Goal: Task Accomplishment & Management: Complete application form

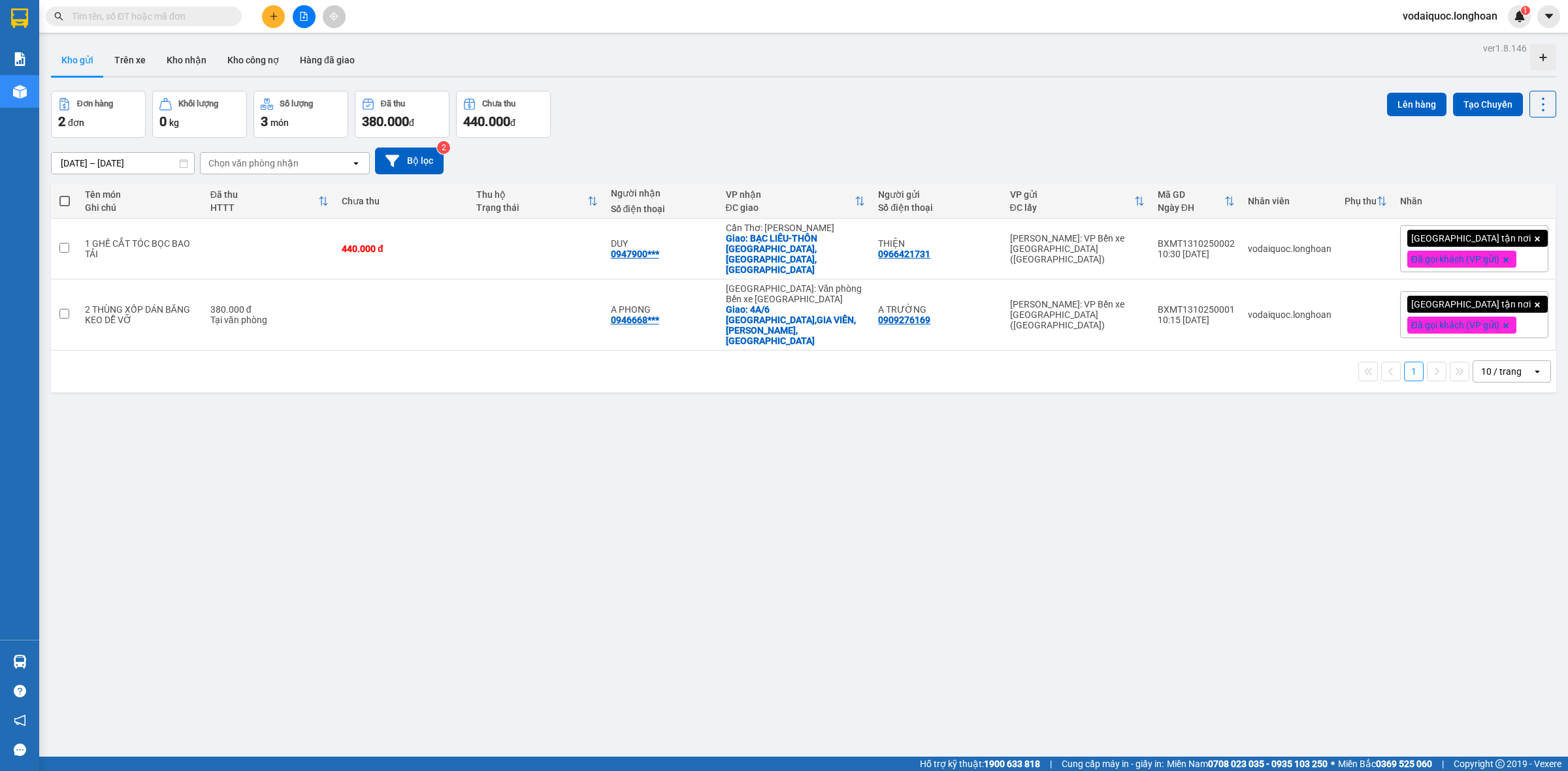
click at [190, 392] on div "ver 1.8.146 Kho gửi Trên xe Kho nhận Kho công nợ Hàng đã giao Đơn hàng 2 đơn Kh…" at bounding box center [804, 425] width 1515 height 771
click at [191, 59] on button "Kho nhận" at bounding box center [186, 60] width 61 height 32
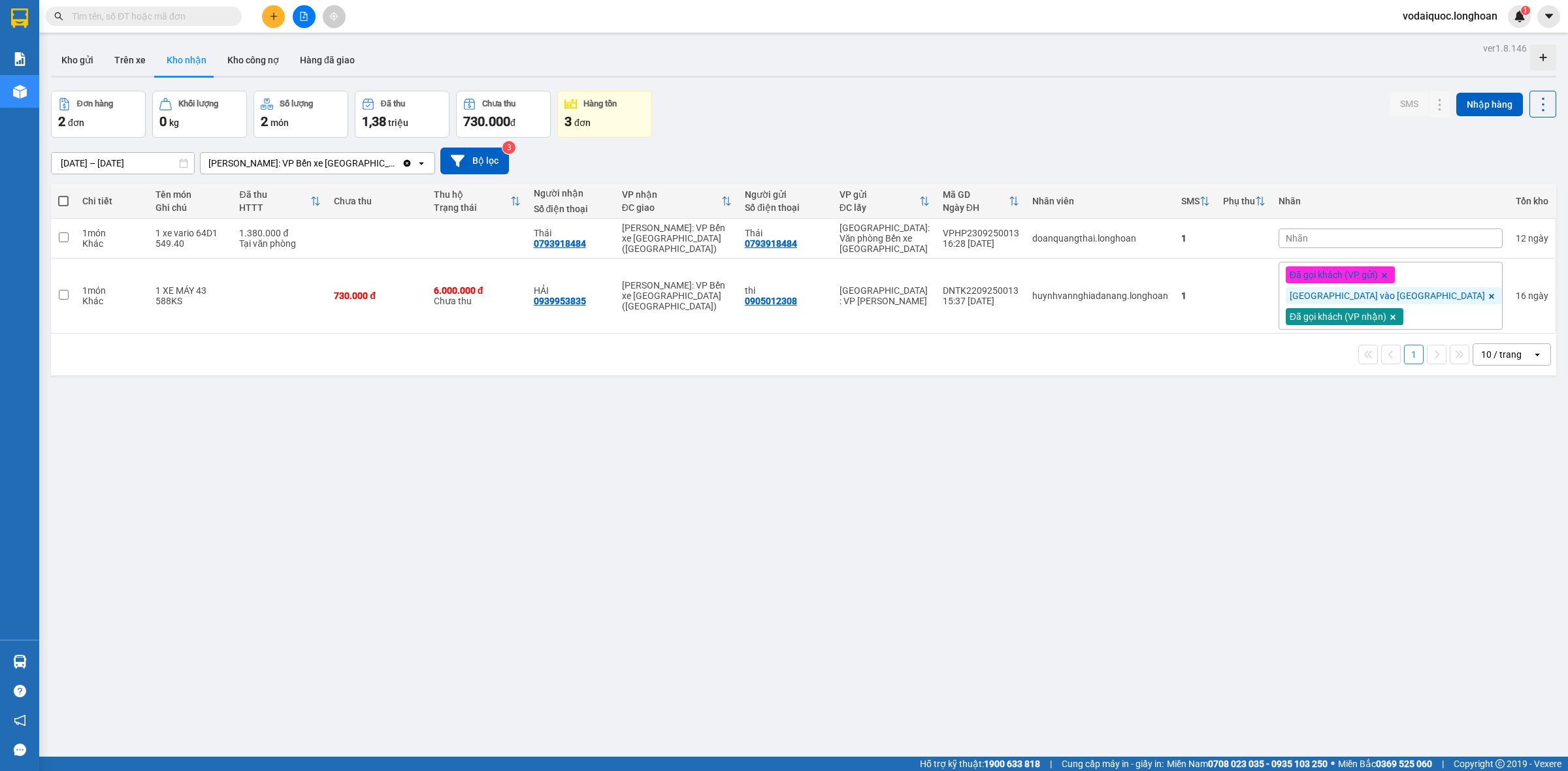
click at [183, 17] on input "text" at bounding box center [149, 16] width 154 height 14
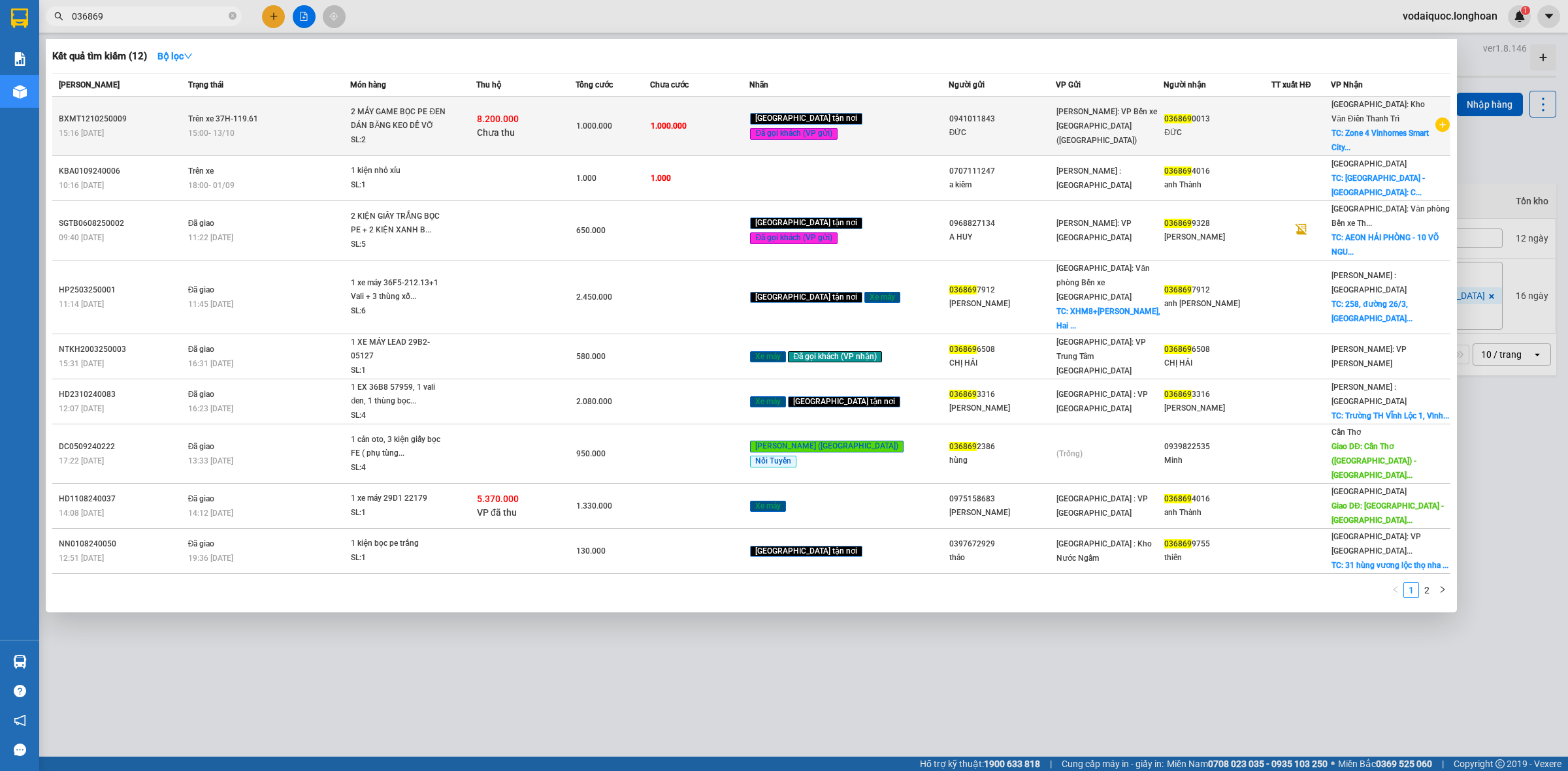
type input "036869"
click at [1435, 122] on icon "plus-circle" at bounding box center [1442, 124] width 14 height 14
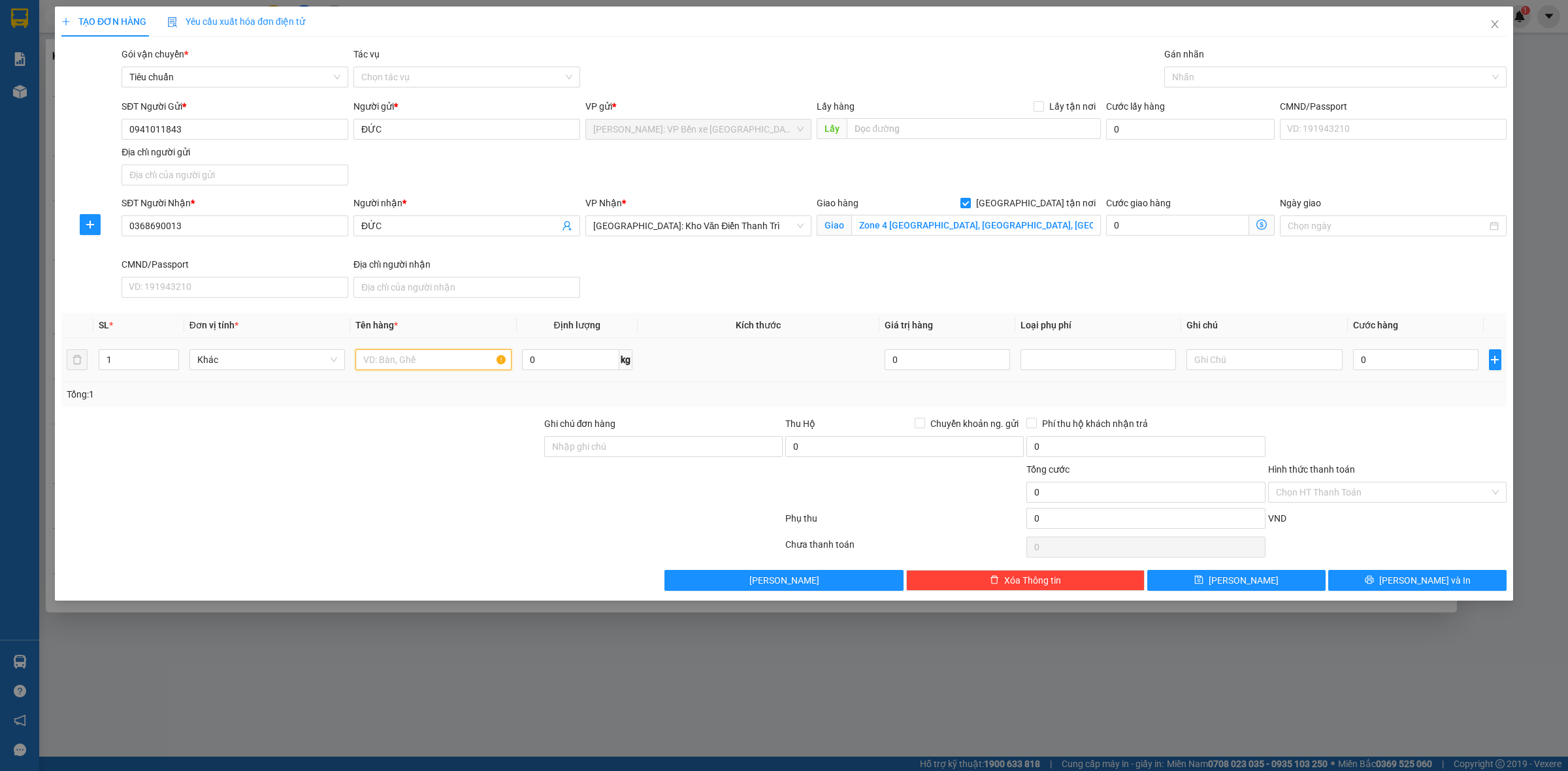
click at [401, 364] on input "text" at bounding box center [433, 360] width 156 height 21
click at [180, 351] on td "1" at bounding box center [138, 360] width 91 height 44
type input "2"
click at [177, 352] on span "Increase Value" at bounding box center [171, 356] width 14 height 12
click at [389, 350] on input "text" at bounding box center [433, 360] width 156 height 21
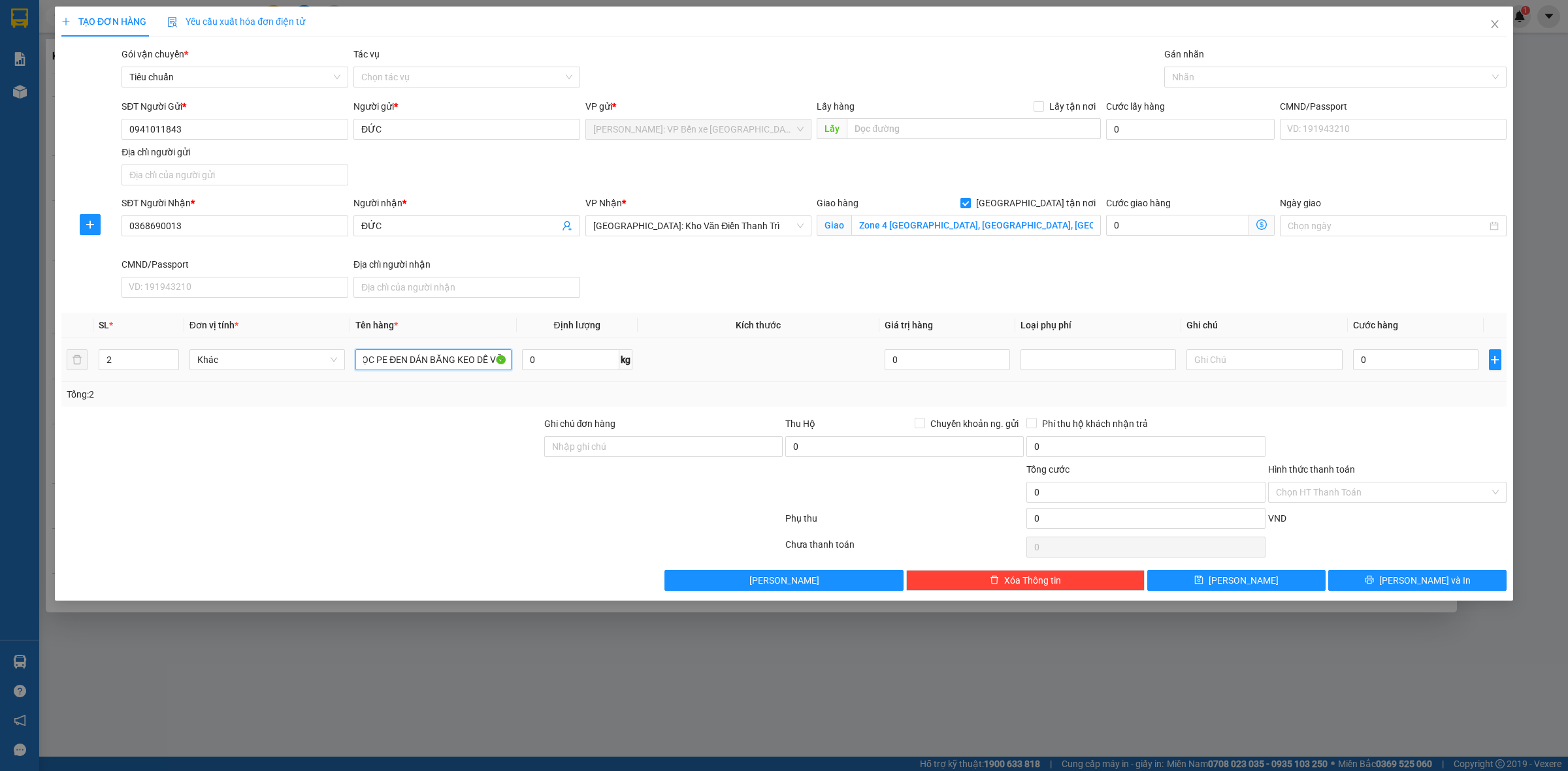
scroll to position [0, 87]
type input "2 KIỆN MÁY GAME BỌC PE ĐEN DÁN BĂNG KEO DỄ VỠ"
click at [577, 447] on input "Ghi chú đơn hàng" at bounding box center [663, 447] width 238 height 21
type input "NHẬN NGUYÊN KIỆN GIAO NGUYÊN KIỆN, HƯ VỠ K ĐỀN"
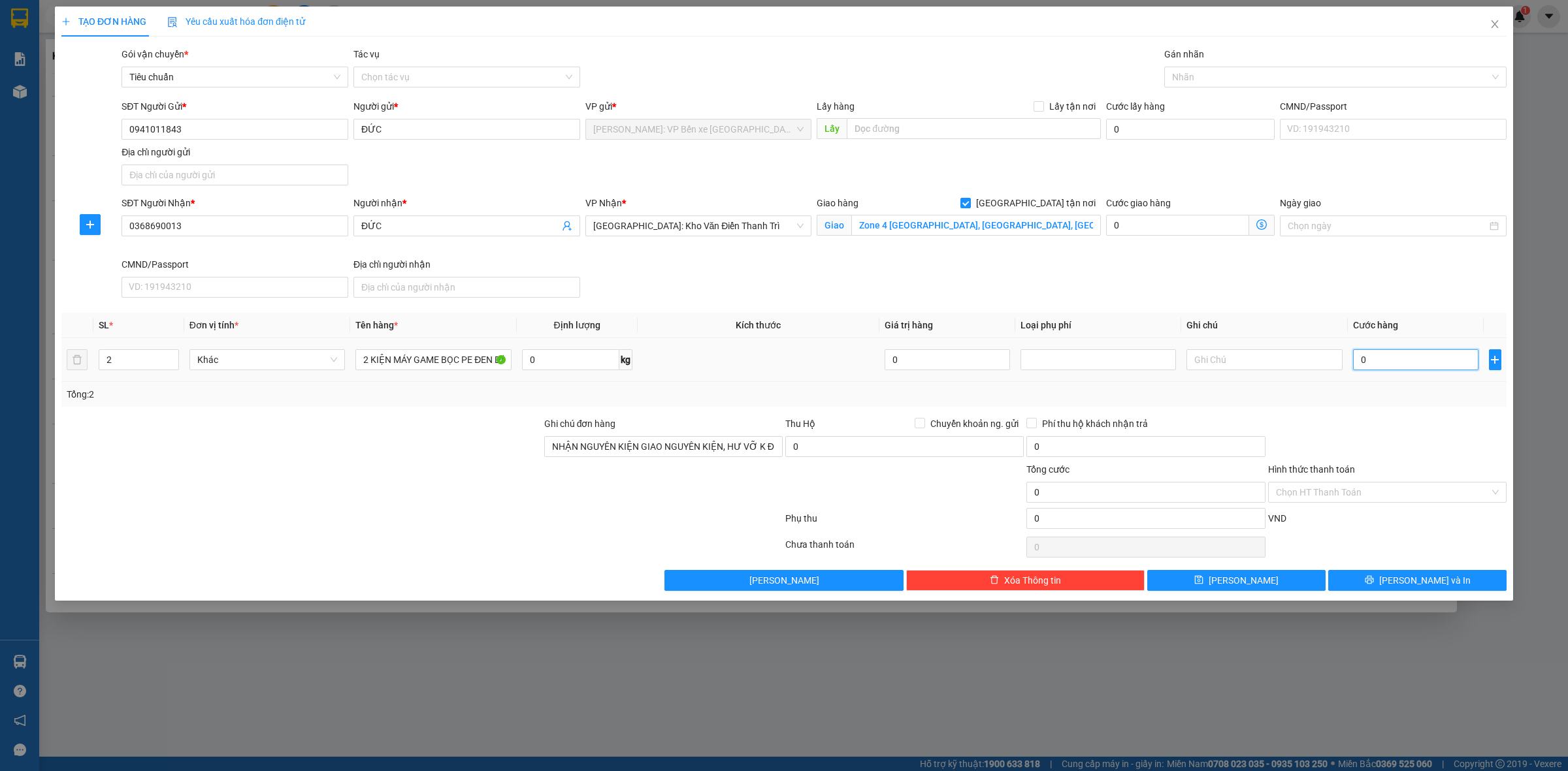
drag, startPoint x: 1412, startPoint y: 369, endPoint x: 1405, endPoint y: 360, distance: 11.4
click at [1412, 367] on input "0" at bounding box center [1415, 360] width 126 height 21
click at [1228, 92] on div "Transit Pickup Surcharge Ids Transit Deliver Surcharge Ids Transit Deliver Surc…" at bounding box center [784, 319] width 1445 height 544
click at [1226, 80] on div at bounding box center [1328, 77] width 322 height 16
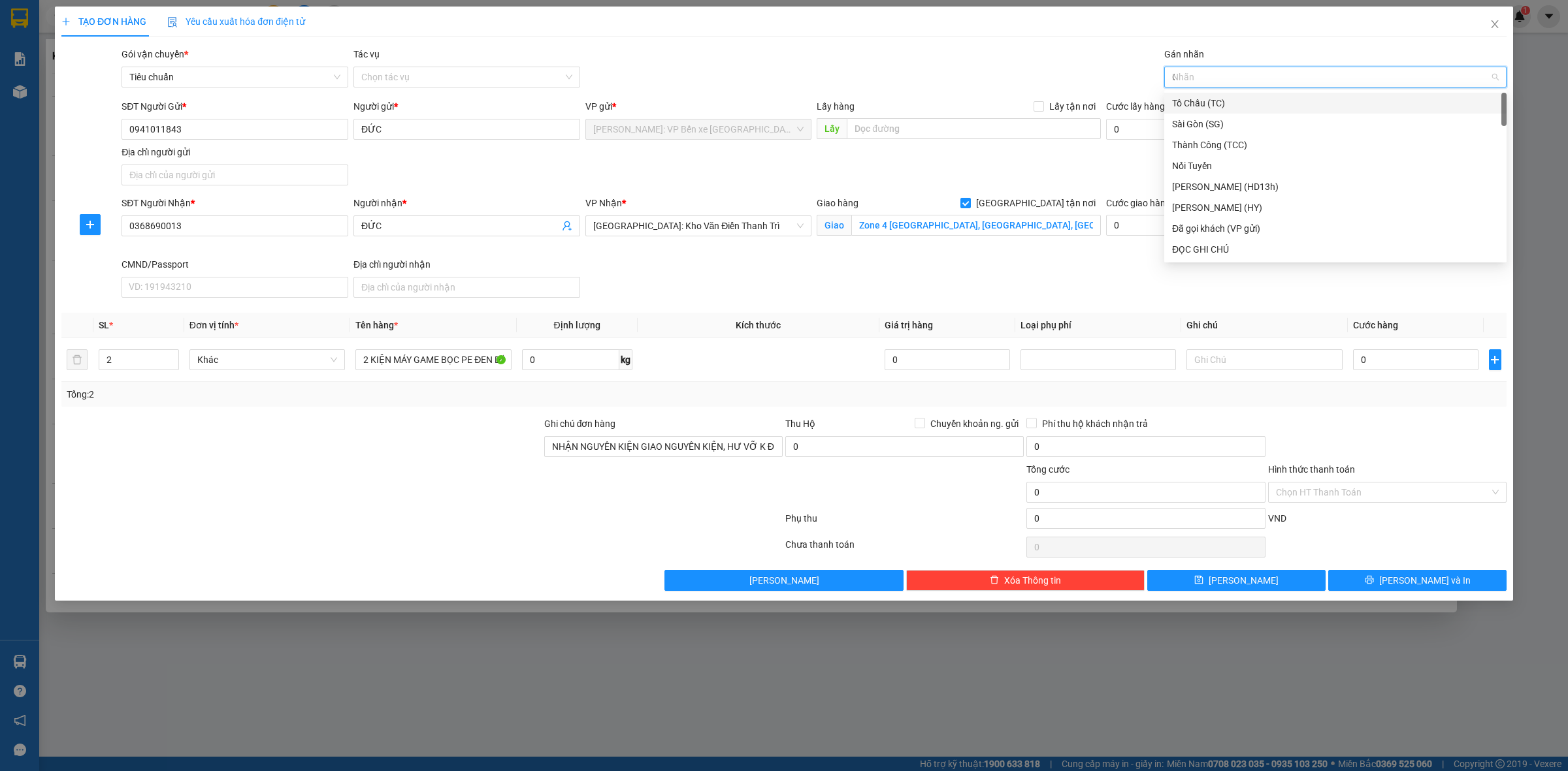
type input "GIAO"
click at [1244, 99] on div "[GEOGRAPHIC_DATA] tận nơi" at bounding box center [1335, 103] width 327 height 14
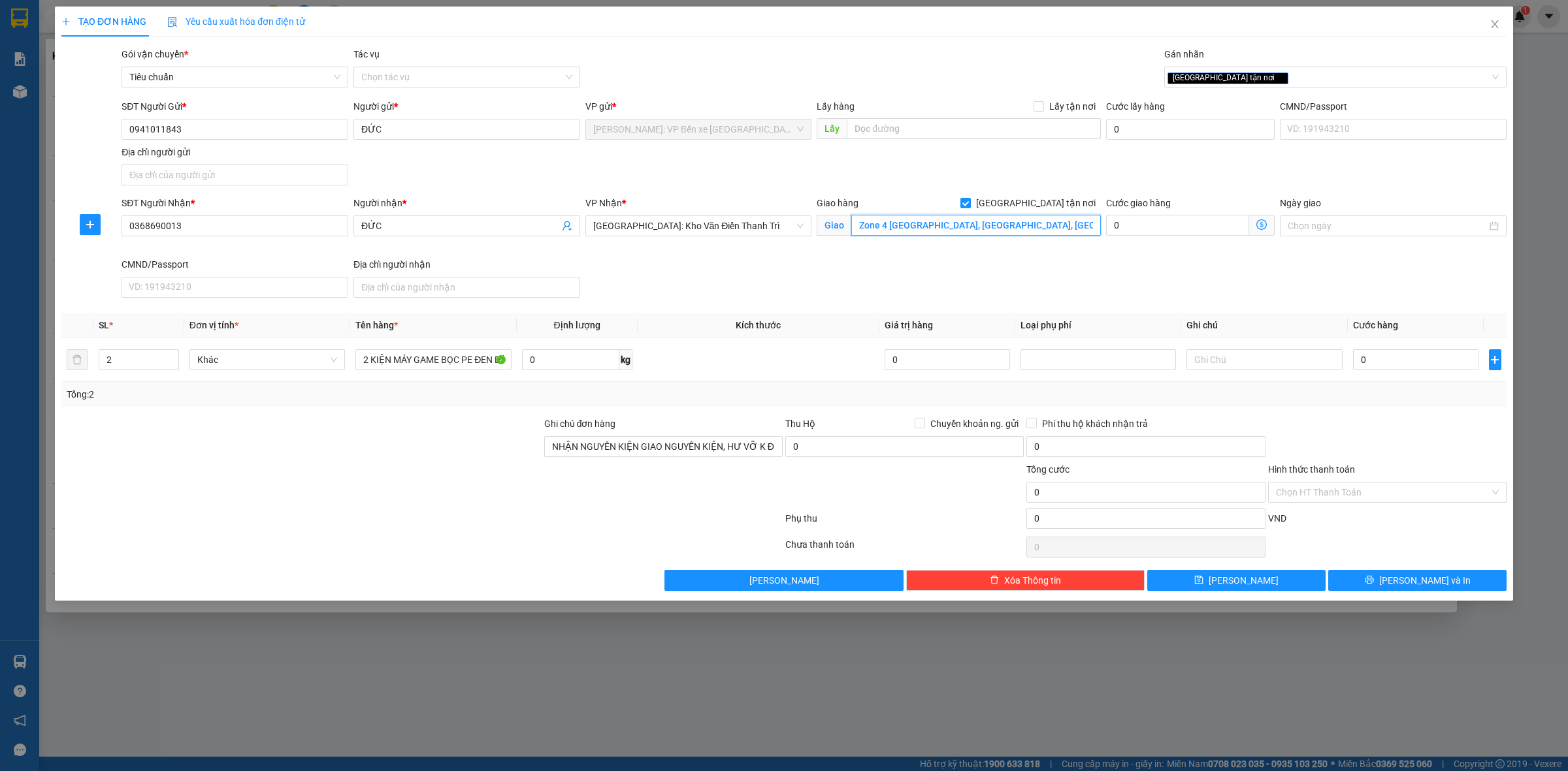
click at [1015, 224] on input "Zone 4 [GEOGRAPHIC_DATA], [GEOGRAPHIC_DATA], [GEOGRAPHIC_DATA]" at bounding box center [976, 225] width 250 height 21
click at [1014, 225] on input "Zone 4 [GEOGRAPHIC_DATA], [GEOGRAPHIC_DATA], [GEOGRAPHIC_DATA]" at bounding box center [976, 225] width 250 height 21
click at [1010, 225] on input "Zone 4 [GEOGRAPHIC_DATA], [GEOGRAPHIC_DATA], [GEOGRAPHIC_DATA]" at bounding box center [976, 225] width 250 height 21
type input "Zone 4 [GEOGRAPHIC_DATA], [GEOGRAPHIC_DATA],NAM TỪ [GEOGRAPHIC_DATA], [GEOGRAPH…"
click at [1403, 369] on input "0" at bounding box center [1415, 360] width 126 height 21
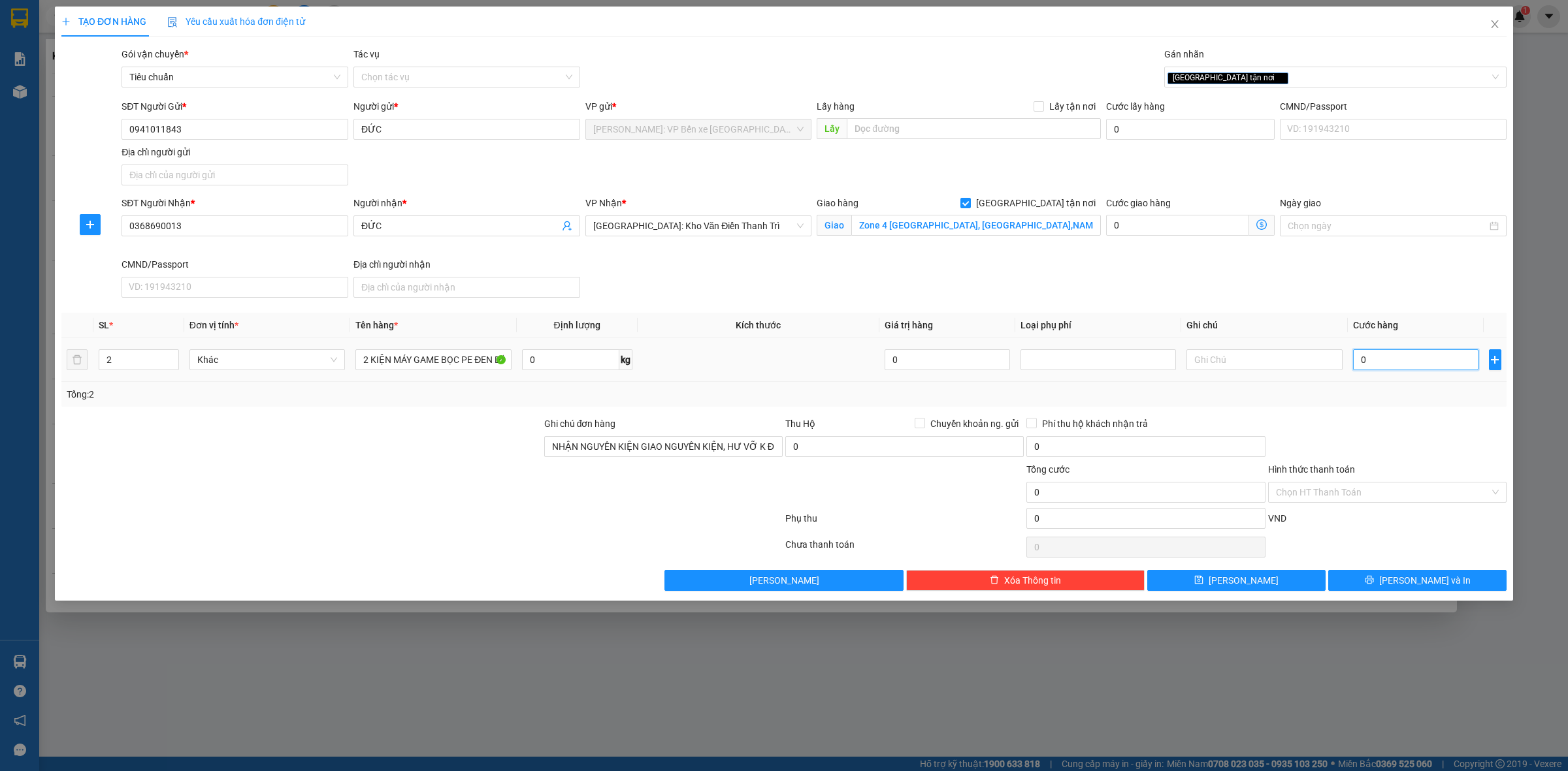
type input "1"
type input "10"
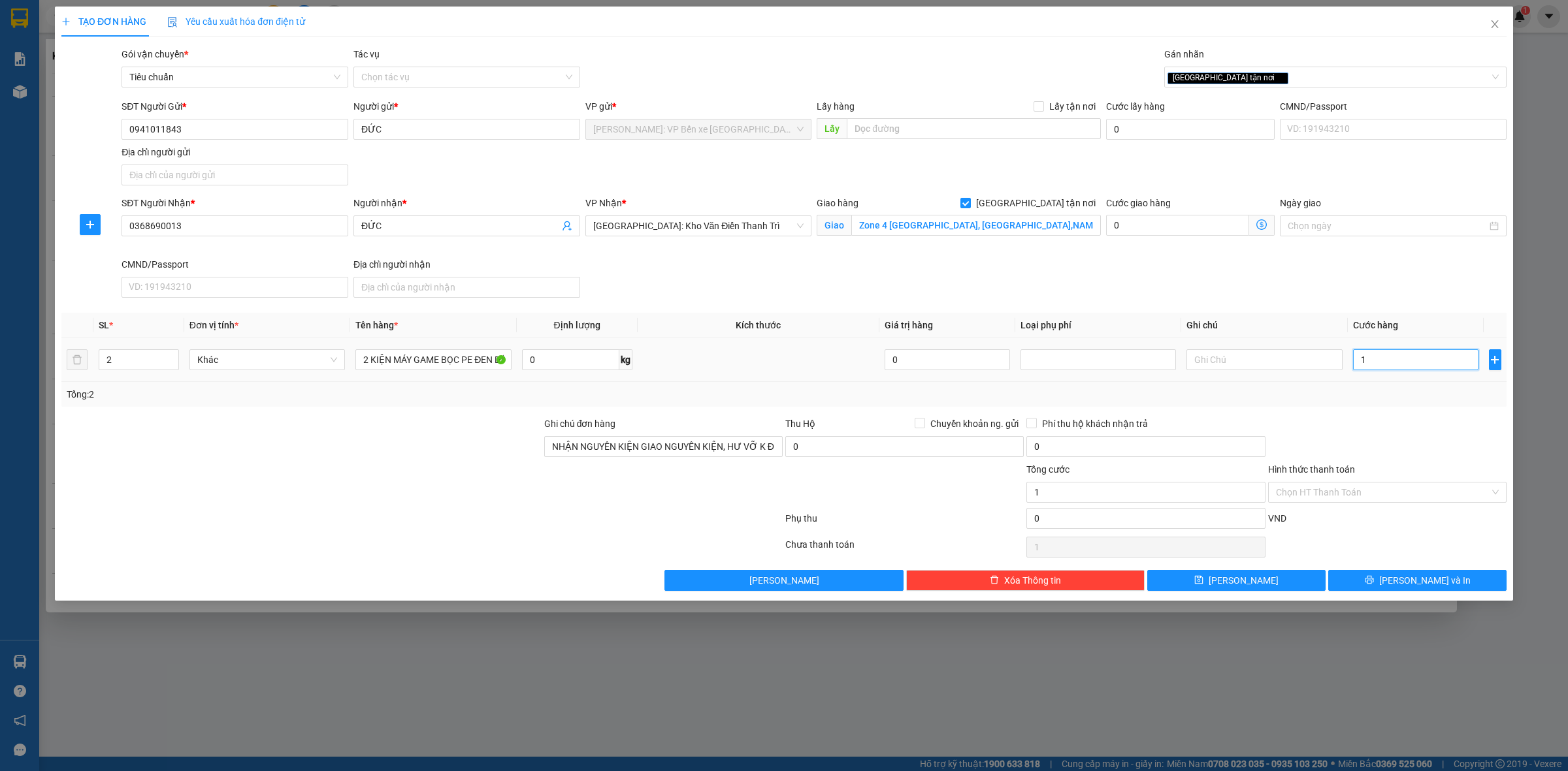
type input "10"
type input "100"
type input "1.000"
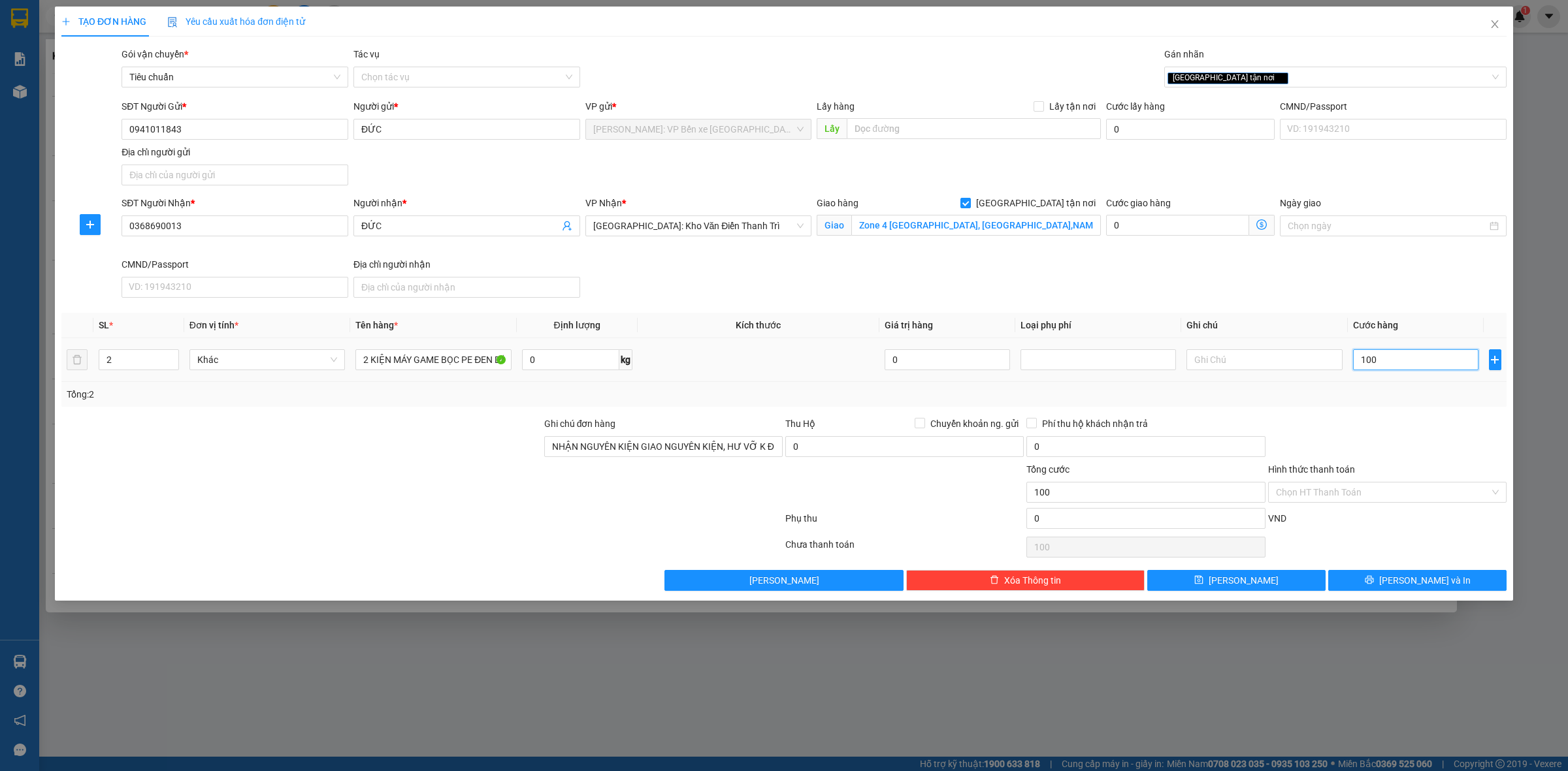
type input "1.000"
type input "10.000"
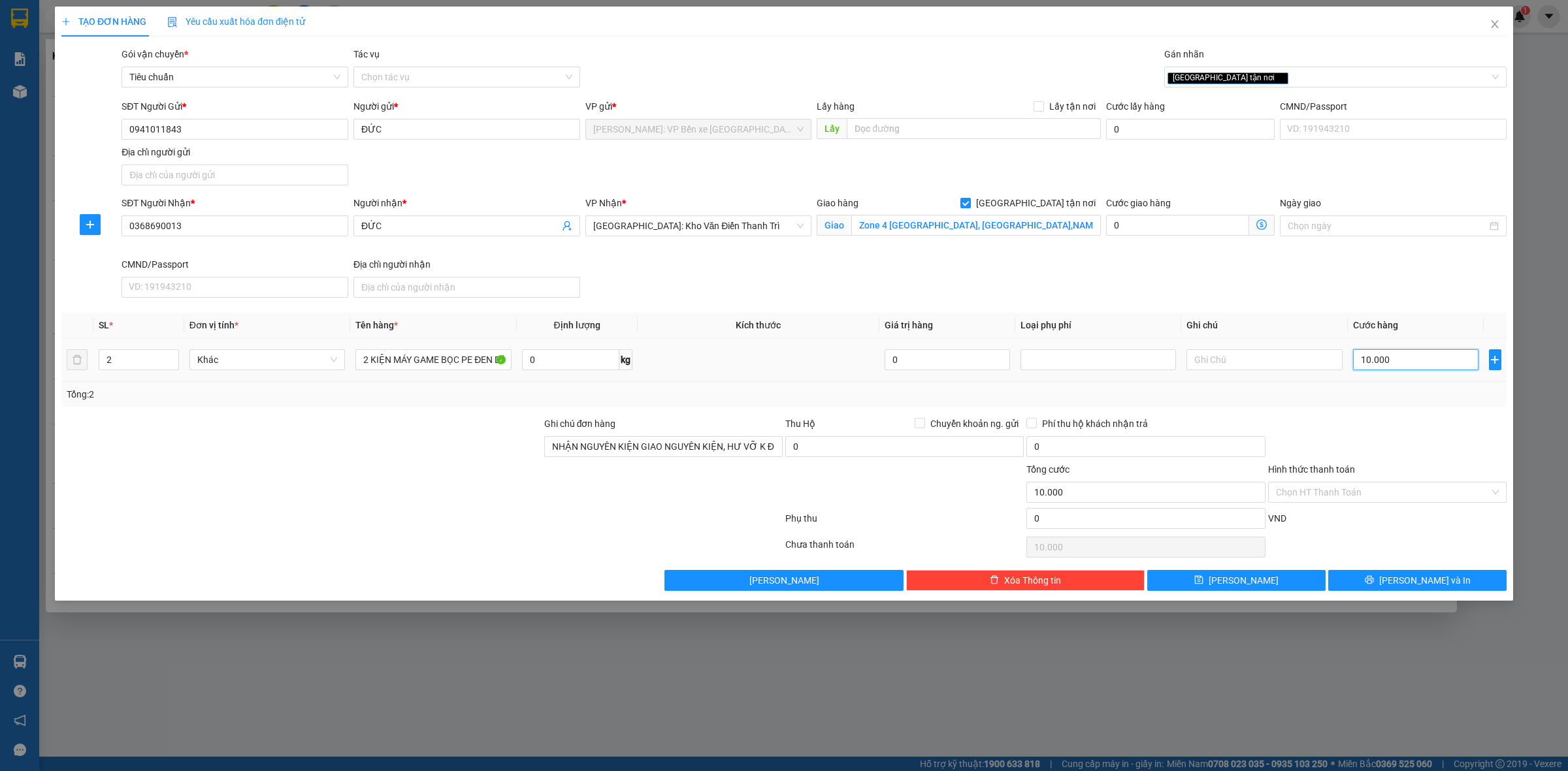
type input "100.000"
type input "1.000.000"
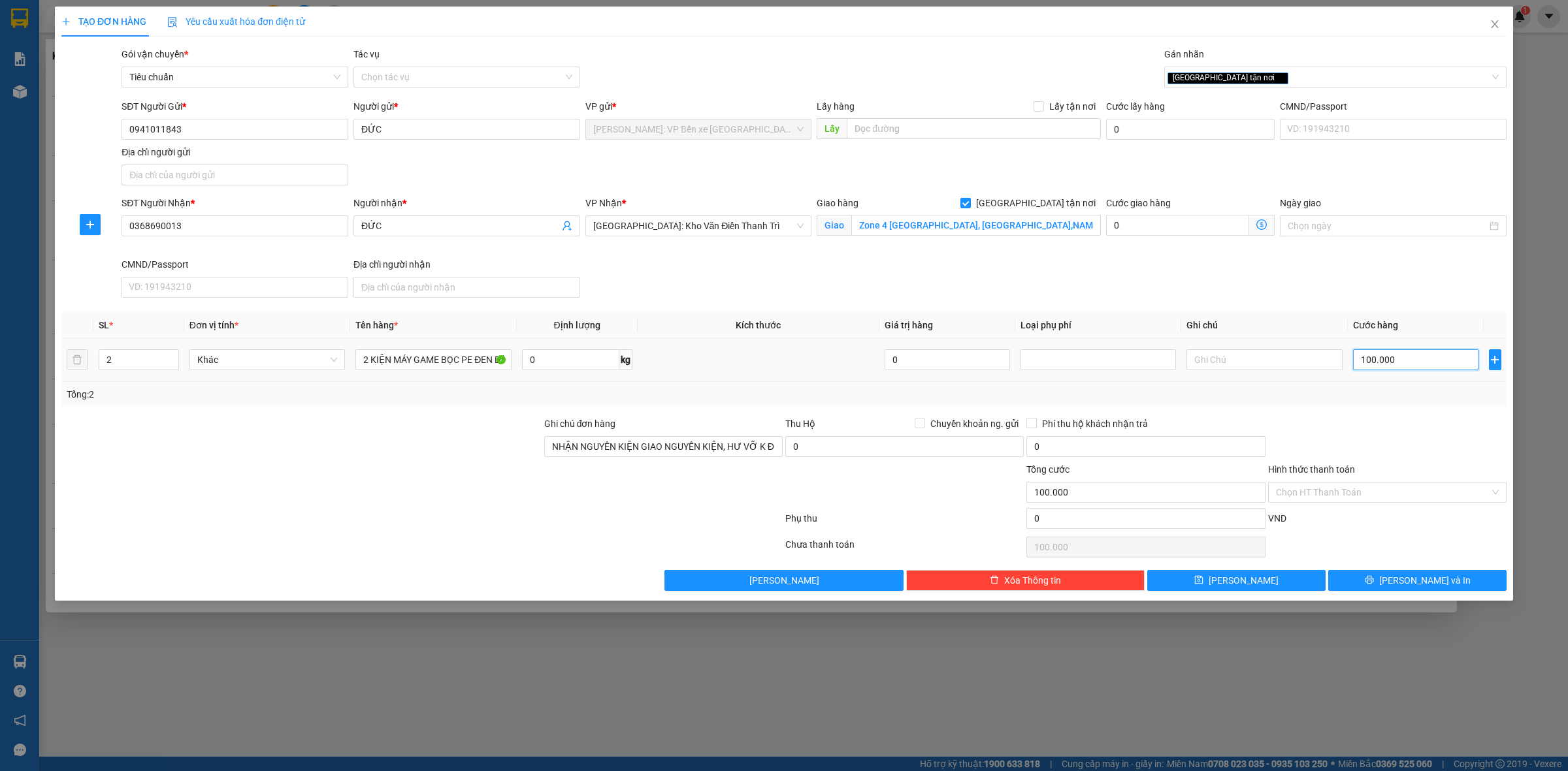
type input "1.000.000"
click at [925, 425] on span at bounding box center [920, 423] width 11 height 11
click at [924, 425] on input "Chuyển khoản ng. gửi" at bounding box center [919, 422] width 9 height 9
checkbox input "true"
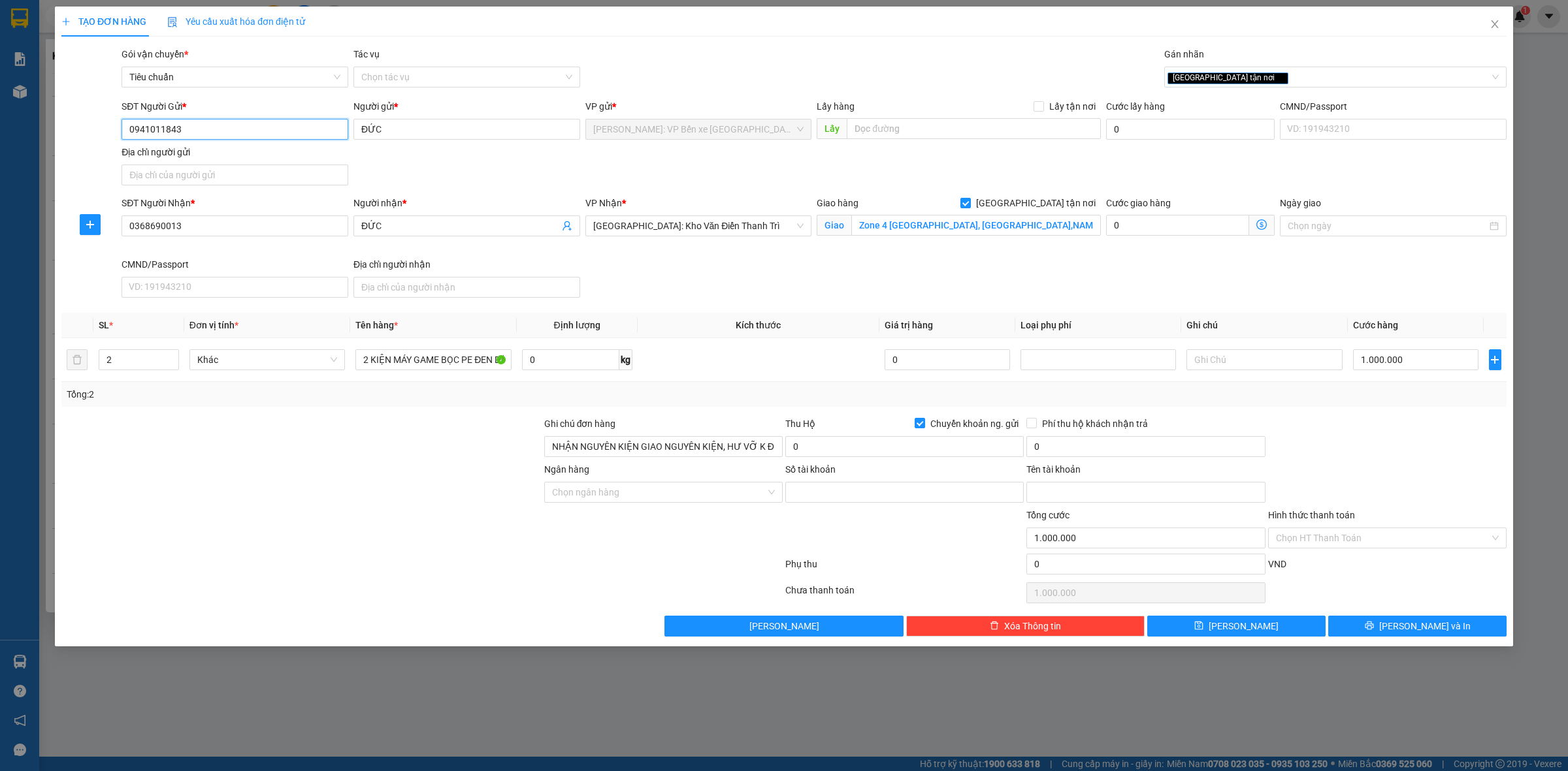
drag, startPoint x: 197, startPoint y: 127, endPoint x: 107, endPoint y: 126, distance: 90.0
click at [107, 126] on div "SĐT Người Gửi * 0941011843 0941011843 Người gửi * ĐỨC VP gửi * [GEOGRAPHIC_DATA…" at bounding box center [784, 145] width 1448 height 92
paste input "0941011843"
type input "0941011843"
click at [222, 147] on div "0941011843 - [GEOGRAPHIC_DATA]" at bounding box center [235, 156] width 227 height 21
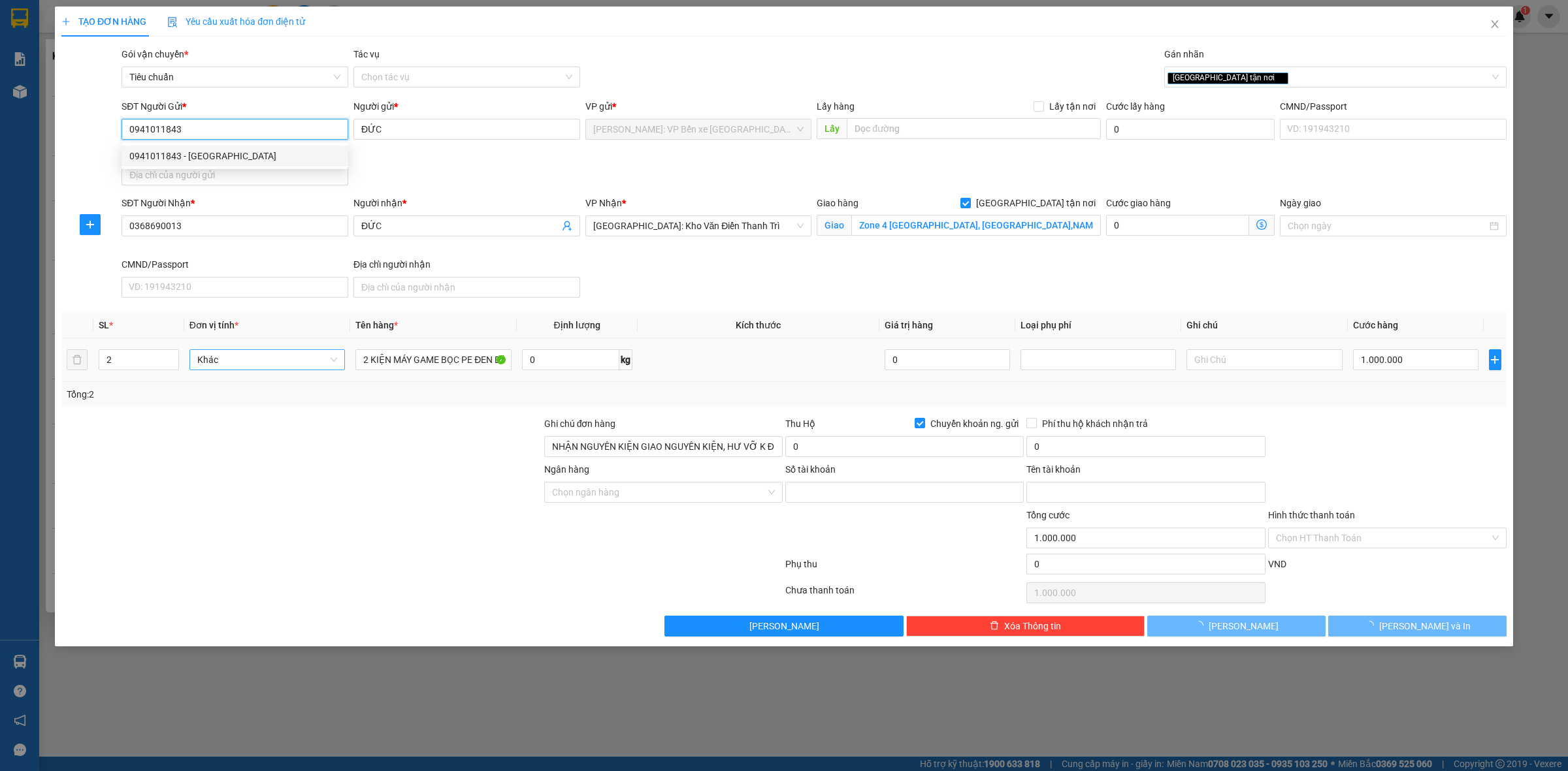
type input "0969936098"
type input "TRAN VAN DUC"
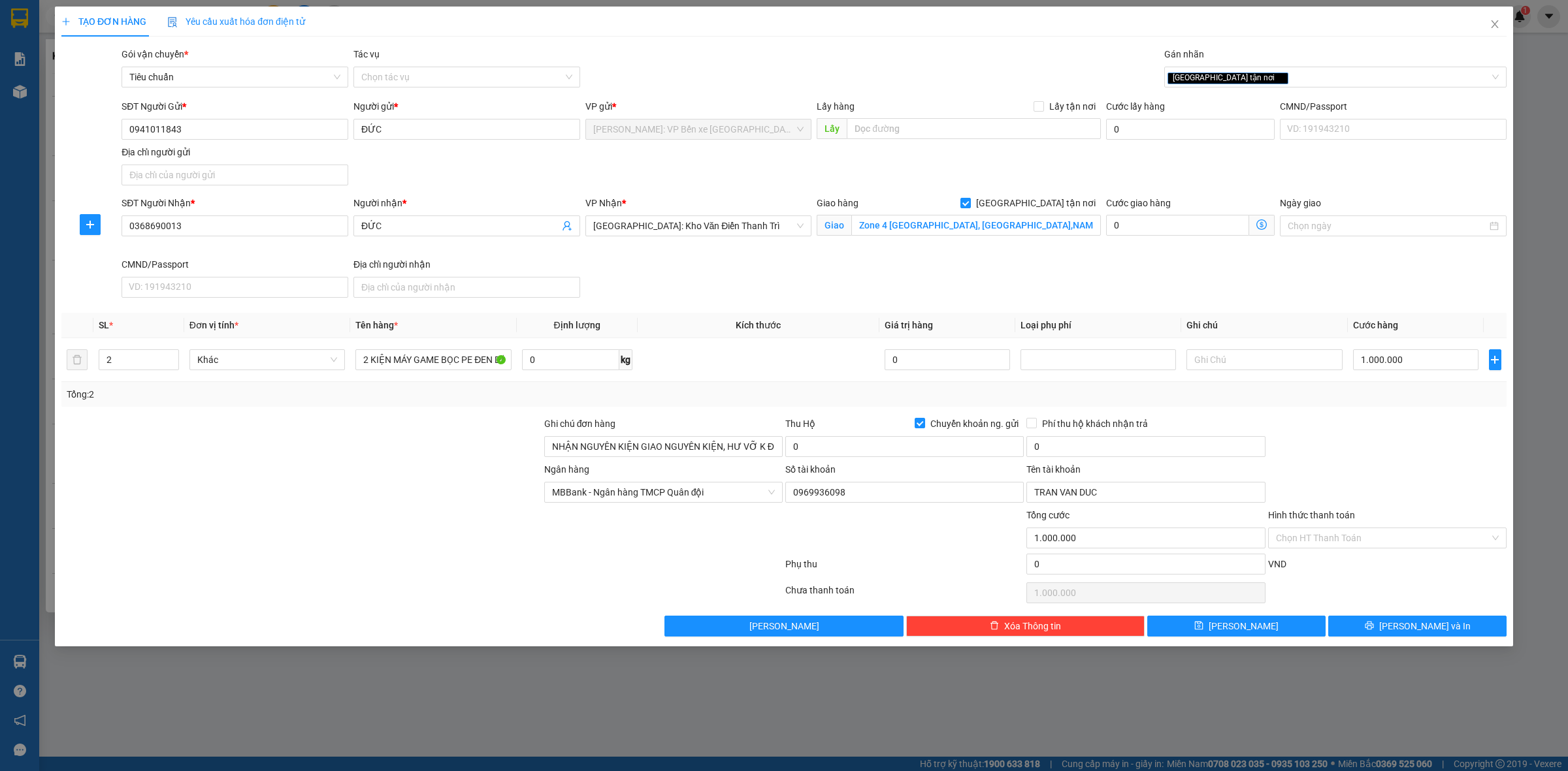
click at [819, 280] on div "SĐT Người Nhận * 0368690013 Người nhận * ĐỨC VP Nhận * [GEOGRAPHIC_DATA]: Kho V…" at bounding box center [813, 249] width 1390 height 107
click at [862, 449] on input "0" at bounding box center [904, 447] width 238 height 21
type input "7.600.000"
click at [1059, 452] on input "0" at bounding box center [1145, 447] width 238 height 21
type input "25.000"
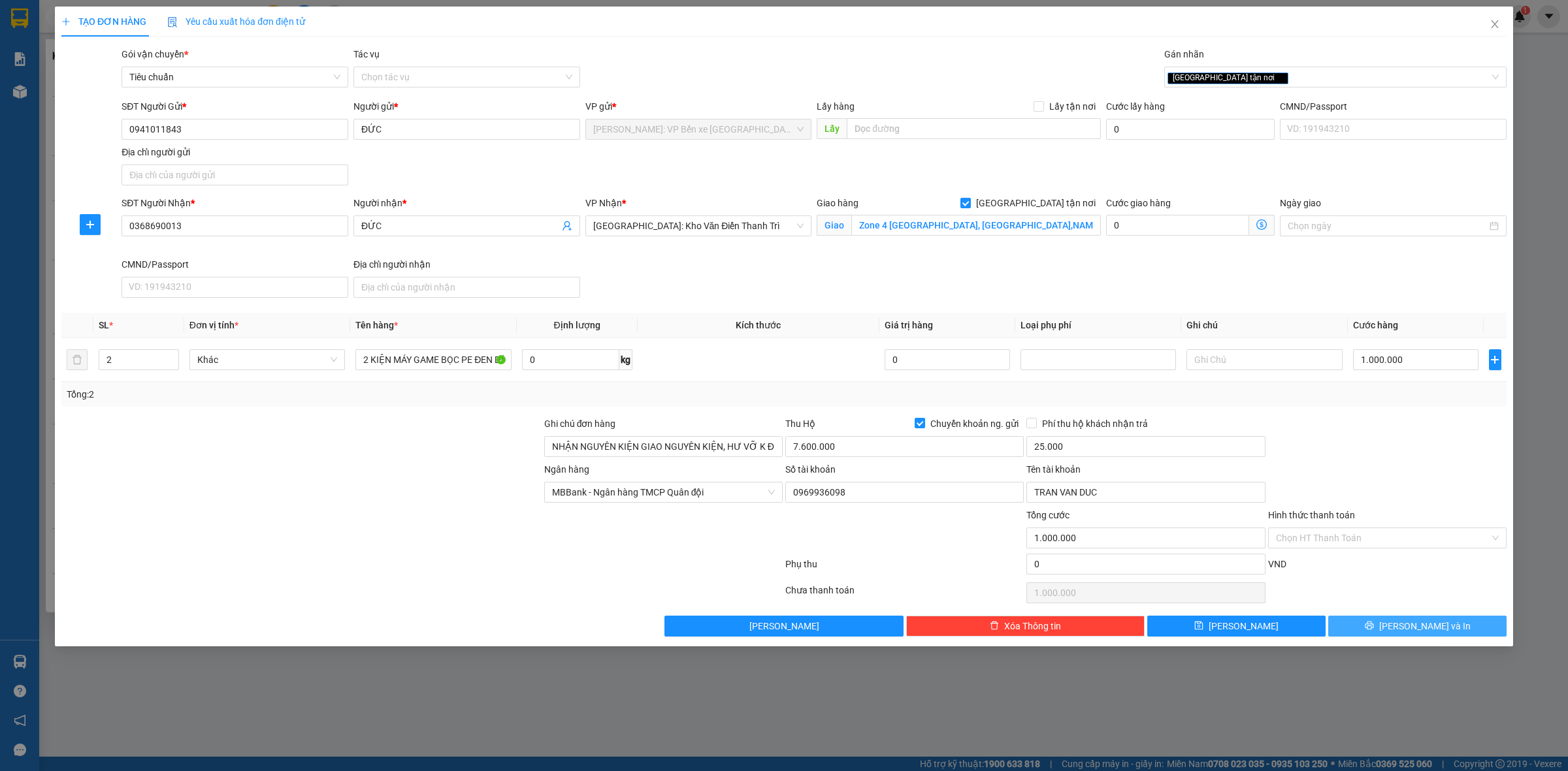
click at [1408, 625] on span "[PERSON_NAME] và In" at bounding box center [1424, 626] width 92 height 14
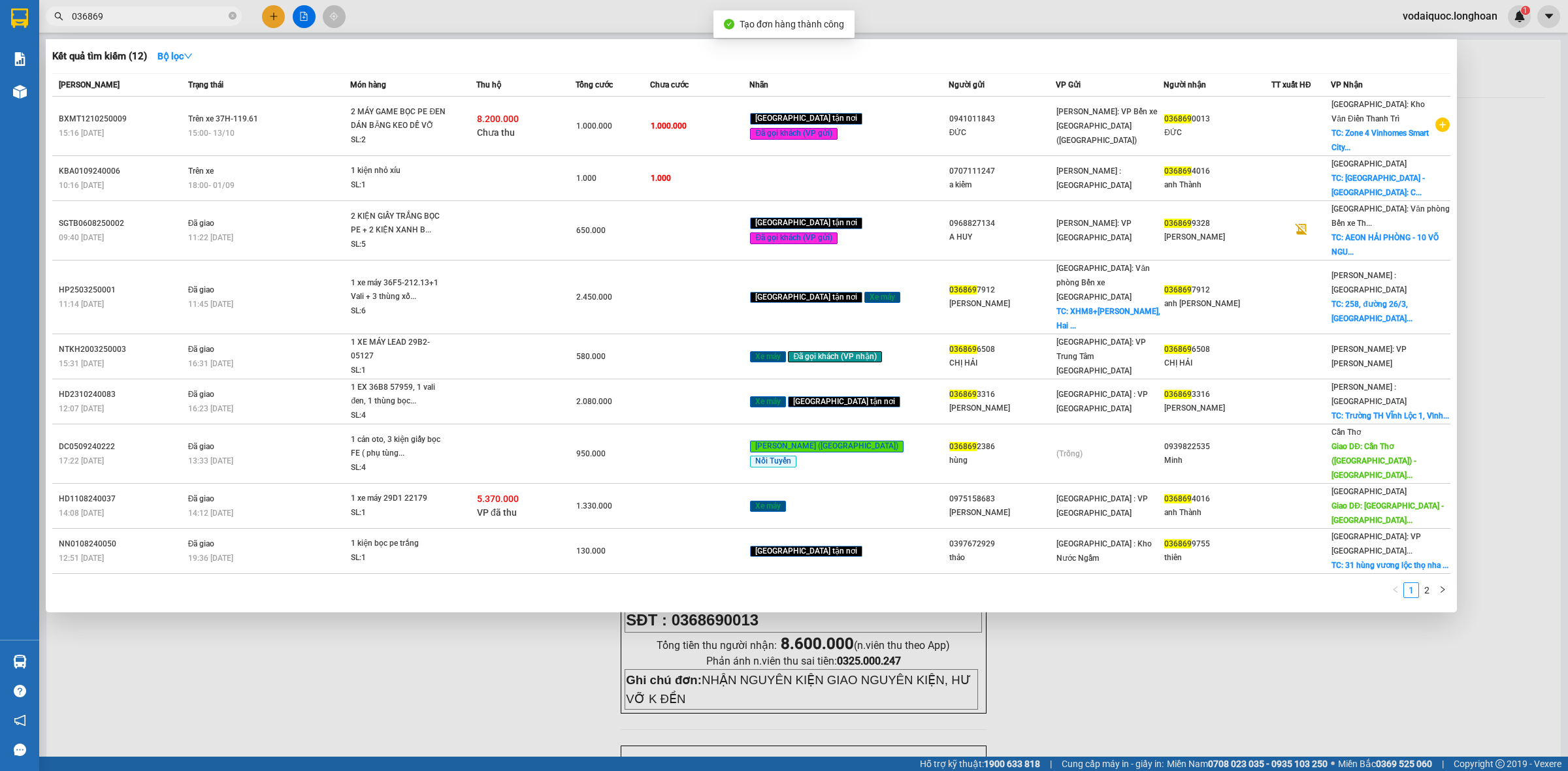
click at [524, 673] on div at bounding box center [784, 386] width 1568 height 771
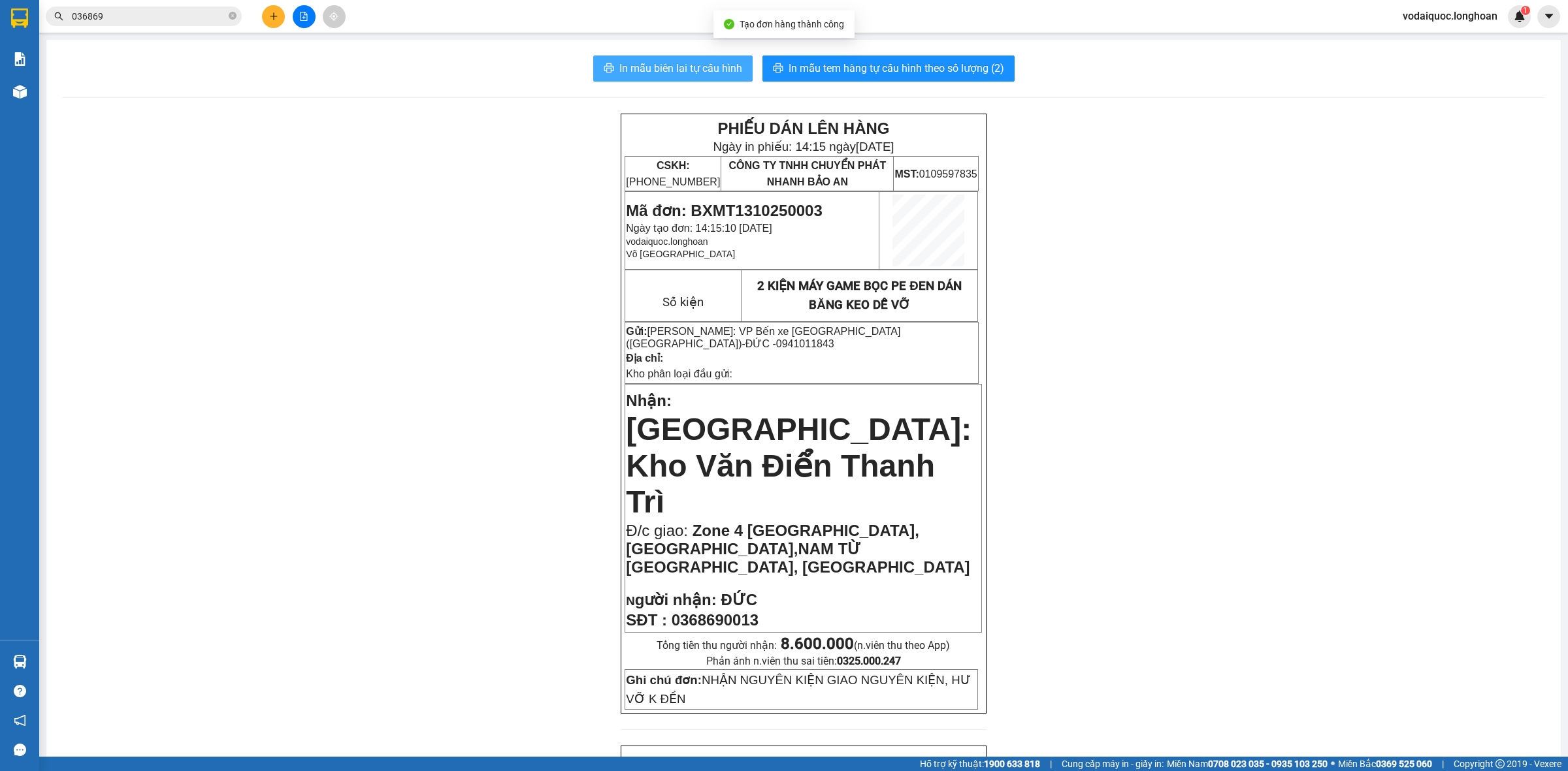
click at [683, 67] on span "In mẫu biên lai tự cấu hình" at bounding box center [680, 68] width 123 height 17
click at [958, 62] on span "In mẫu tem hàng tự cấu hình theo số lượng (2)" at bounding box center [896, 68] width 216 height 17
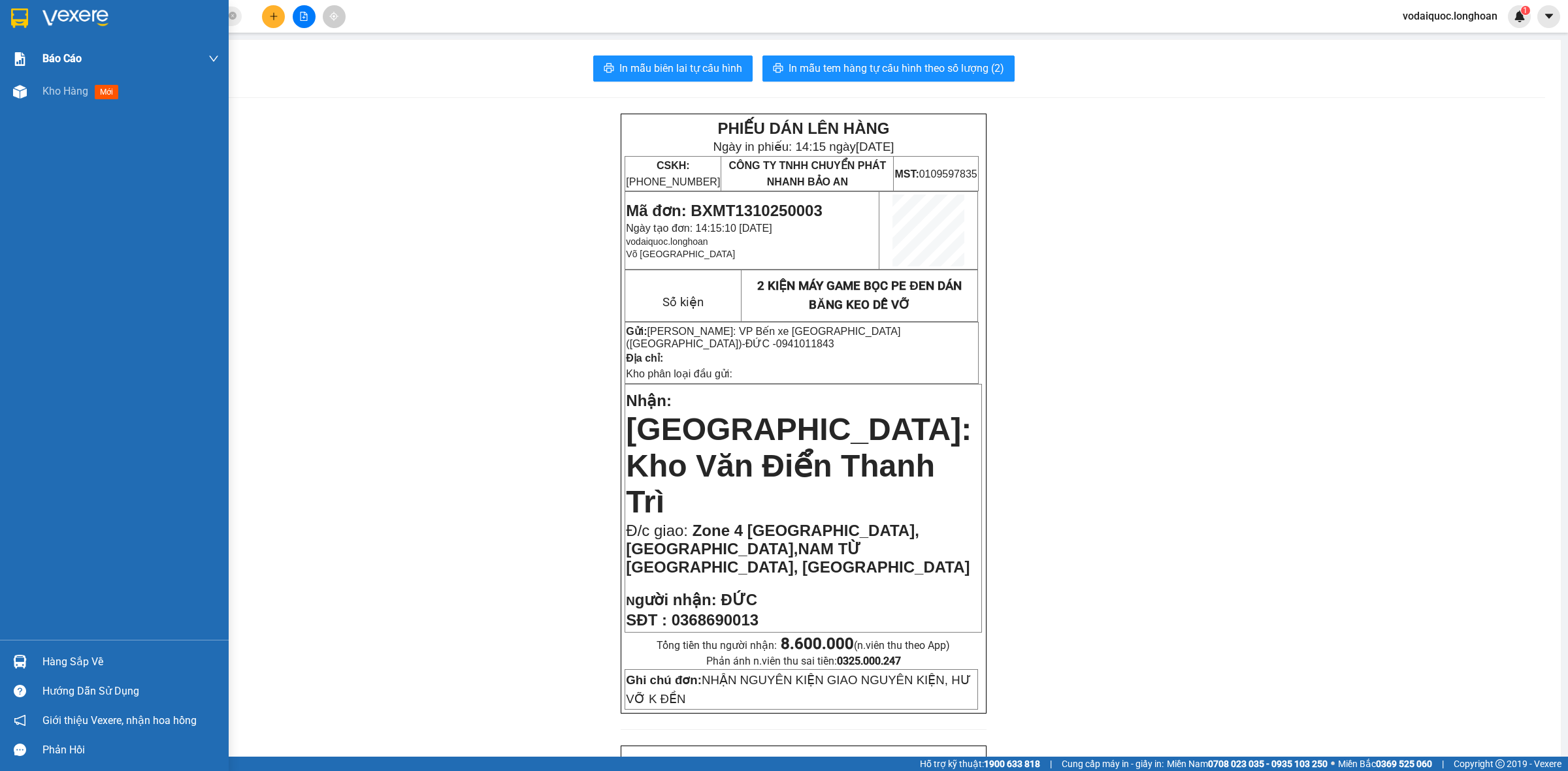
click at [101, 27] on img at bounding box center [75, 18] width 66 height 20
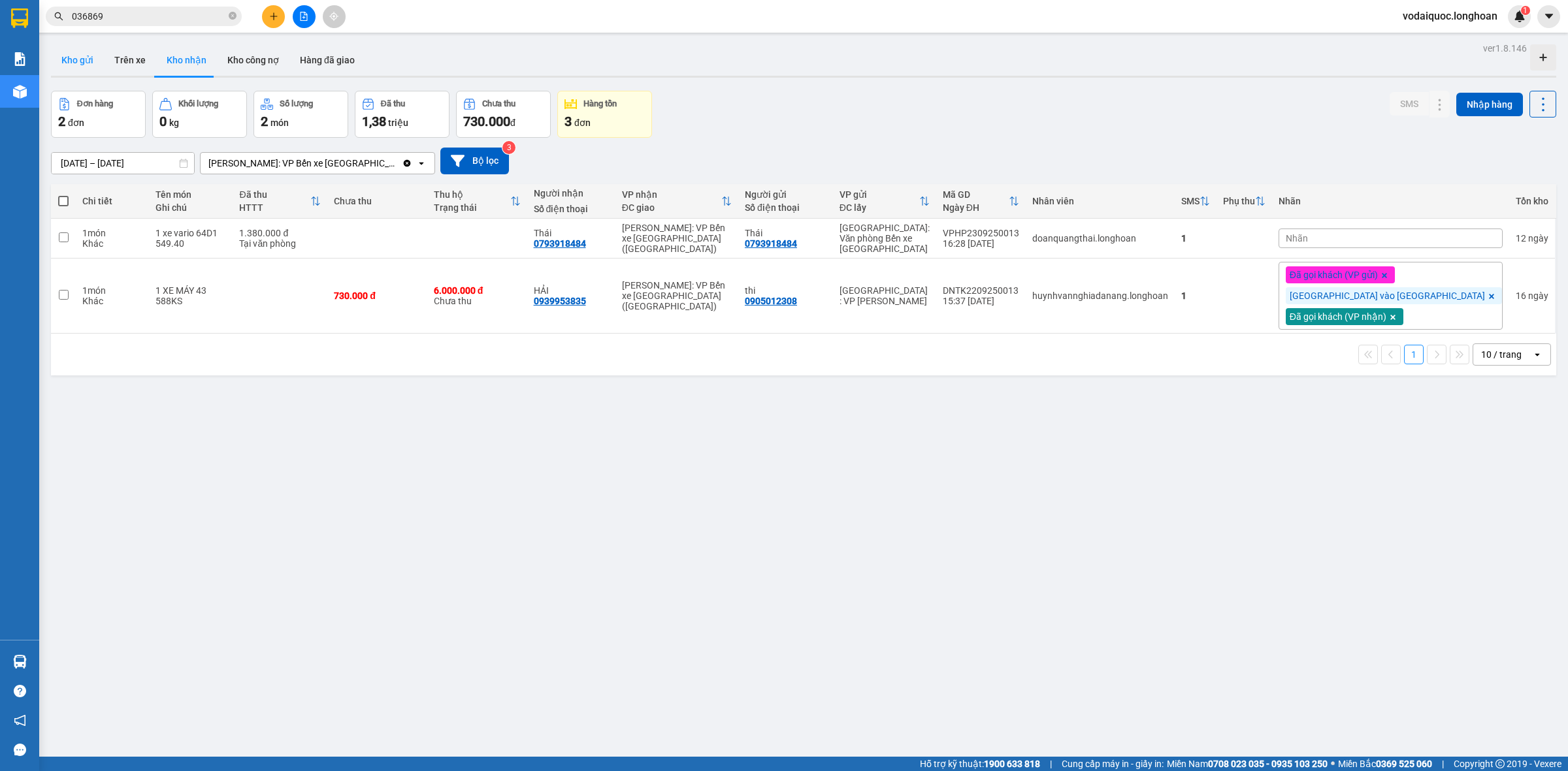
click at [83, 54] on button "Kho gửi" at bounding box center [77, 60] width 53 height 32
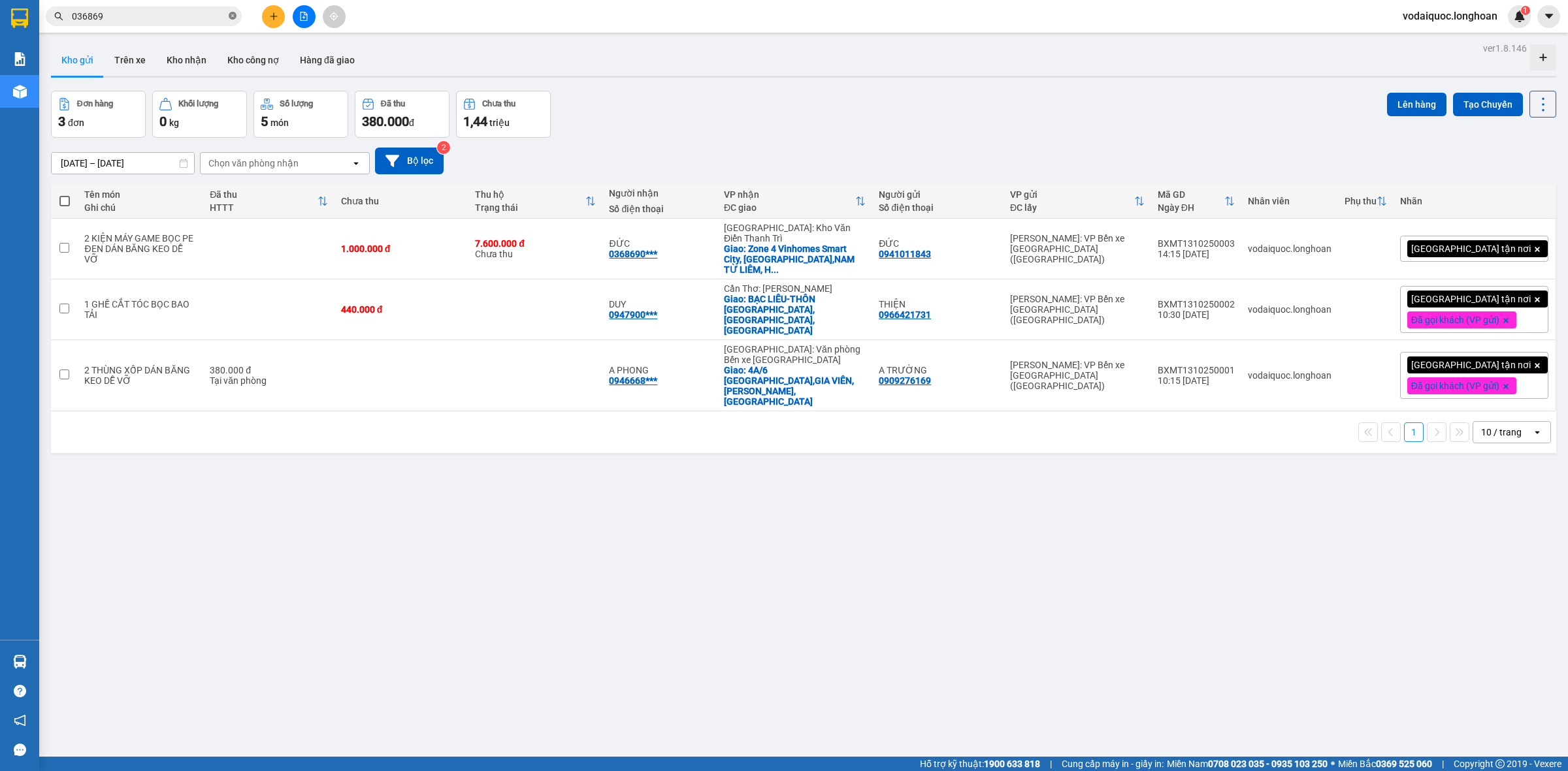
click at [233, 12] on icon "close-circle" at bounding box center [232, 16] width 8 height 8
click at [1419, 244] on icon at bounding box center [1424, 249] width 9 height 9
click at [1517, 243] on div "[GEOGRAPHIC_DATA] tận nơi" at bounding box center [1473, 249] width 148 height 26
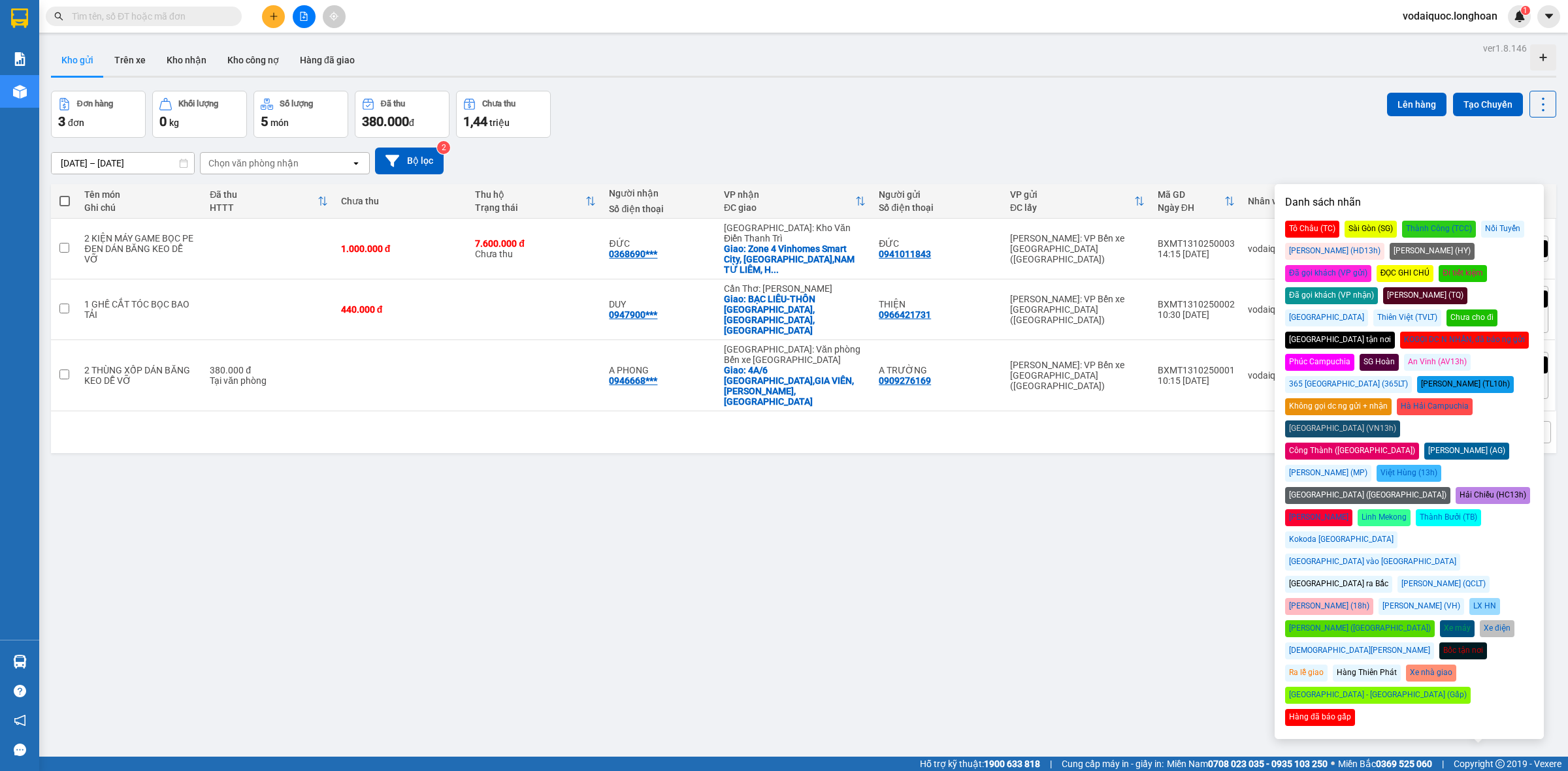
click at [1371, 265] on div "Đã gọi khách (VP gửi)" at bounding box center [1327, 274] width 86 height 17
click at [1212, 103] on div "Đơn hàng 3 đơn Khối lượng 0 kg Số lượng 5 món Đã thu 380.000 đ Chưa thu 1,44 tr…" at bounding box center [804, 114] width 1505 height 47
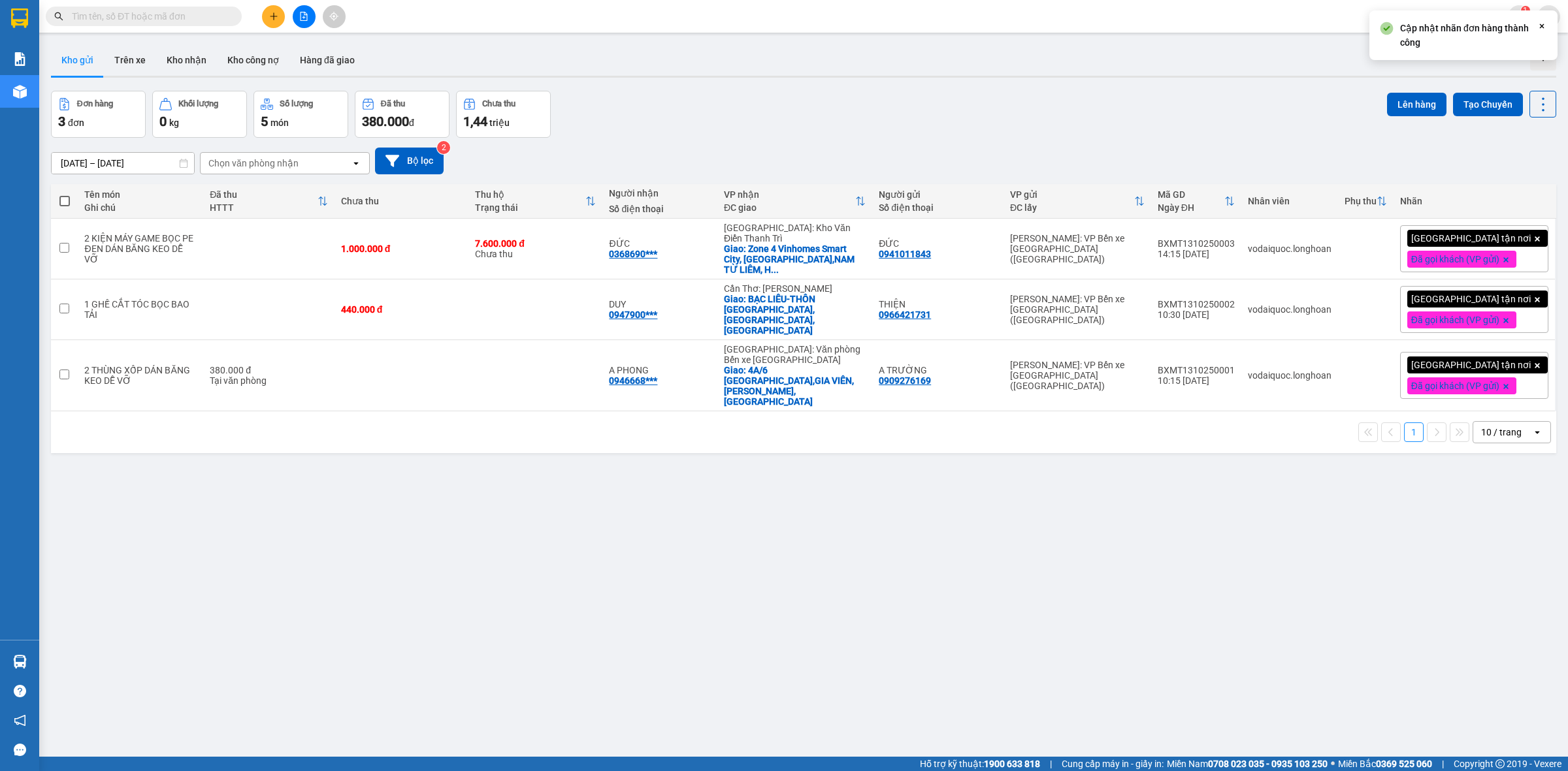
click at [177, 17] on input "text" at bounding box center [149, 16] width 154 height 14
click at [275, 14] on icon "plus" at bounding box center [274, 17] width 9 height 9
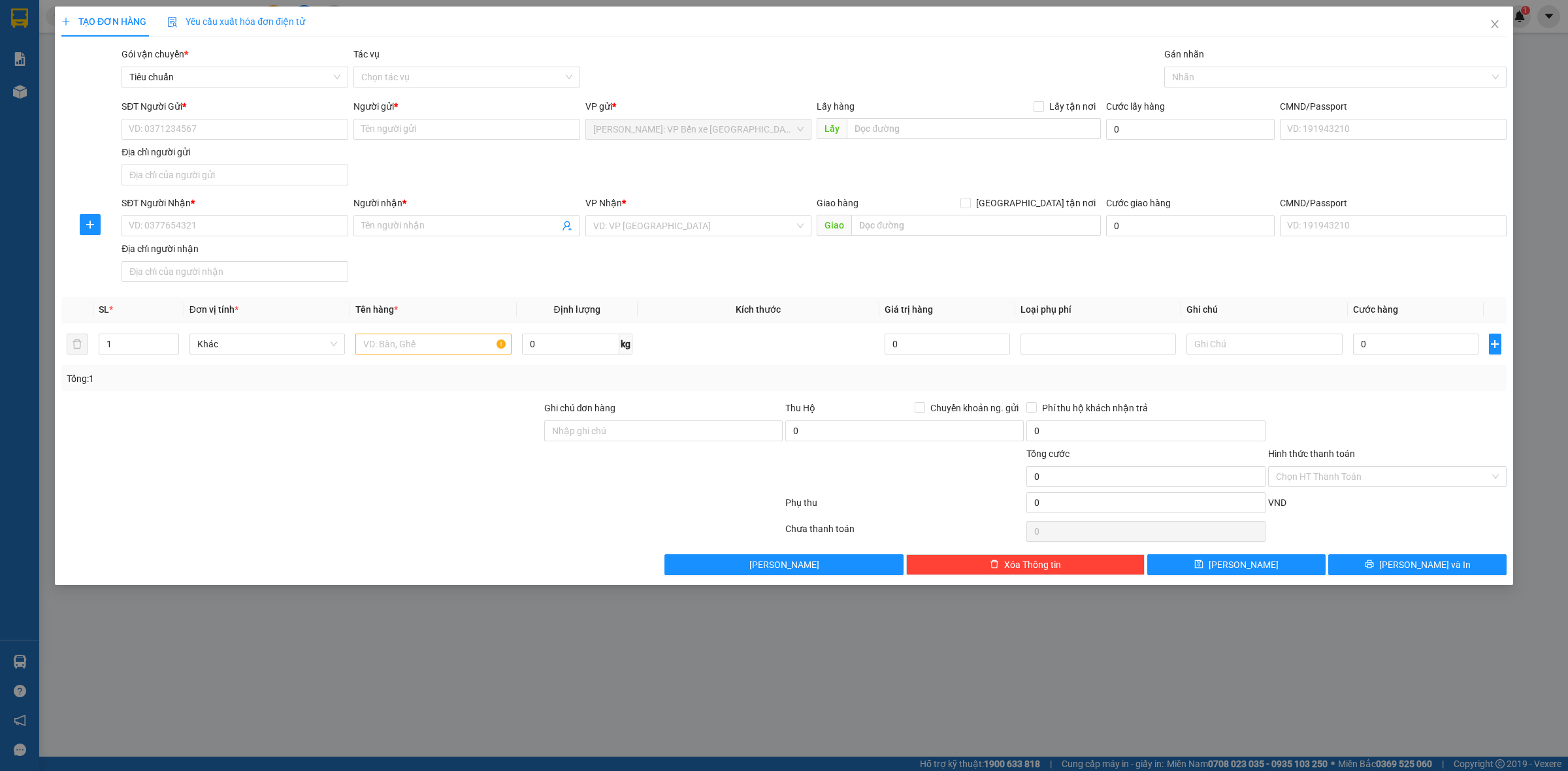
click at [216, 116] on div "SĐT Người Gửi *" at bounding box center [235, 109] width 227 height 20
click at [207, 122] on input "SĐT Người Gửi *" at bounding box center [235, 129] width 227 height 21
type input "0357796192"
click at [399, 132] on input "Người gửi *" at bounding box center [467, 129] width 227 height 21
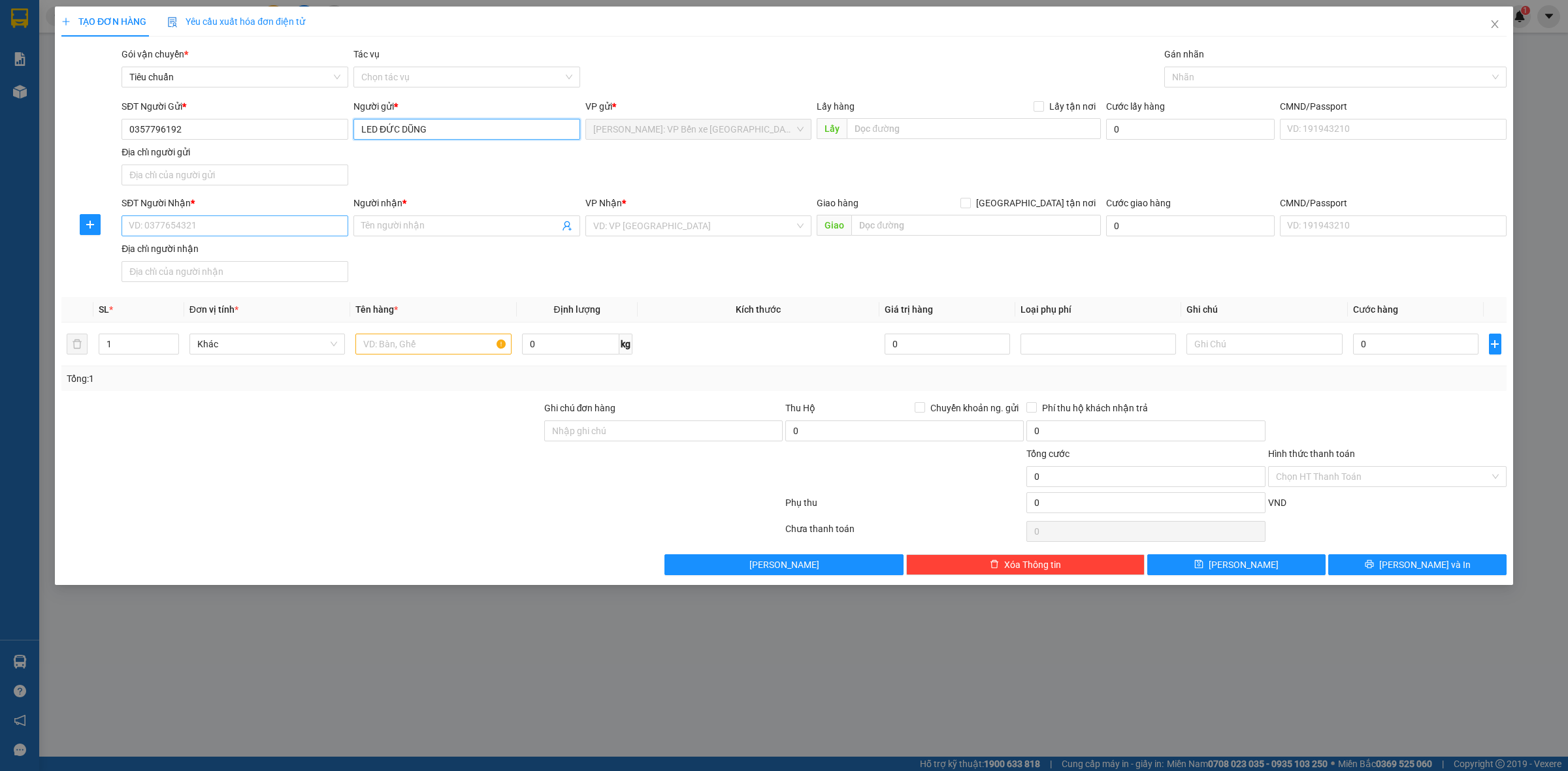
type input "LED ĐỨC DŨNG"
click at [233, 221] on input "SĐT Người Nhận *" at bounding box center [235, 226] width 227 height 21
type input "0706785555"
click at [394, 225] on input "Người nhận *" at bounding box center [460, 225] width 198 height 14
type input "XƯỞNG LUYỆN HƯNG"
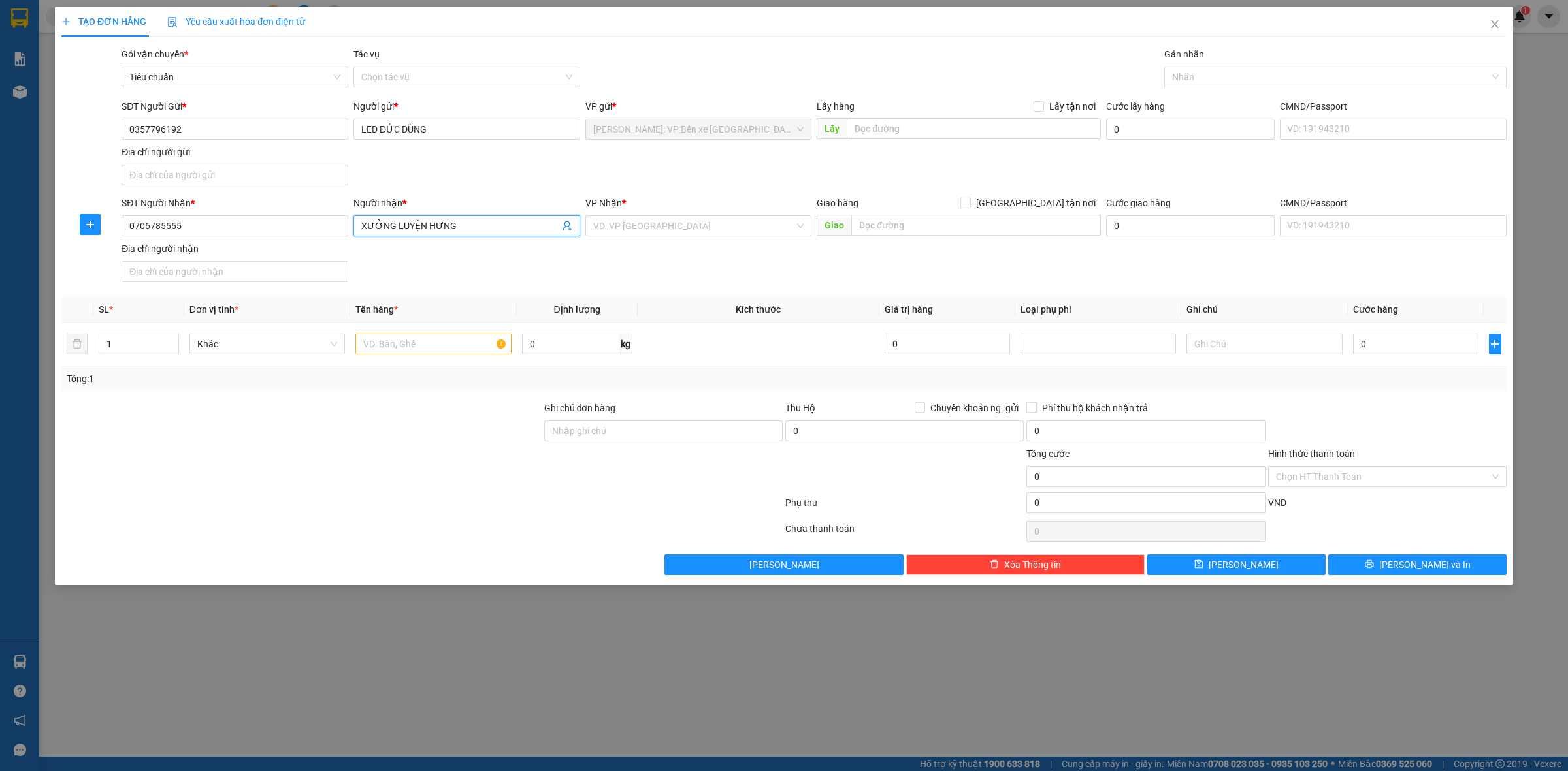
click at [740, 246] on div "SĐT Người Nhận * 0706785555 Người nhận * XƯỞNG LUYỆN HƯNG XƯỞNG LUYỆN HƯNG VP N…" at bounding box center [813, 242] width 1390 height 92
click at [723, 237] on div "VP Nhận * VD: VP [GEOGRAPHIC_DATA]" at bounding box center [699, 219] width 227 height 46
drag, startPoint x: 714, startPoint y: 225, endPoint x: 755, endPoint y: 162, distance: 75.2
click at [753, 167] on form "SĐT Người Gửi * 0357796192 Người gửi * LED ĐỨC DŨNG VP gửi * [GEOGRAPHIC_DATA]:…" at bounding box center [784, 193] width 1445 height 188
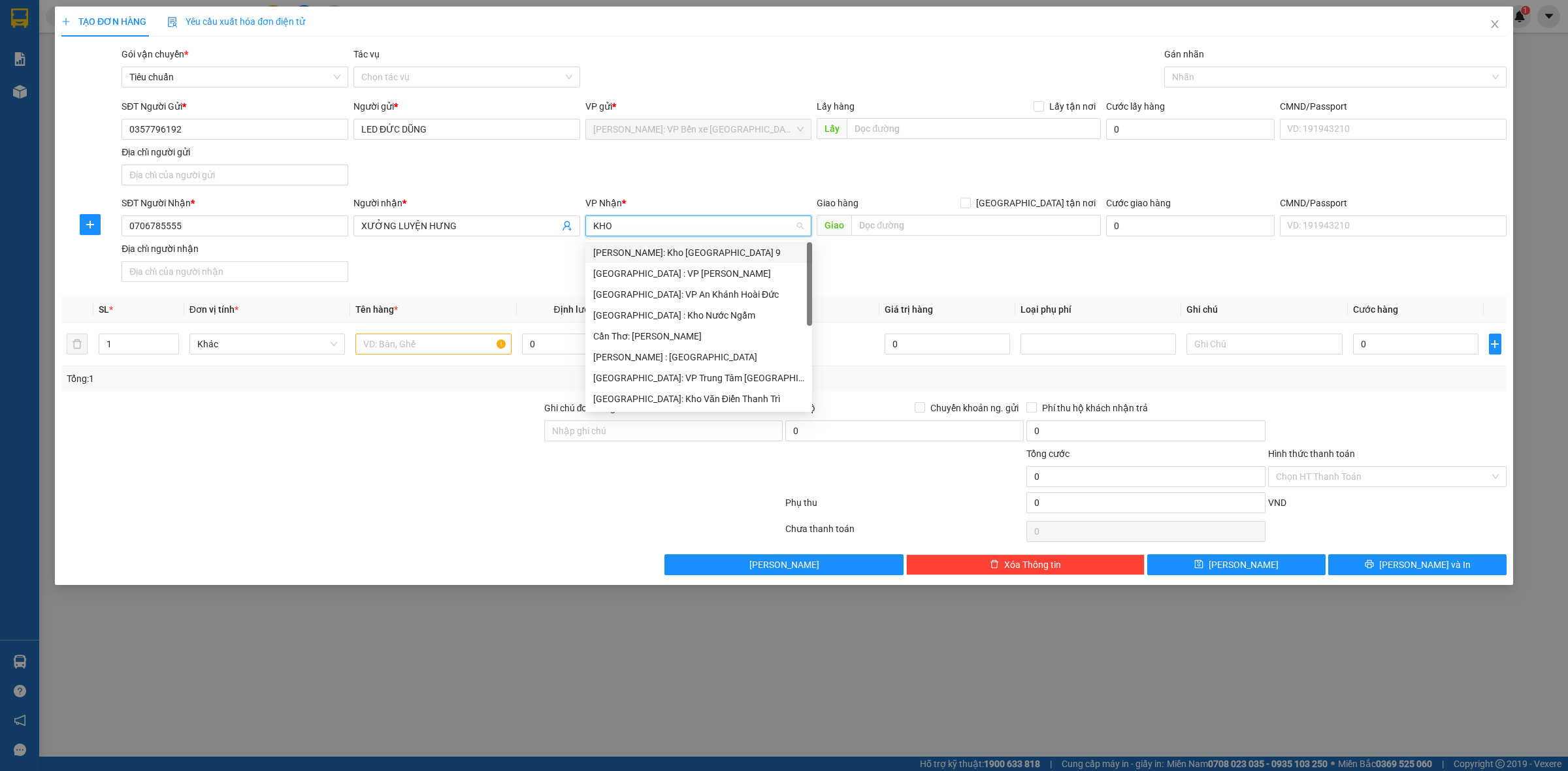
type input "KHO"
click at [674, 335] on div "[GEOGRAPHIC_DATA]: Kho Văn Điển Thanh Trì" at bounding box center [698, 336] width 211 height 14
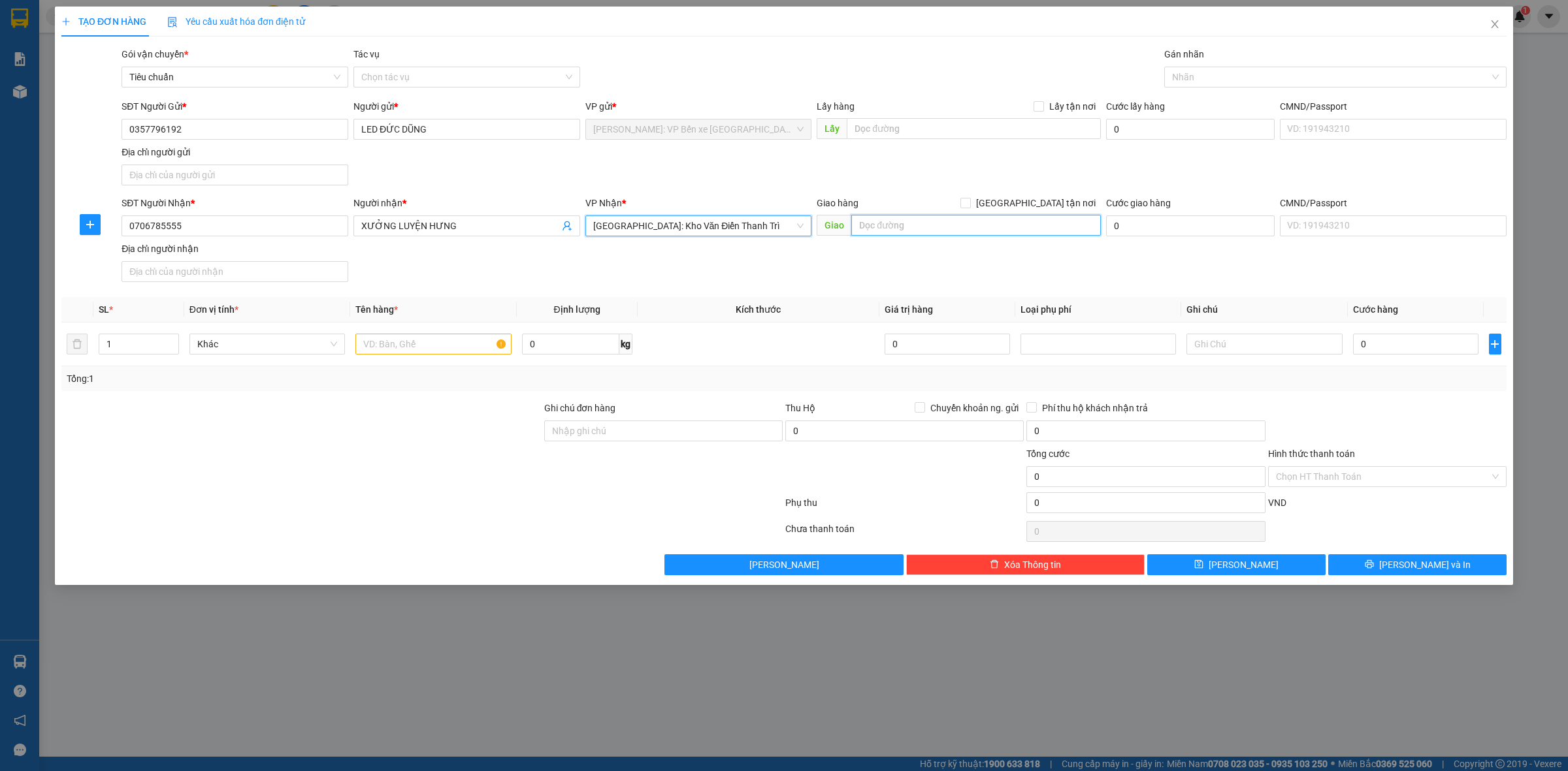
click at [978, 221] on input "text" at bounding box center [976, 225] width 250 height 21
type input "K"
type input "KCN THANH OAI,[GEOGRAPHIC_DATA],[GEOGRAPHIC_DATA]"
click at [970, 203] on input "[GEOGRAPHIC_DATA] tận nơi" at bounding box center [964, 202] width 9 height 9
checkbox input "true"
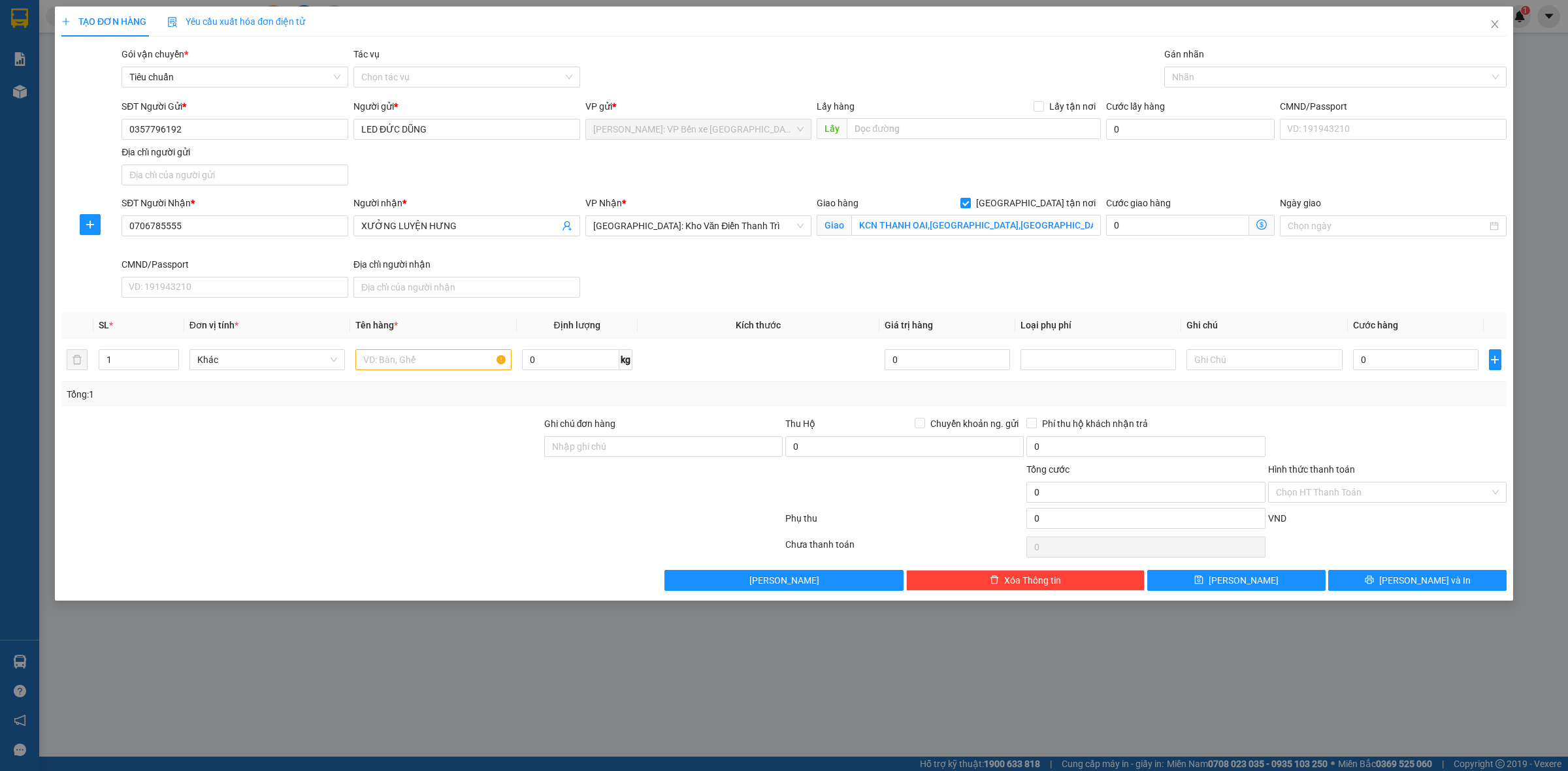
click at [1225, 67] on div "Nhãn" at bounding box center [1335, 77] width 342 height 21
type input "GIA"
click at [1200, 100] on div "[GEOGRAPHIC_DATA] tận nơi" at bounding box center [1335, 103] width 327 height 14
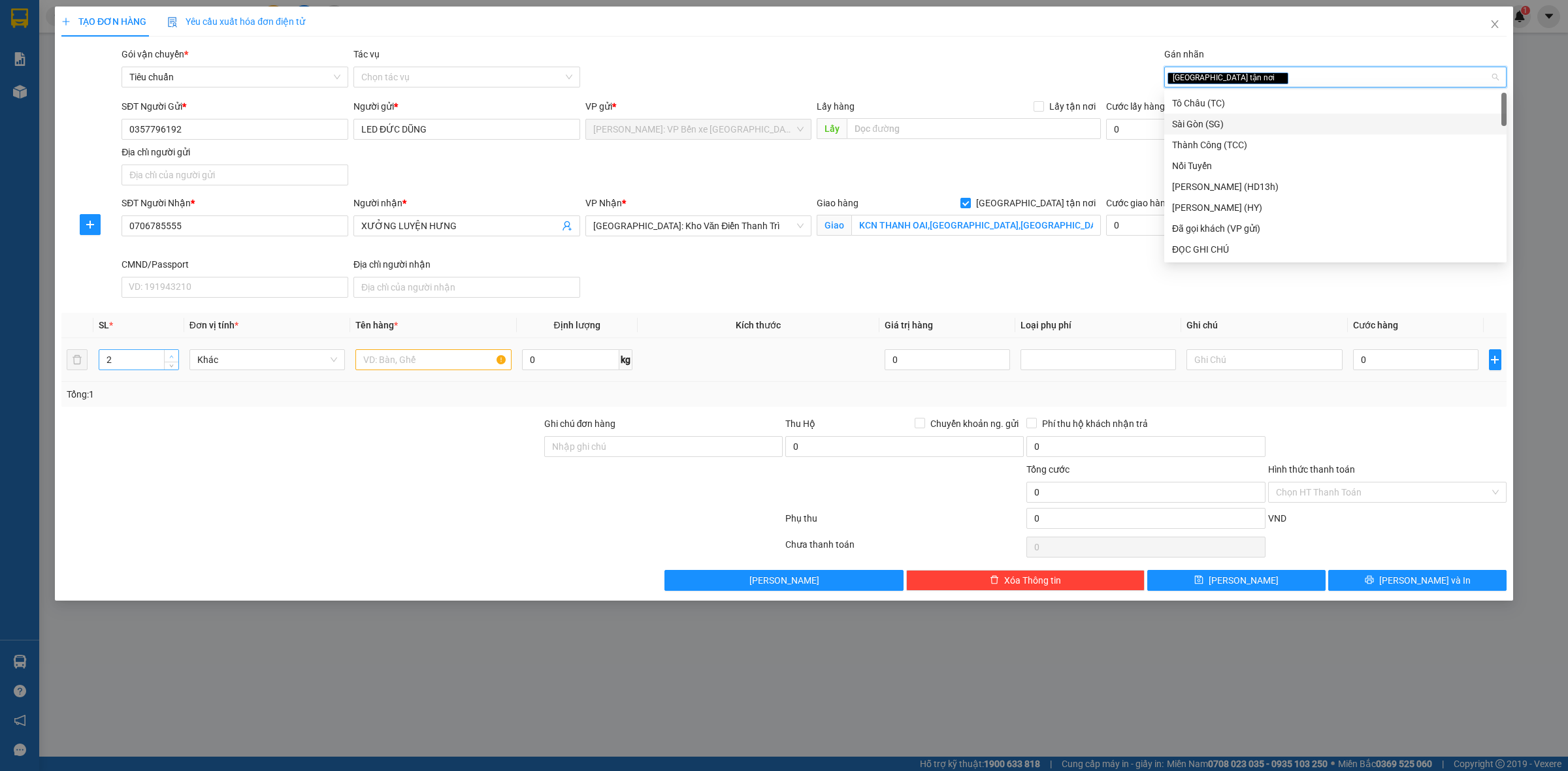
click at [171, 359] on icon "up" at bounding box center [171, 357] width 5 height 5
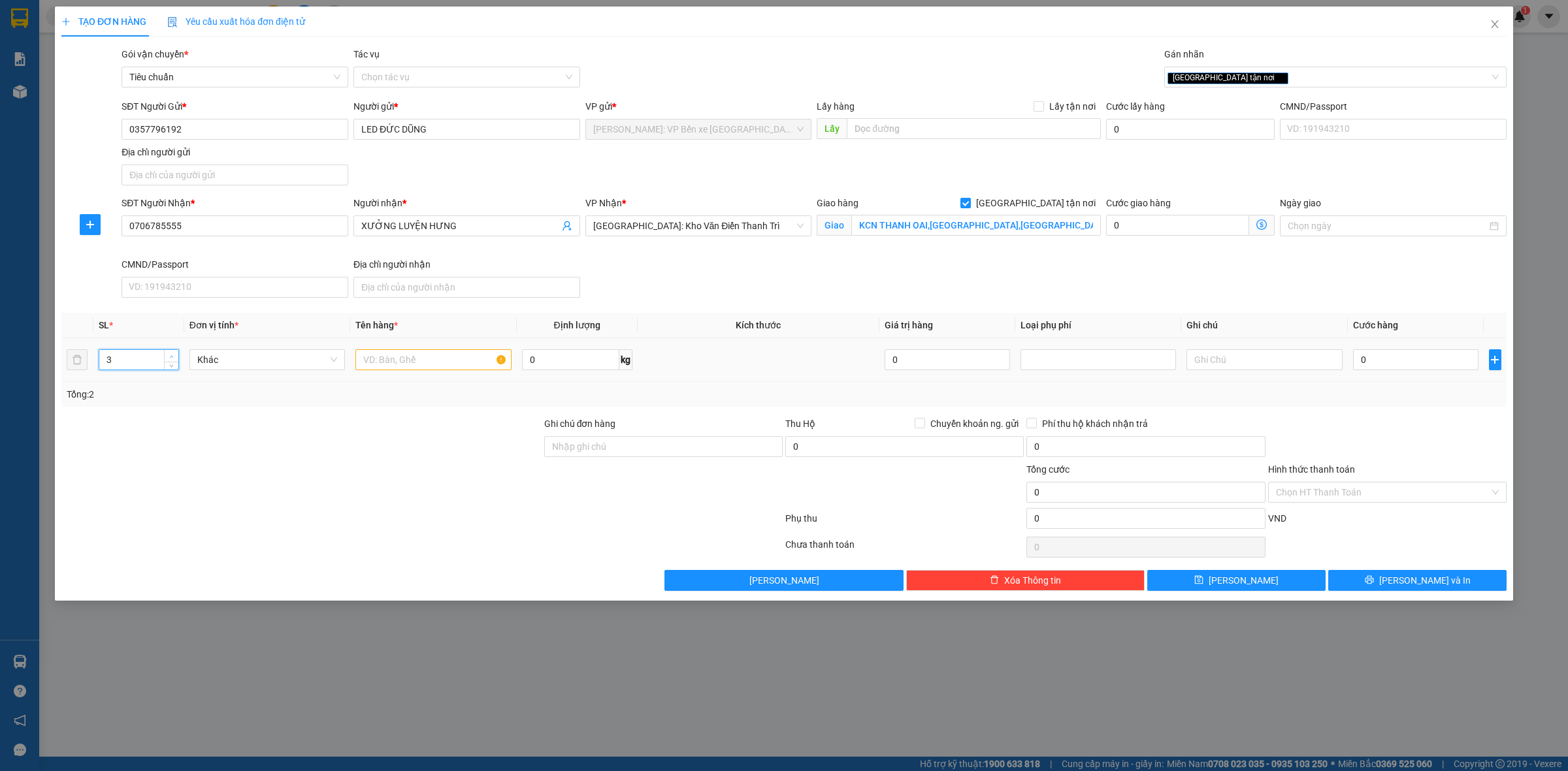
click at [171, 359] on icon "up" at bounding box center [171, 357] width 5 height 5
type input "5"
click at [171, 360] on span "up" at bounding box center [171, 356] width 8 height 8
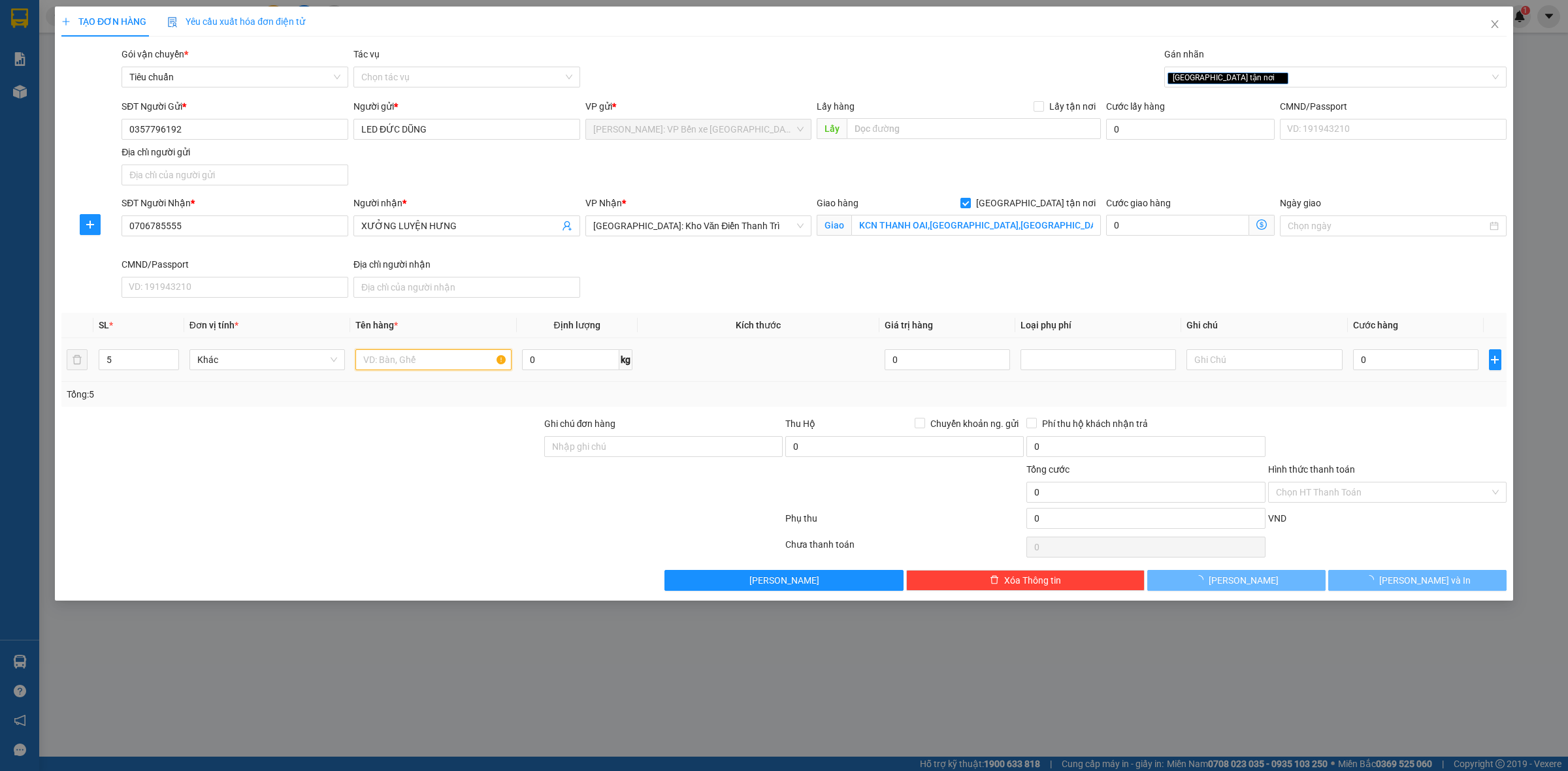
click at [407, 359] on input "text" at bounding box center [433, 360] width 156 height 21
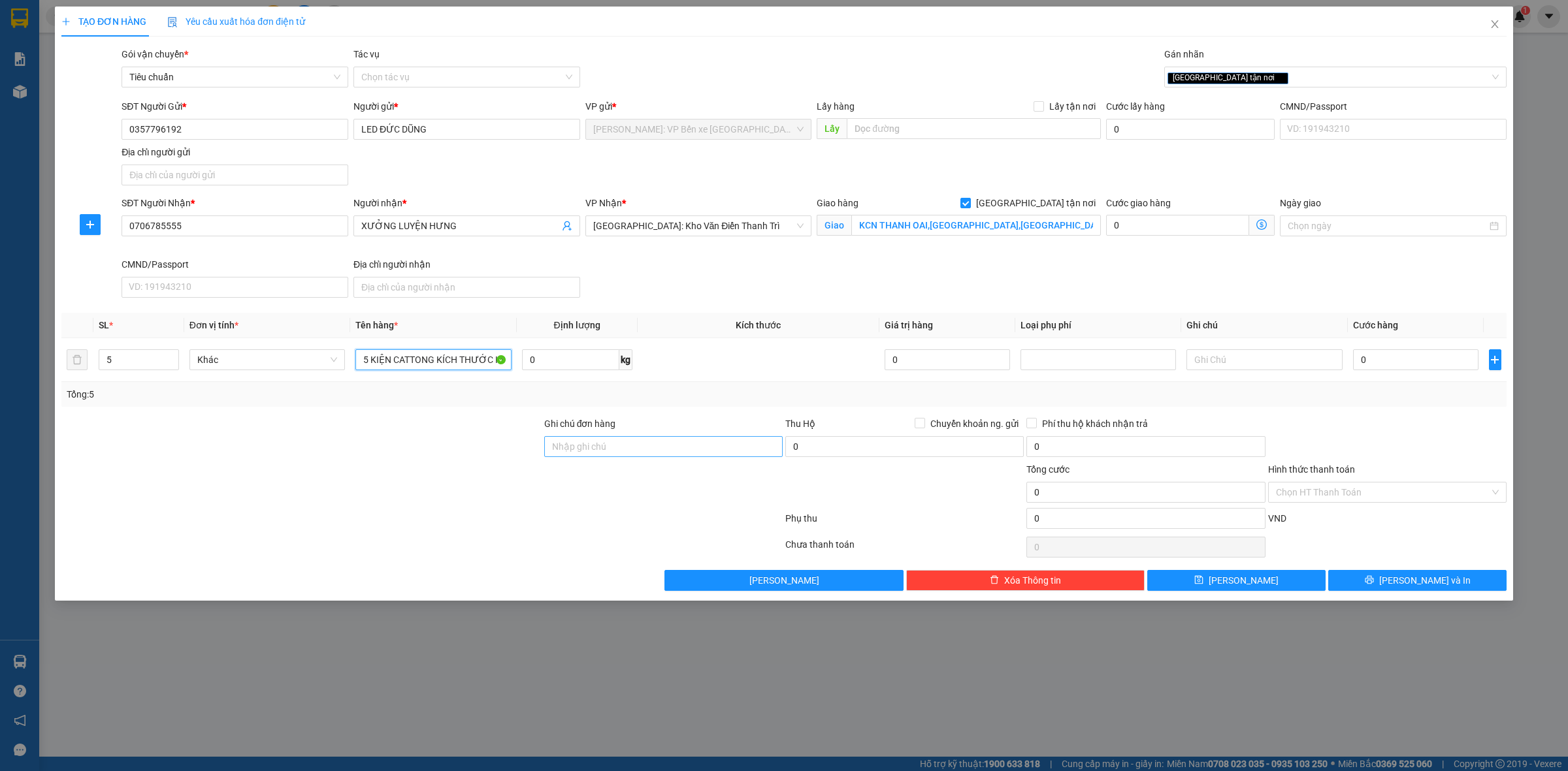
type input "5 KIỆN CATTONG KÍCH THƯỚC KHÁC NHAU DÁN BĂNG KEO DỄ VỠ"
click at [632, 451] on input "Ghi chú đơn hàng" at bounding box center [663, 447] width 238 height 21
type input "HÀNG DỄ VỠ NHẸ TAY NHẬN NGUYÊN KIỆN GIAO NGUYÊN KIỆN, HƯ VỠ K ĐỀN"
click at [1404, 362] on input "0" at bounding box center [1415, 360] width 126 height 21
type input "9"
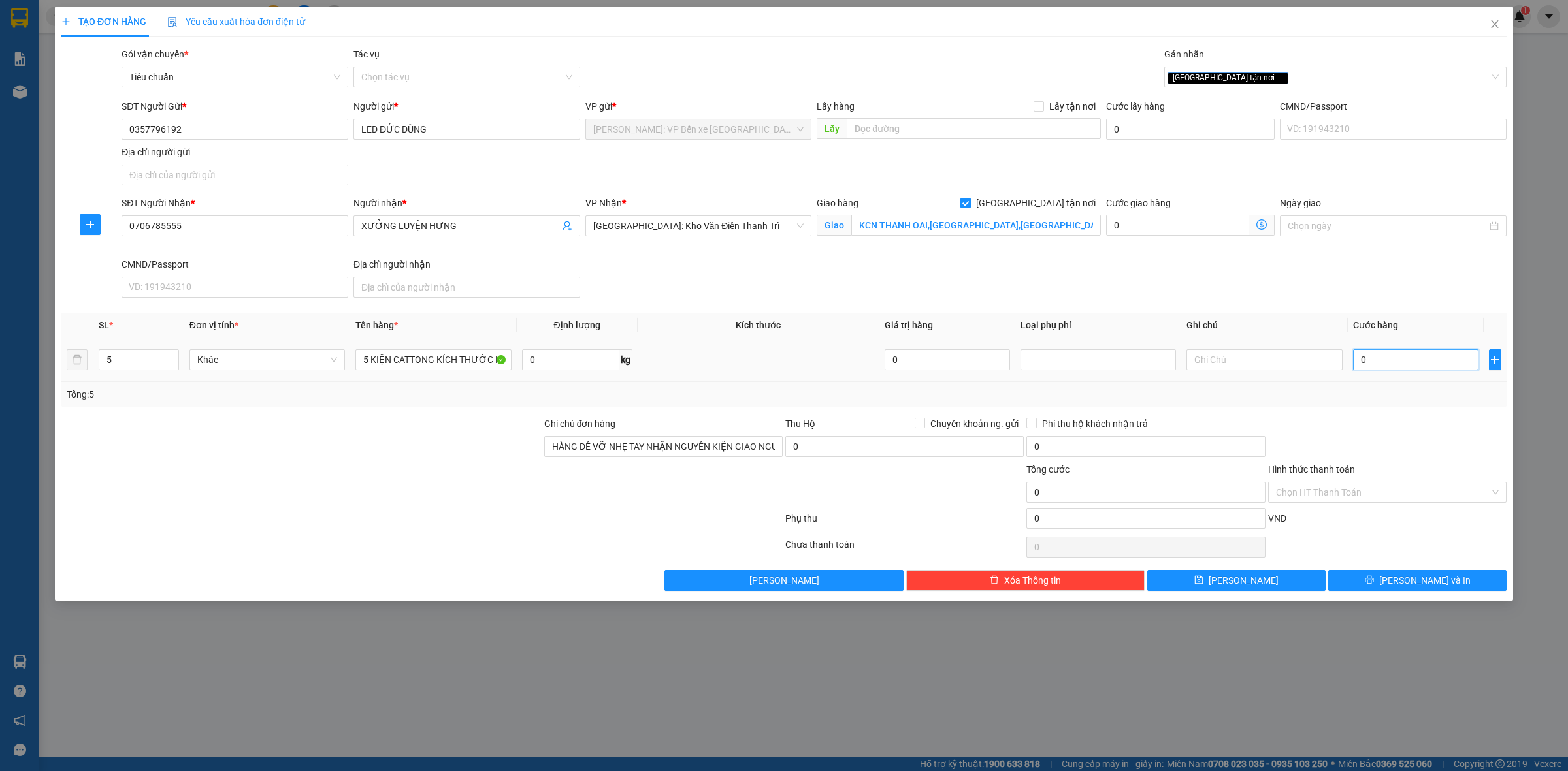
type input "9"
type input "95"
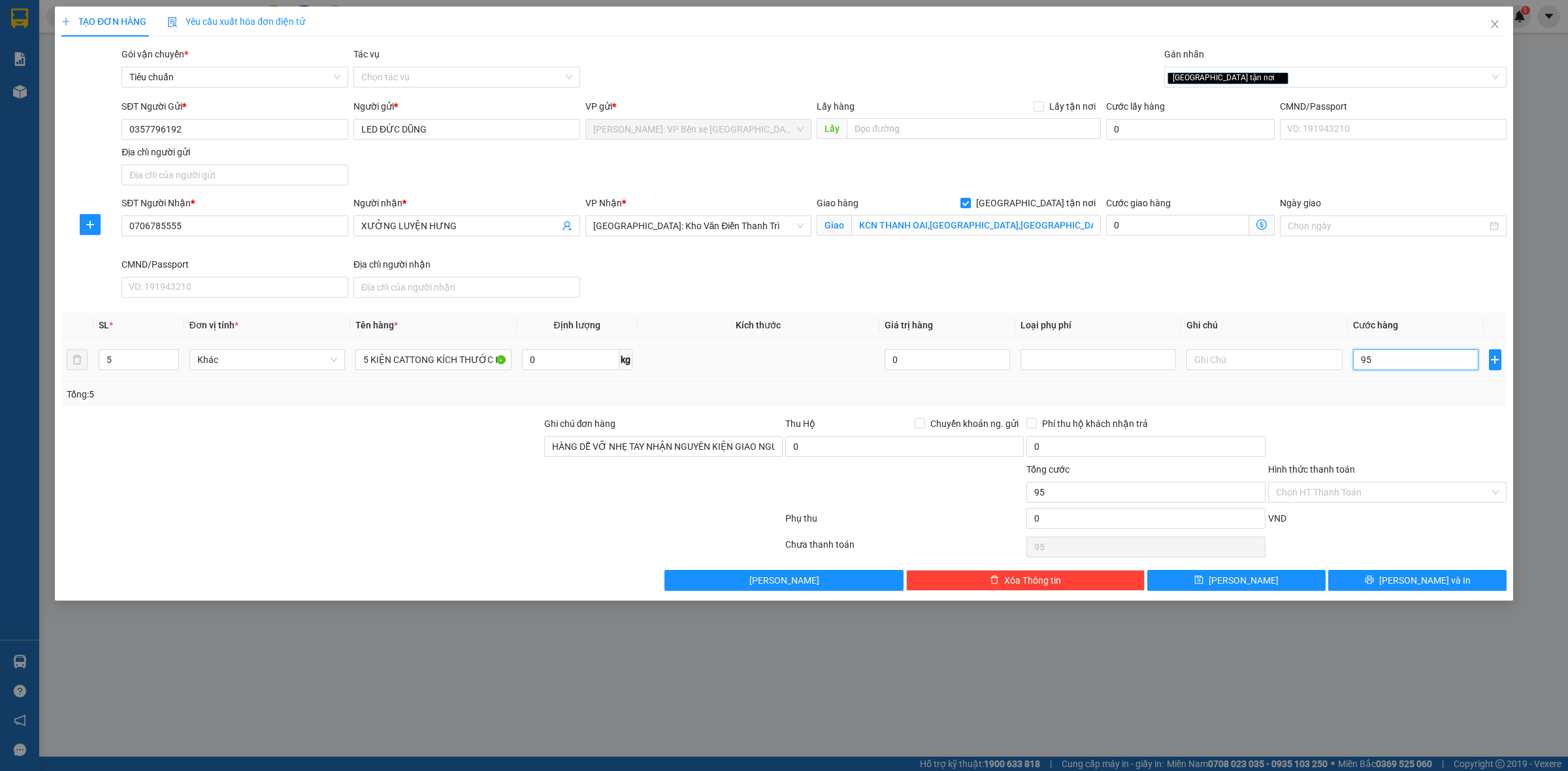
type input "950"
type input "9.500"
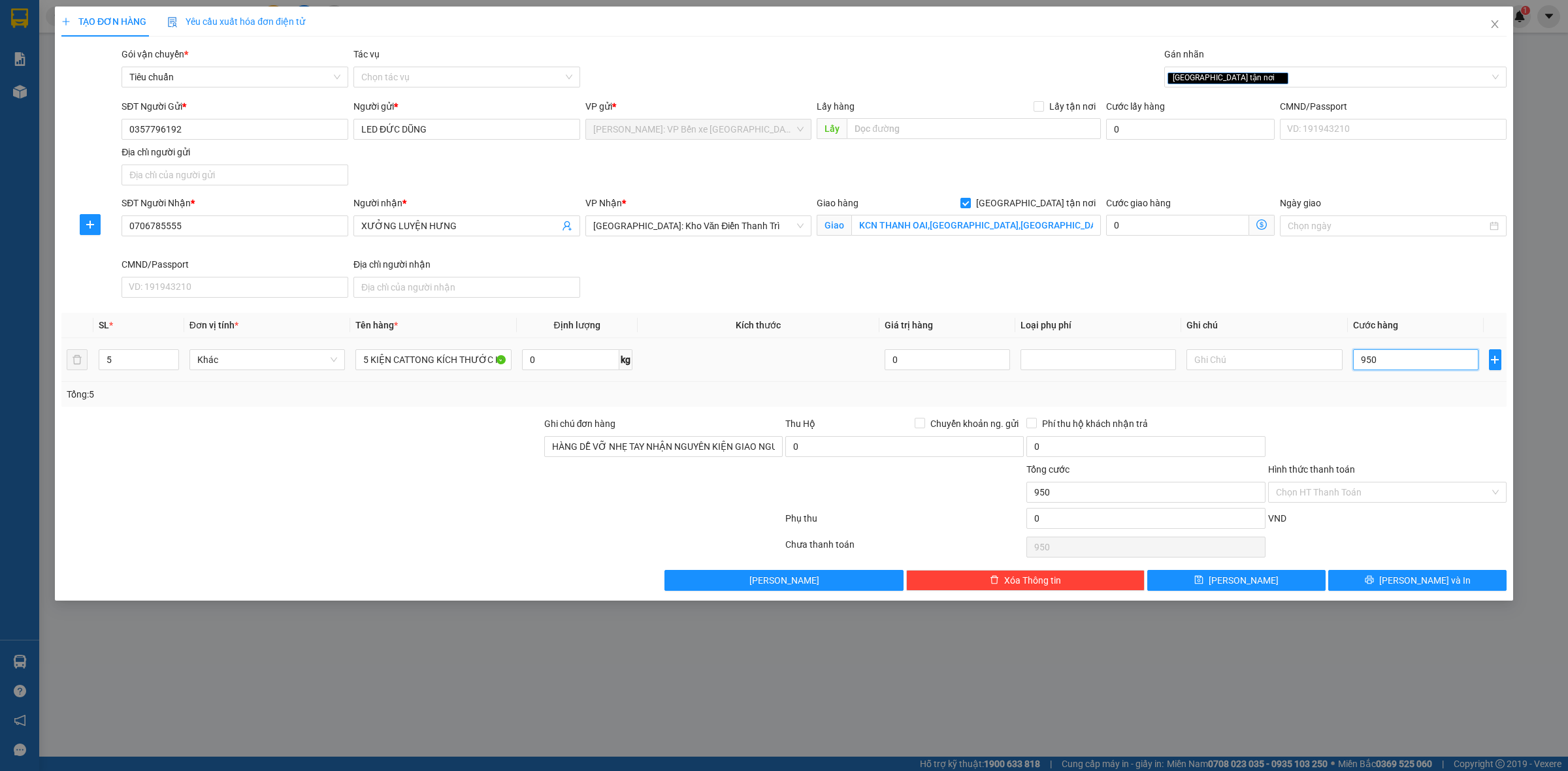
type input "9.500"
type input "95.000"
type input "950.000"
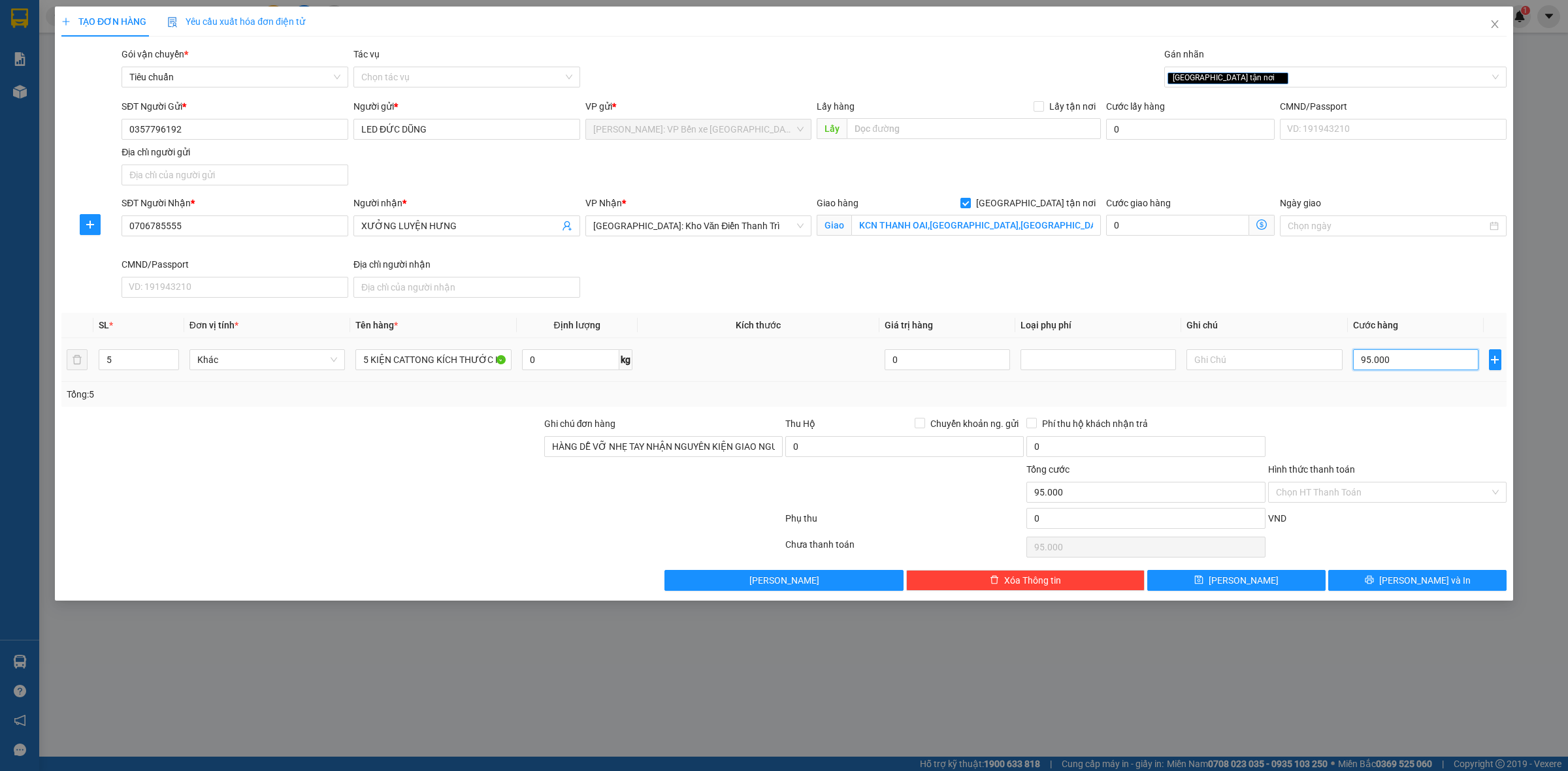
type input "950.000"
type input "9.500.000"
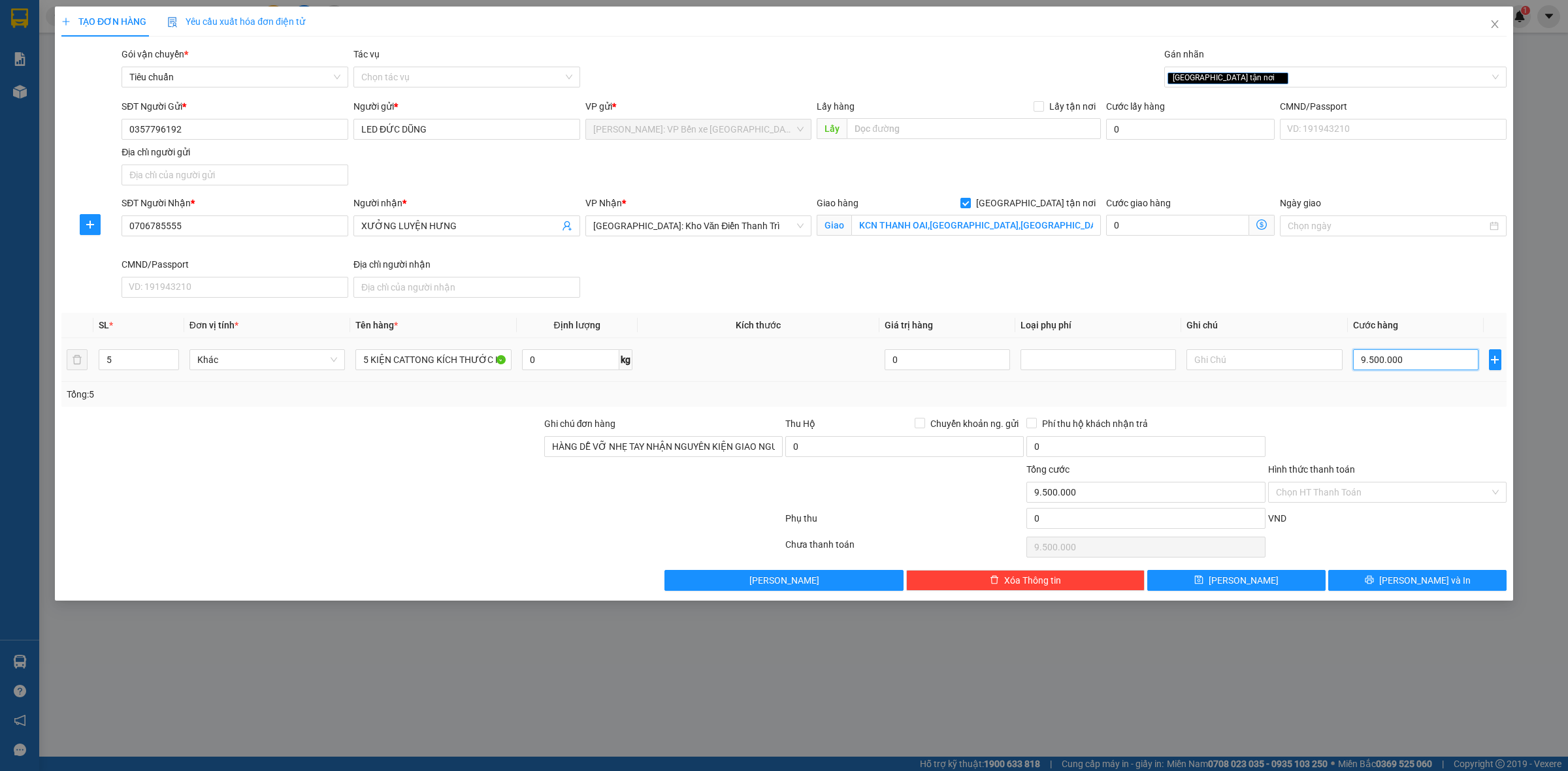
type input "950.000"
click at [926, 221] on input "KCN THANH OAI,[GEOGRAPHIC_DATA],[GEOGRAPHIC_DATA]" at bounding box center [976, 225] width 250 height 21
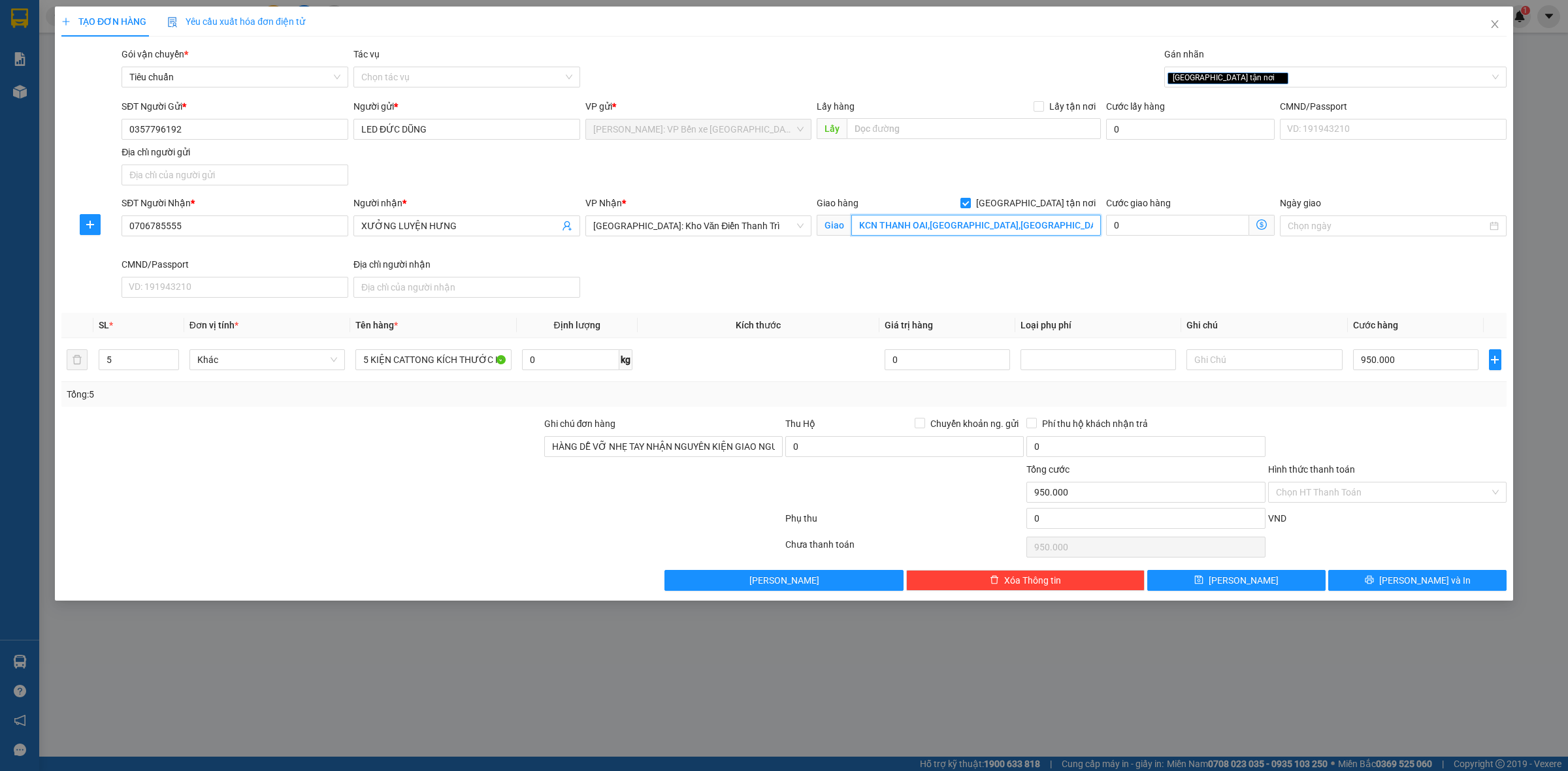
click at [940, 222] on input "KCN THANH OAI,[GEOGRAPHIC_DATA],[GEOGRAPHIC_DATA]" at bounding box center [976, 225] width 250 height 21
click at [960, 226] on input "KCN THANH OAI,[GEOGRAPHIC_DATA],[GEOGRAPHIC_DATA]" at bounding box center [976, 225] width 250 height 21
click at [984, 226] on input "KCN THANH OAI,[GEOGRAPHIC_DATA],[GEOGRAPHIC_DATA]" at bounding box center [976, 225] width 250 height 21
click at [1020, 227] on input "KCN THANH OAI,[GEOGRAPHIC_DATA],[GEOGRAPHIC_DATA]" at bounding box center [976, 225] width 250 height 21
click at [1411, 367] on input "950.000" at bounding box center [1415, 360] width 126 height 21
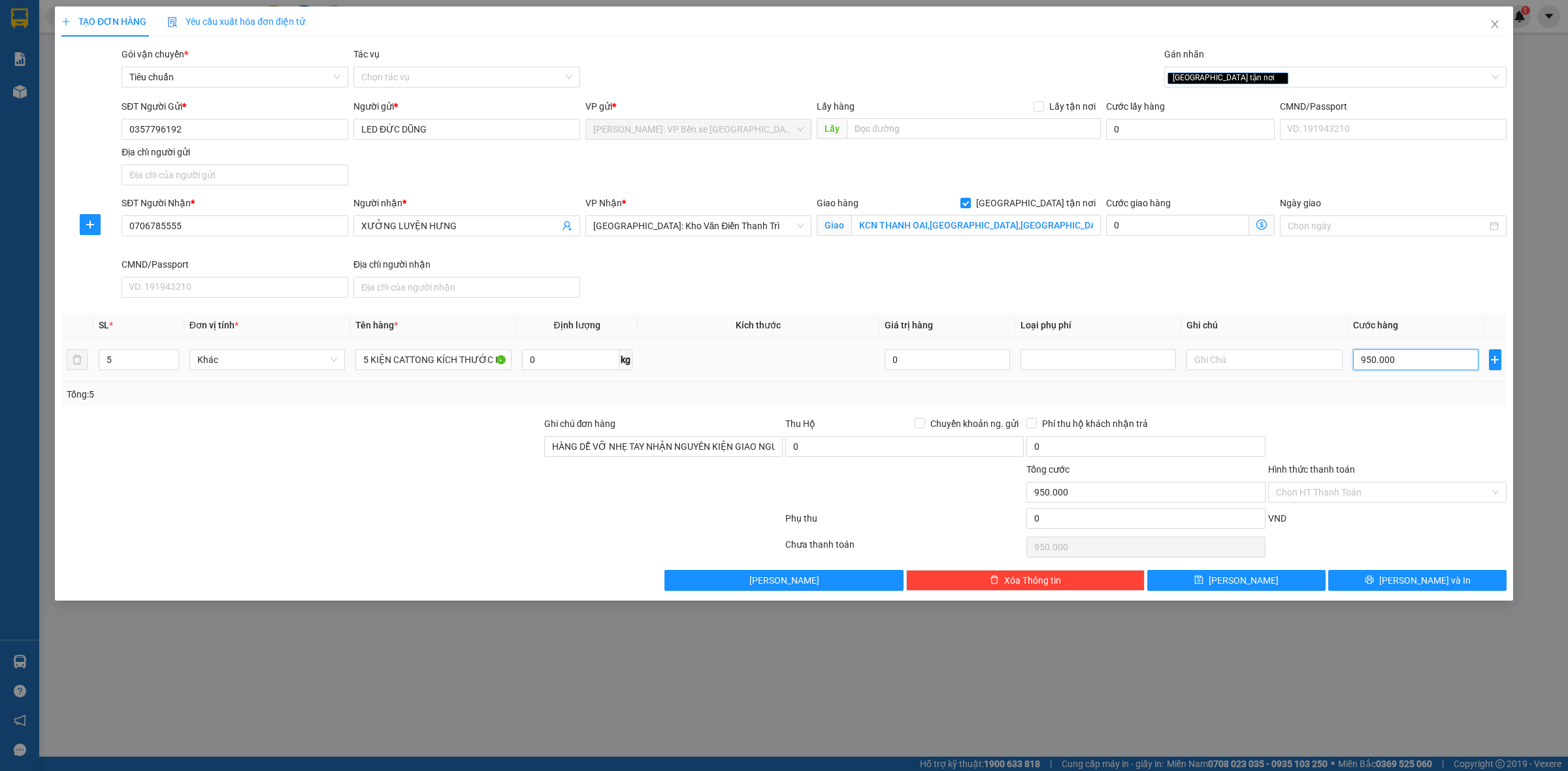
click at [1384, 362] on input "950.000" at bounding box center [1415, 360] width 126 height 21
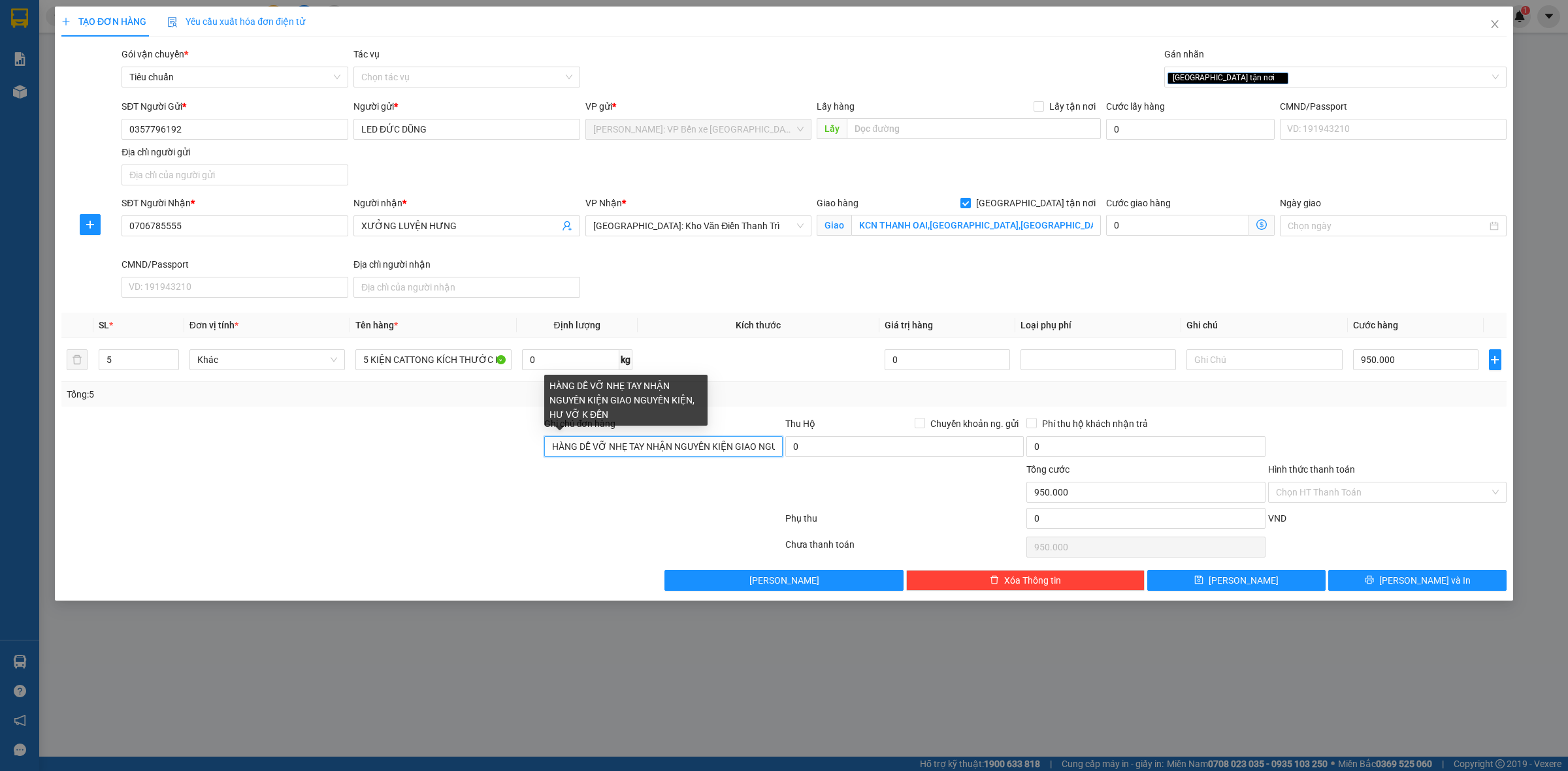
drag, startPoint x: 729, startPoint y: 448, endPoint x: 739, endPoint y: 448, distance: 10.0
click at [729, 448] on input "HÀNG DỄ VỠ NHẸ TAY NHẬN NGUYÊN KIỆN GIAO NGUYÊN KIỆN, HƯ VỠ K ĐỀN" at bounding box center [663, 447] width 238 height 21
click at [764, 442] on input "HÀNG DỄ VỠ NHẸ TAY NHẬN NGUYÊN KIỆN GIAO NGUYÊN KIỆN, HƯ VỠ K ĐỀN" at bounding box center [663, 447] width 238 height 21
click at [764, 446] on input "HÀNG DỄGUYÊN KIỆN, HƯ VỠ K ĐỀ" at bounding box center [663, 447] width 238 height 21
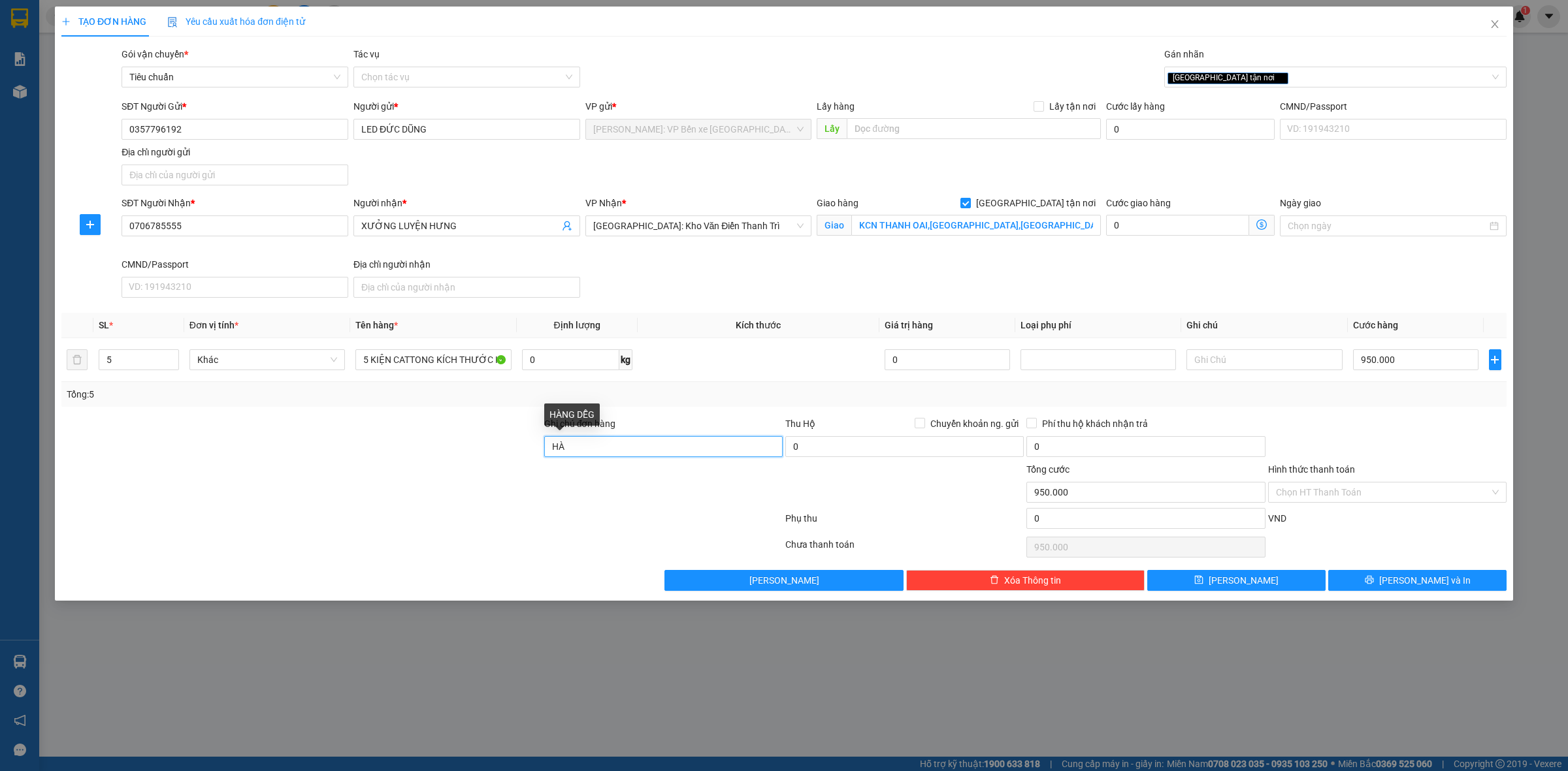
type input "H"
click at [1273, 77] on div "[GEOGRAPHIC_DATA] tận nơi" at bounding box center [1328, 77] width 322 height 16
type input "HÀNG DỄ VỠ HƯ VỠ KHÔNG ĐỀN,(LƯU Ý HÀNG CẦN GẤP ĐẾN KHO VĂN ĐIỂN GỌI KHÁCH RA LẤ…"
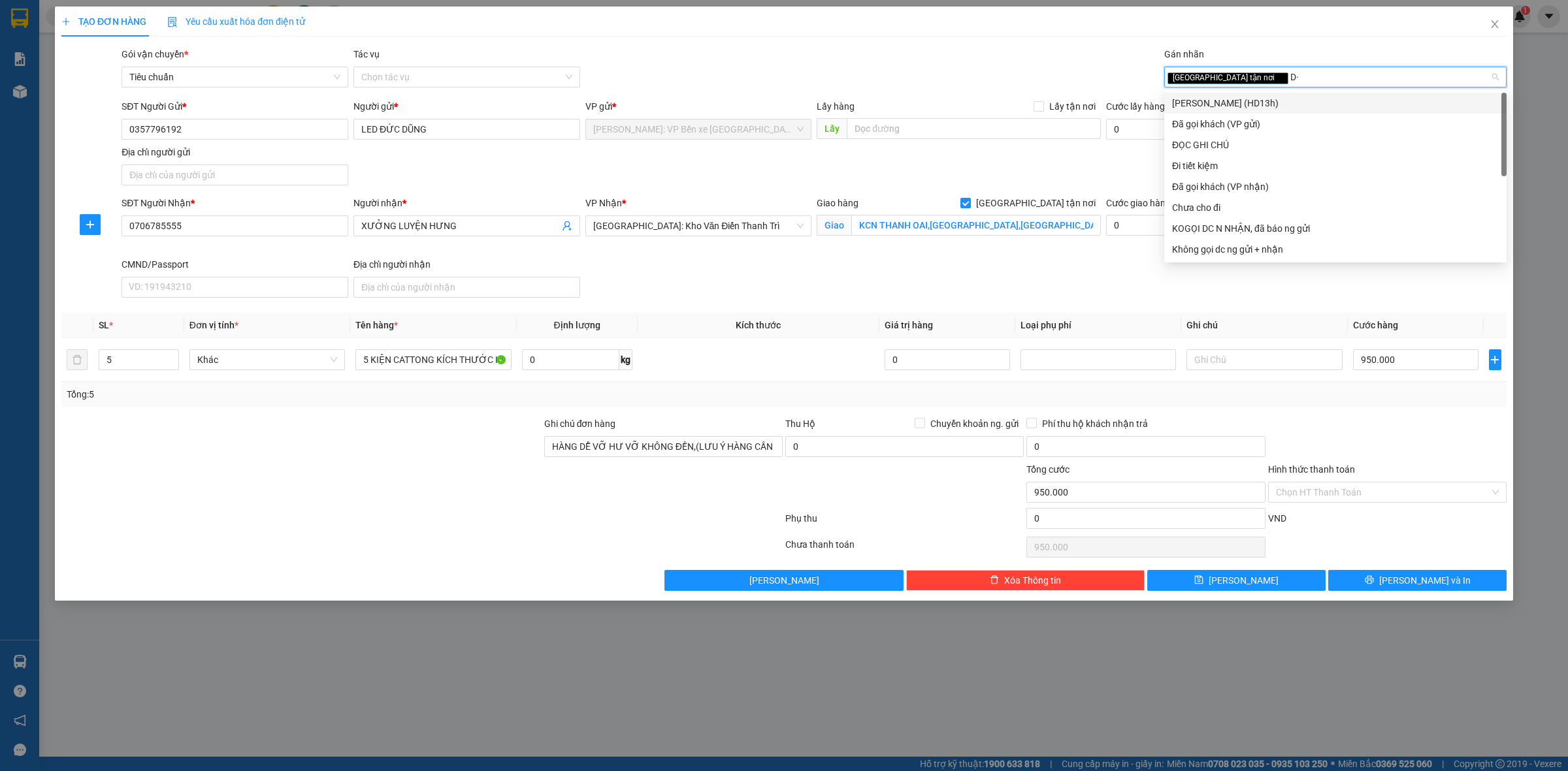
type input "D"
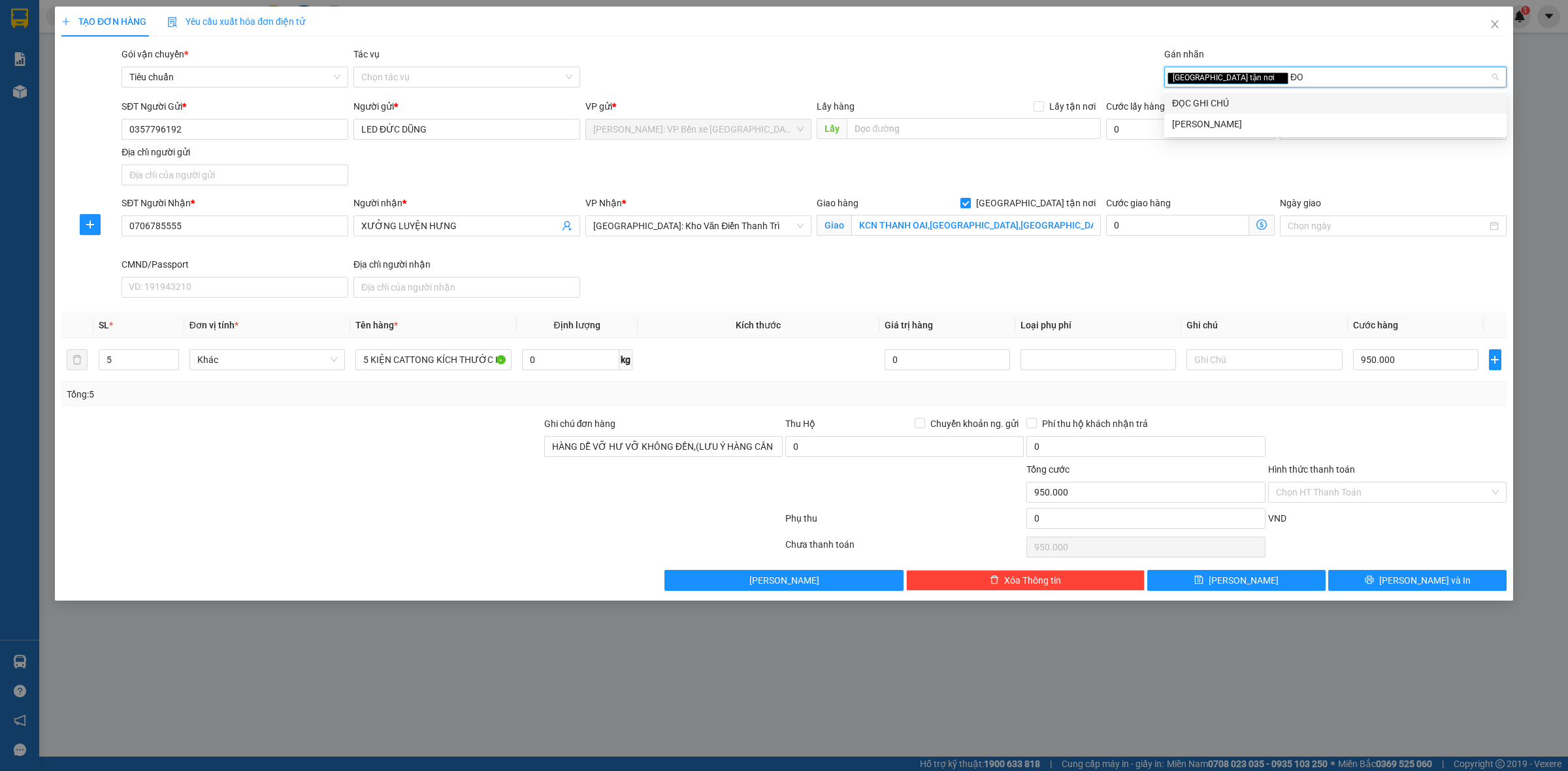
type input "ĐOC"
click at [1246, 96] on div "ĐỌC GHI CHÚ" at bounding box center [1335, 103] width 327 height 14
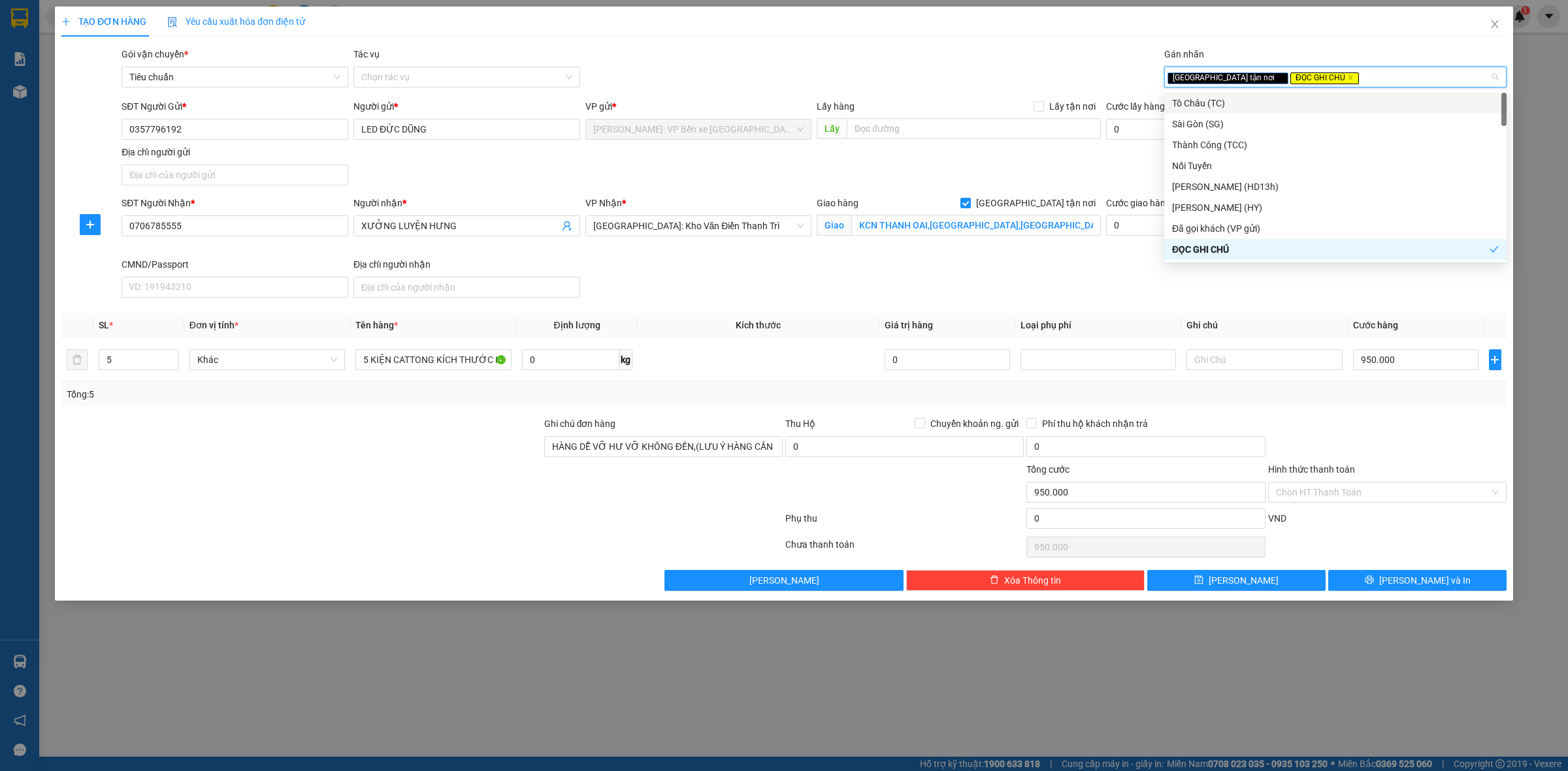
click at [1057, 49] on div "Gói vận chuyển * Tiêu chuẩn Tác vụ Chọn tác vụ Gán nhãn Giao tận nơi ĐỌC GHI …" at bounding box center [813, 70] width 1390 height 46
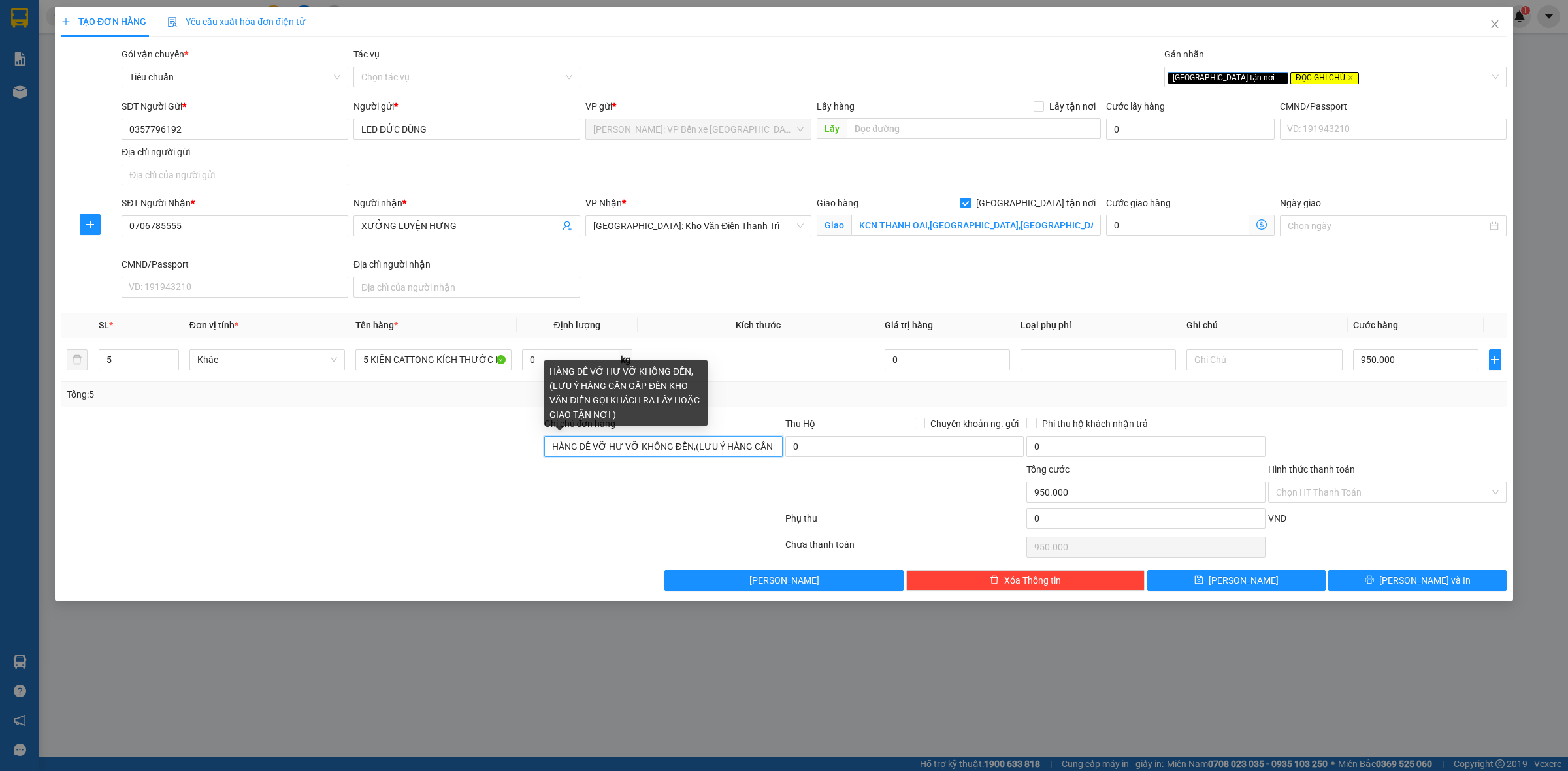
click at [759, 445] on input "HÀNG DỄ VỠ HƯ VỠ KHÔNG ĐỀN,(LƯU Ý HÀNG CẦN GẤP ĐẾN KHO VĂN ĐIỂN GỌI KHÁCH RA LẤ…" at bounding box center [663, 447] width 238 height 21
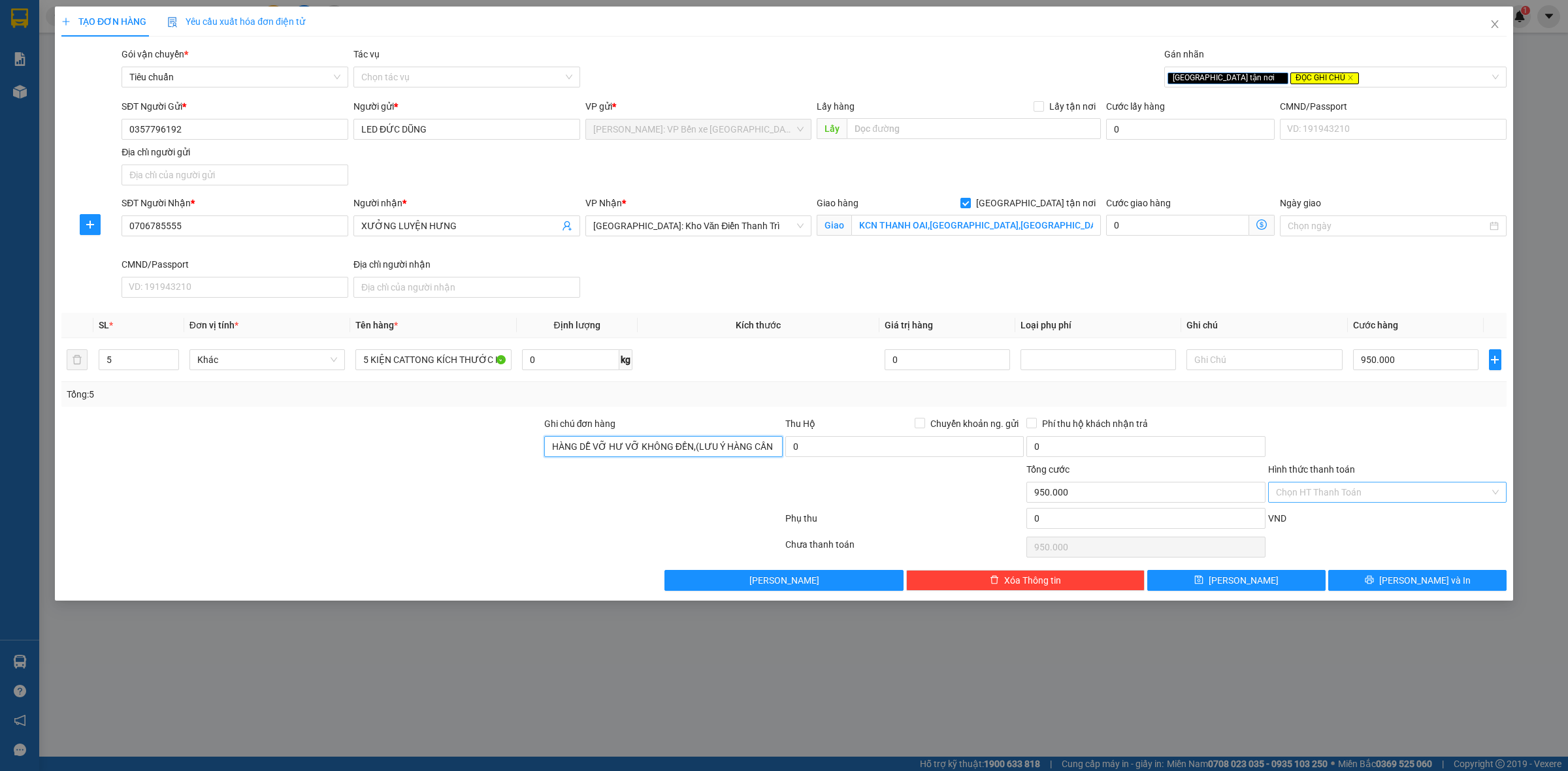
type input "HÀNG DỄ VỠ HƯ VỠ KHÔNG ĐỀN,(LƯU Ý HÀNG CẦN GẤP ĐẾN KHO VĂN ĐIỂN GỌI KHÁCH RA LẤ…"
click at [1344, 488] on input "Hình thức thanh toán" at bounding box center [1382, 492] width 213 height 20
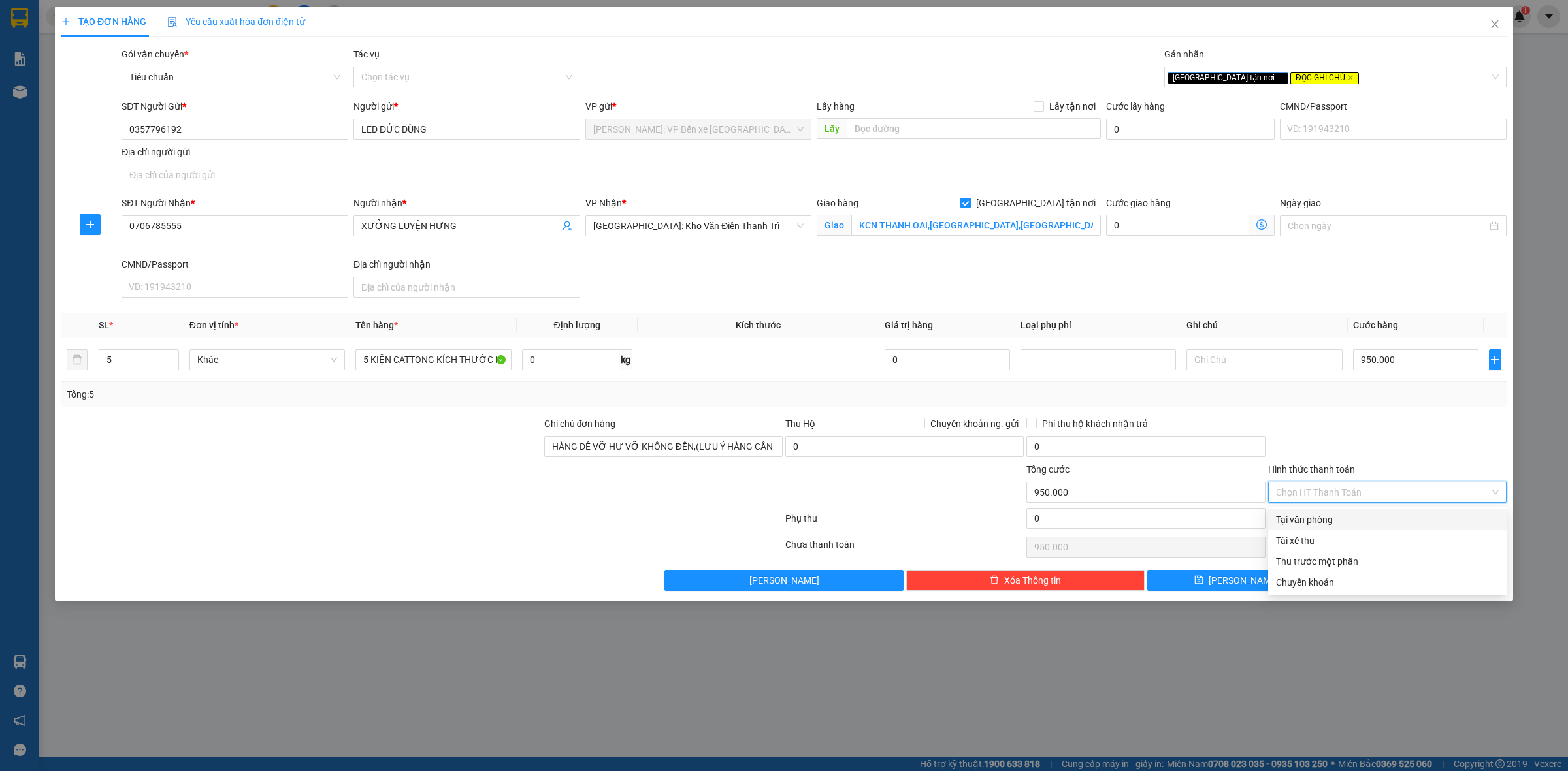
click at [1352, 519] on div "Tại văn phòng" at bounding box center [1387, 519] width 222 height 14
type input "0"
click at [1412, 585] on span "[PERSON_NAME] và In" at bounding box center [1424, 580] width 92 height 14
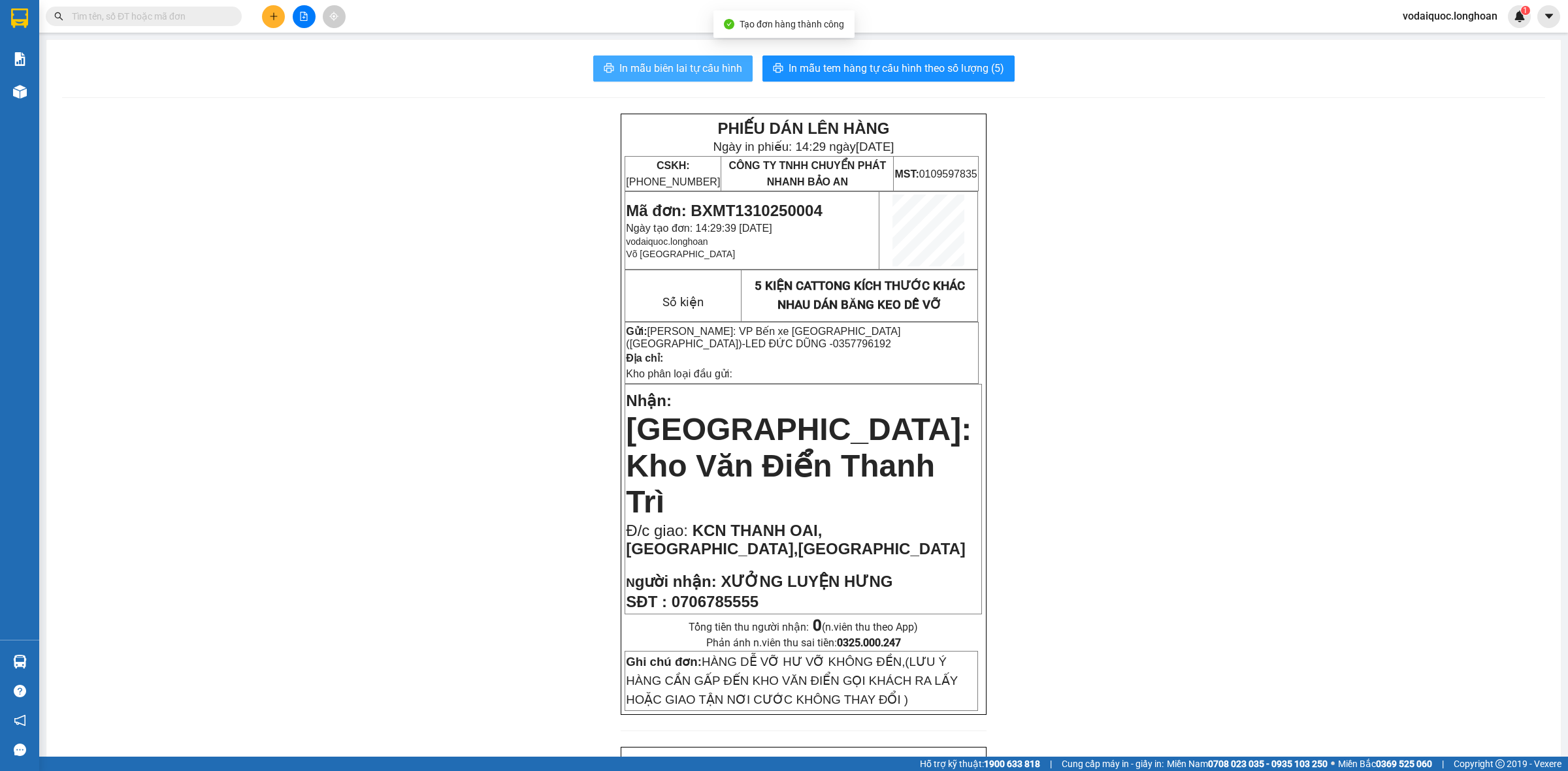
click at [677, 66] on span "In mẫu biên lai tự cấu hình" at bounding box center [680, 68] width 123 height 17
click at [660, 68] on span "In mẫu biên lai tự cấu hình" at bounding box center [680, 68] width 123 height 17
click at [890, 65] on span "In mẫu tem hàng tự cấu hình theo số lượng (5)" at bounding box center [896, 68] width 216 height 17
click at [26, 15] on img at bounding box center [20, 18] width 17 height 20
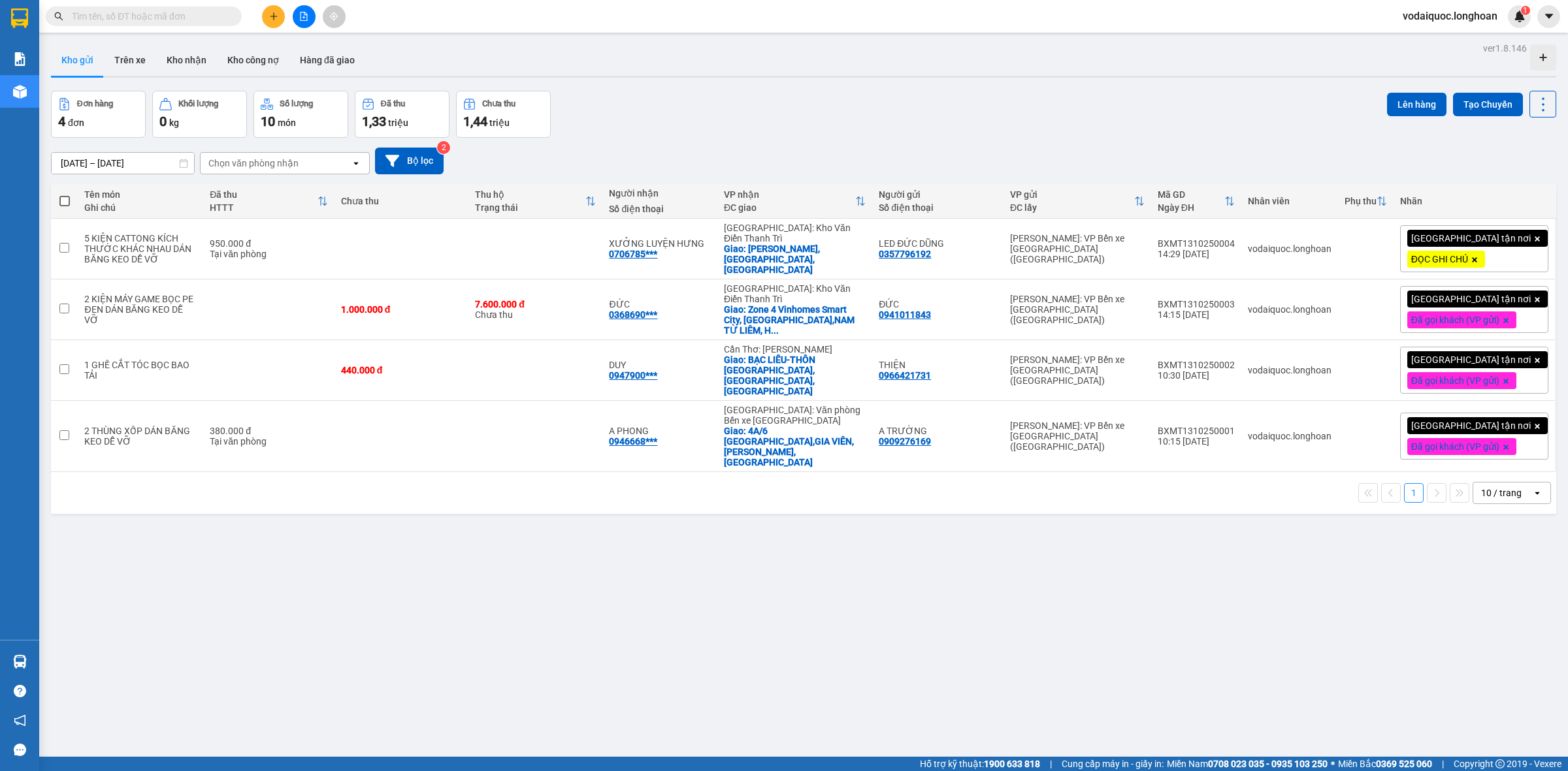
click at [1520, 225] on div "[GEOGRAPHIC_DATA] tận nơi ĐỌC GHI CHÚ" at bounding box center [1473, 249] width 148 height 47
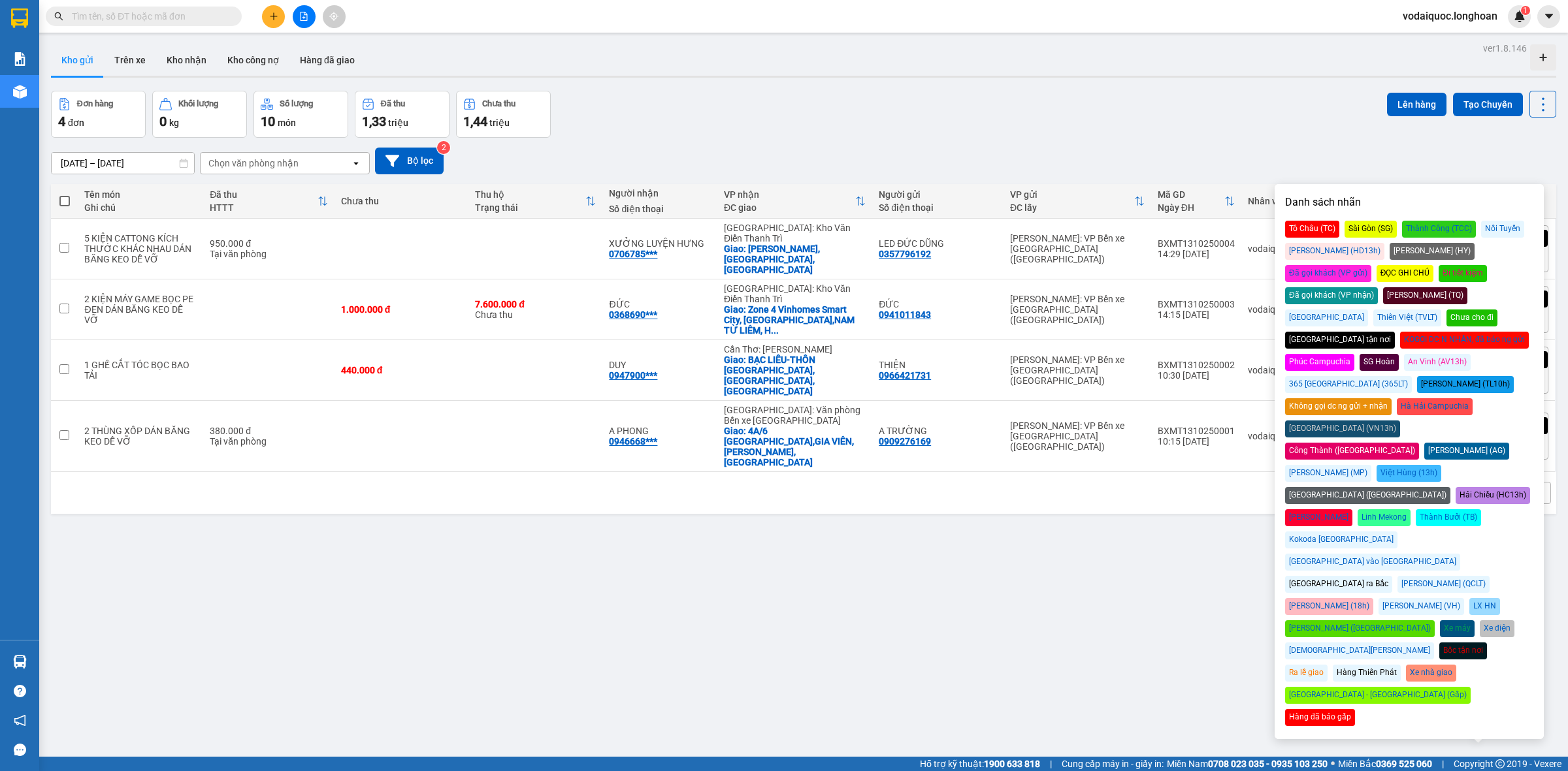
click at [1371, 265] on div "Đã gọi khách (VP gửi)" at bounding box center [1327, 274] width 86 height 17
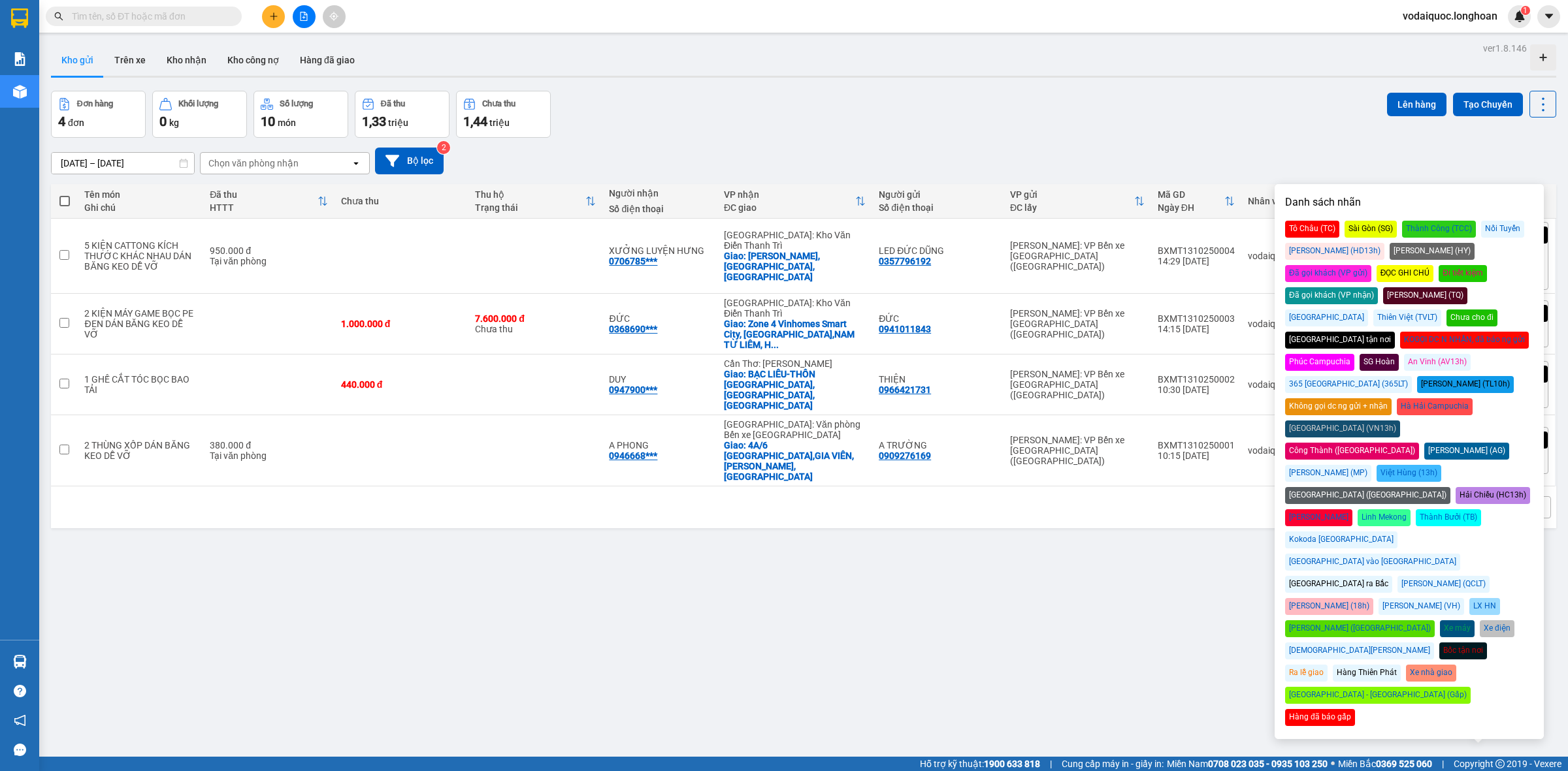
drag, startPoint x: 1196, startPoint y: 68, endPoint x: 1141, endPoint y: 47, distance: 58.9
click at [1176, 91] on div "Đơn hàng 4 đơn Khối lượng 0 kg Số lượng 10 món Đã thu 1,33 triệu Chưa thu 1,44 …" at bounding box center [804, 114] width 1505 height 47
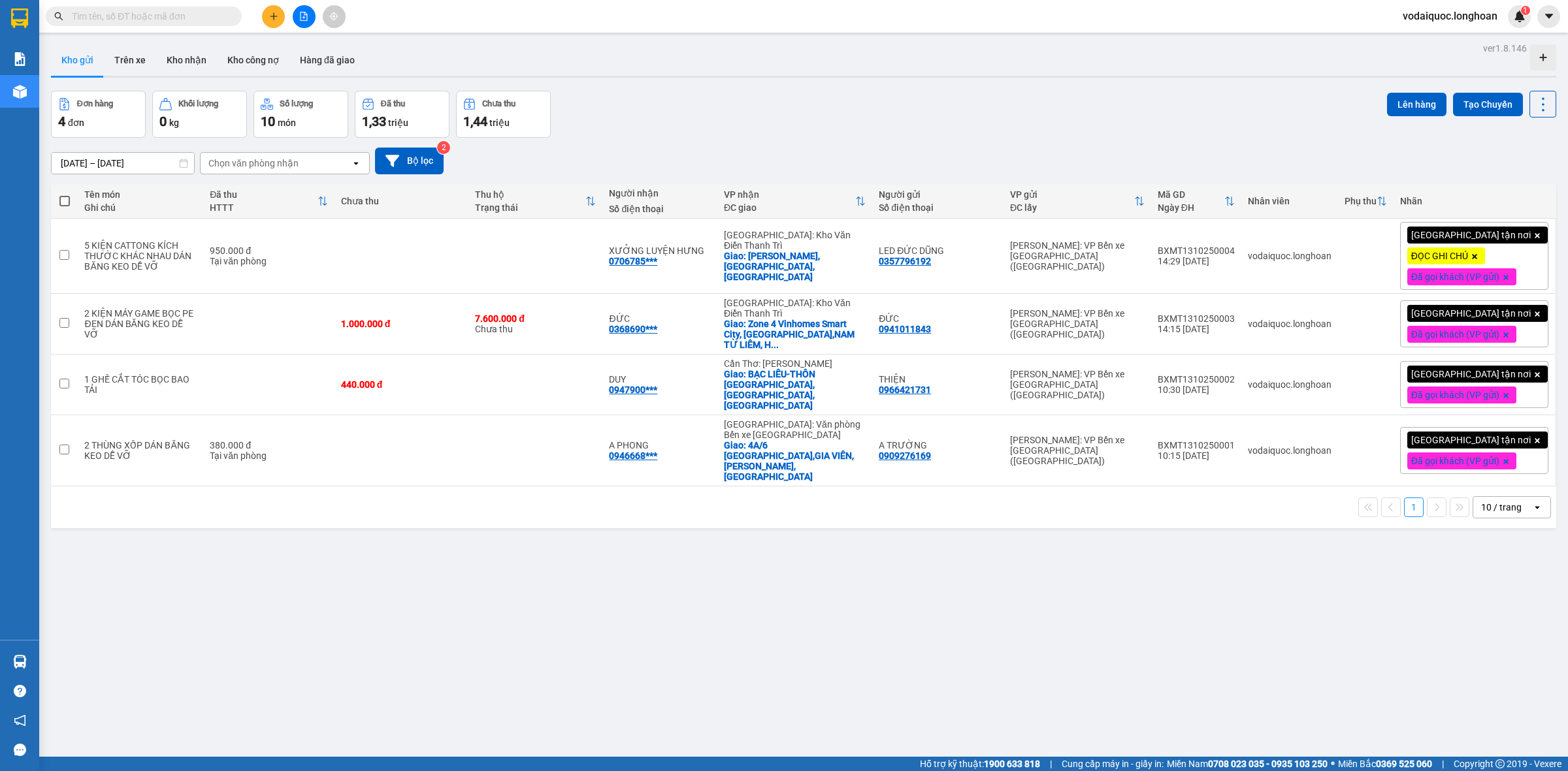
click at [196, 12] on input "text" at bounding box center [149, 16] width 154 height 14
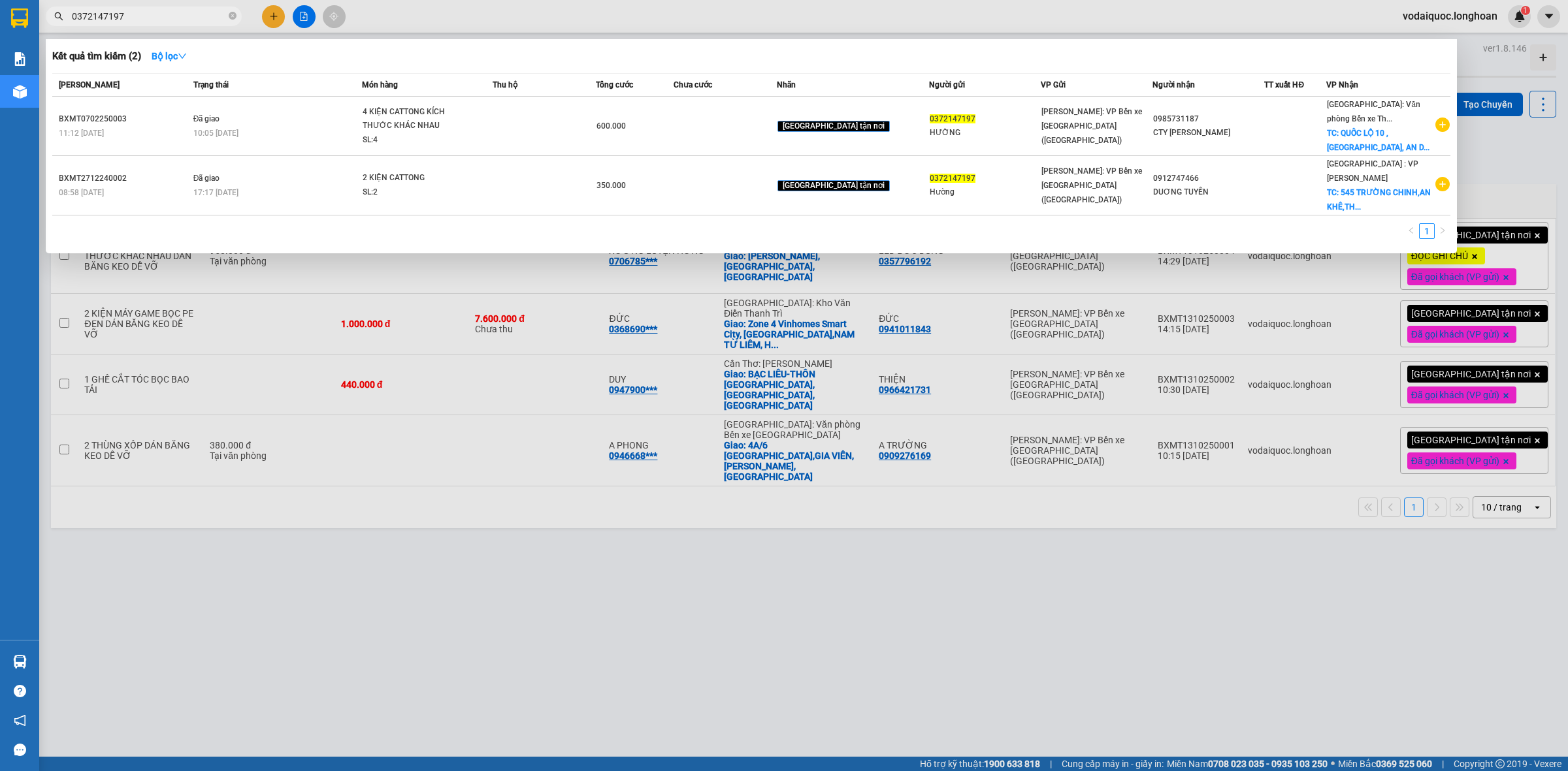
type input "0372147197"
click at [227, 14] on span "0372147197" at bounding box center [144, 17] width 196 height 20
drag, startPoint x: 230, startPoint y: 11, endPoint x: 253, endPoint y: 17, distance: 23.8
click at [231, 11] on span at bounding box center [232, 17] width 8 height 13
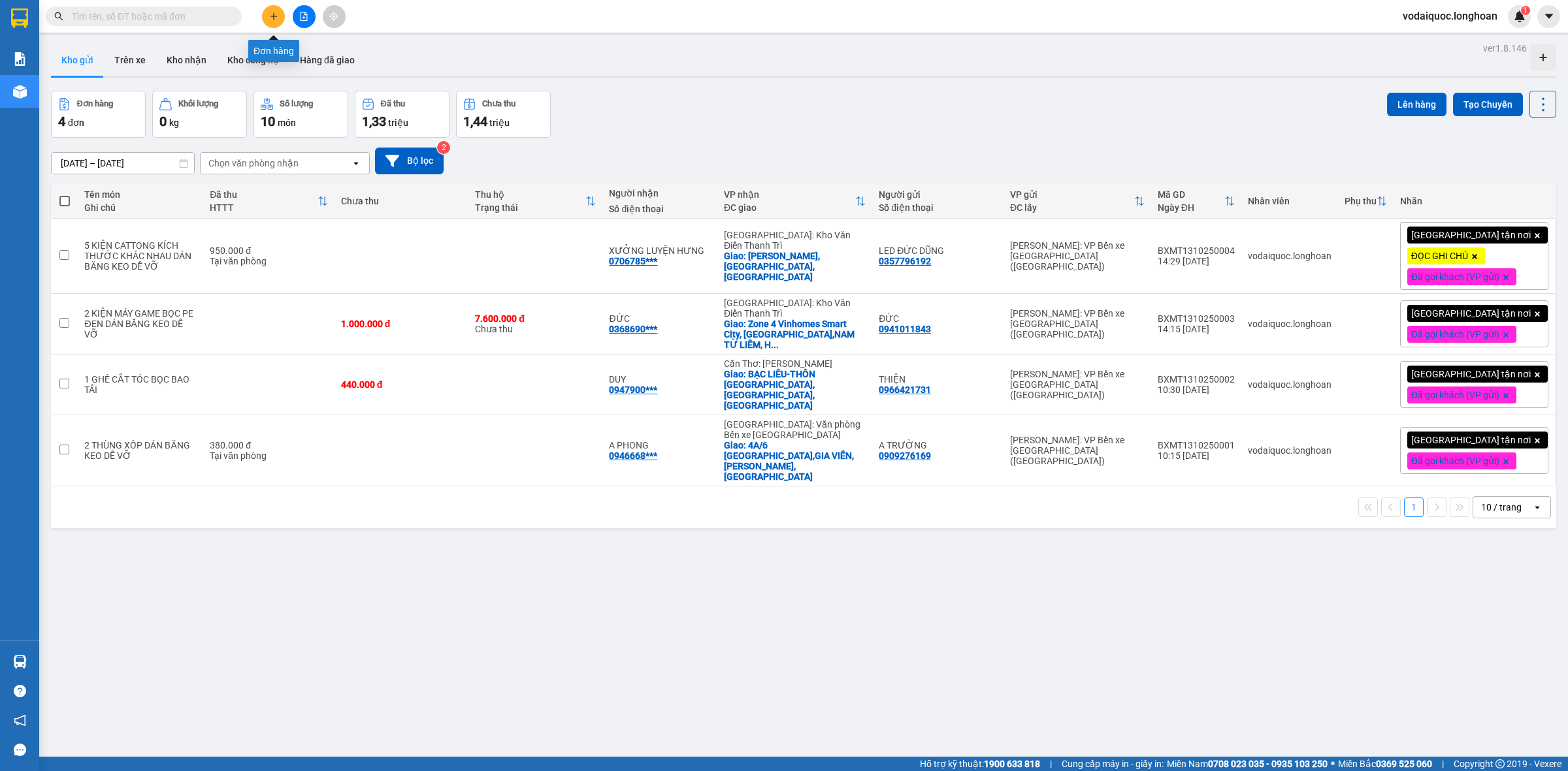
click at [277, 8] on button at bounding box center [273, 17] width 23 height 23
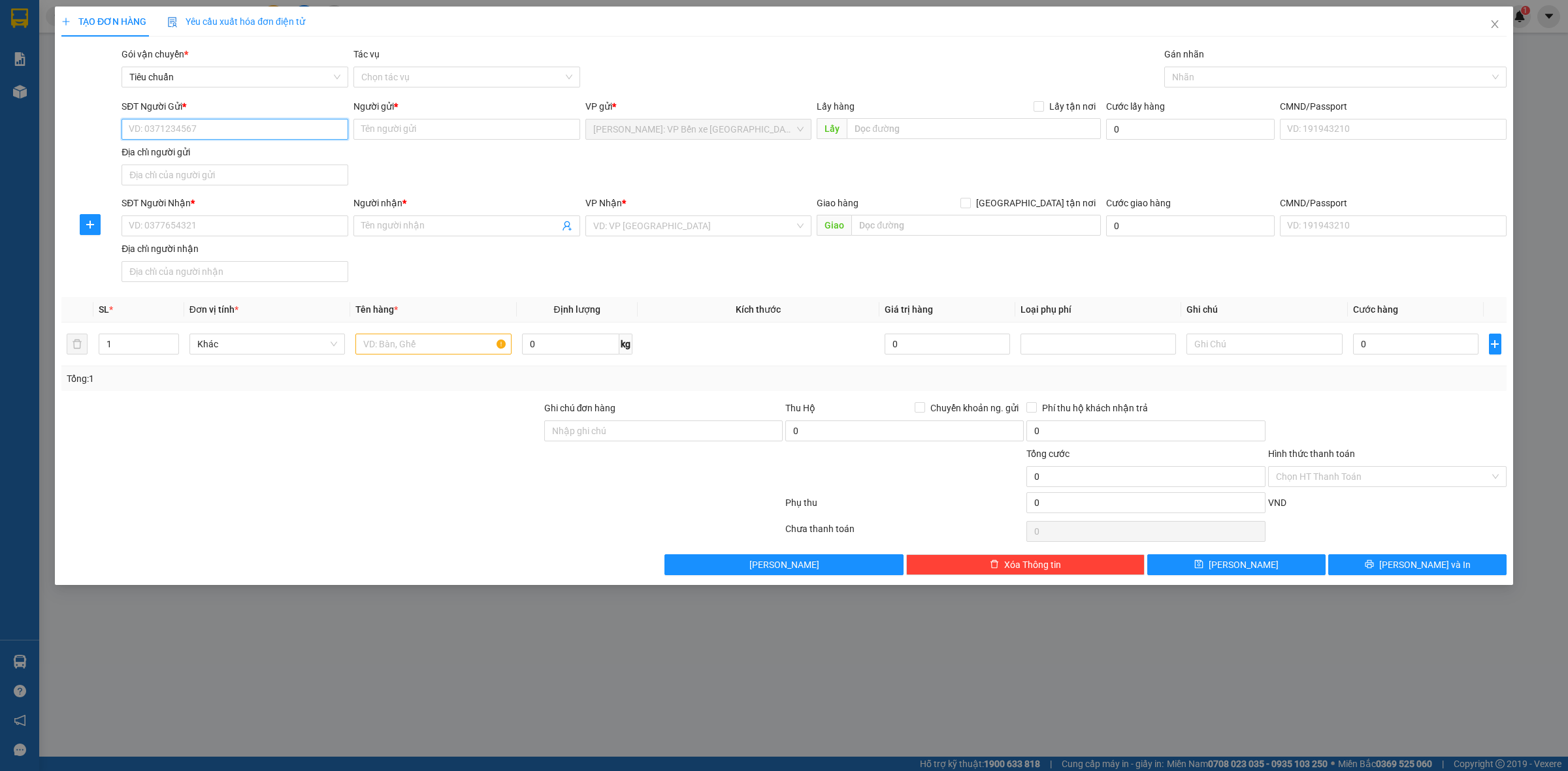
click at [197, 134] on input "SĐT Người Gửi *" at bounding box center [235, 129] width 227 height 21
type input "0372147197"
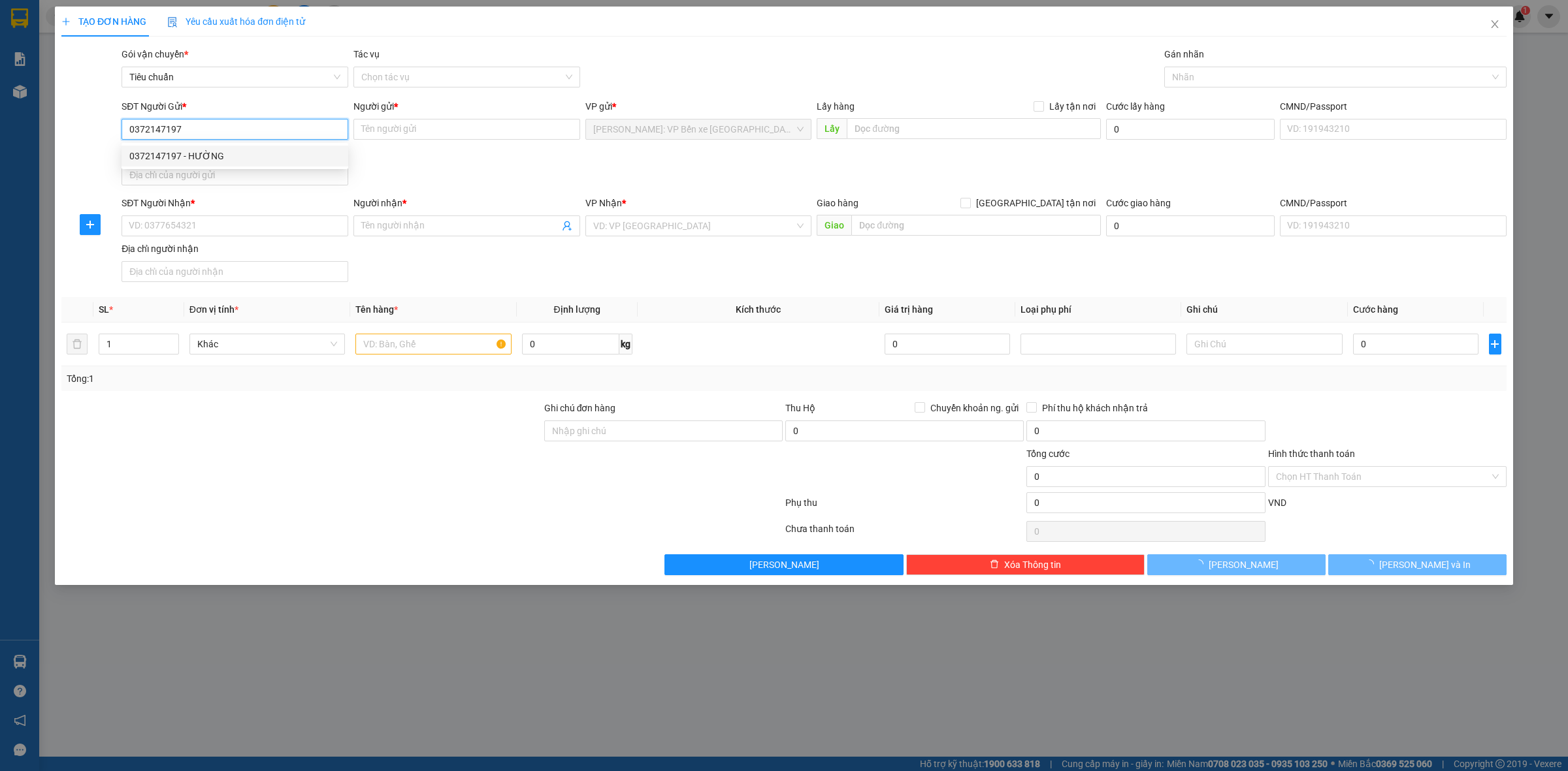
click at [197, 158] on div "0372147197 - HƯỜNG" at bounding box center [235, 156] width 211 height 14
type input "HƯỜNG"
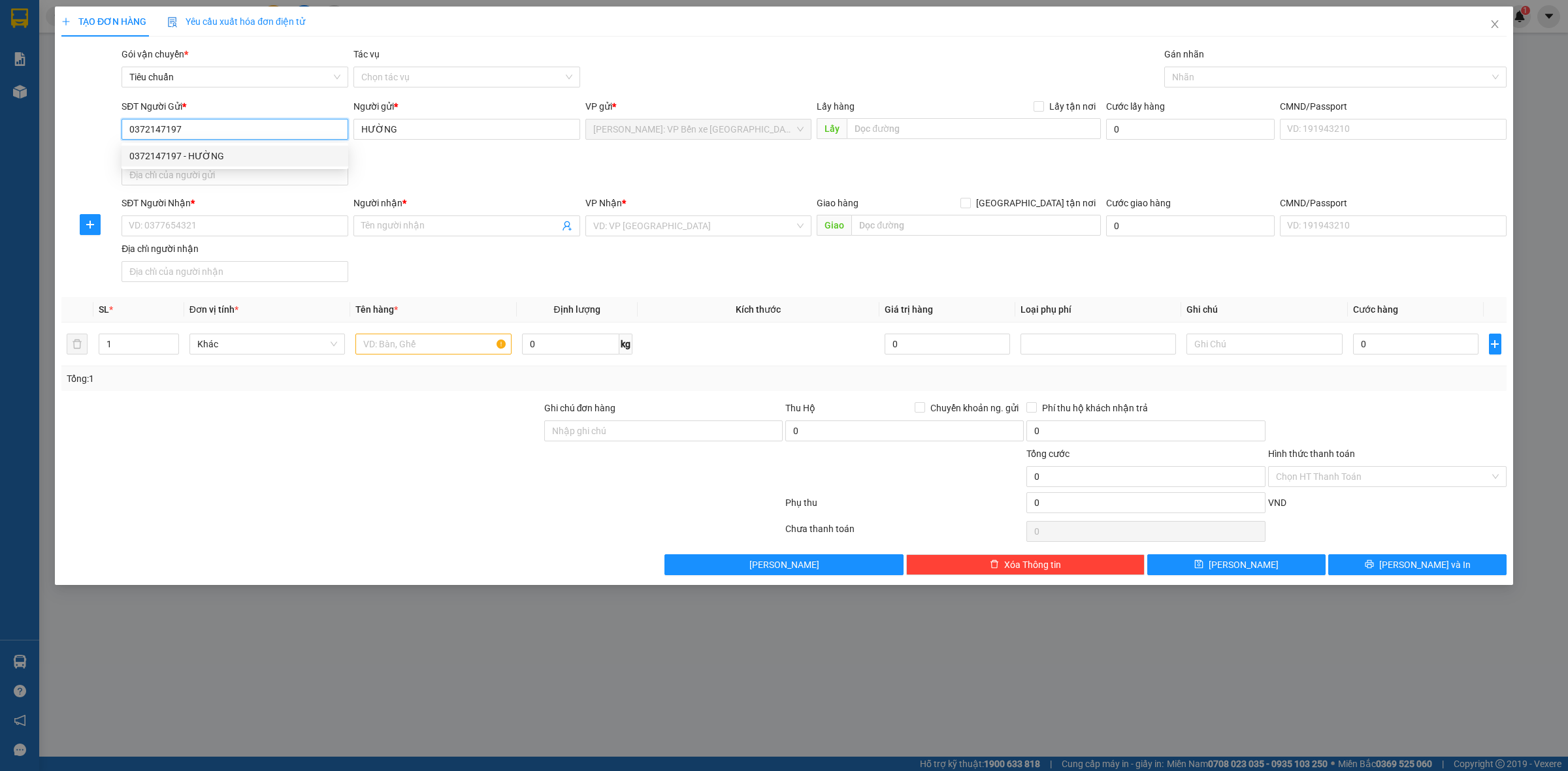
drag, startPoint x: 192, startPoint y: 121, endPoint x: 123, endPoint y: 129, distance: 69.5
click at [123, 129] on input "0372147197" at bounding box center [235, 129] width 227 height 21
type input "0372147197"
click at [183, 220] on input "SĐT Người Nhận *" at bounding box center [235, 226] width 227 height 21
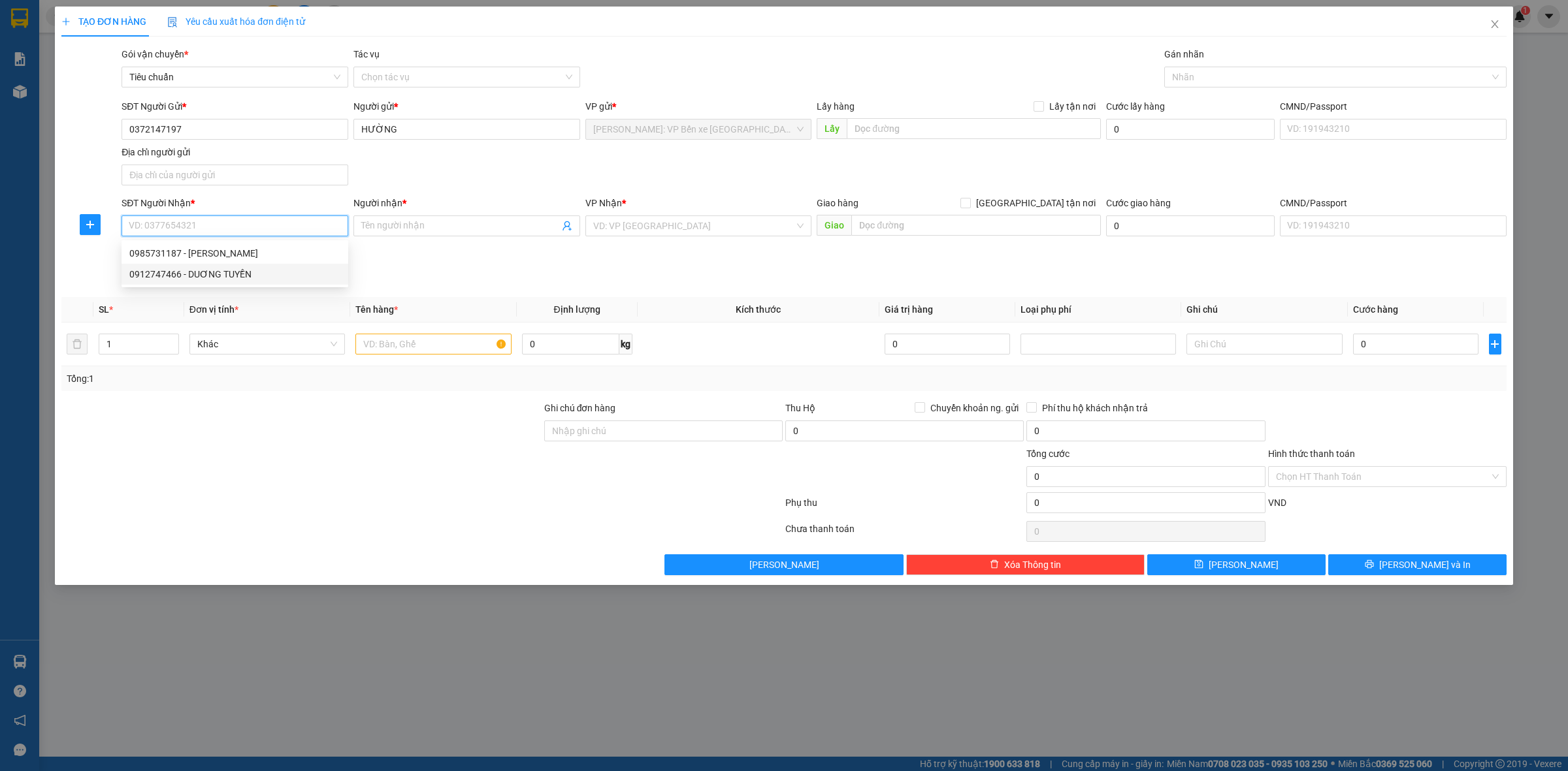
paste input "0372147197"
type input "0372147197"
click at [263, 216] on div "SĐT Người Nhận * 0372147197 0372147197" at bounding box center [235, 219] width 227 height 46
click at [247, 222] on input "0372147197" at bounding box center [235, 226] width 227 height 21
click at [210, 222] on input "0372147197" at bounding box center [235, 226] width 227 height 21
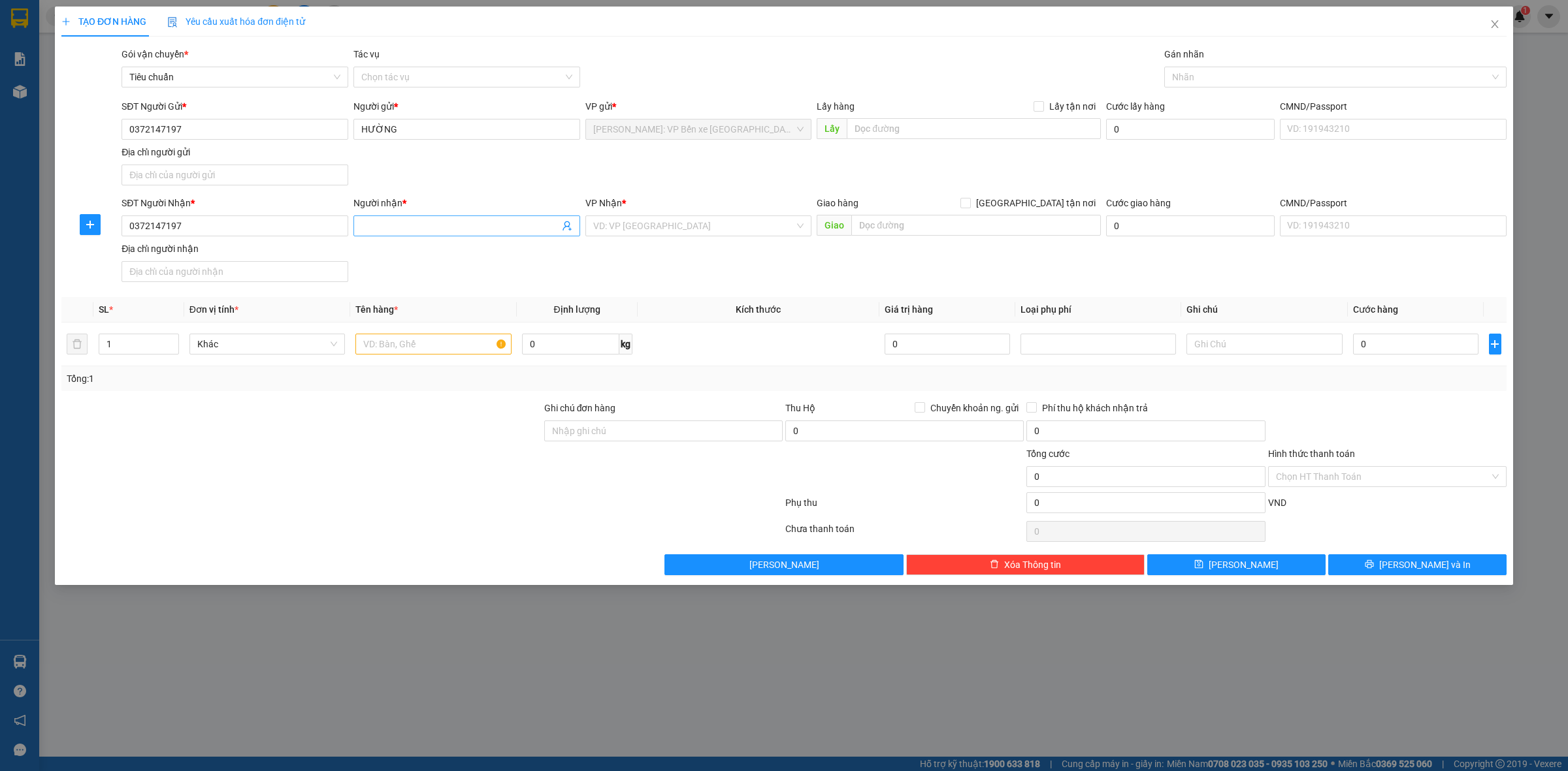
click at [419, 221] on input "Người nhận *" at bounding box center [460, 225] width 198 height 14
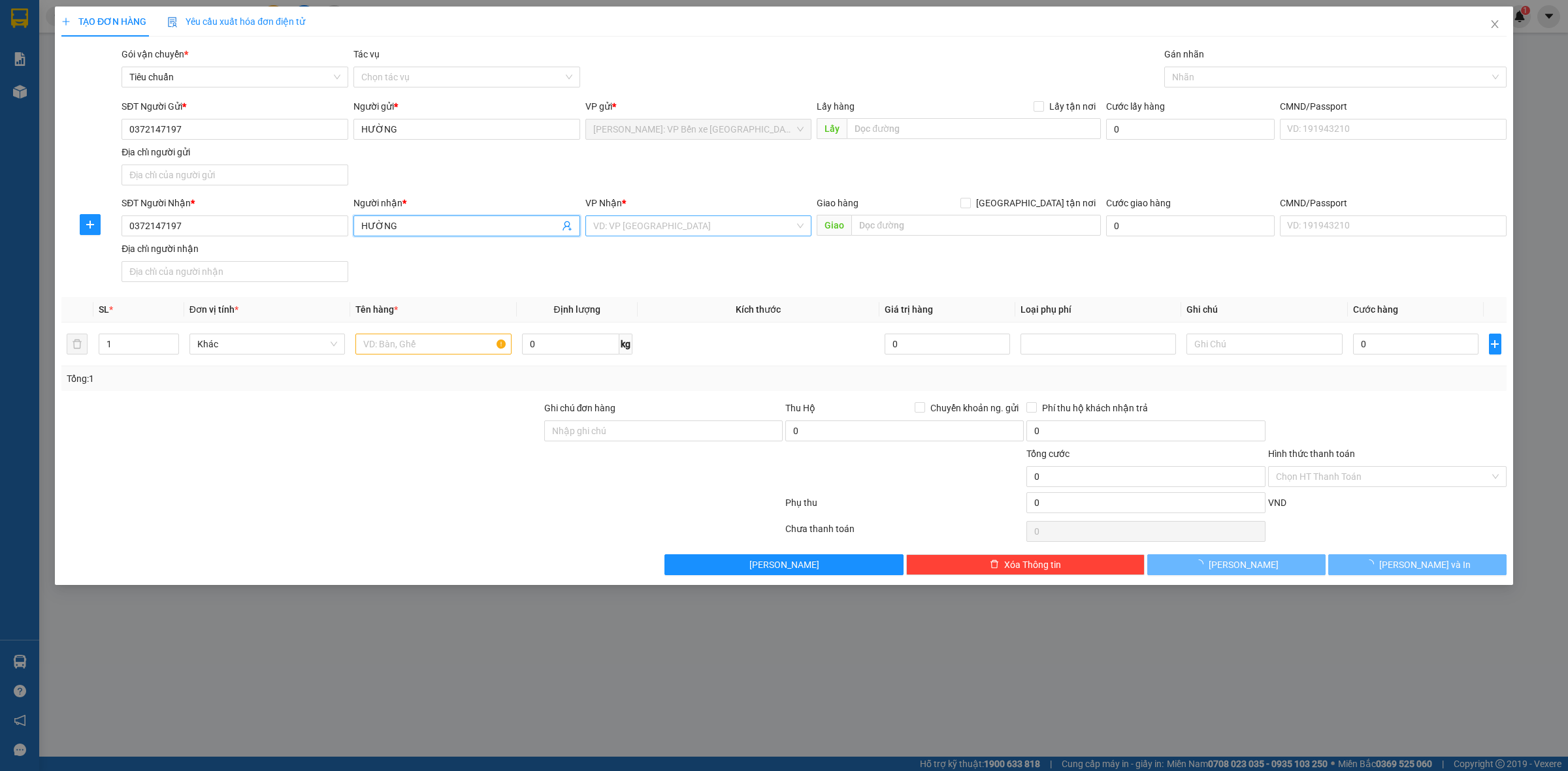
type input "HƯỜNG"
click at [734, 230] on input "search" at bounding box center [694, 226] width 202 height 20
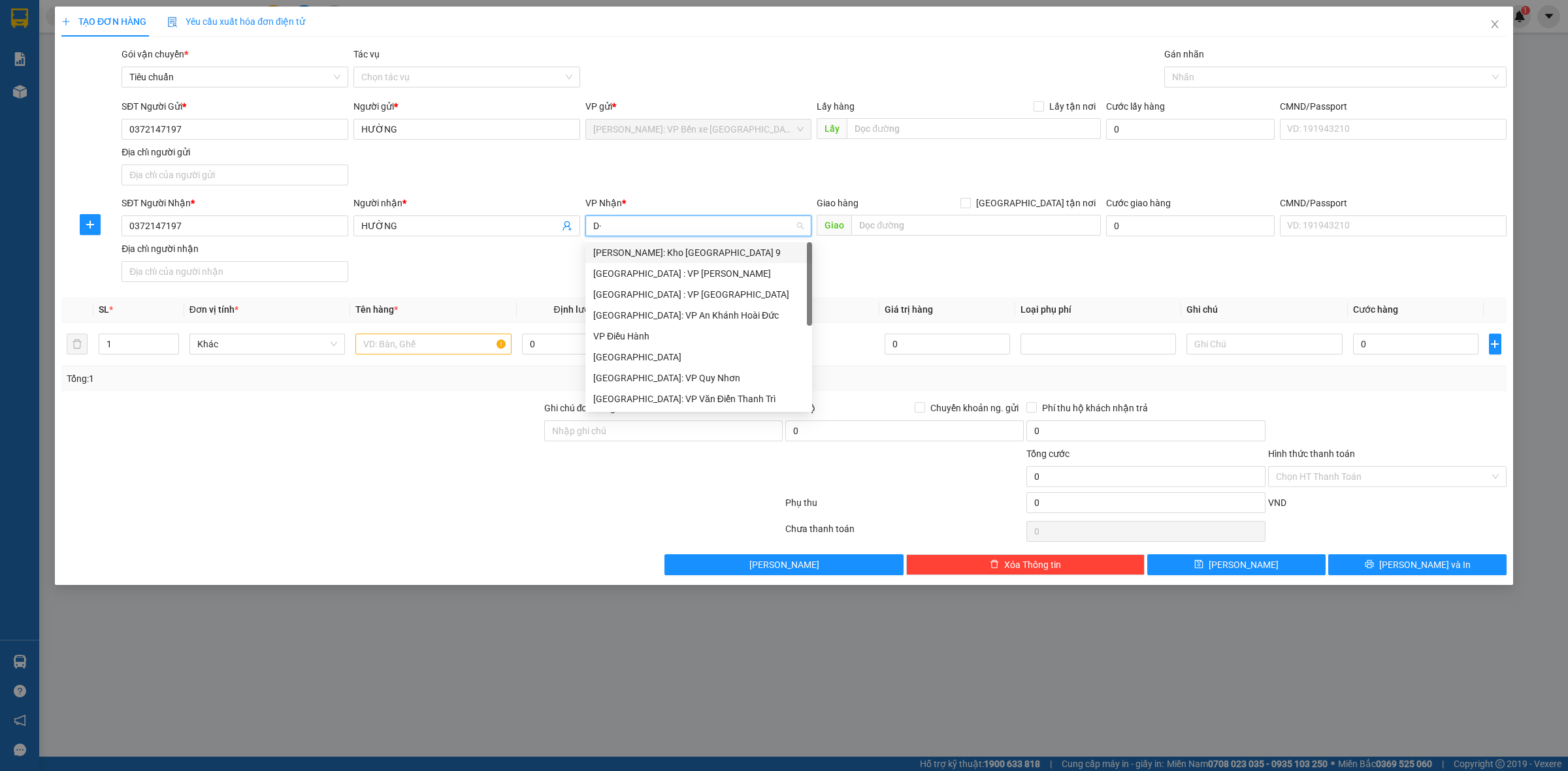
type input "D"
type input "ĐÀ"
click at [683, 252] on div "[GEOGRAPHIC_DATA] : VP [PERSON_NAME]" at bounding box center [713, 252] width 241 height 14
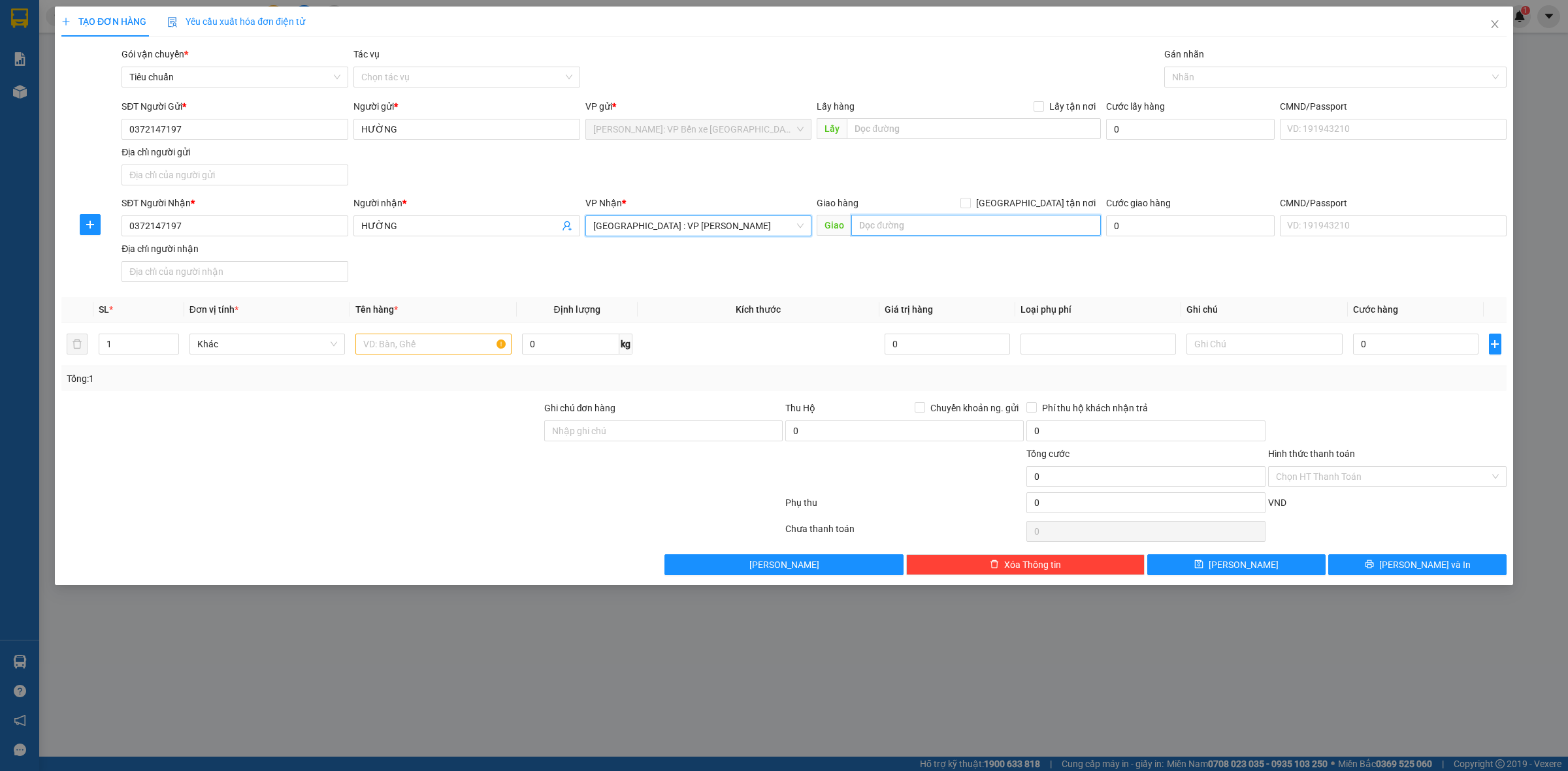
click at [900, 220] on input "text" at bounding box center [976, 225] width 250 height 21
type input "[GEOGRAPHIC_DATA],[GEOGRAPHIC_DATA],[GEOGRAPHIC_DATA],[GEOGRAPHIC_DATA]"
click at [970, 198] on input "[GEOGRAPHIC_DATA] tận nơi" at bounding box center [964, 202] width 9 height 9
checkbox input "true"
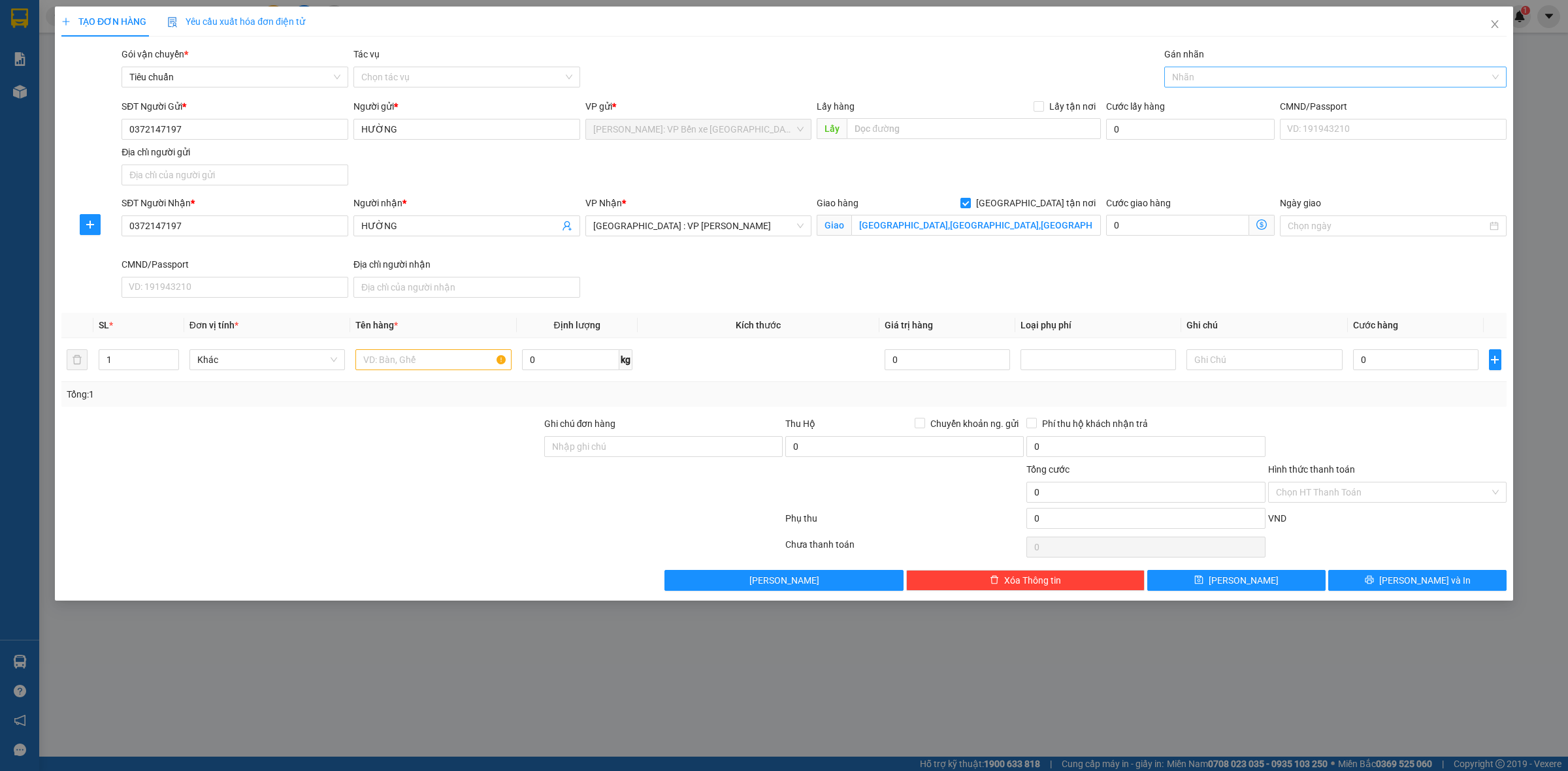
click at [1223, 80] on div at bounding box center [1328, 77] width 322 height 16
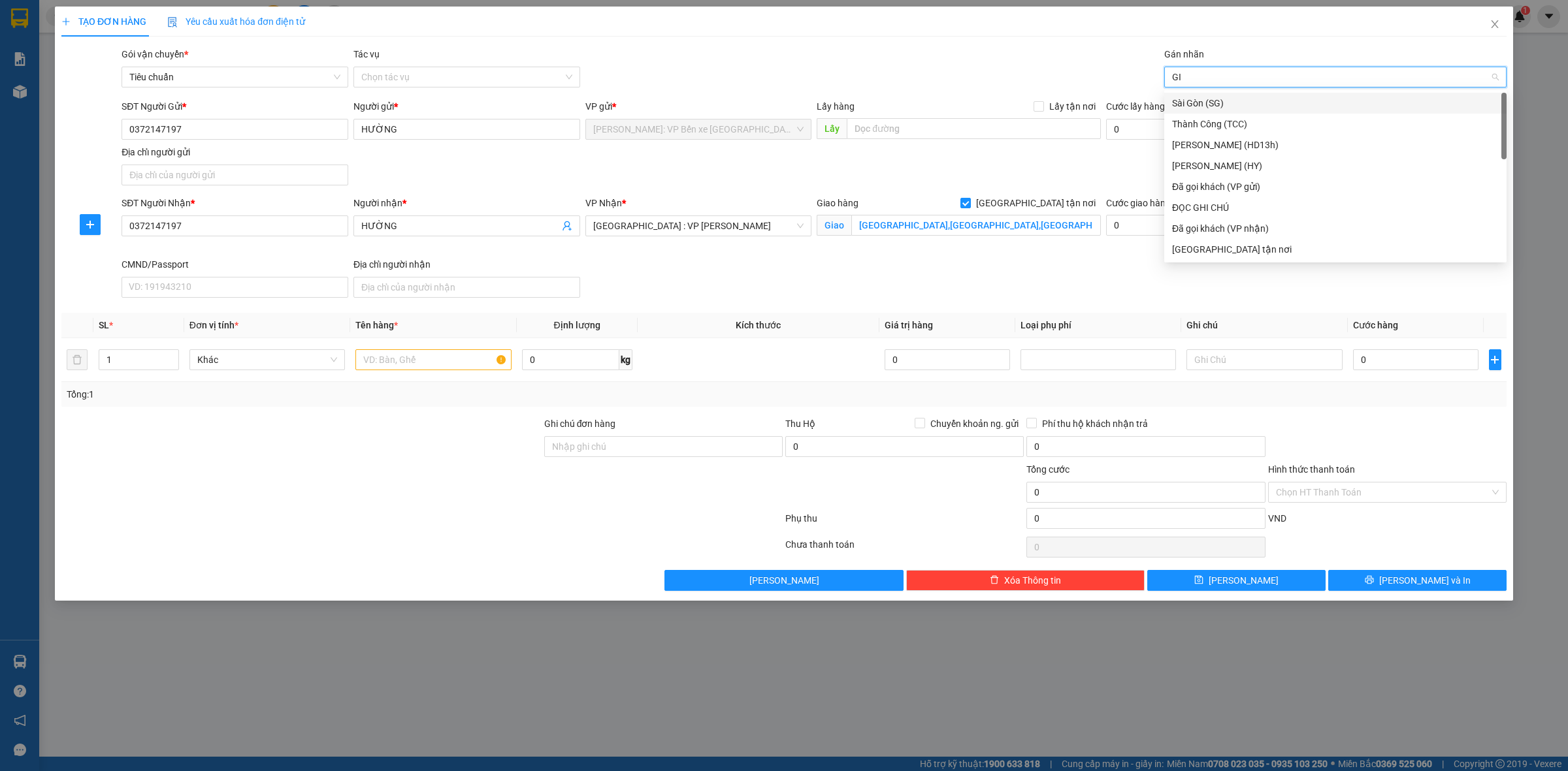
type input "GIAO"
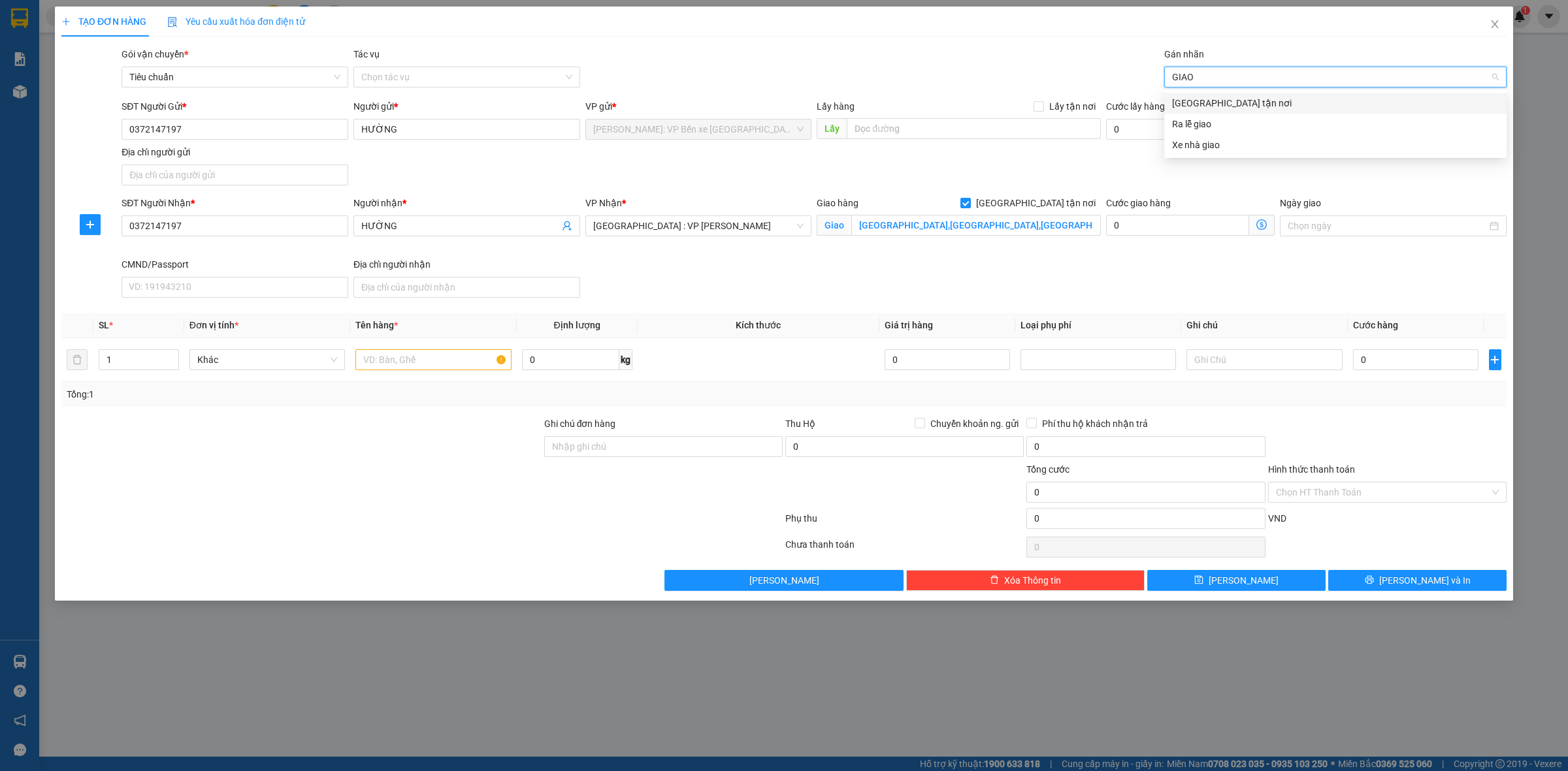
click at [1215, 96] on div "[GEOGRAPHIC_DATA] tận nơi" at bounding box center [1335, 103] width 327 height 14
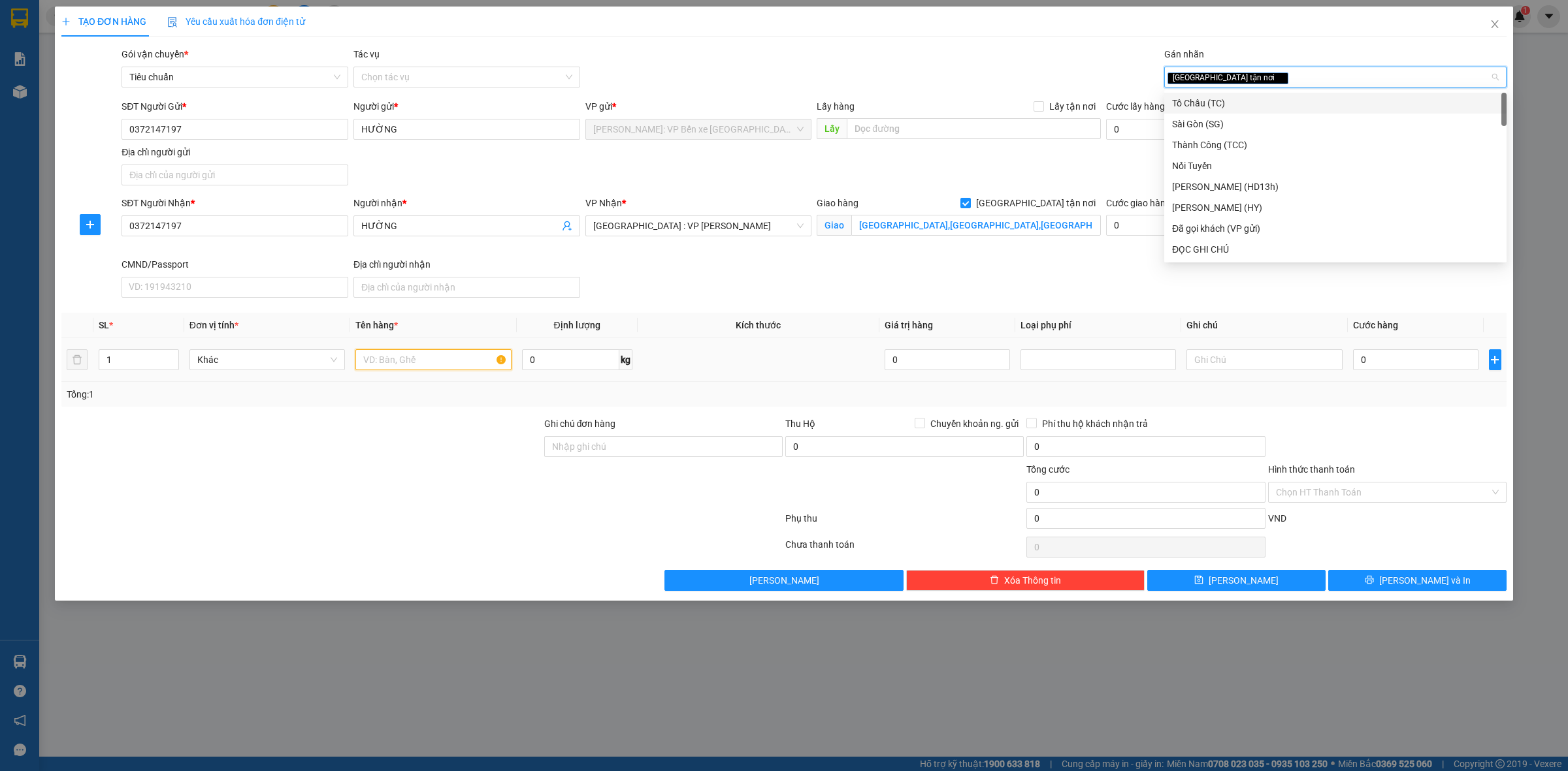
click at [402, 363] on input "text" at bounding box center [433, 360] width 156 height 21
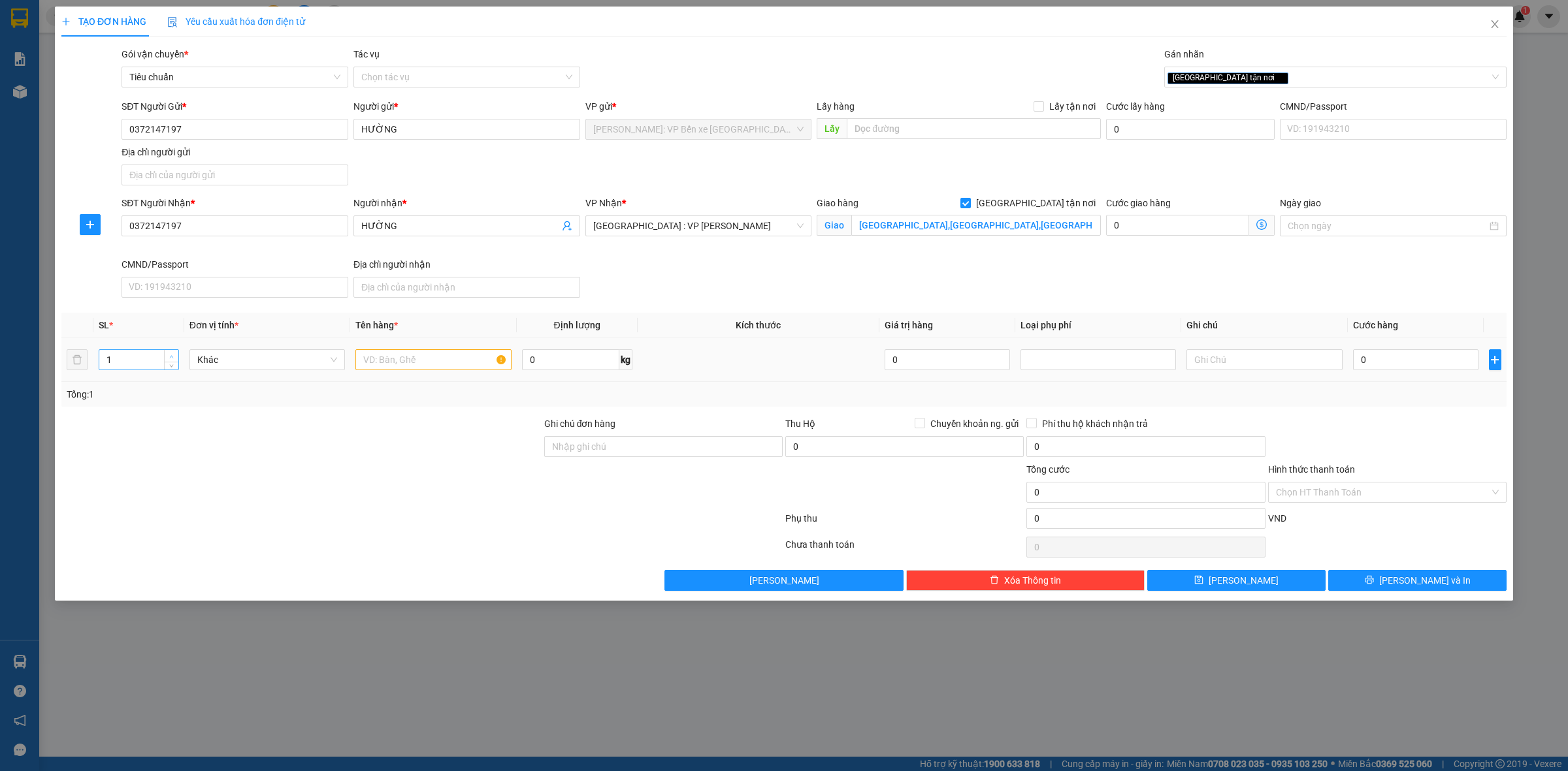
type input "2"
click at [170, 358] on icon "up" at bounding box center [171, 357] width 5 height 5
drag, startPoint x: 392, startPoint y: 357, endPoint x: 425, endPoint y: 362, distance: 33.4
click at [393, 357] on input "text" at bounding box center [433, 360] width 156 height 21
type input "2 KIỆN CATTONG"
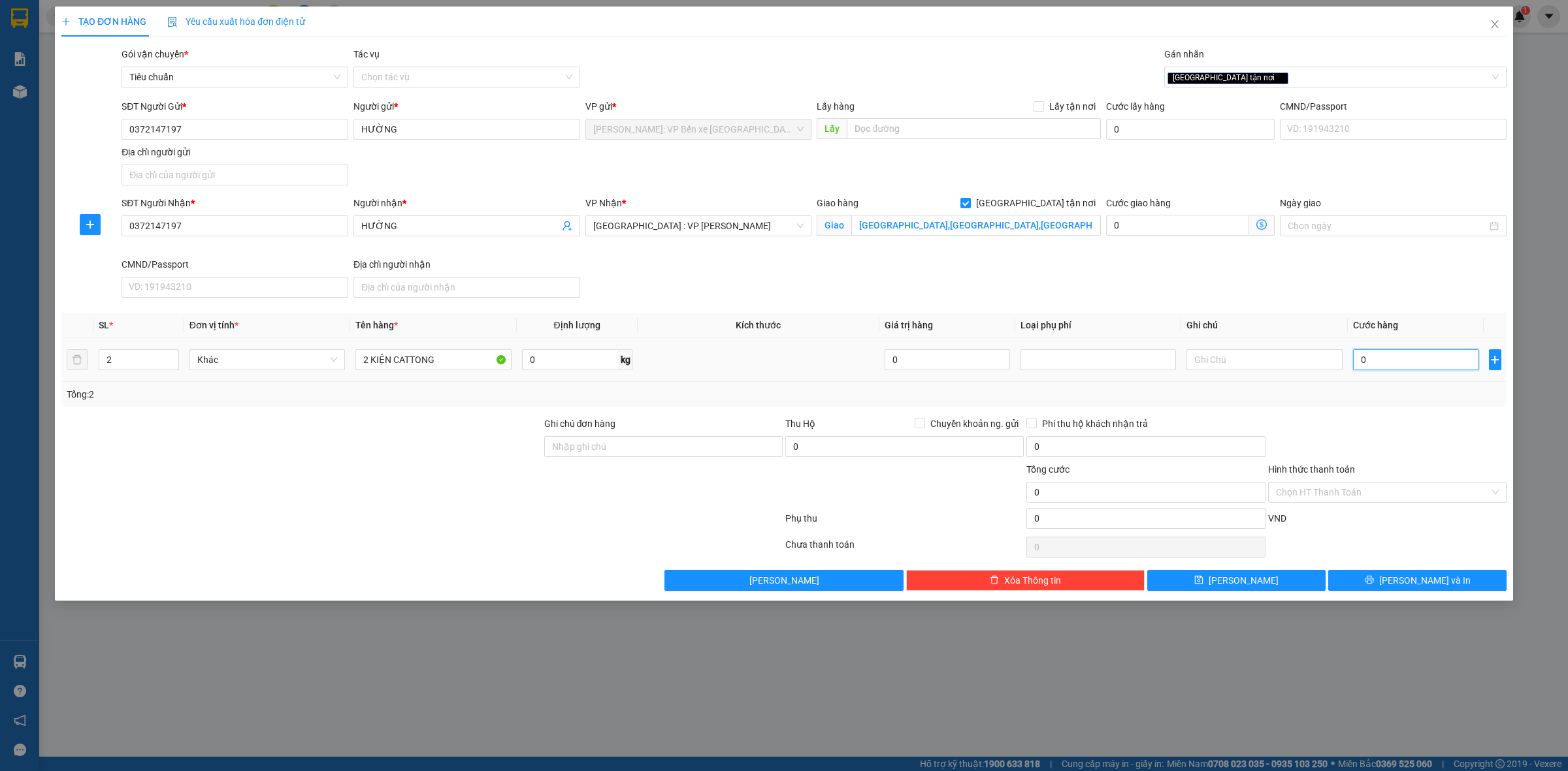
click at [1404, 357] on input "0" at bounding box center [1415, 360] width 126 height 21
click at [1415, 578] on span "[PERSON_NAME] và In" at bounding box center [1424, 580] width 92 height 14
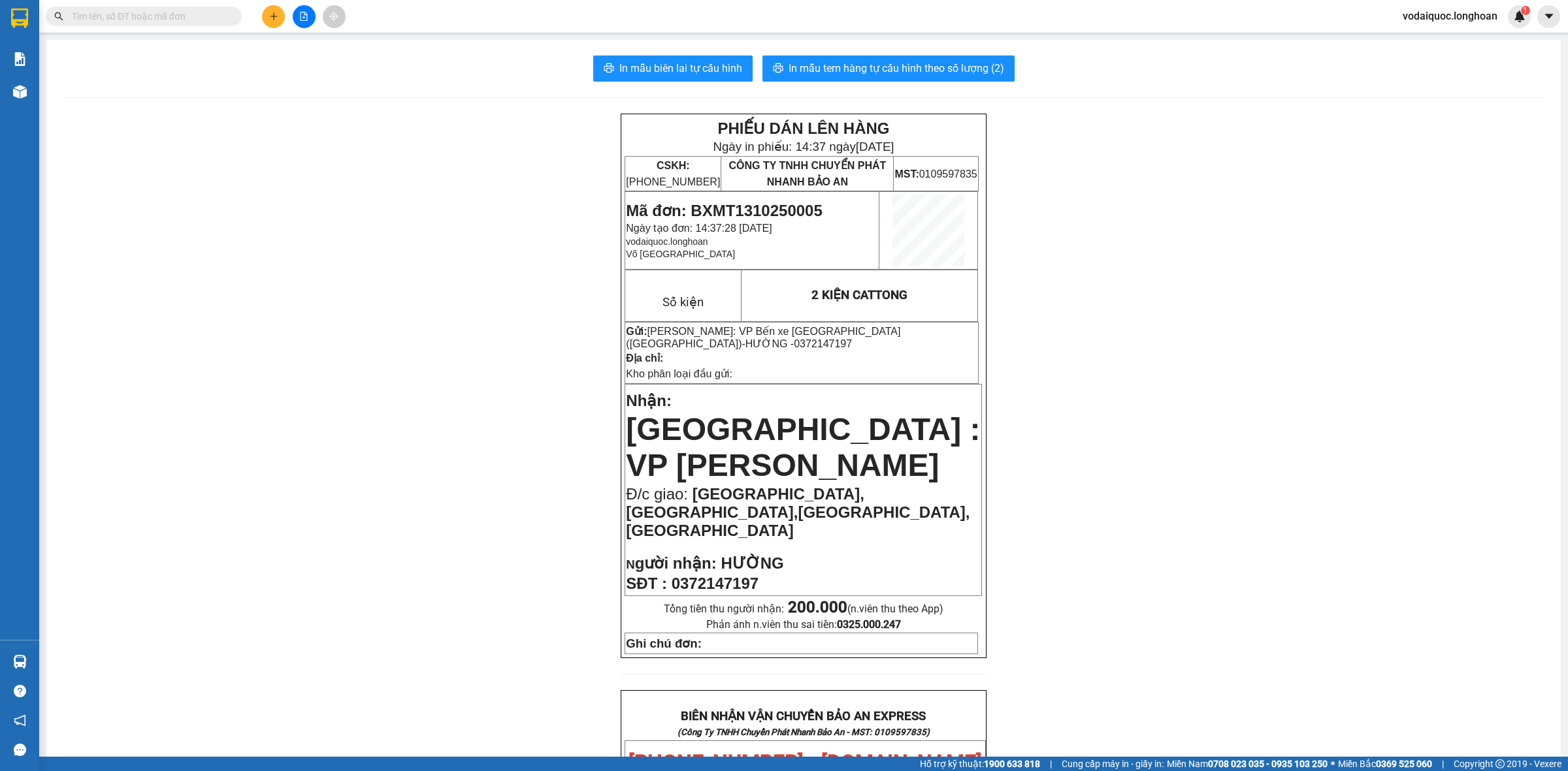
drag, startPoint x: 270, startPoint y: 144, endPoint x: 156, endPoint y: 68, distance: 137.0
click at [266, 138] on div "PHIẾU DÁN LÊN HÀNG Ngày in phiếu: 14:37 [DATE] CSKH: [PHONE_NUMBER] CÔNG TY TNH…" at bounding box center [804, 774] width 1483 height 1321
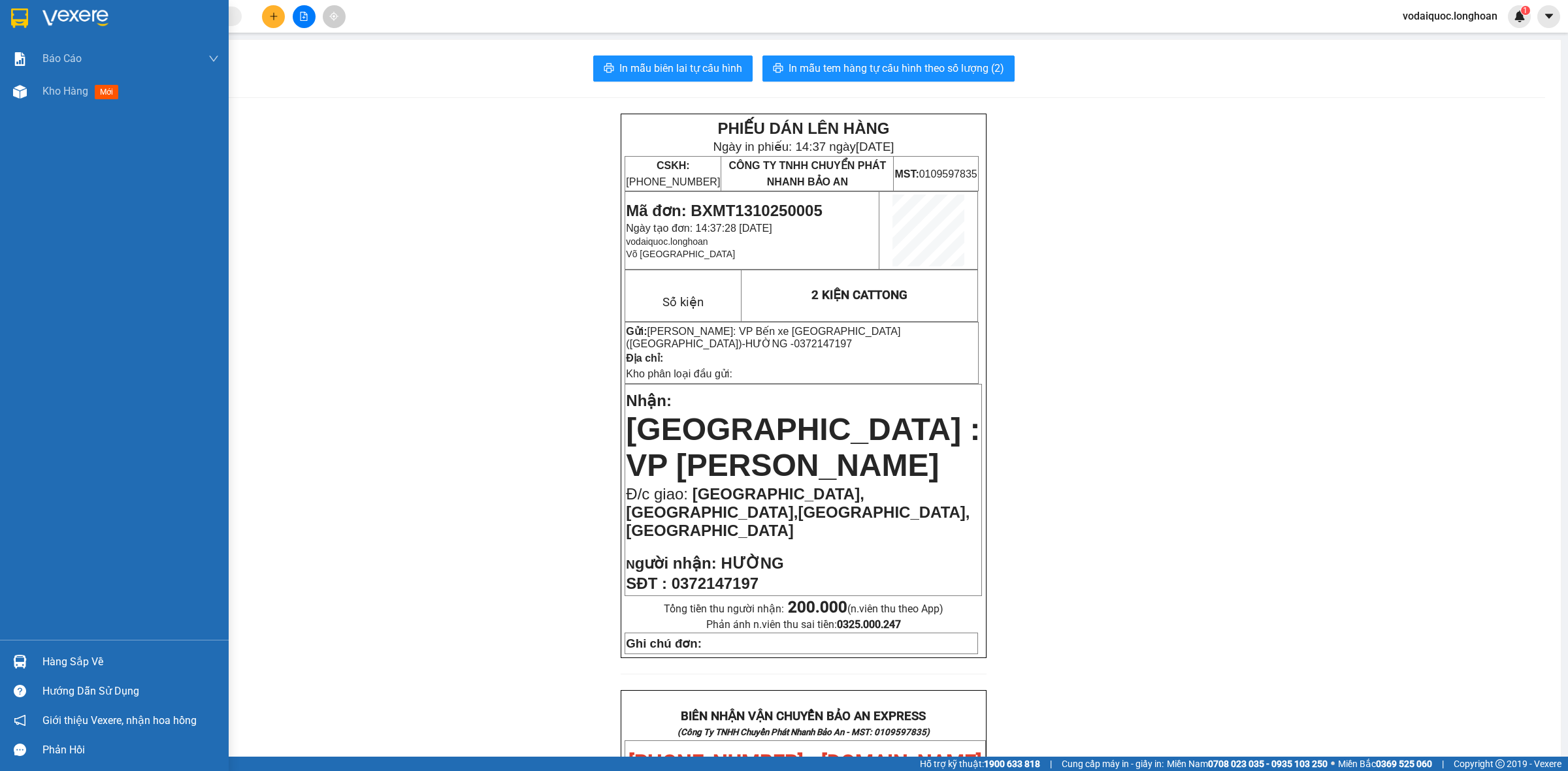
click at [29, 5] on div at bounding box center [114, 21] width 229 height 42
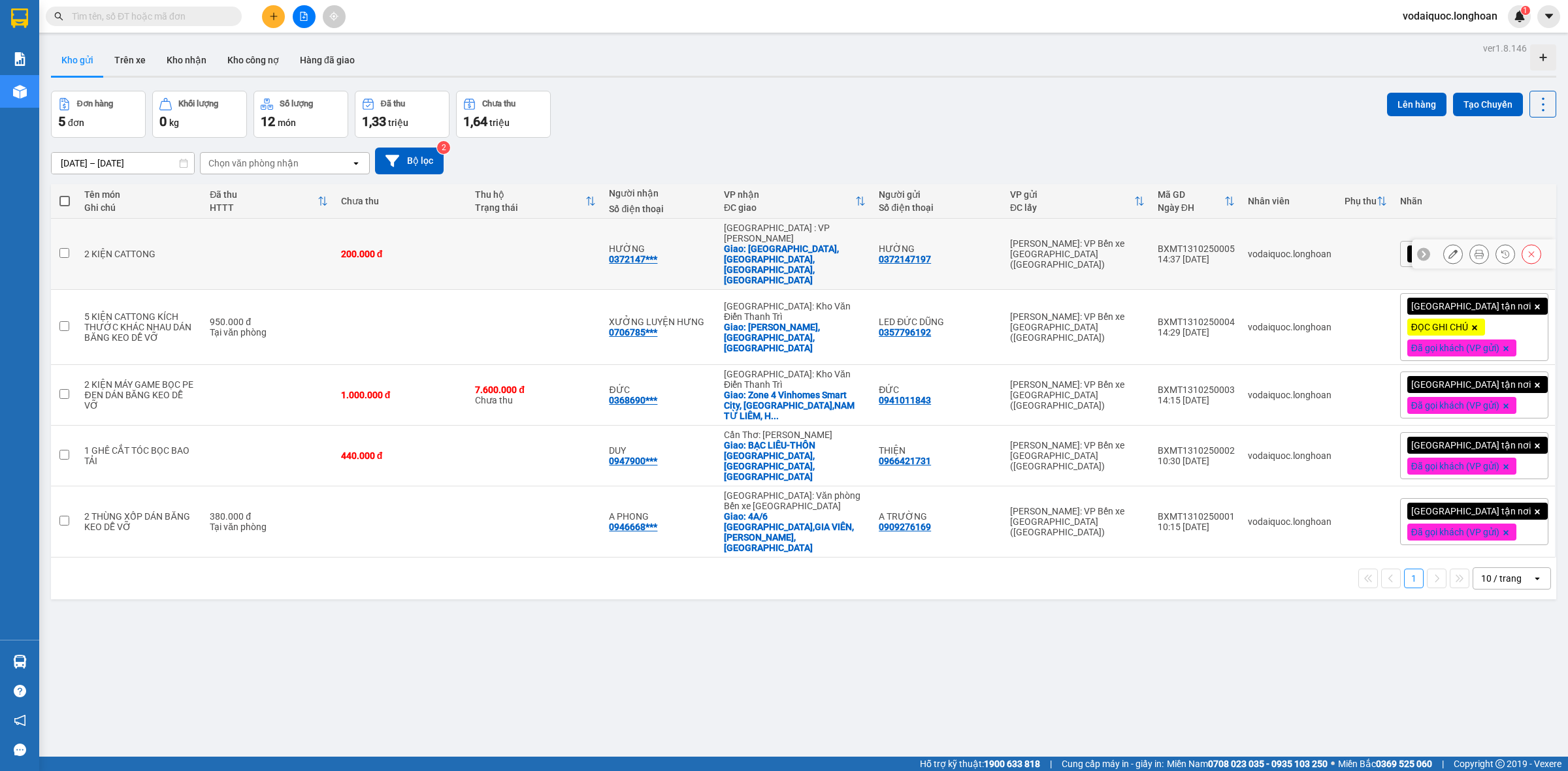
click at [1445, 243] on button at bounding box center [1453, 254] width 18 height 23
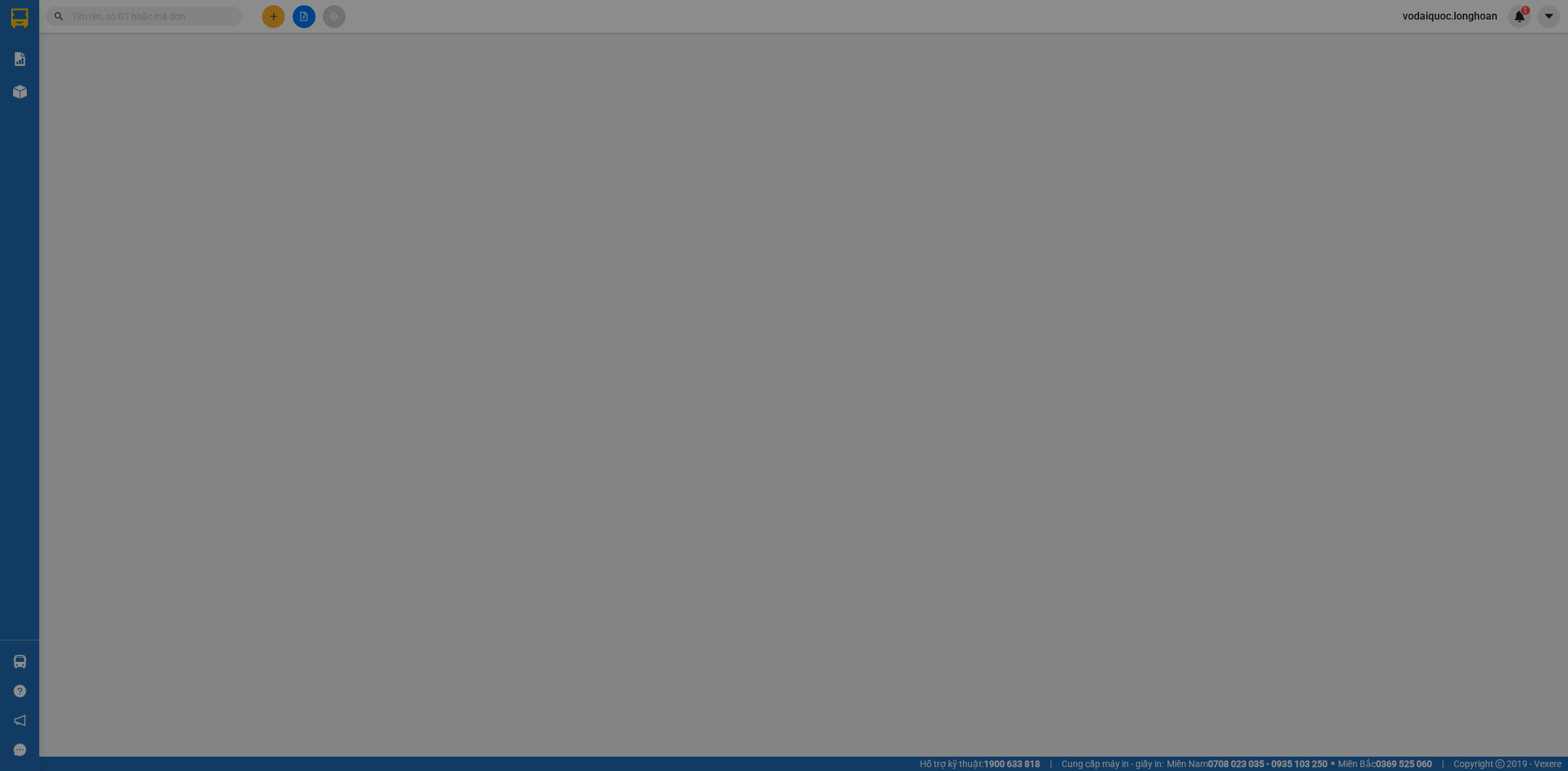
type input "0372147197"
type input "HƯỜNG"
type input "0372147197"
type input "HƯỜNG"
checkbox input "true"
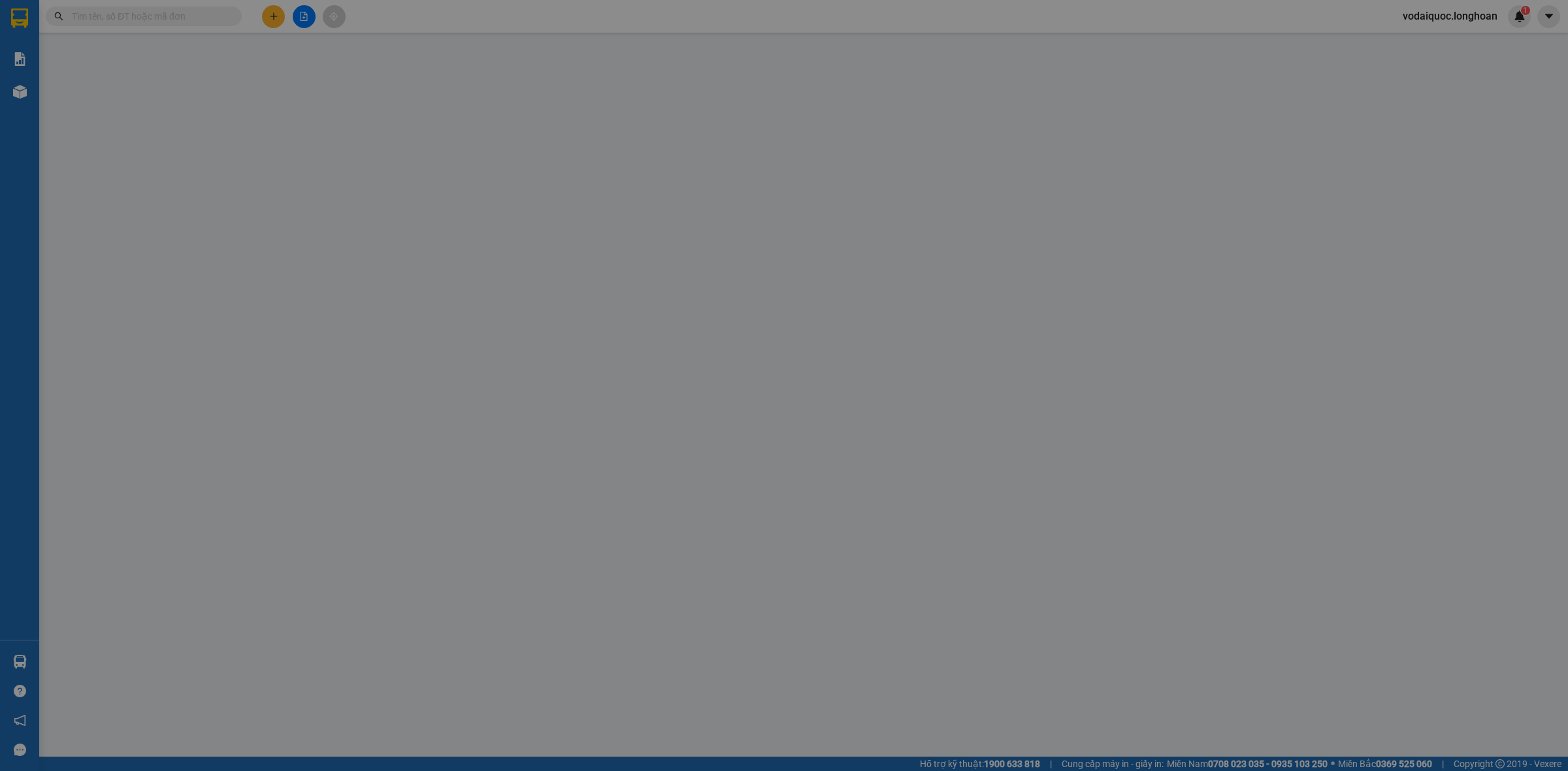
type input "[GEOGRAPHIC_DATA],[GEOGRAPHIC_DATA],[GEOGRAPHIC_DATA],[GEOGRAPHIC_DATA]"
type input "0"
type input "200.000"
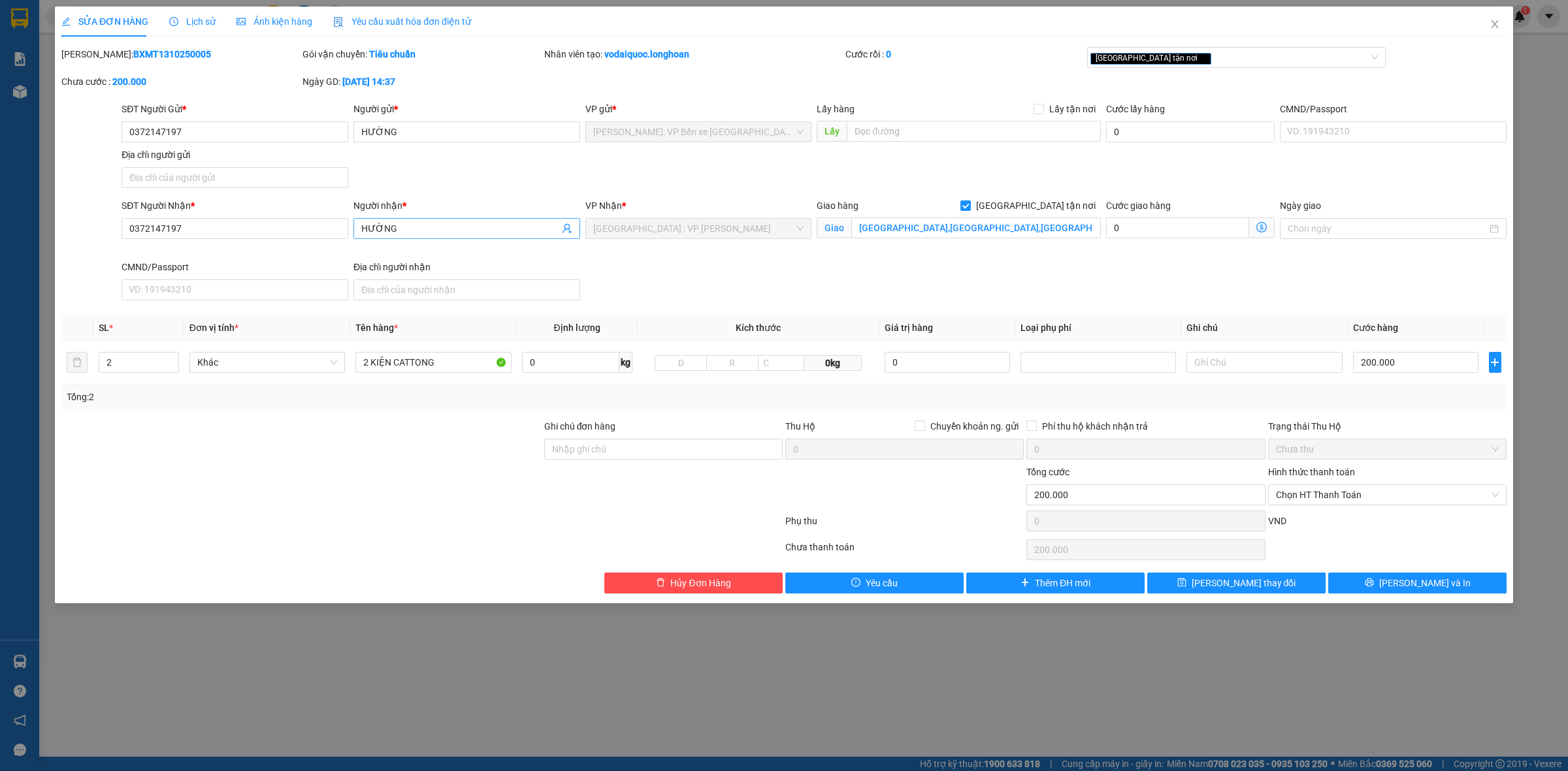
click at [452, 225] on input "HƯỜNG" at bounding box center [460, 228] width 198 height 14
type input "H"
type input "CTY VIỆT HUƠ"
click at [1263, 588] on span "[PERSON_NAME] thay đổi" at bounding box center [1243, 582] width 104 height 14
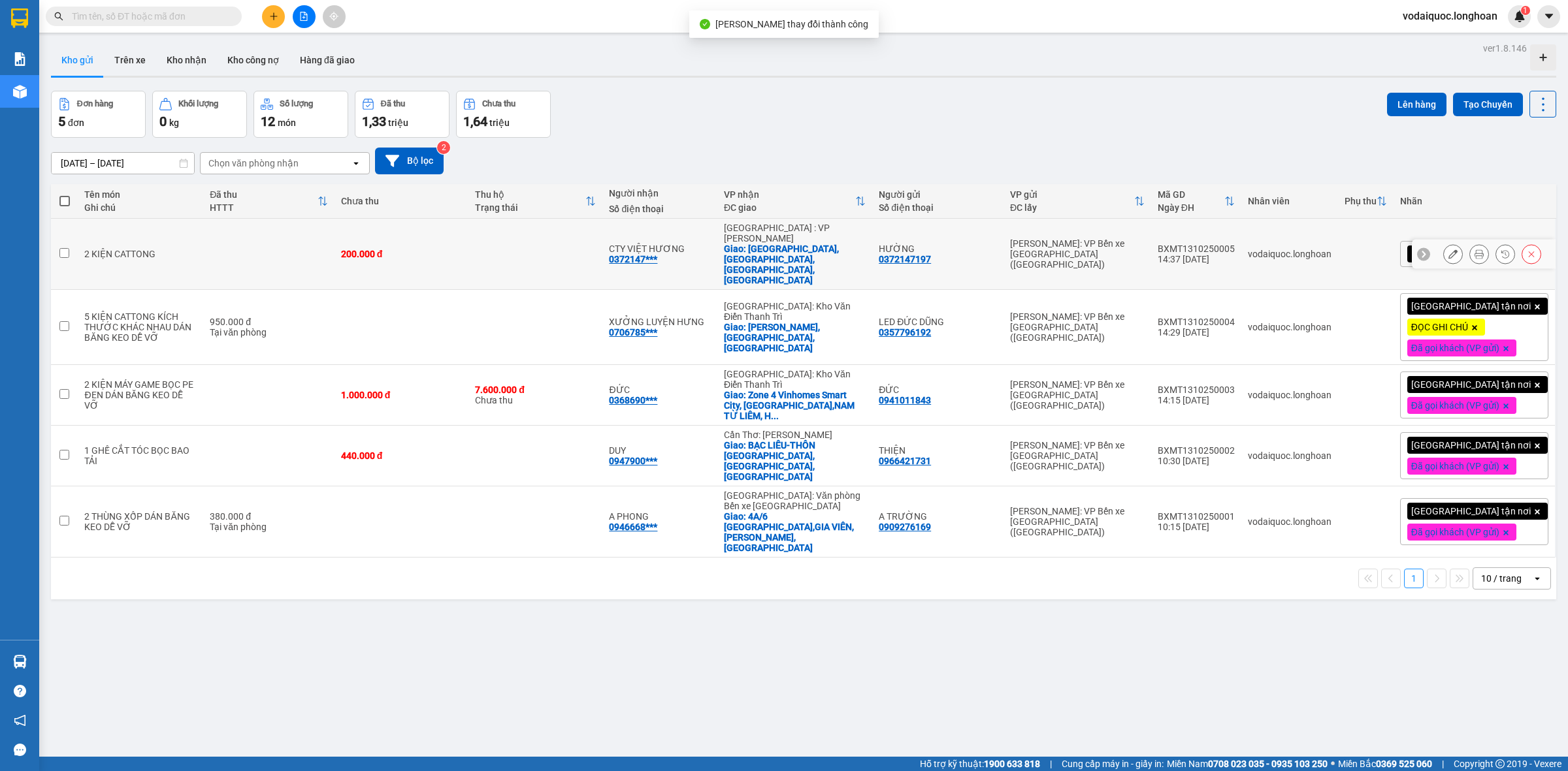
click at [1474, 249] on icon at bounding box center [1479, 254] width 9 height 9
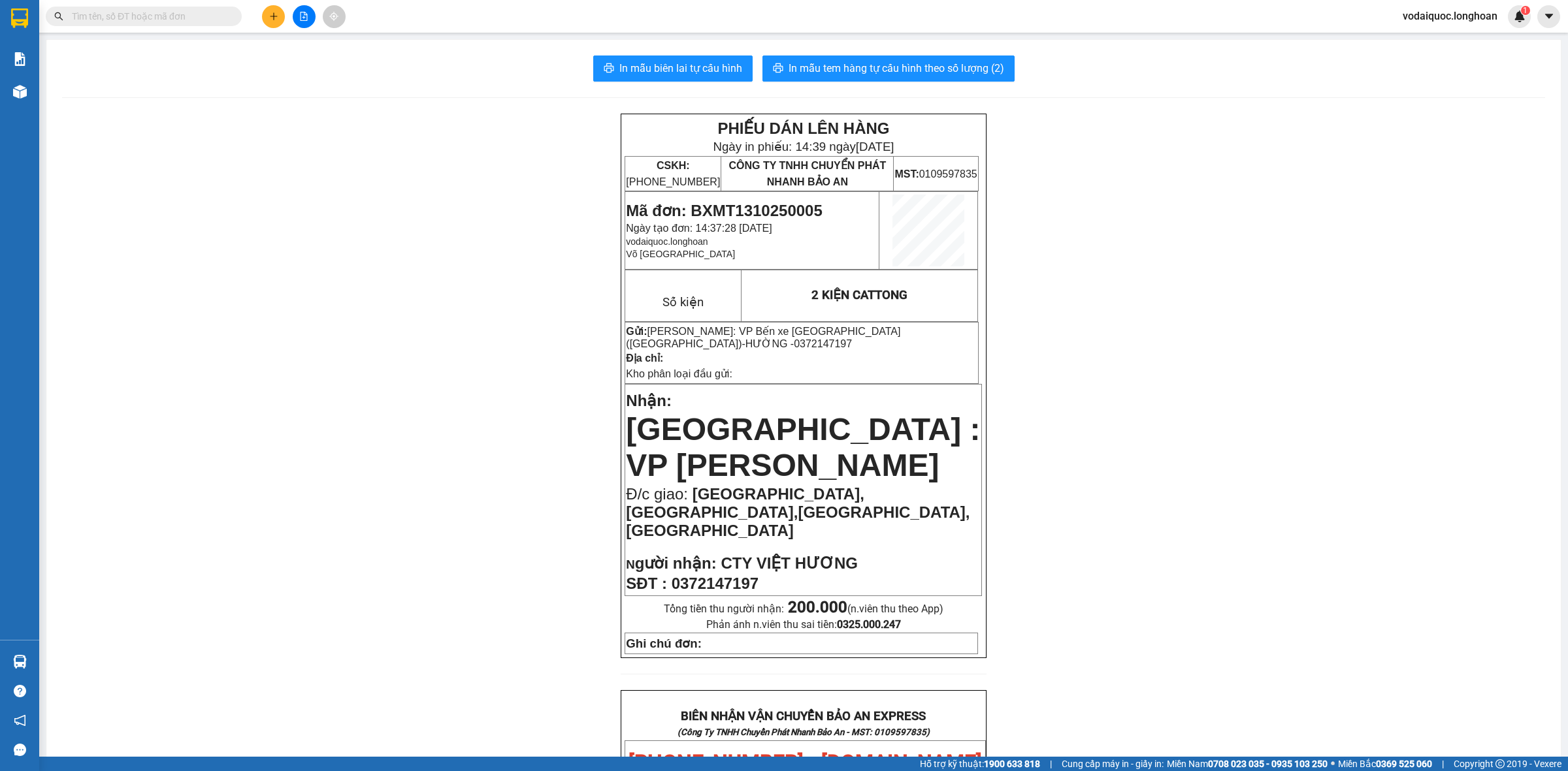
drag, startPoint x: 265, startPoint y: 71, endPoint x: 252, endPoint y: 68, distance: 13.3
click at [265, 113] on div "PHIẾU DÁN LÊN HÀNG Ngày in phiếu: 14:39 [DATE] CSKH: [PHONE_NUMBER] CÔNG TY TNH…" at bounding box center [804, 783] width 1483 height 1339
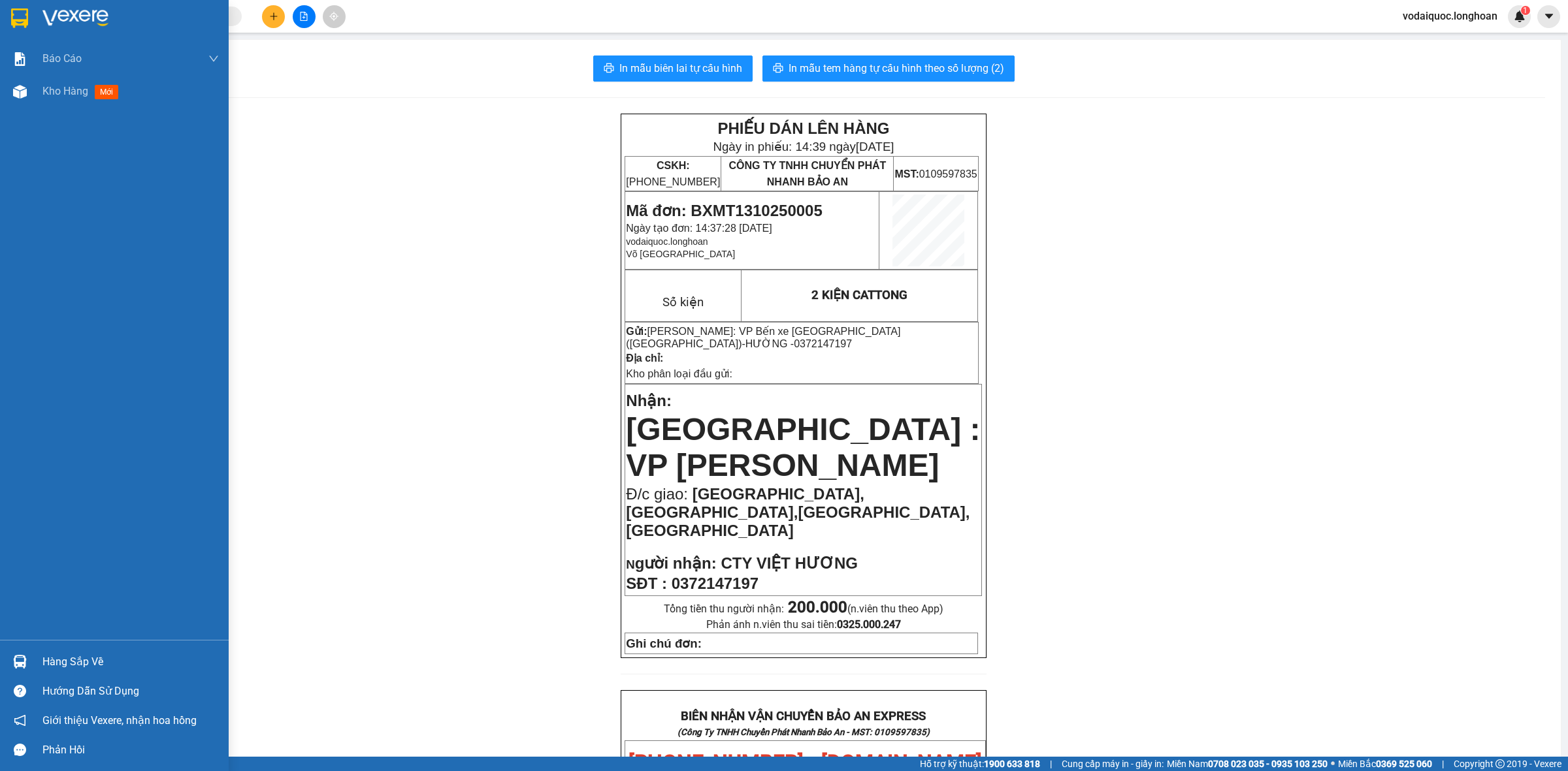
click at [33, 14] on div at bounding box center [114, 21] width 229 height 42
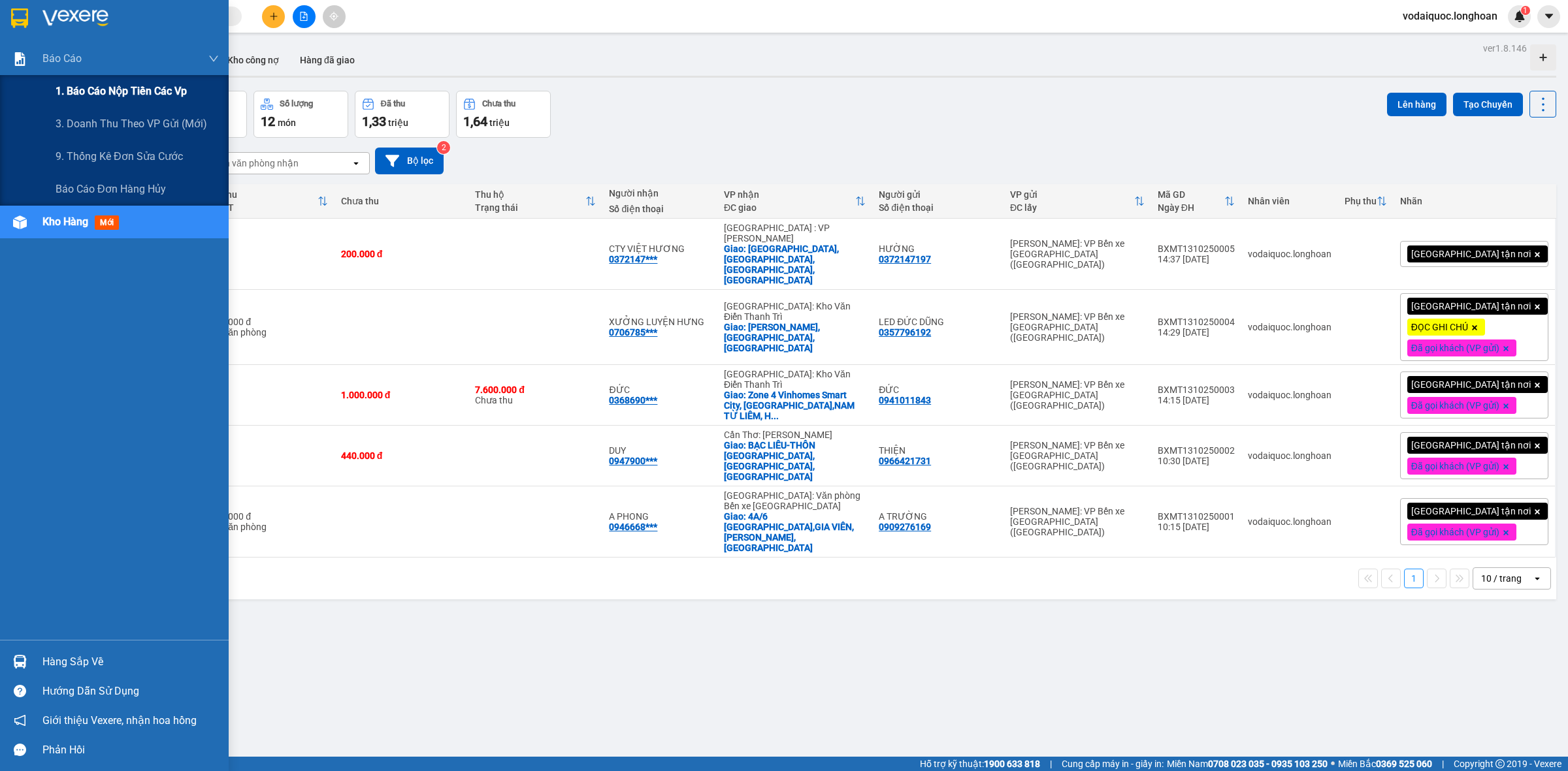
click at [141, 83] on span "1. Báo cáo nộp tiền các vp" at bounding box center [121, 91] width 132 height 17
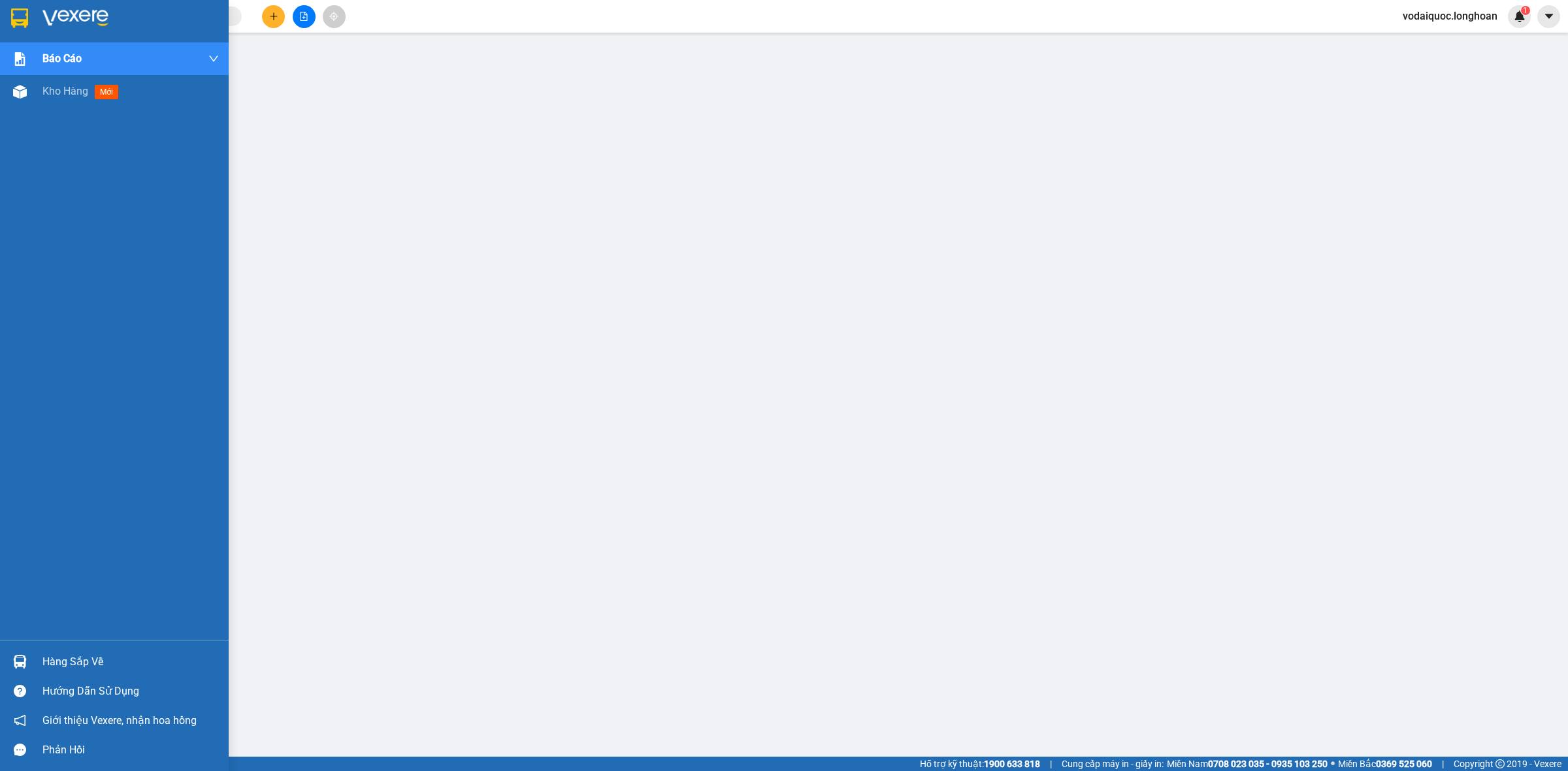
click at [63, 11] on img at bounding box center [75, 18] width 66 height 20
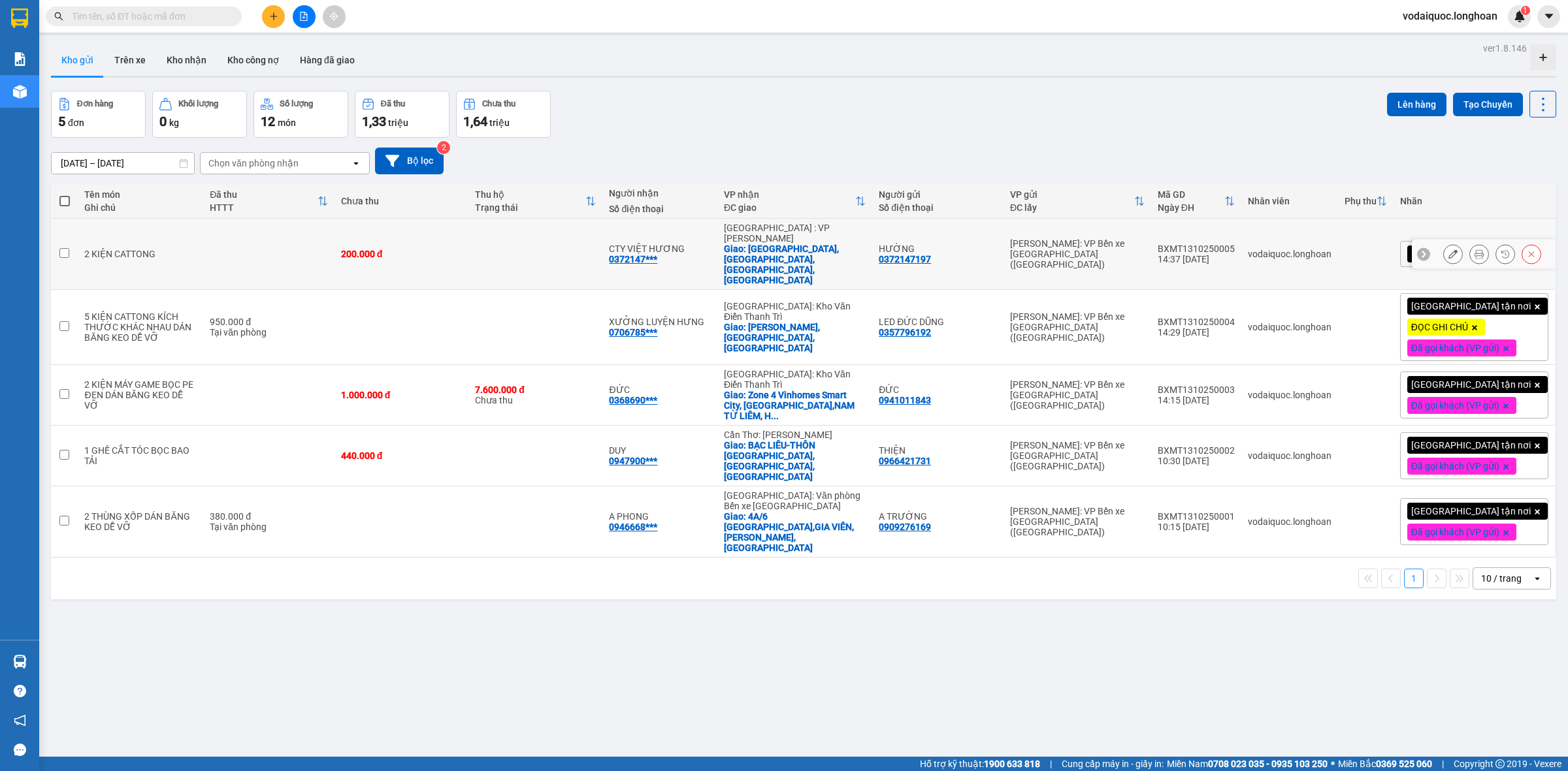
click at [1419, 249] on icon at bounding box center [1424, 254] width 9 height 9
click at [1522, 241] on div "[GEOGRAPHIC_DATA] tận nơi" at bounding box center [1473, 254] width 148 height 26
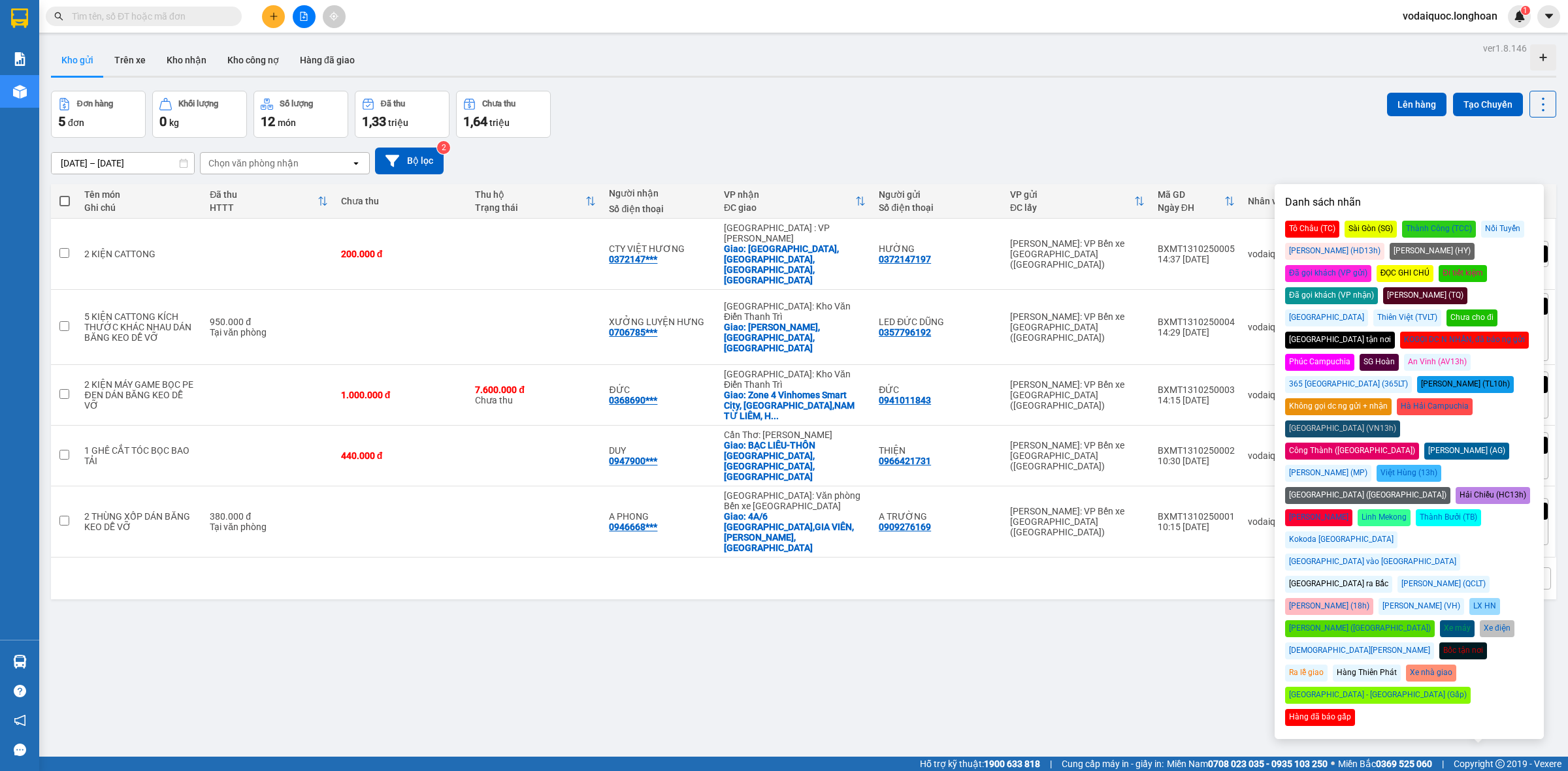
click at [1371, 265] on div "Đã gọi khách (VP gửi)" at bounding box center [1327, 274] width 86 height 17
drag, startPoint x: 860, startPoint y: 117, endPoint x: 778, endPoint y: 113, distance: 82.1
click at [854, 116] on div "Đơn hàng 5 đơn Khối lượng 0 kg Số lượng 12 món Đã thu 1,33 triệu Chưa thu 1,64 …" at bounding box center [804, 114] width 1505 height 47
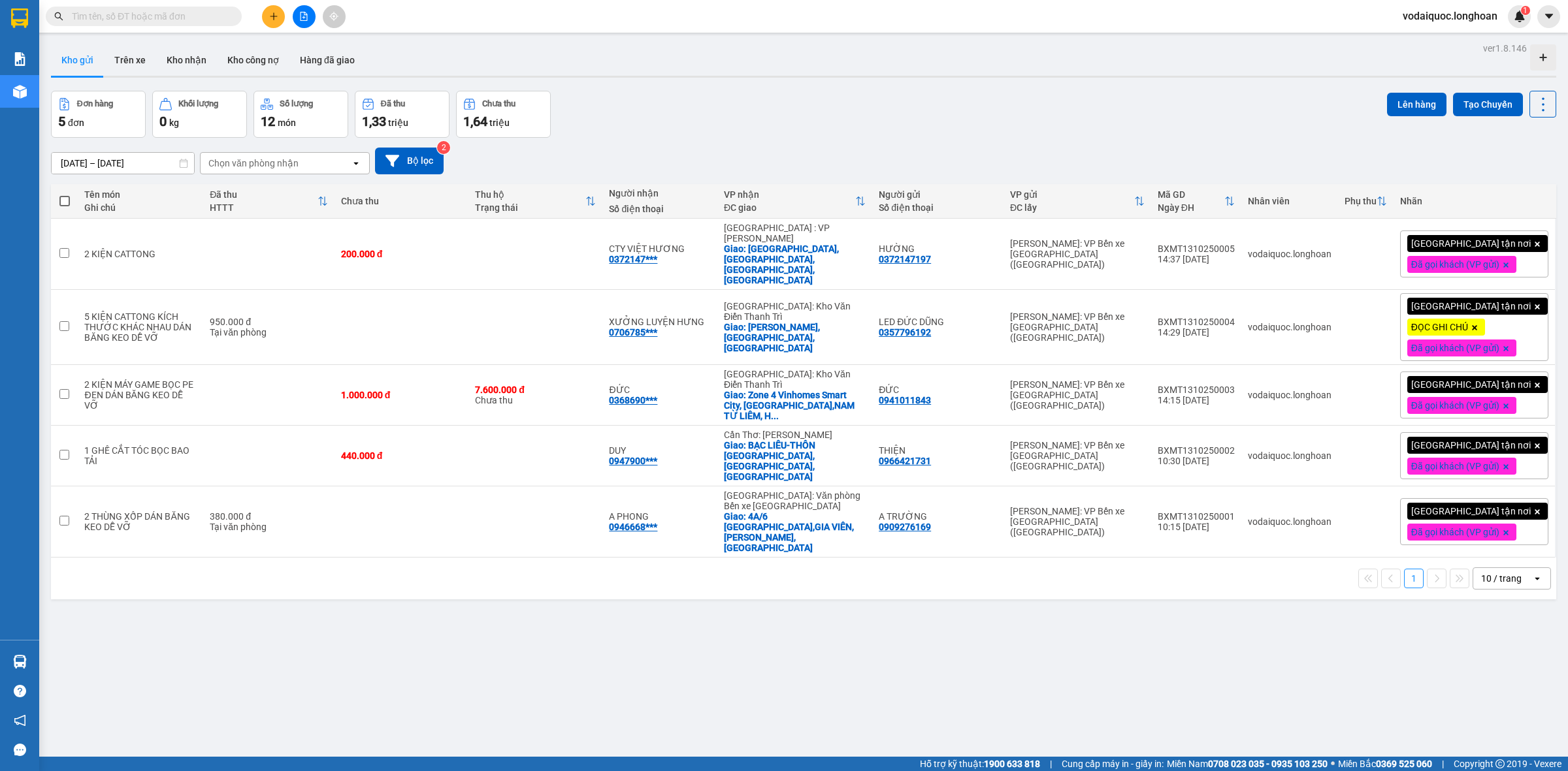
click at [1333, 159] on div "[DATE] – [DATE] Press the down arrow key to interact with the calendar and sele…" at bounding box center [804, 161] width 1505 height 27
click at [1545, 251] on icon at bounding box center [1547, 255] width 4 height 8
click at [1474, 249] on icon at bounding box center [1479, 254] width 9 height 9
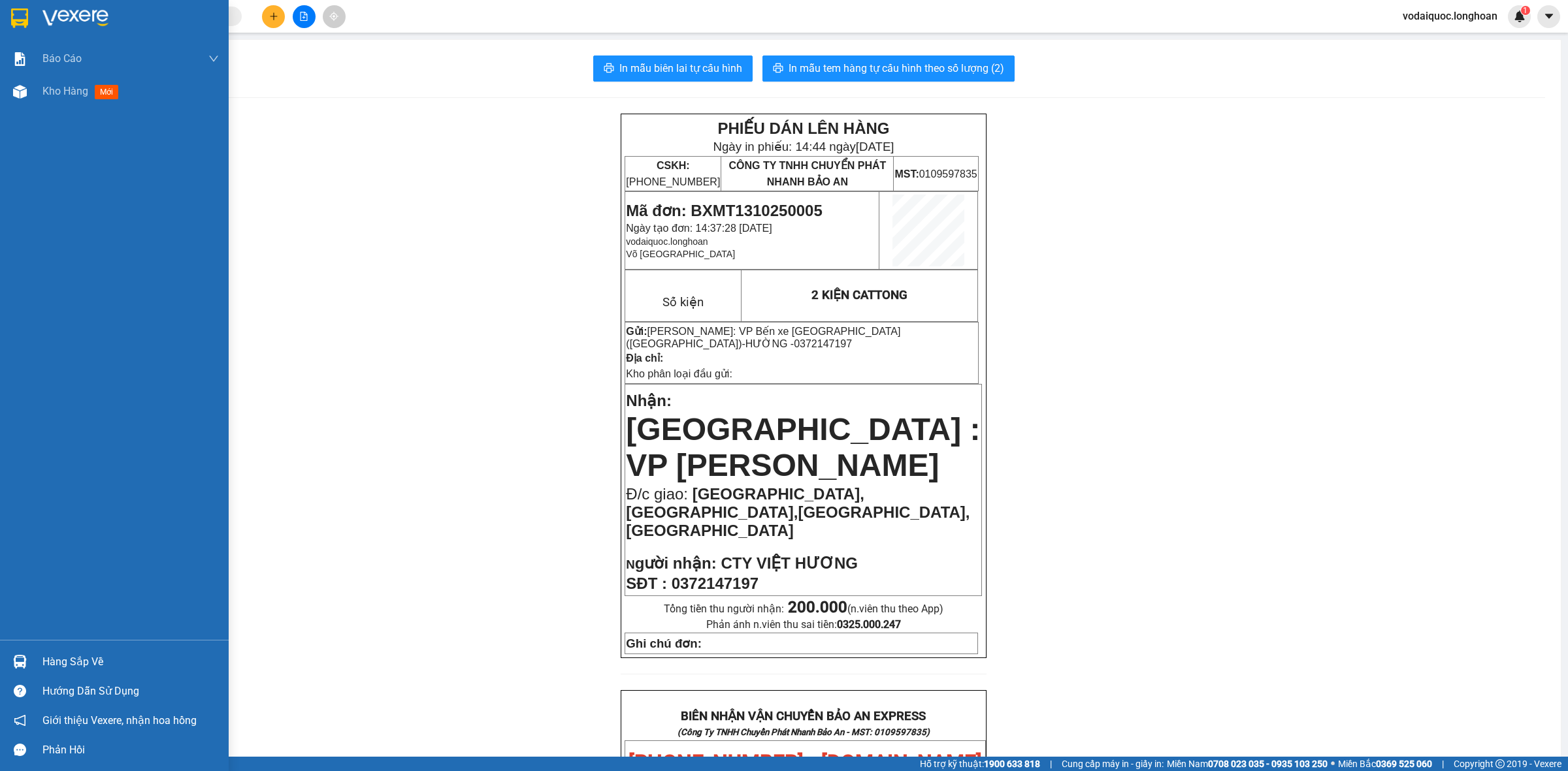
click at [95, 14] on img at bounding box center [75, 18] width 66 height 20
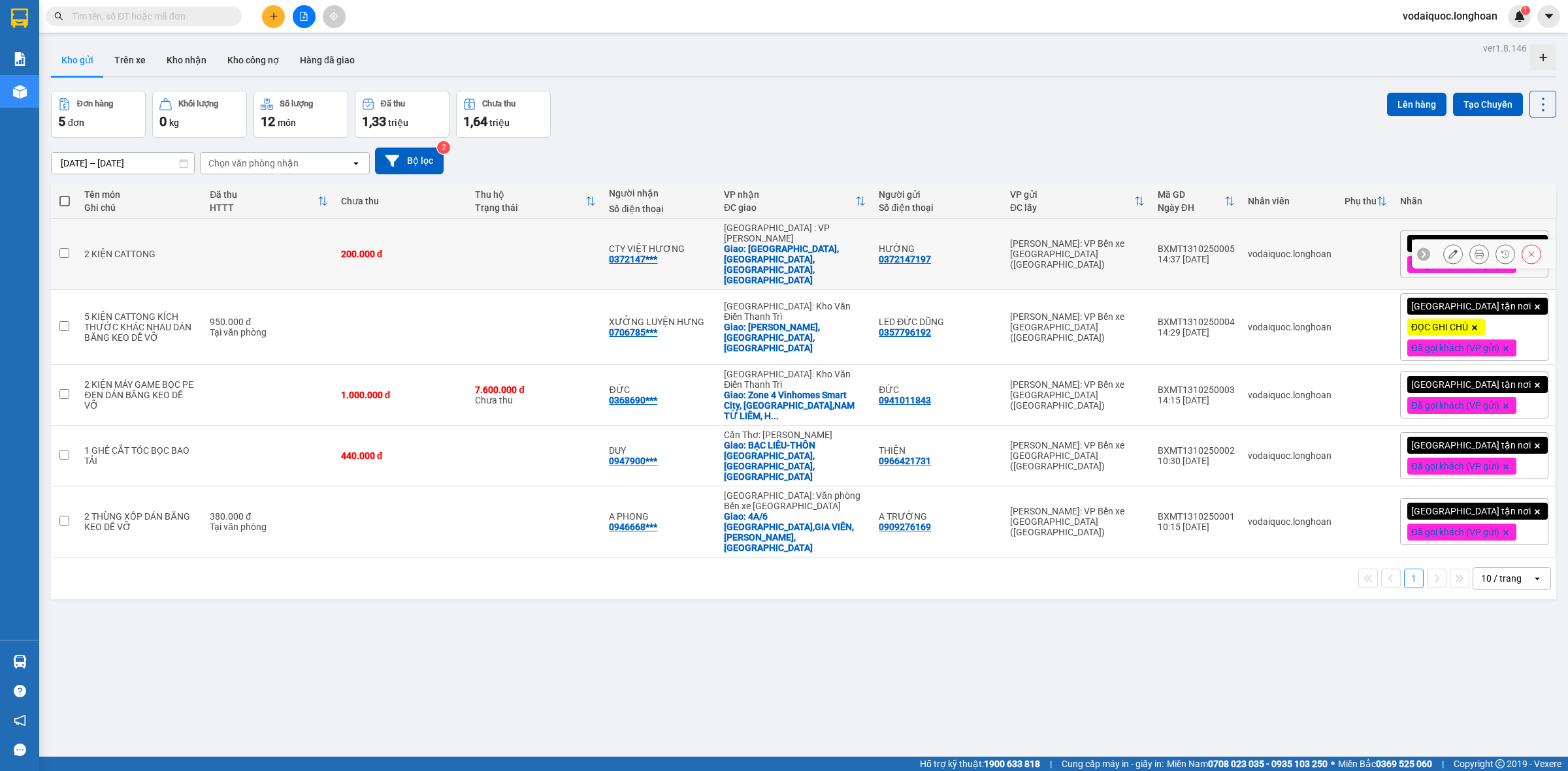
click at [1448, 249] on icon at bounding box center [1453, 254] width 9 height 9
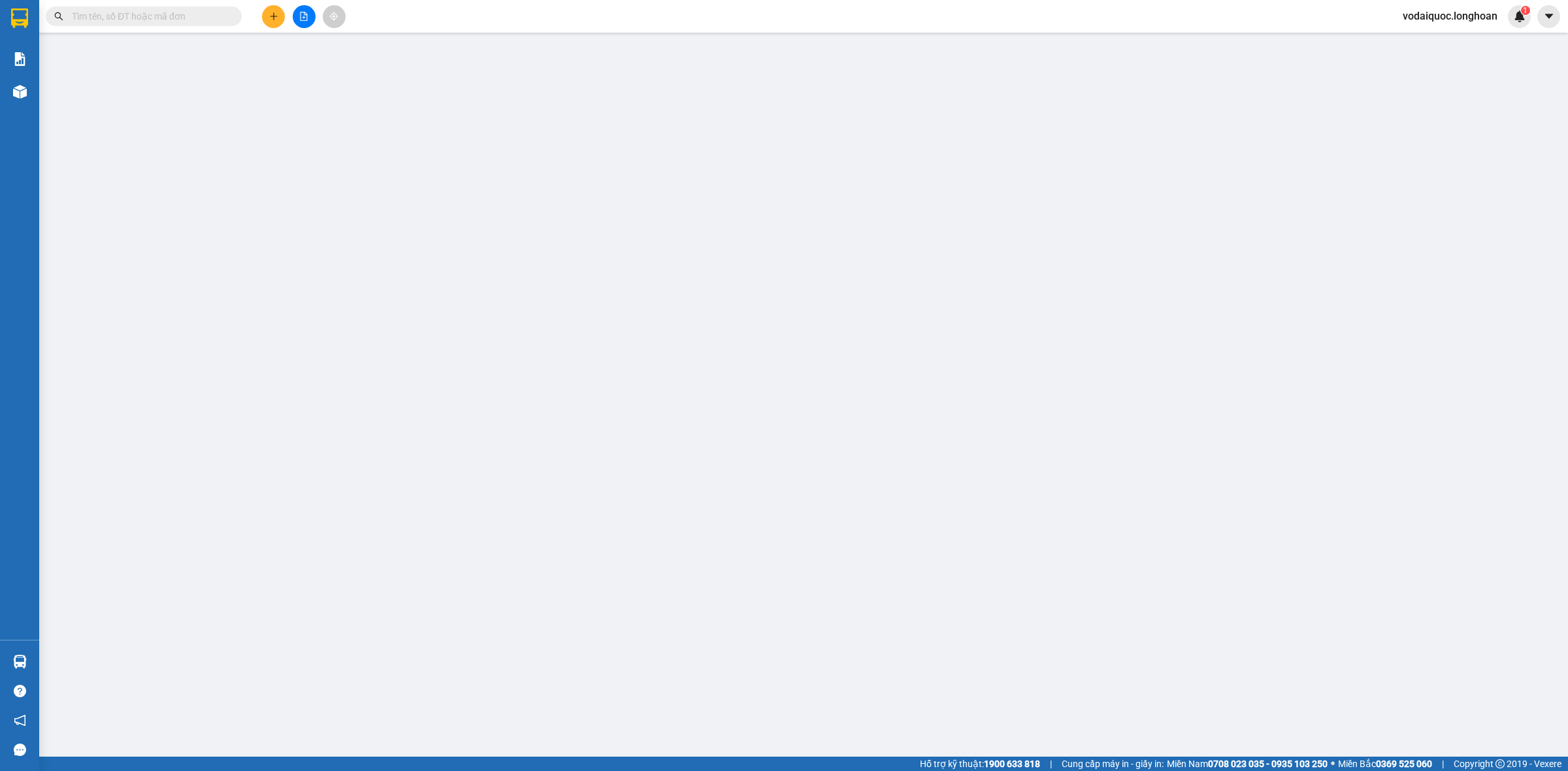
type input "0372147197"
type input "HƯỜNG"
type input "0372147197"
type input "CTY VIỆT HƯƠNG"
checkbox input "true"
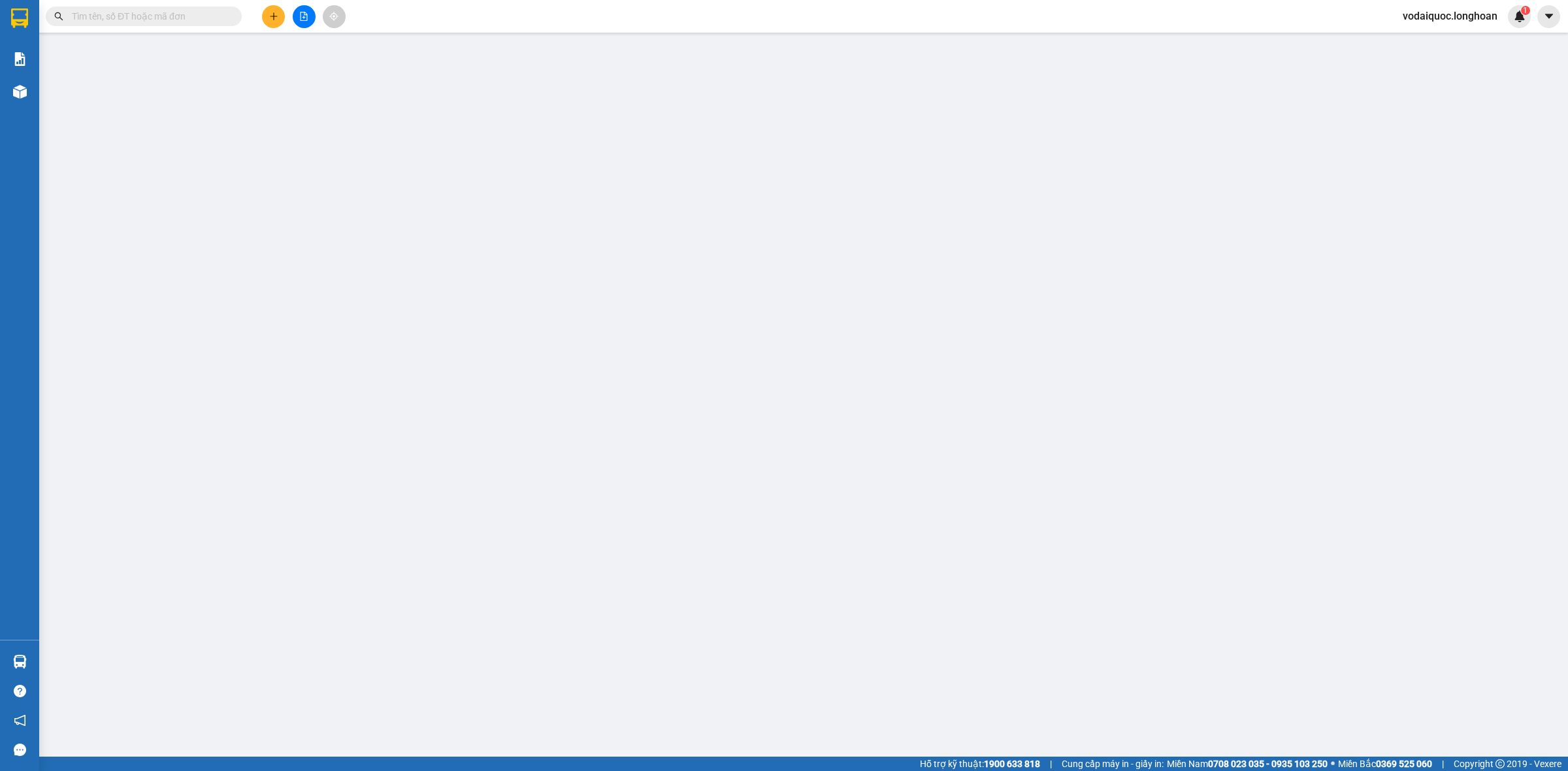
type input "[GEOGRAPHIC_DATA],[GEOGRAPHIC_DATA],[GEOGRAPHIC_DATA],[GEOGRAPHIC_DATA]"
type input "0"
type input "200.000"
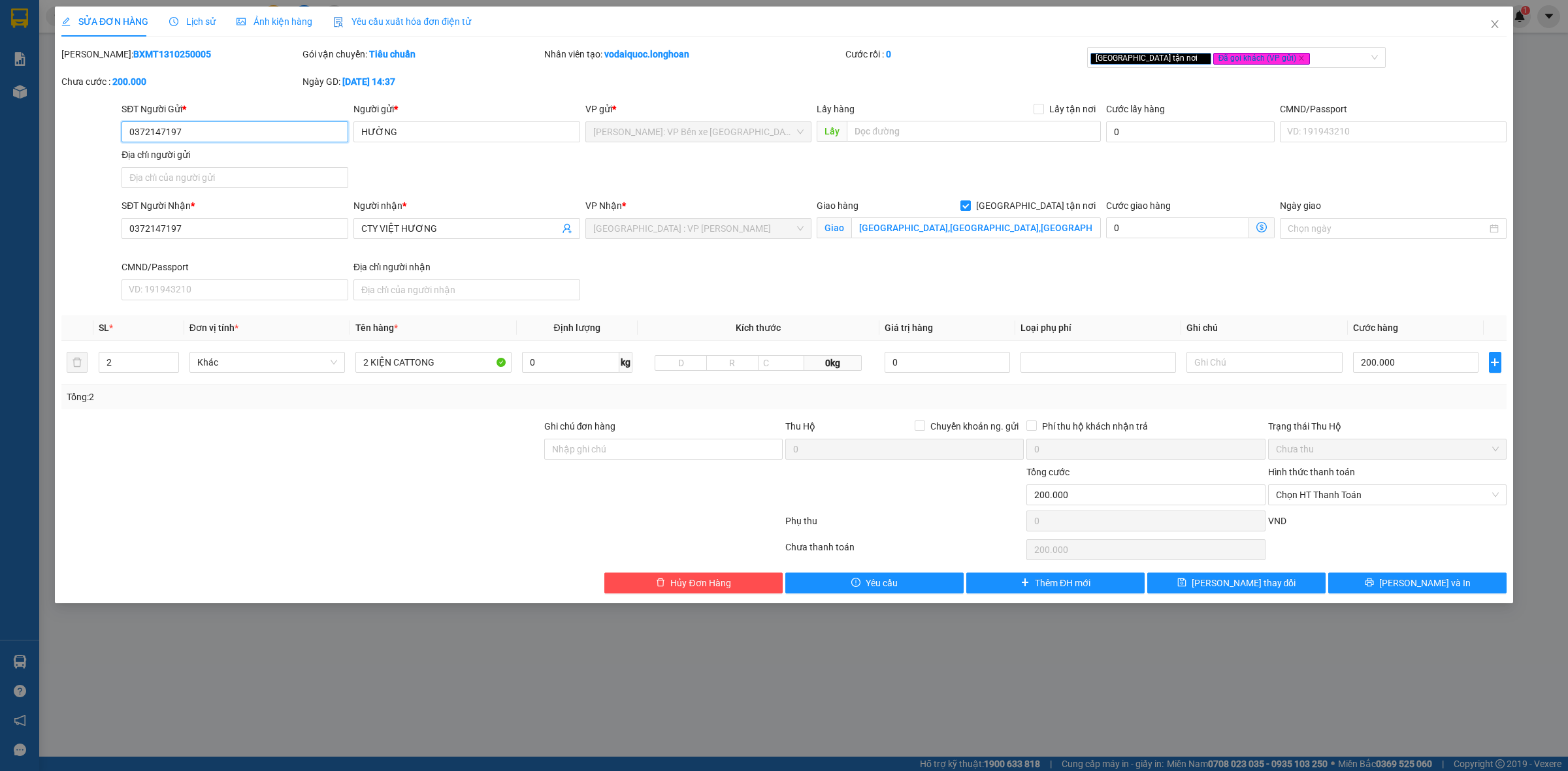
click at [241, 127] on input "0372147197" at bounding box center [235, 132] width 227 height 21
click at [138, 134] on input "038385" at bounding box center [235, 132] width 227 height 21
click at [189, 132] on input "038385" at bounding box center [235, 132] width 227 height 21
type input "0383853728"
click at [227, 132] on input "0383853728" at bounding box center [235, 132] width 227 height 21
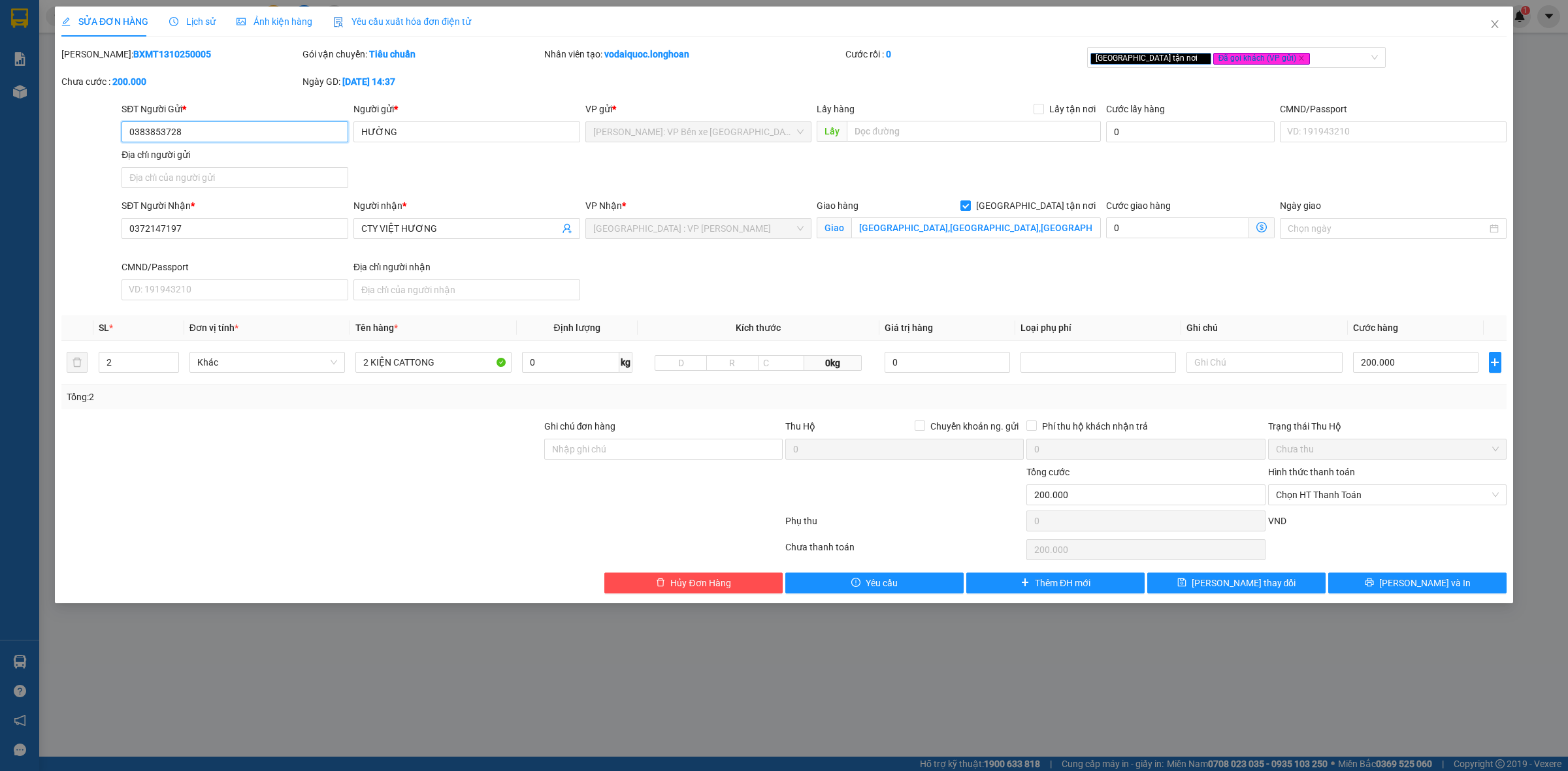
click at [227, 132] on input "0383853728" at bounding box center [235, 132] width 227 height 21
click at [1259, 586] on span "[PERSON_NAME] thay đổi" at bounding box center [1243, 582] width 104 height 14
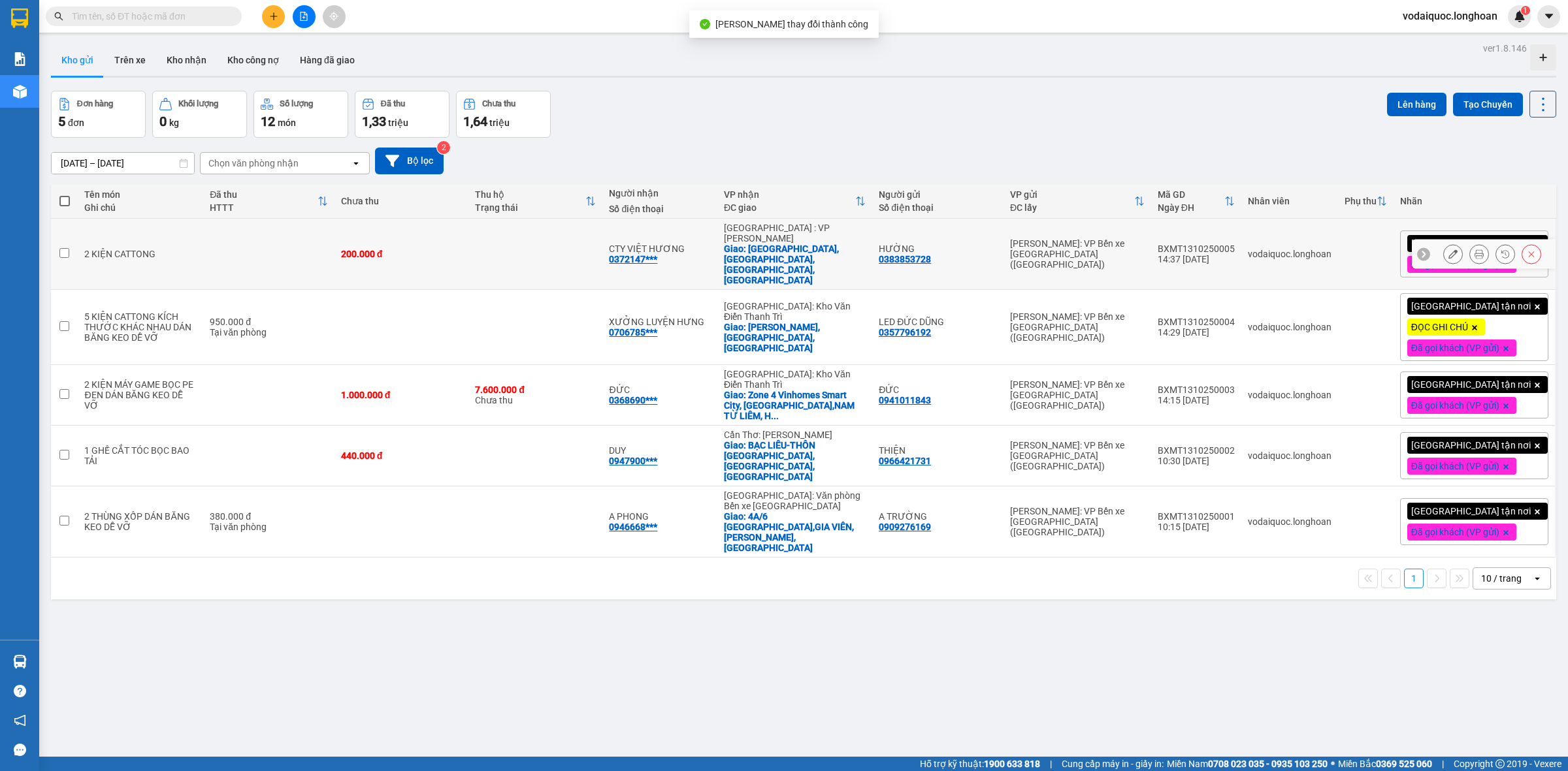
click at [1474, 249] on icon at bounding box center [1479, 254] width 9 height 9
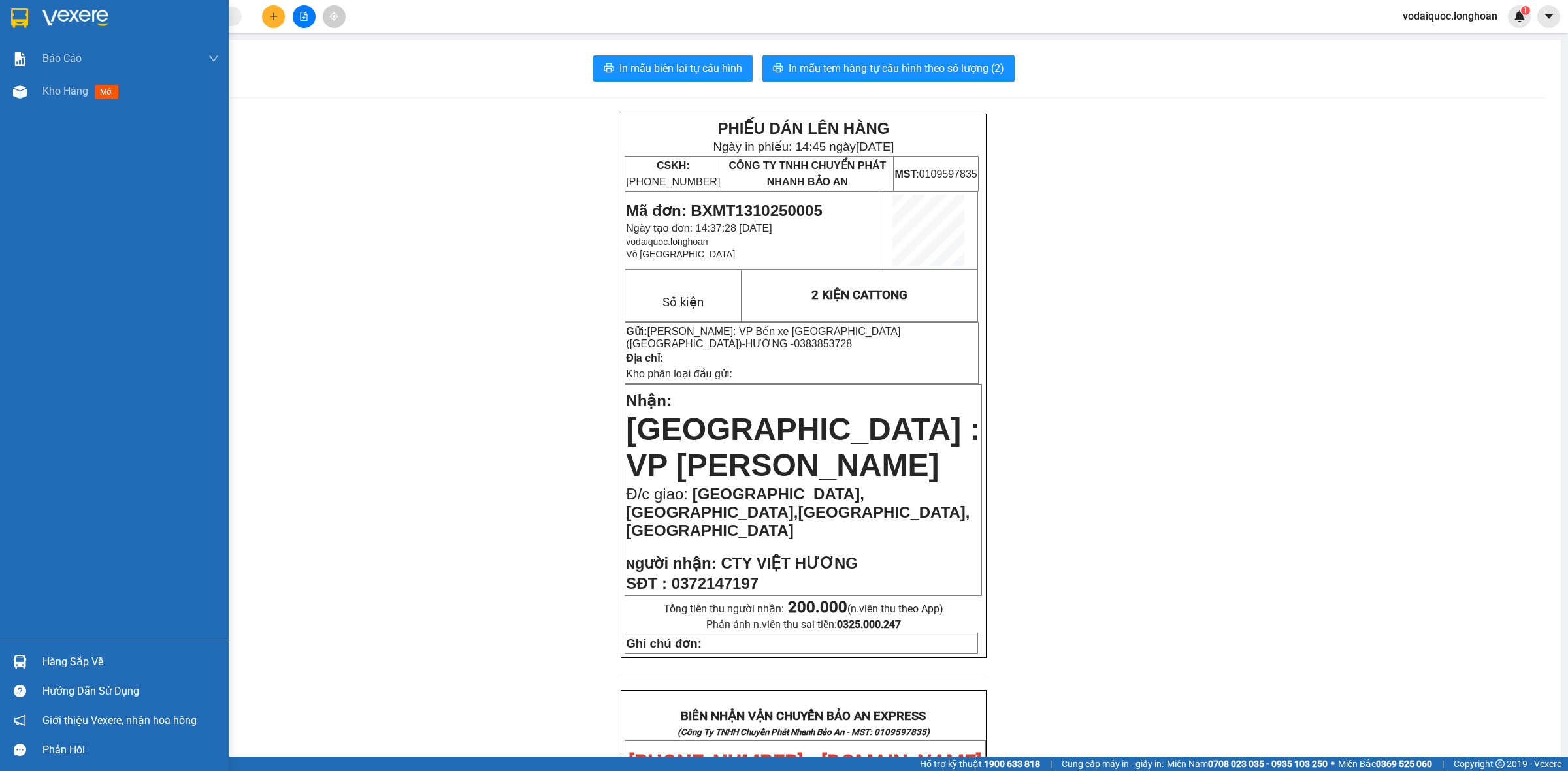
click at [26, 14] on img at bounding box center [20, 18] width 17 height 20
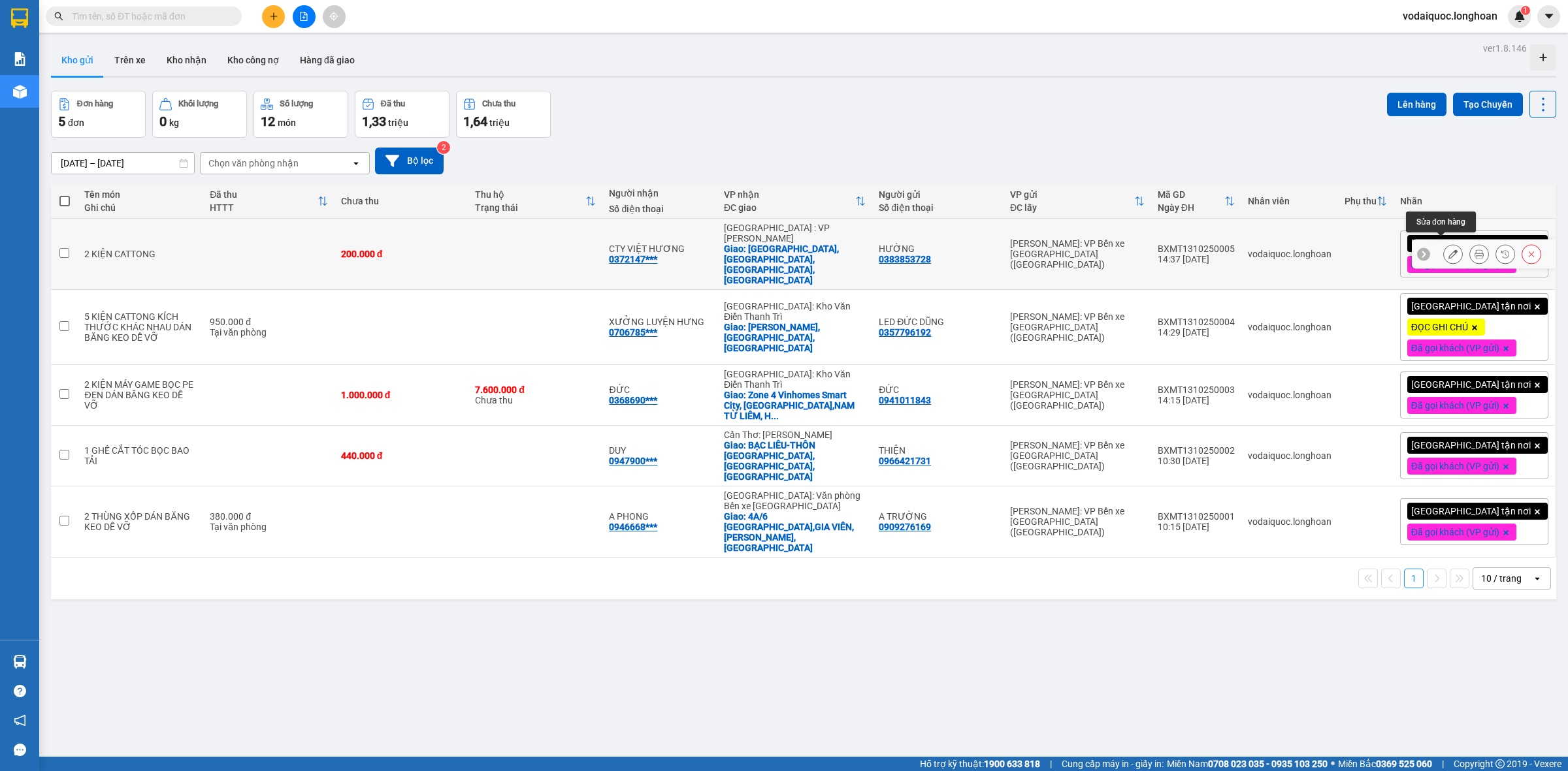
click at [1448, 249] on icon at bounding box center [1453, 254] width 9 height 9
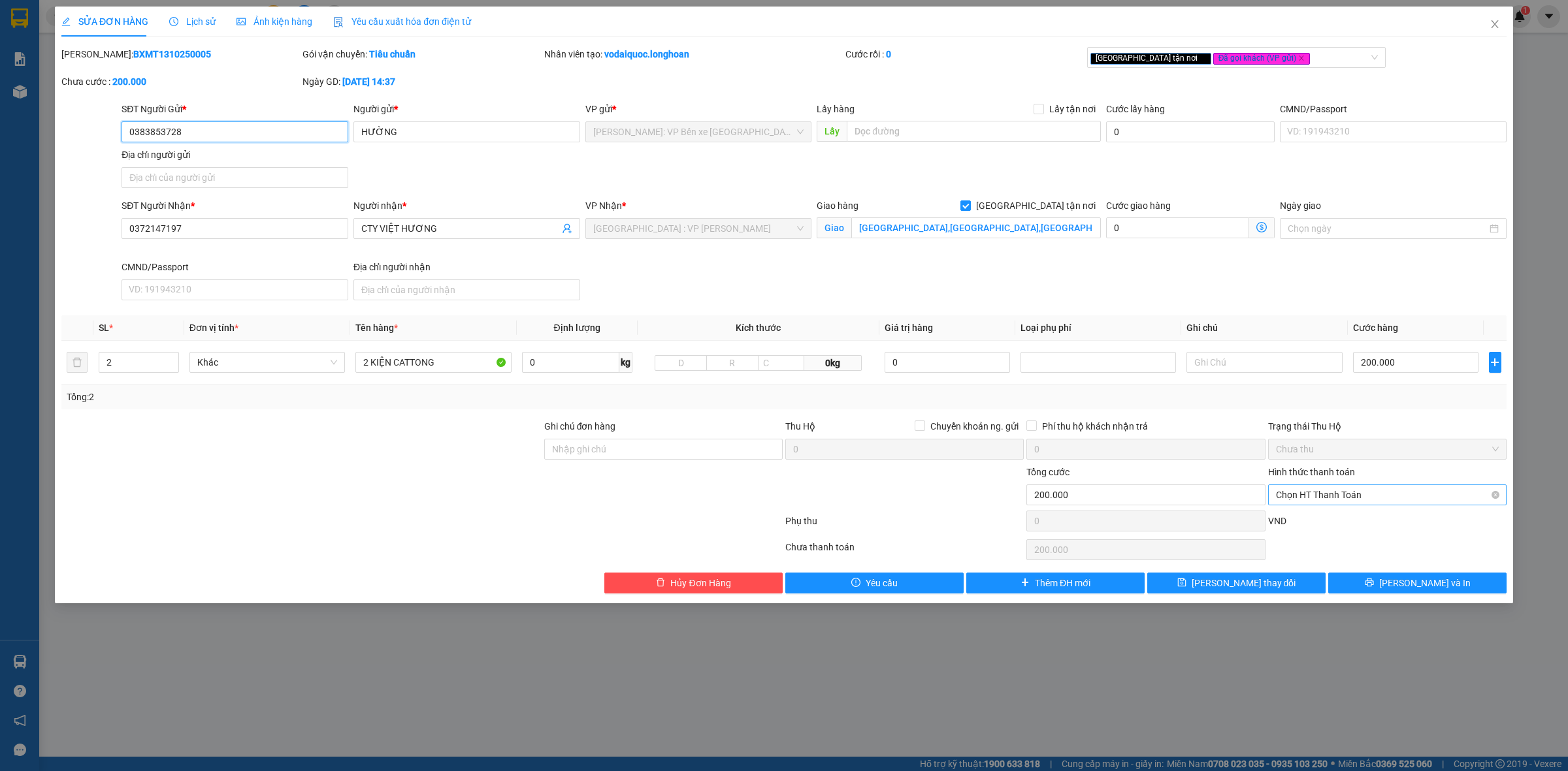
click at [1331, 493] on span "Chọn HT Thanh Toán" at bounding box center [1387, 495] width 222 height 20
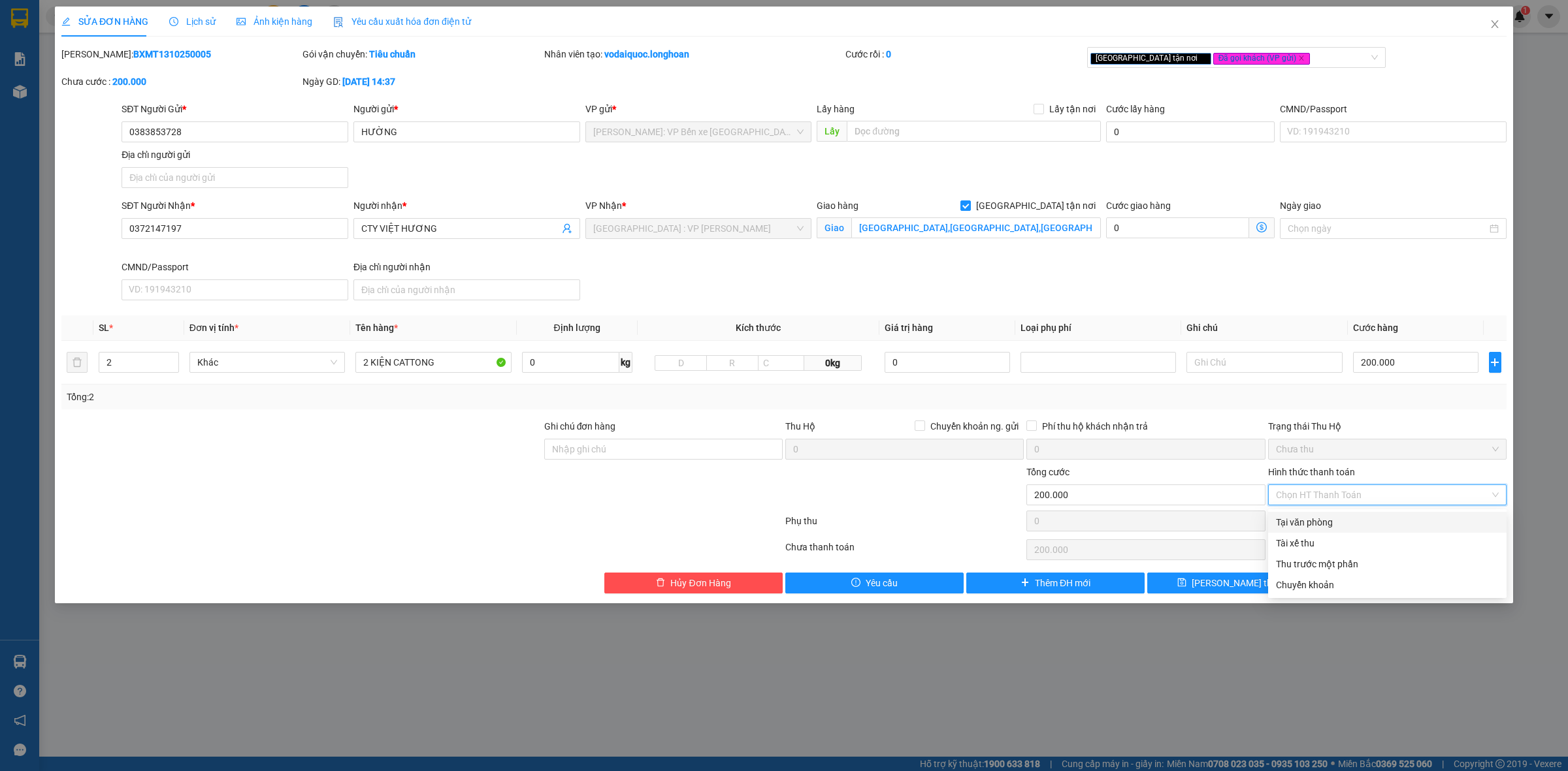
click at [1321, 517] on div "Tại văn phòng" at bounding box center [1387, 522] width 222 height 14
click at [1374, 588] on span "printer" at bounding box center [1369, 583] width 9 height 11
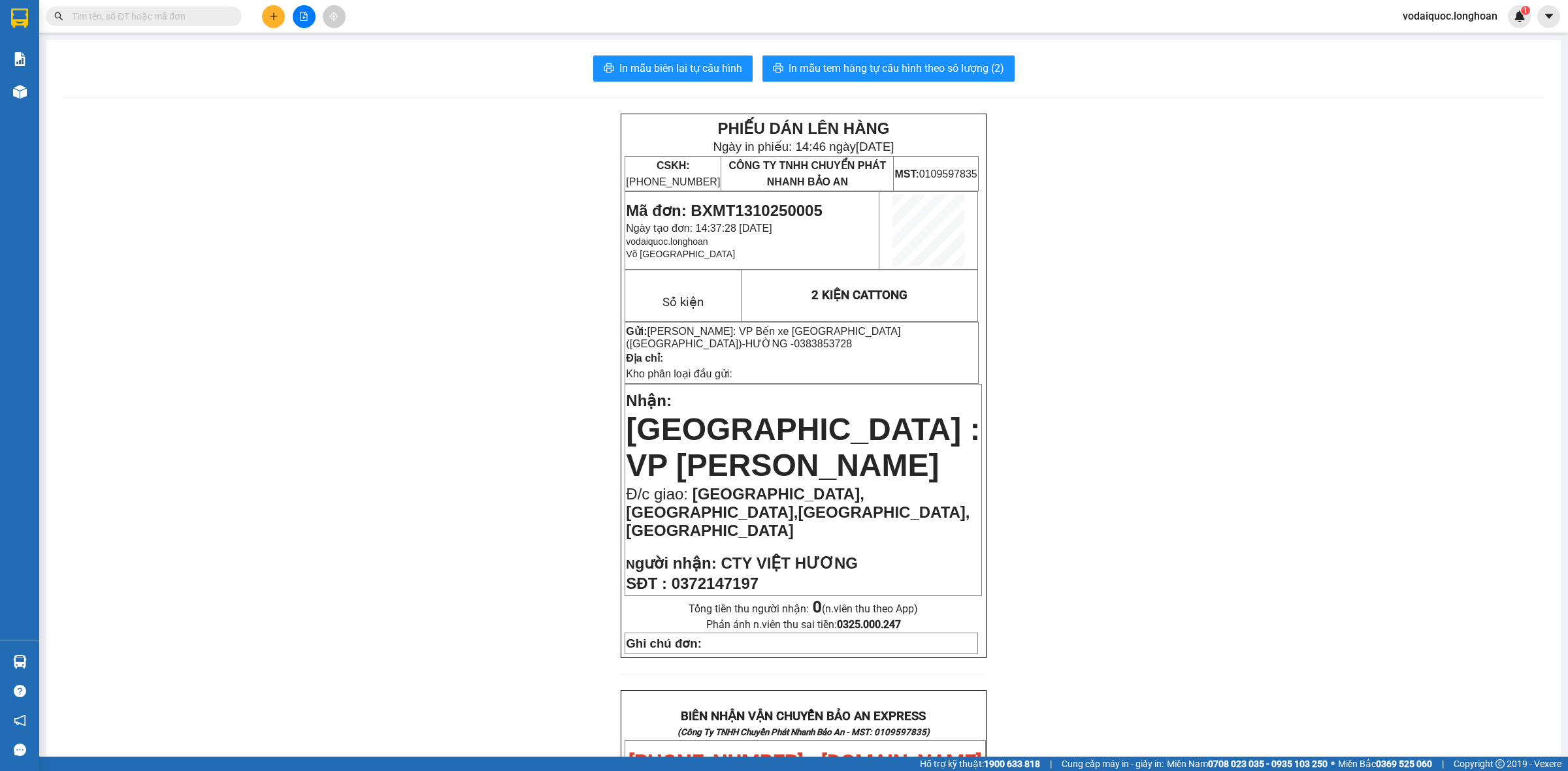
click at [860, 59] on button "In mẫu tem hàng tự cấu hình theo số lượng (2)" at bounding box center [888, 68] width 252 height 26
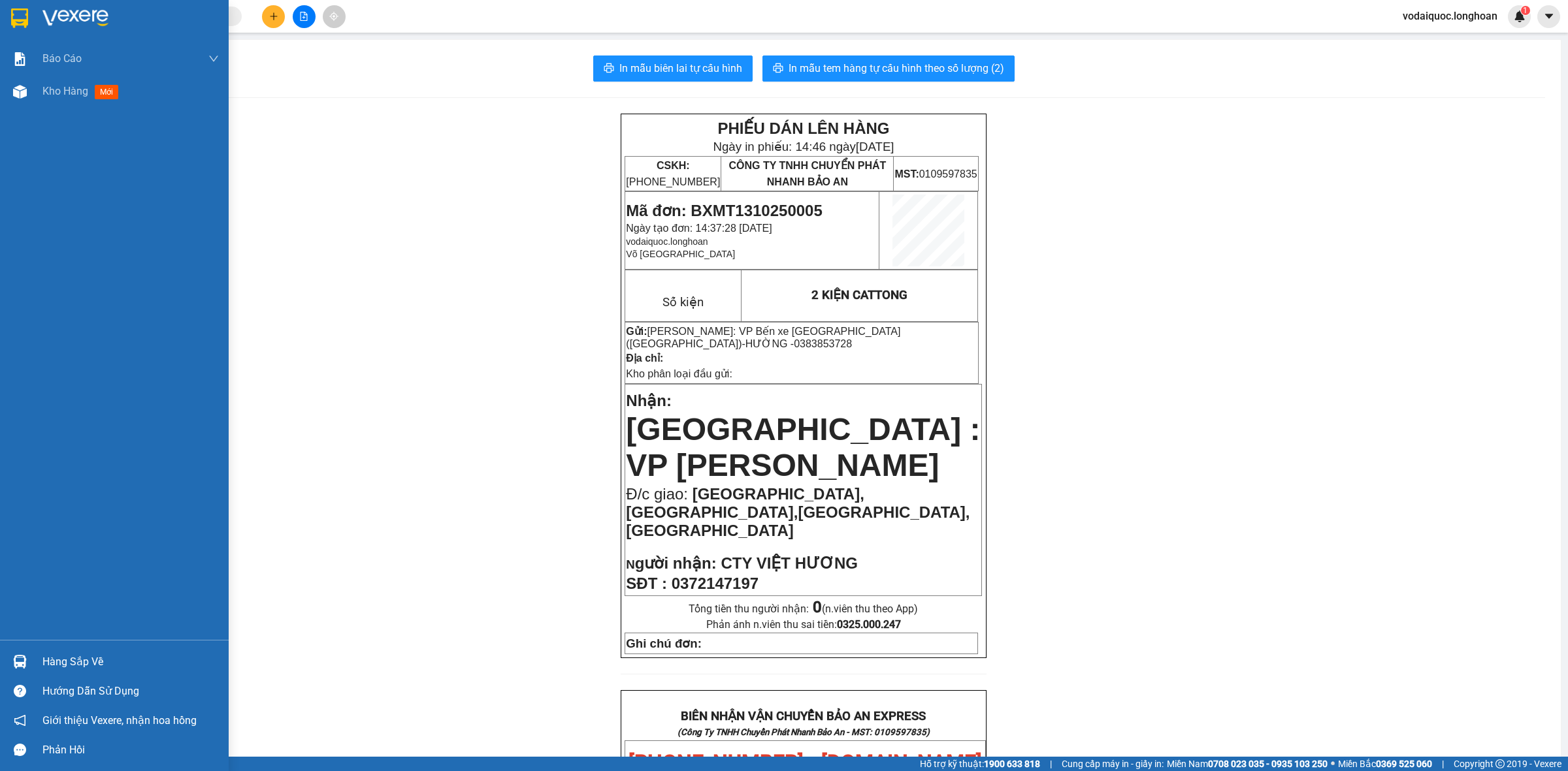
drag, startPoint x: 28, startPoint y: 15, endPoint x: 3, endPoint y: 27, distance: 27.7
click at [28, 14] on div at bounding box center [20, 18] width 23 height 23
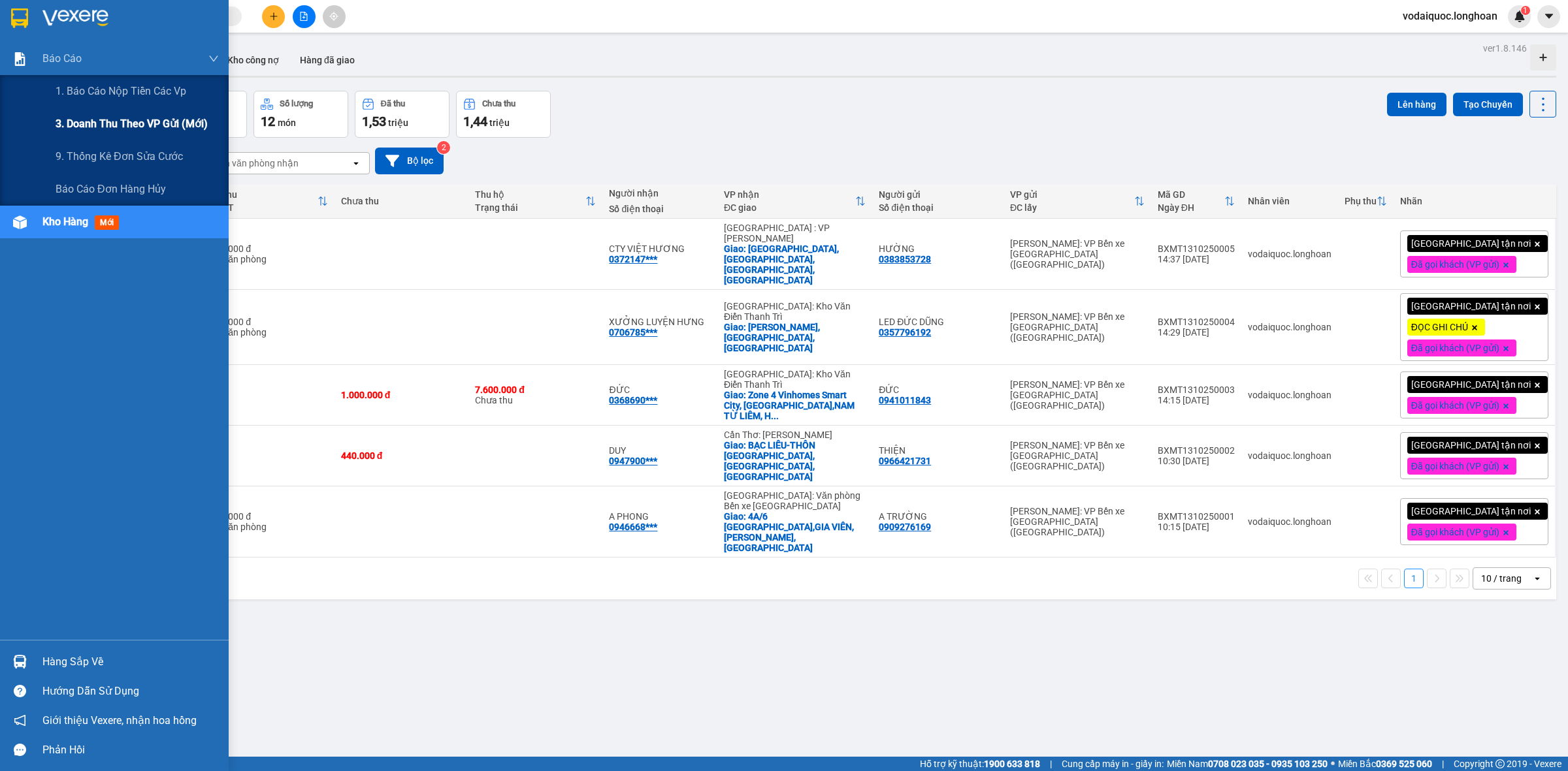
click at [148, 127] on span "3. Doanh Thu theo VP Gửi (mới)" at bounding box center [132, 124] width 152 height 17
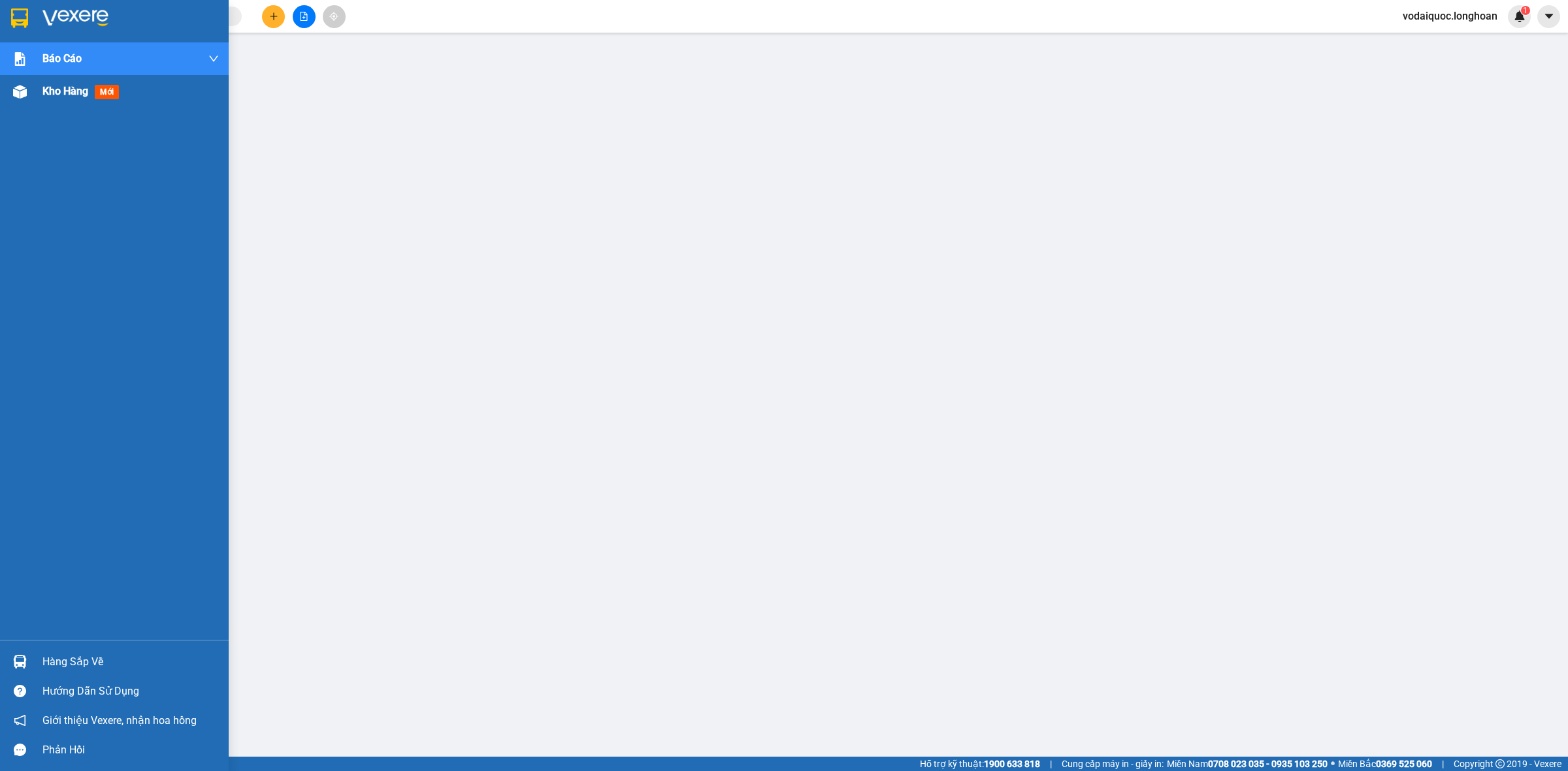
click at [50, 10] on img at bounding box center [75, 18] width 66 height 20
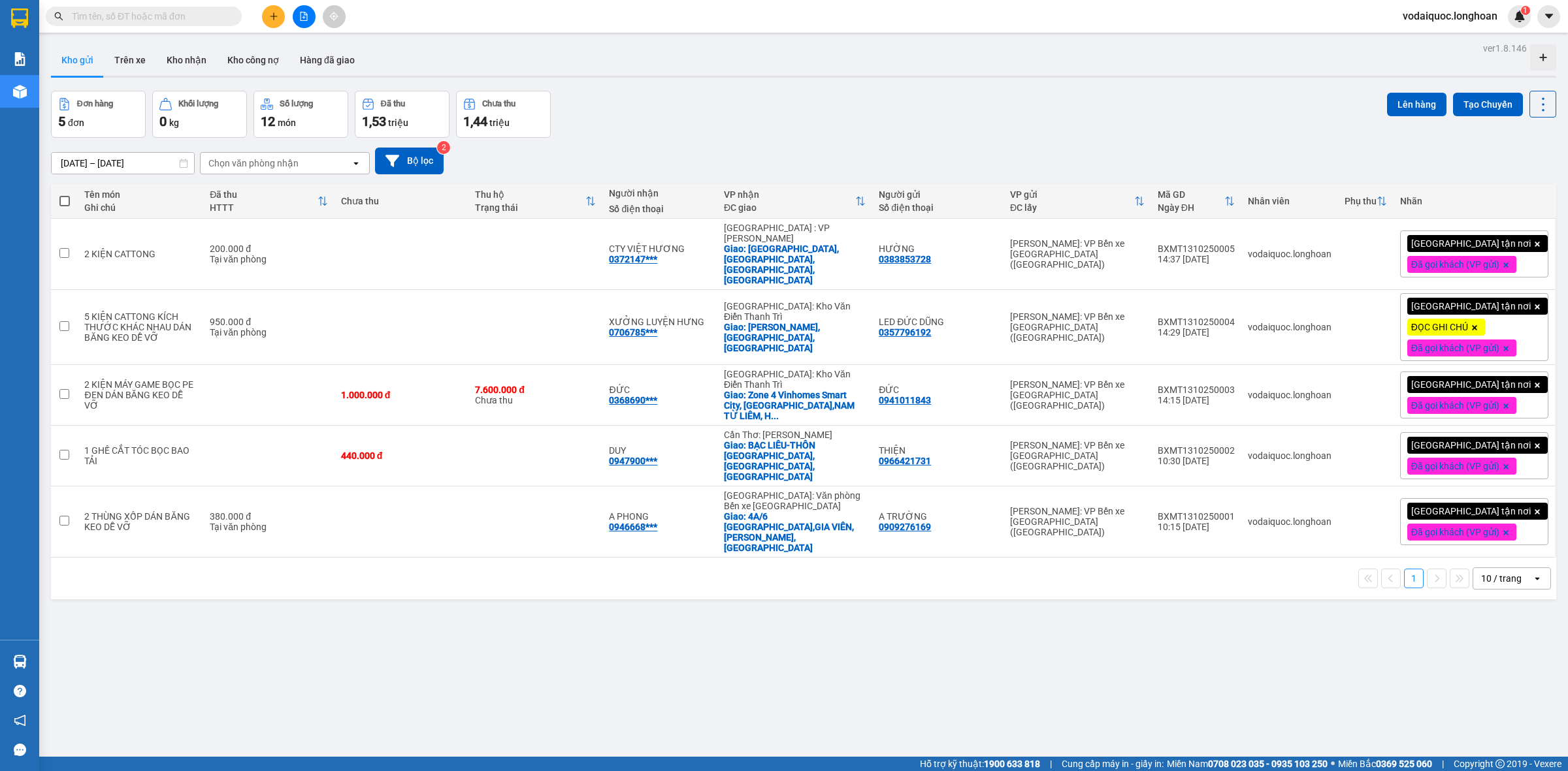
click at [203, 565] on div "ver 1.8.146 Kho gửi Trên xe Kho nhận Kho công nợ Hàng đã giao Đơn hàng 5 đơn Kh…" at bounding box center [804, 425] width 1515 height 771
click at [888, 118] on div "Đơn hàng 5 đơn Khối lượng 0 kg Số lượng 12 món Đã thu 1,53 triệu Chưa thu 1,44 …" at bounding box center [804, 114] width 1505 height 47
click at [276, 13] on icon "plus" at bounding box center [274, 17] width 9 height 9
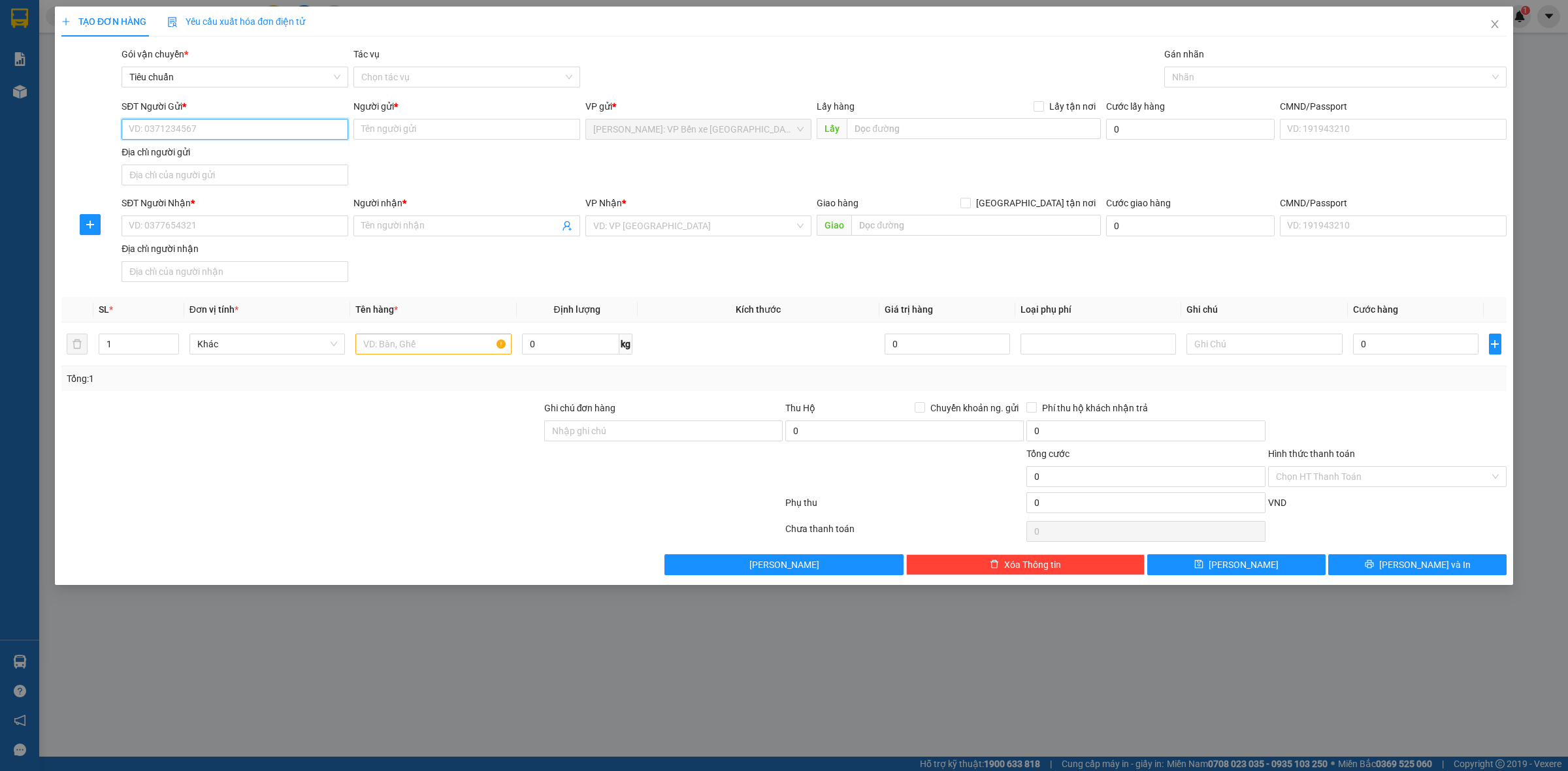
click at [267, 135] on input "SĐT Người Gửi *" at bounding box center [235, 129] width 227 height 21
click at [258, 125] on input "SĐT Người Gửi *" at bounding box center [235, 129] width 227 height 21
click at [877, 260] on div "SĐT Người Nhận * VD: 0377654321 Người nhận * Tên người nhận VP Nhận * VD: VP [G…" at bounding box center [813, 242] width 1390 height 92
click at [295, 128] on input "SĐT Người Gửi *" at bounding box center [235, 129] width 227 height 21
type input "0368113396"
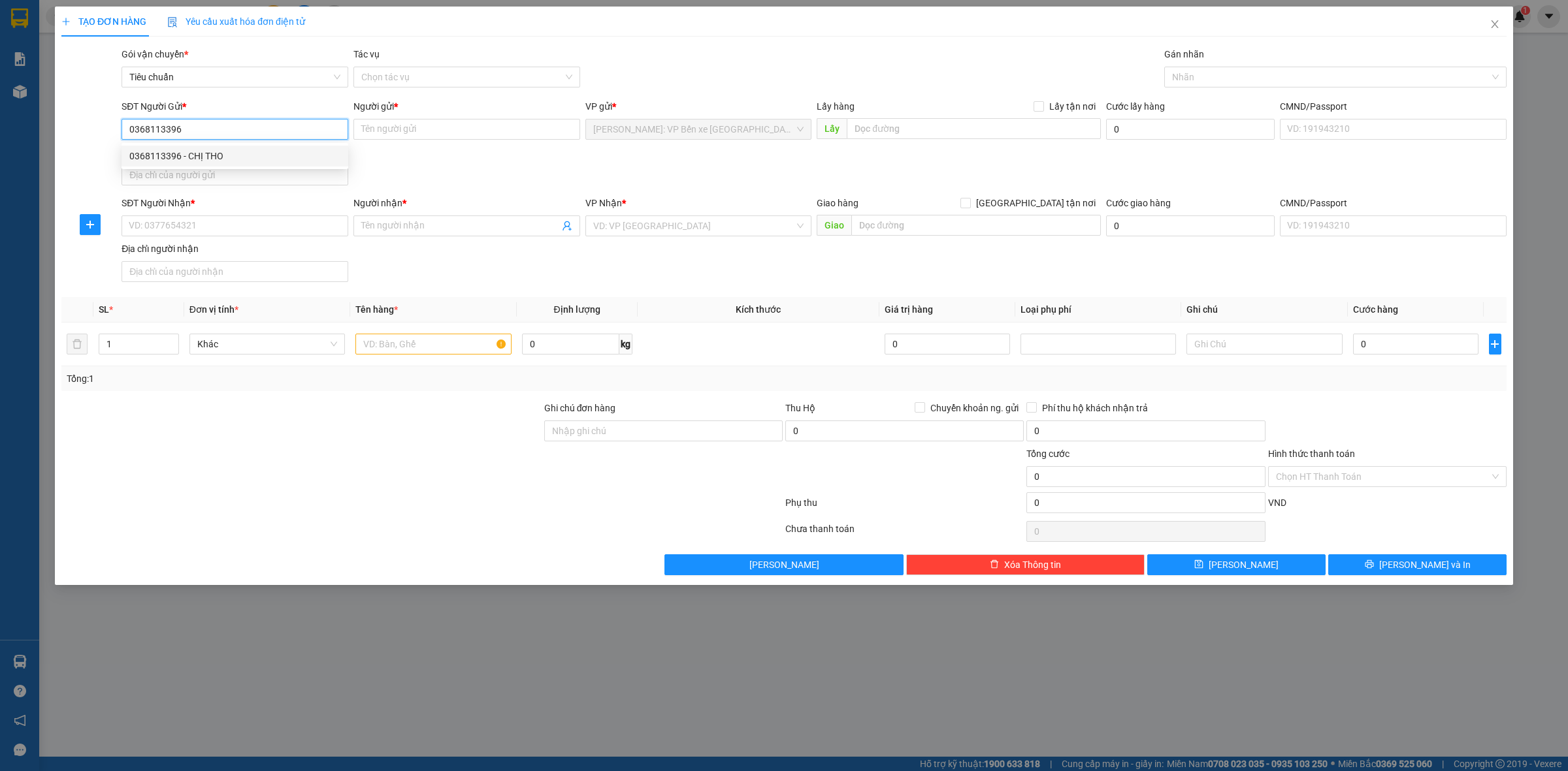
click at [257, 152] on div "0368113396 - CHỊ THO" at bounding box center [235, 156] width 211 height 14
type input "CHỊ THO"
type input "0368113396"
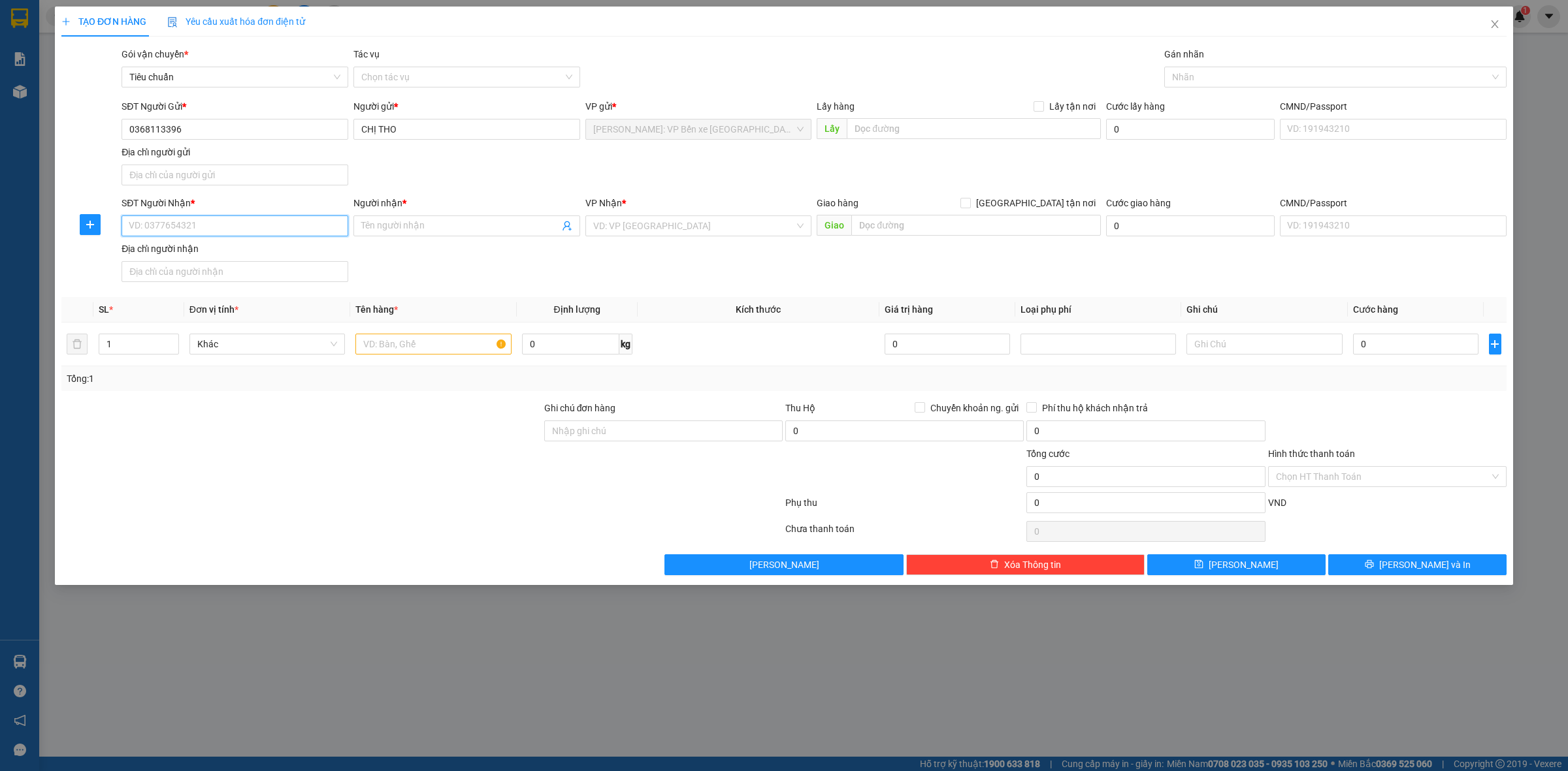
click at [236, 236] on input "SĐT Người Nhận *" at bounding box center [235, 226] width 227 height 21
type input "0982282342"
click at [249, 245] on div "0982282342 - [PERSON_NAME]" at bounding box center [235, 253] width 227 height 21
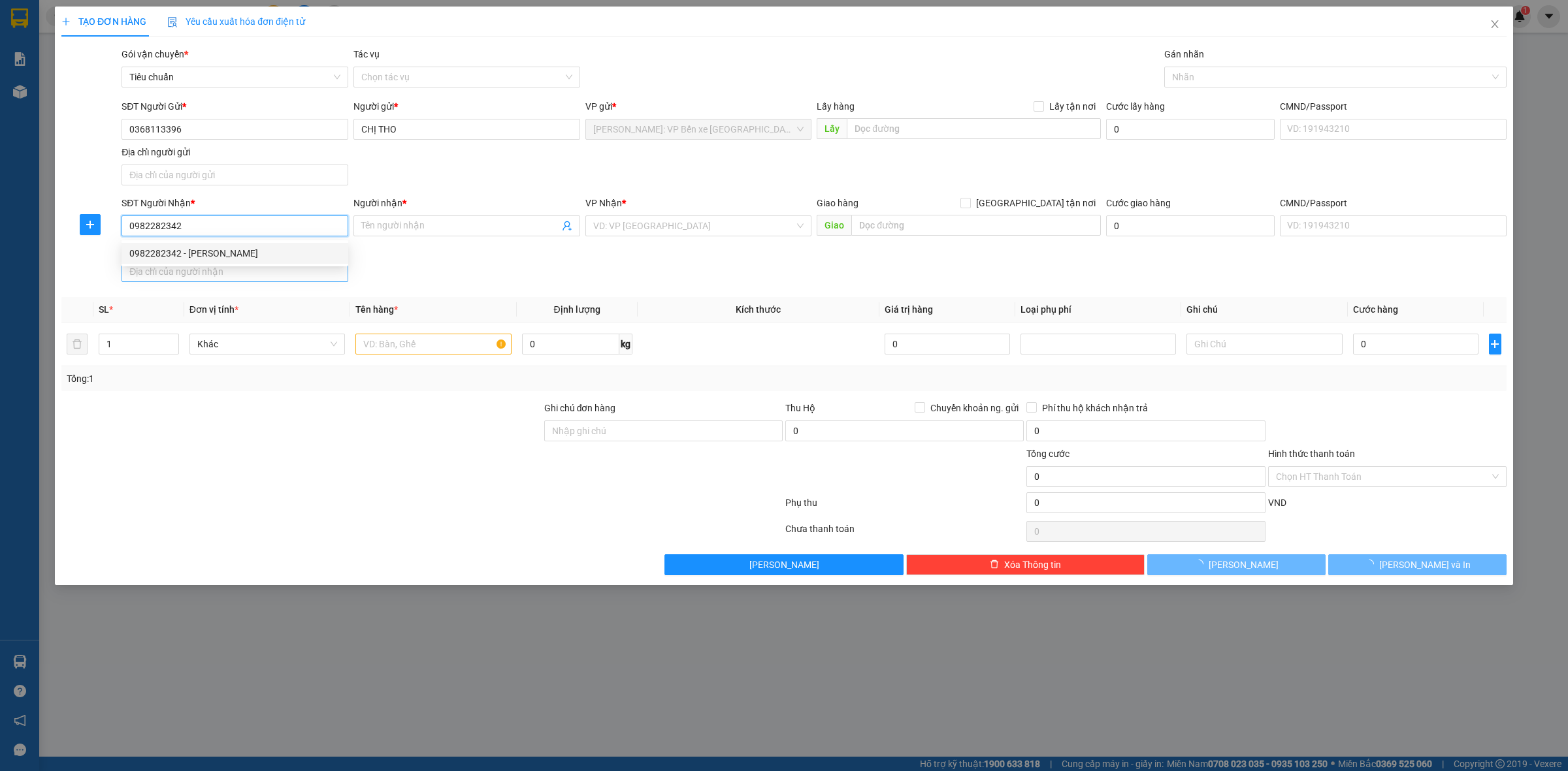
type input "[PERSON_NAME]"
checkbox input "true"
type input "THÔN NAM,[GEOGRAPHIC_DATA],[GEOGRAPHIC_DATA],[GEOGRAPHIC_DATA]"
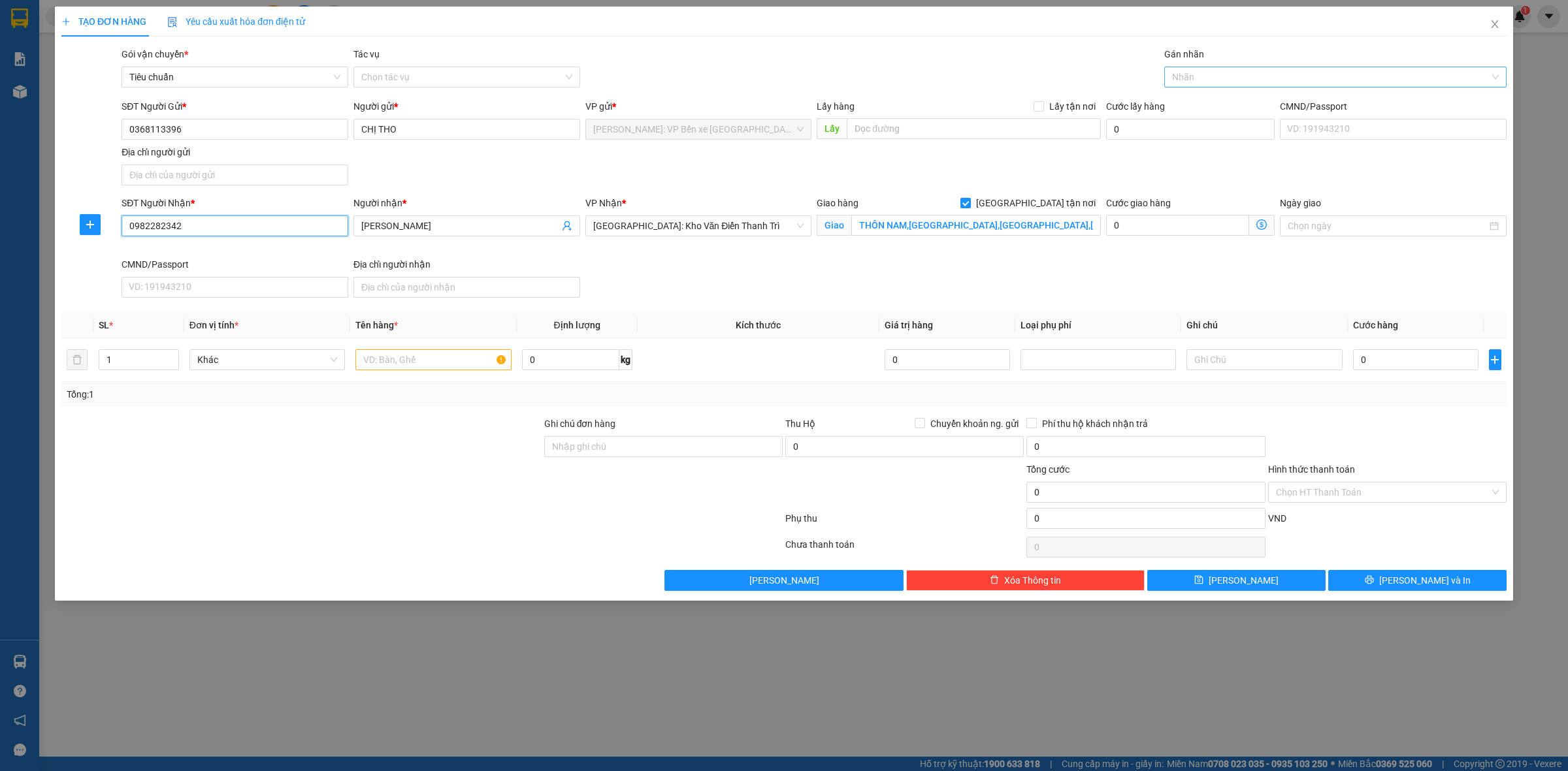
click at [1209, 71] on div at bounding box center [1328, 77] width 322 height 16
type input "0982282342"
type input "GI"
click at [1206, 97] on div "[GEOGRAPHIC_DATA] tận nơi" at bounding box center [1335, 103] width 327 height 14
click at [392, 362] on input "text" at bounding box center [433, 360] width 156 height 21
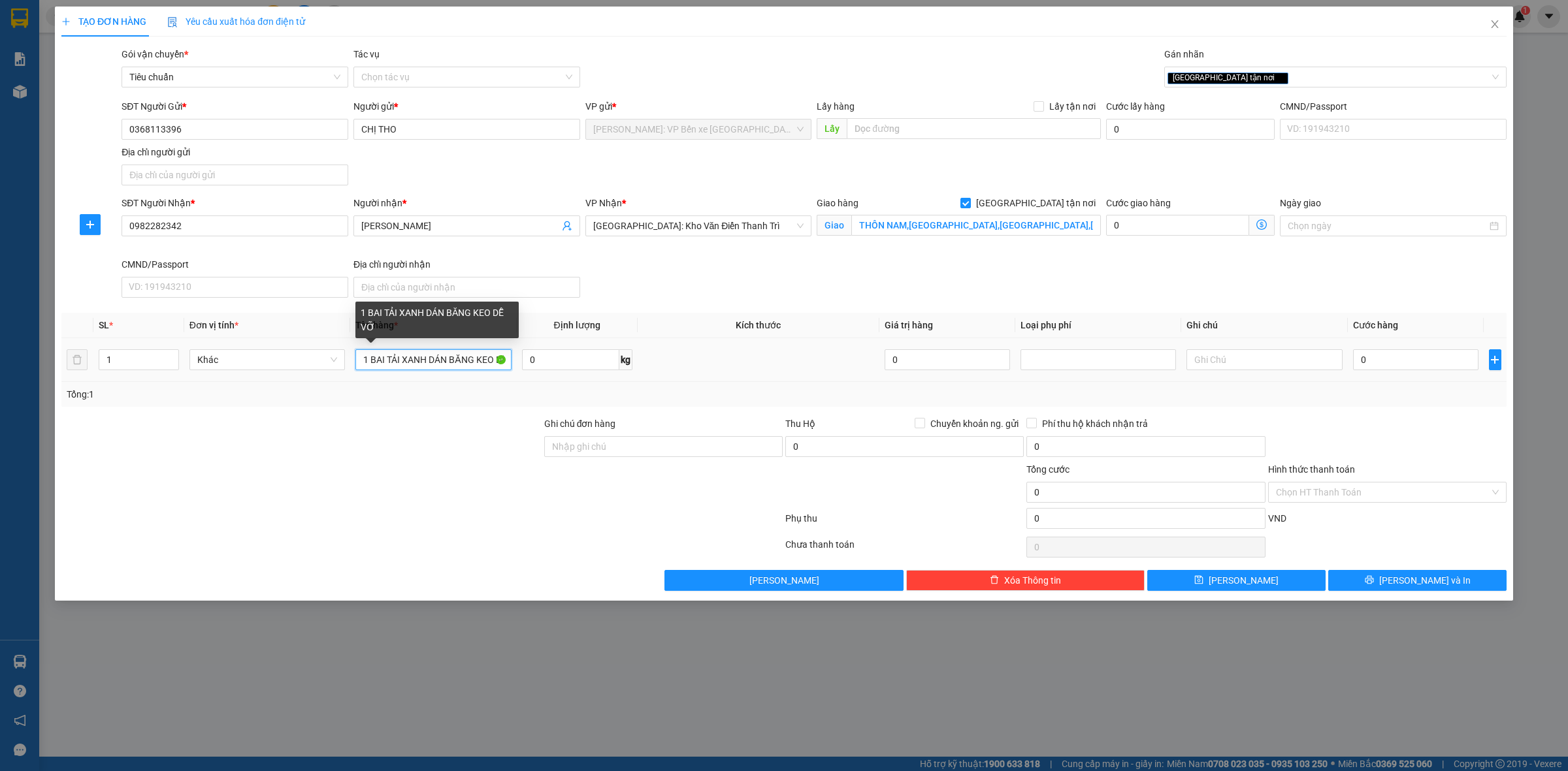
click at [383, 362] on input "1 BAI TẢI XANH DÁN BĂNG KEO DỄ VỠ" at bounding box center [433, 360] width 156 height 21
click at [386, 361] on input "1 BAI TẢI XANH DÁN BĂNG KEO DỄ VỠ" at bounding box center [433, 360] width 156 height 21
type input "1 BAO TẢI XANH DÁN BĂNG KEO DỄ VỠ"
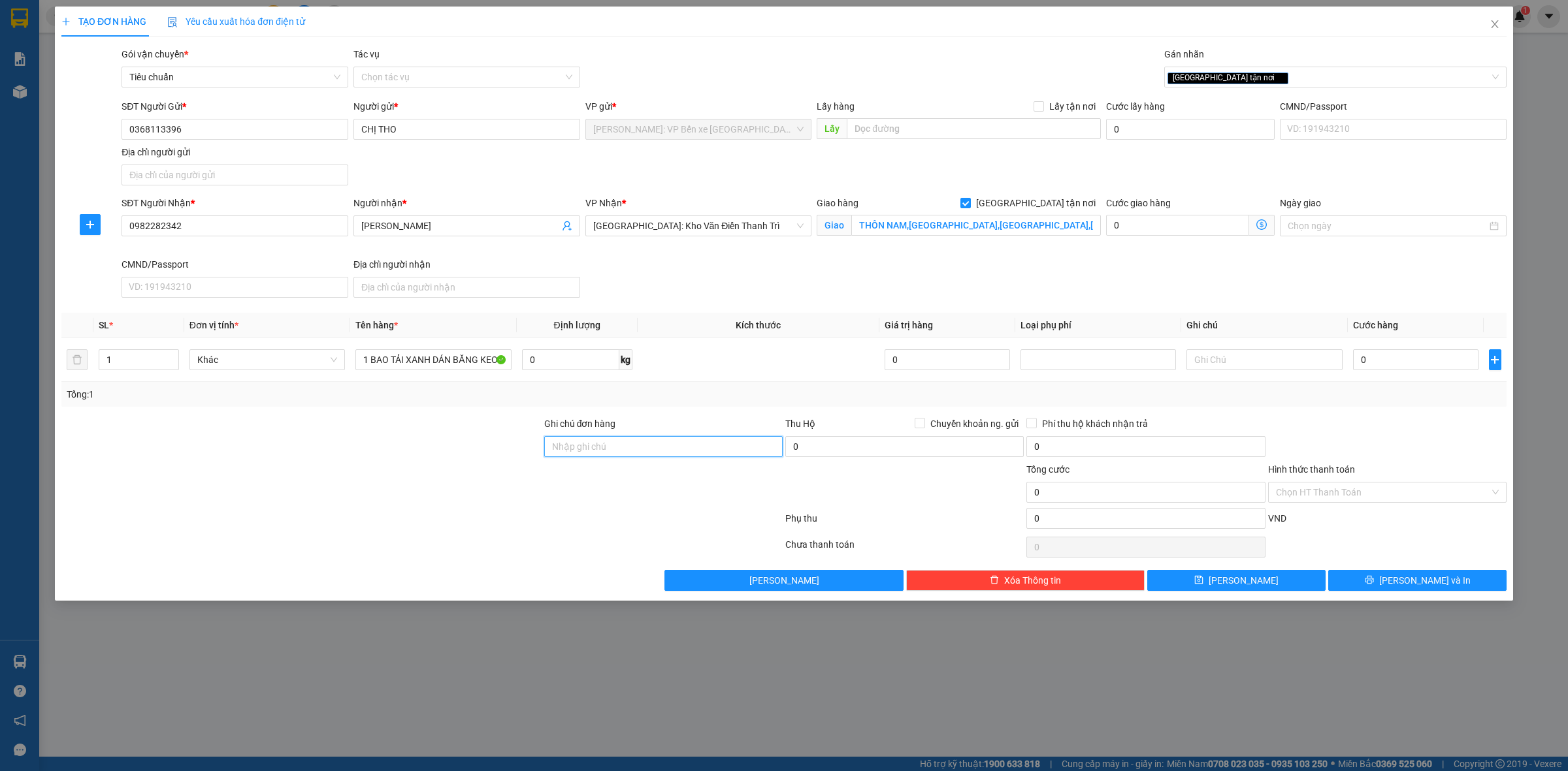
click at [593, 447] on input "Ghi chú đơn hàng" at bounding box center [663, 447] width 238 height 21
type input "HÀNG DỄ VỠ NHẸ TAY NHẬN NGUYÊN KIỆN GIAO NGUYÊN KIỆN, HƯ VỠ K ĐỀN"
click at [1429, 358] on input "0" at bounding box center [1415, 360] width 126 height 21
type input "6"
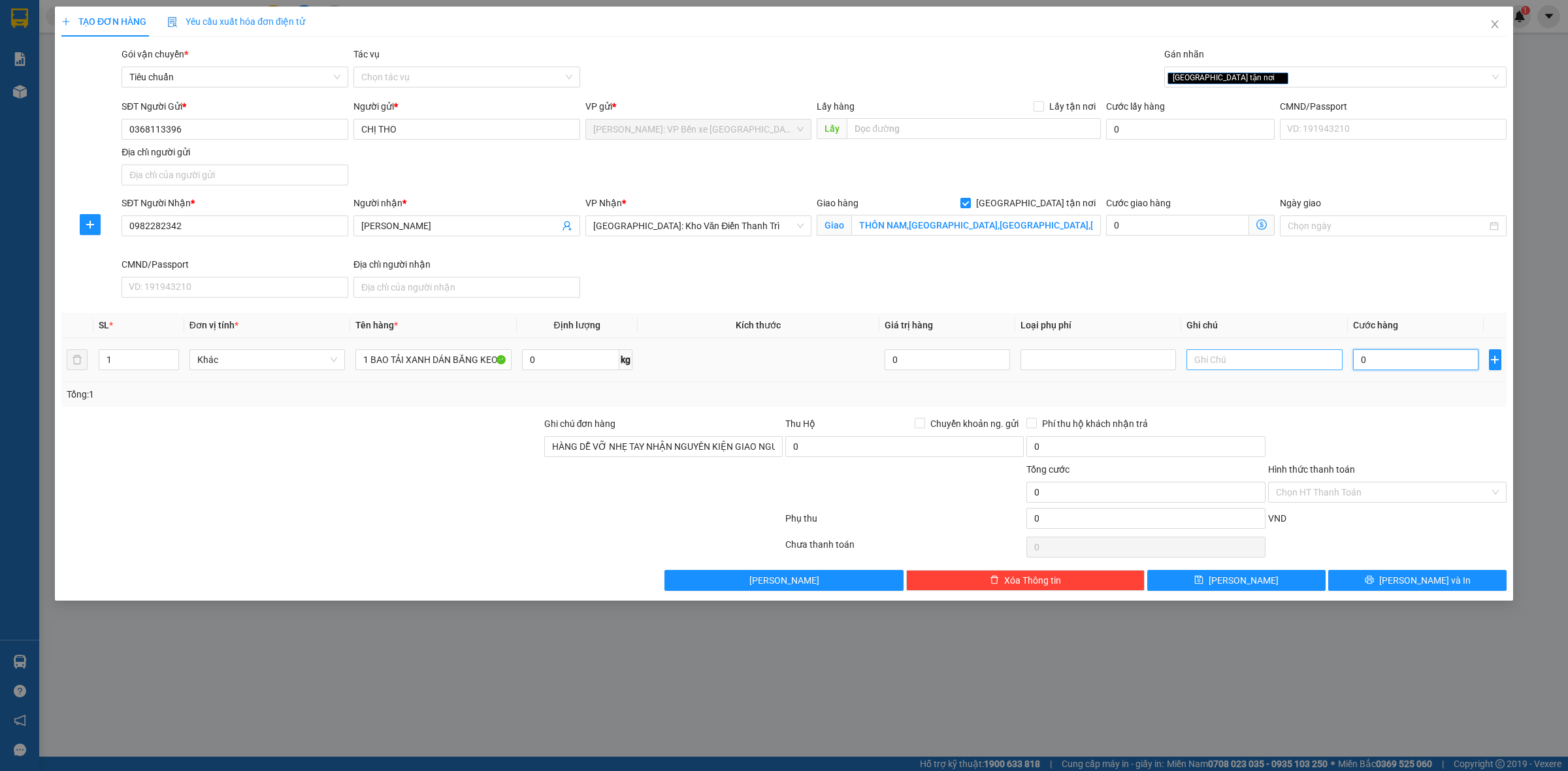
type input "6"
type input "64"
type input "640"
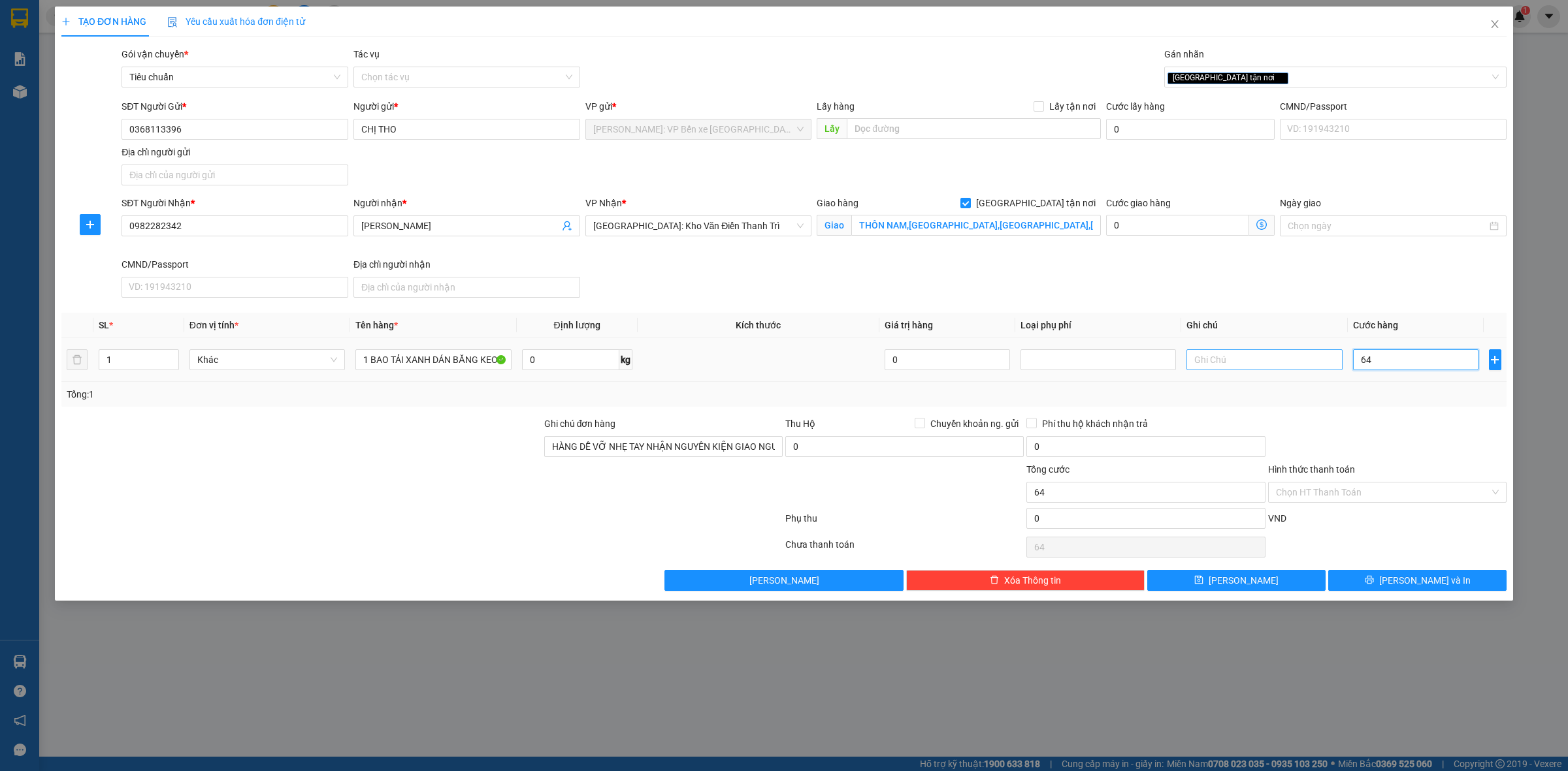
type input "640"
type input "6.400"
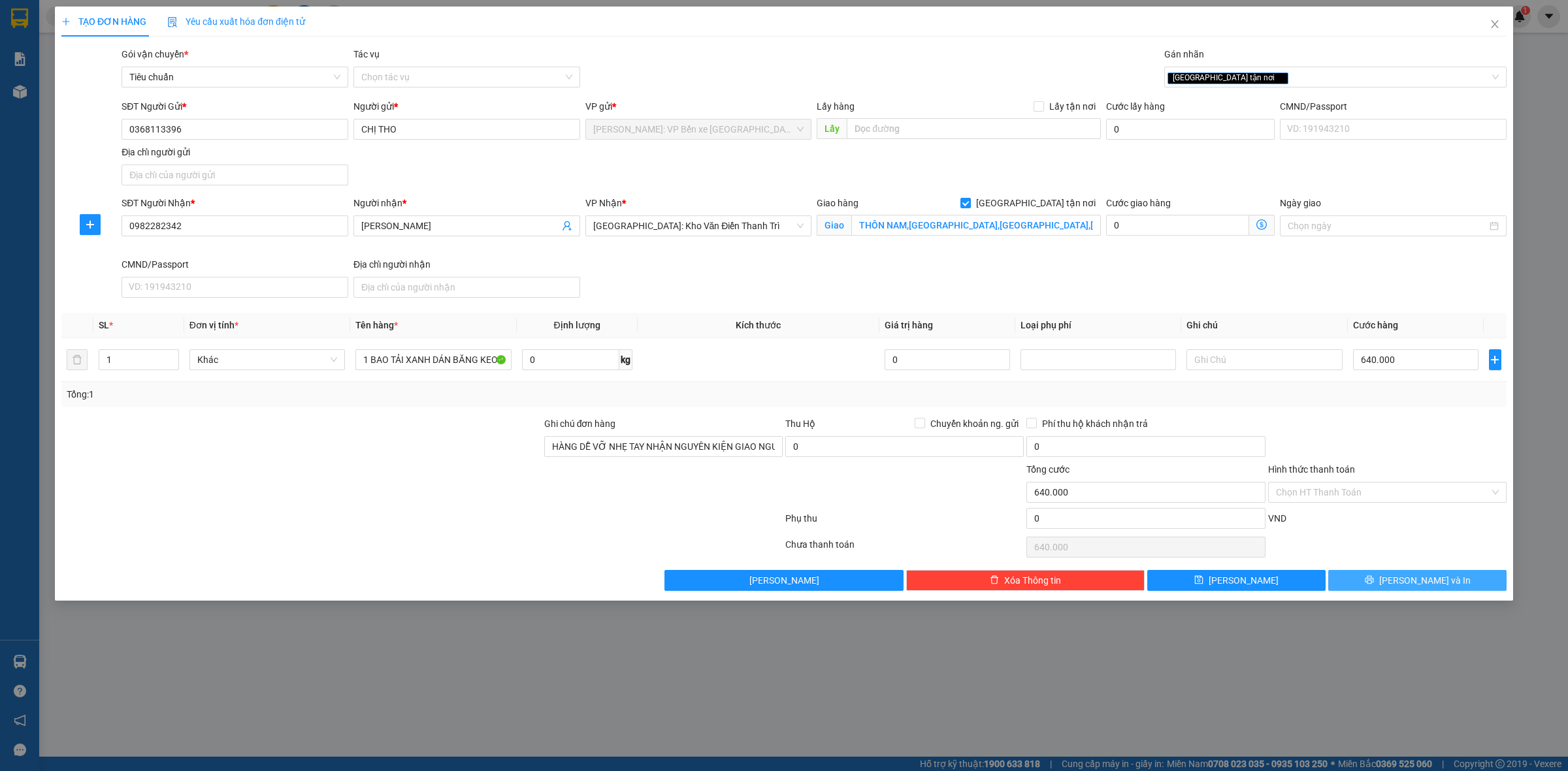
click at [1425, 579] on span "[PERSON_NAME] và In" at bounding box center [1424, 580] width 92 height 14
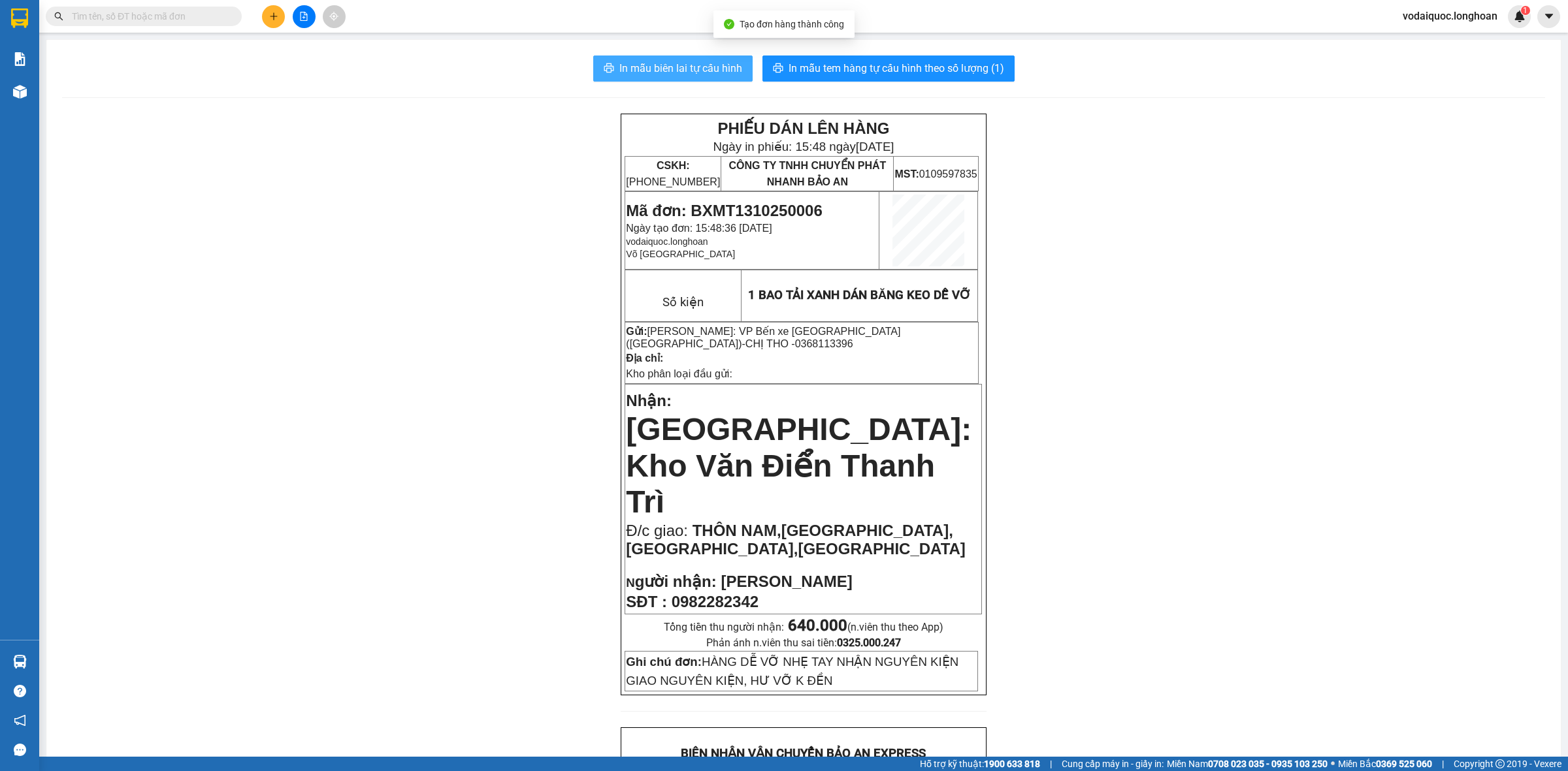
click at [688, 67] on span "In mẫu biên lai tự cấu hình" at bounding box center [680, 68] width 123 height 17
click at [890, 70] on span "In mẫu tem hàng tự cấu hình theo số lượng (1)" at bounding box center [896, 68] width 216 height 17
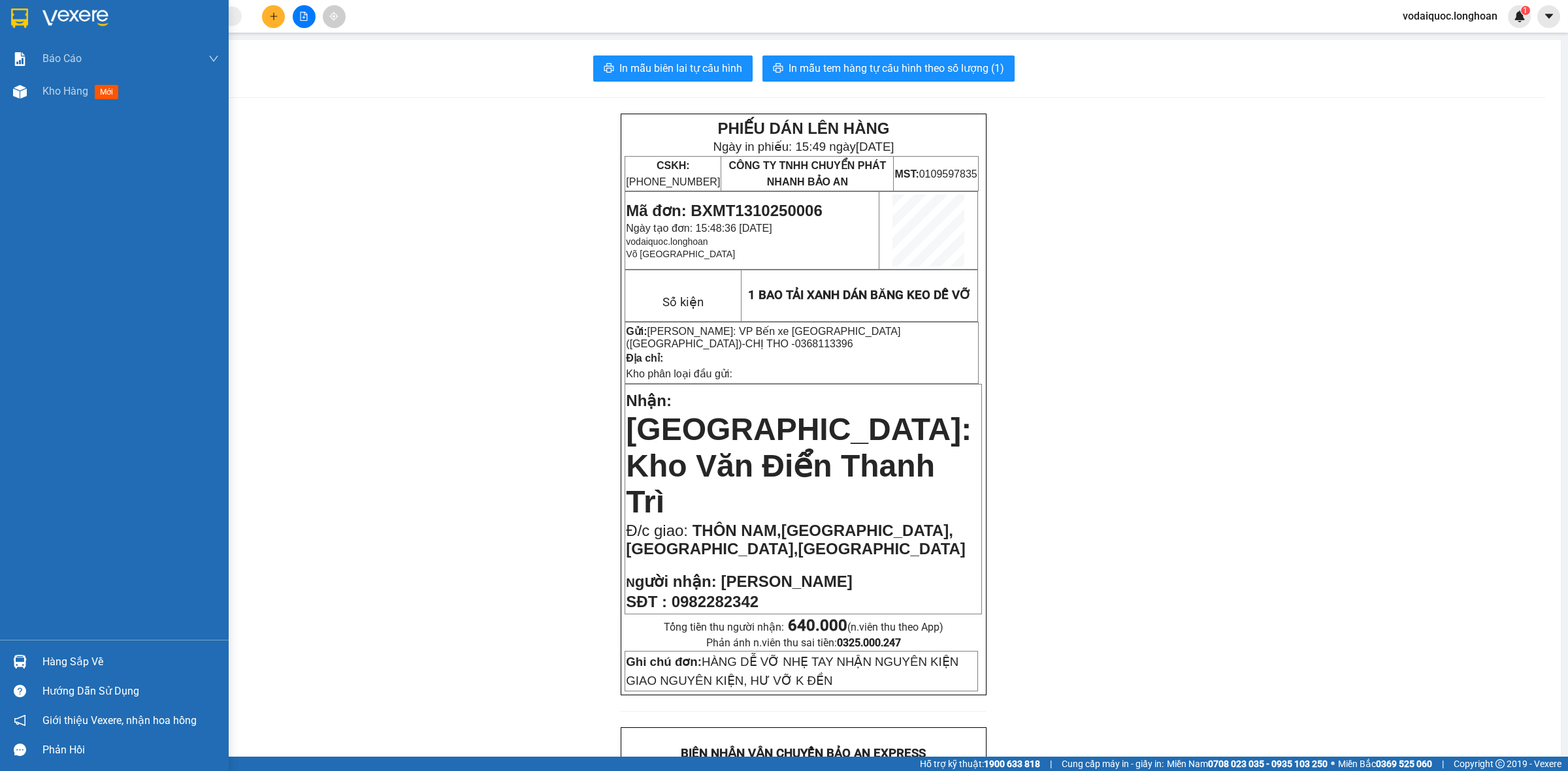
click at [28, 17] on div at bounding box center [20, 18] width 23 height 23
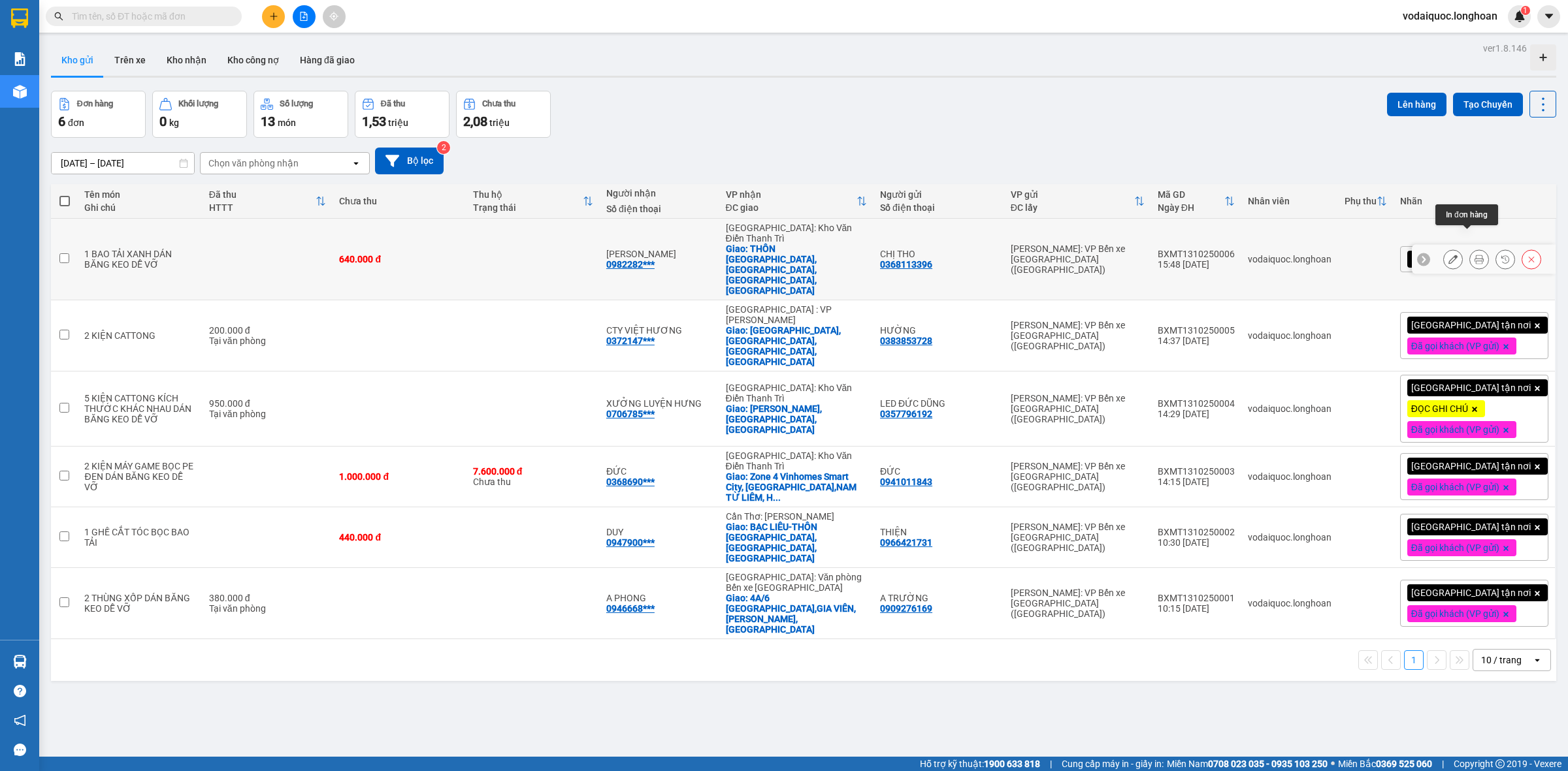
click at [1474, 255] on icon at bounding box center [1479, 259] width 9 height 9
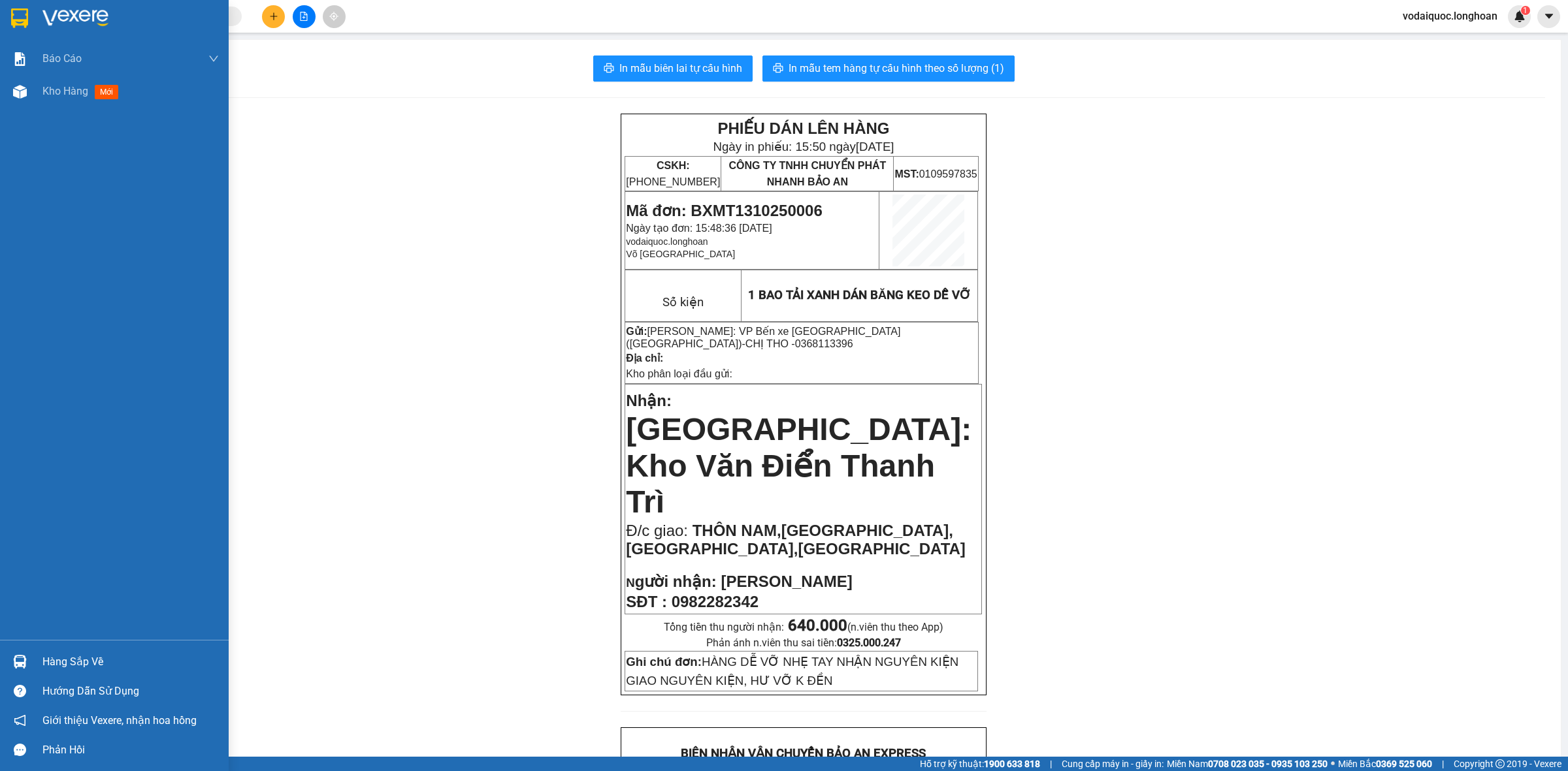
click at [68, 13] on img at bounding box center [75, 18] width 66 height 20
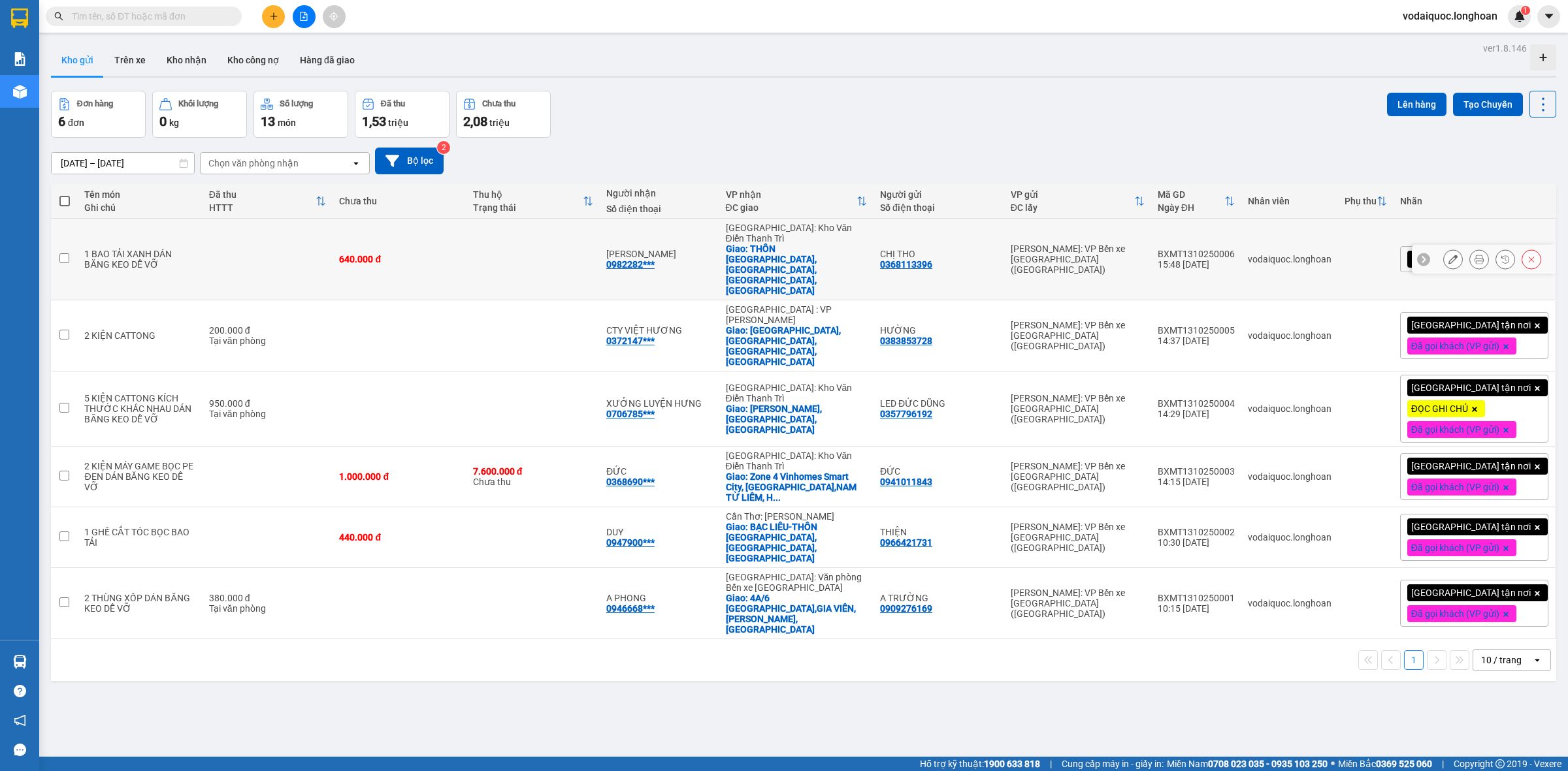
click at [1419, 255] on icon at bounding box center [1424, 259] width 9 height 9
click at [1519, 246] on div "[GEOGRAPHIC_DATA] tận nơi" at bounding box center [1473, 259] width 148 height 26
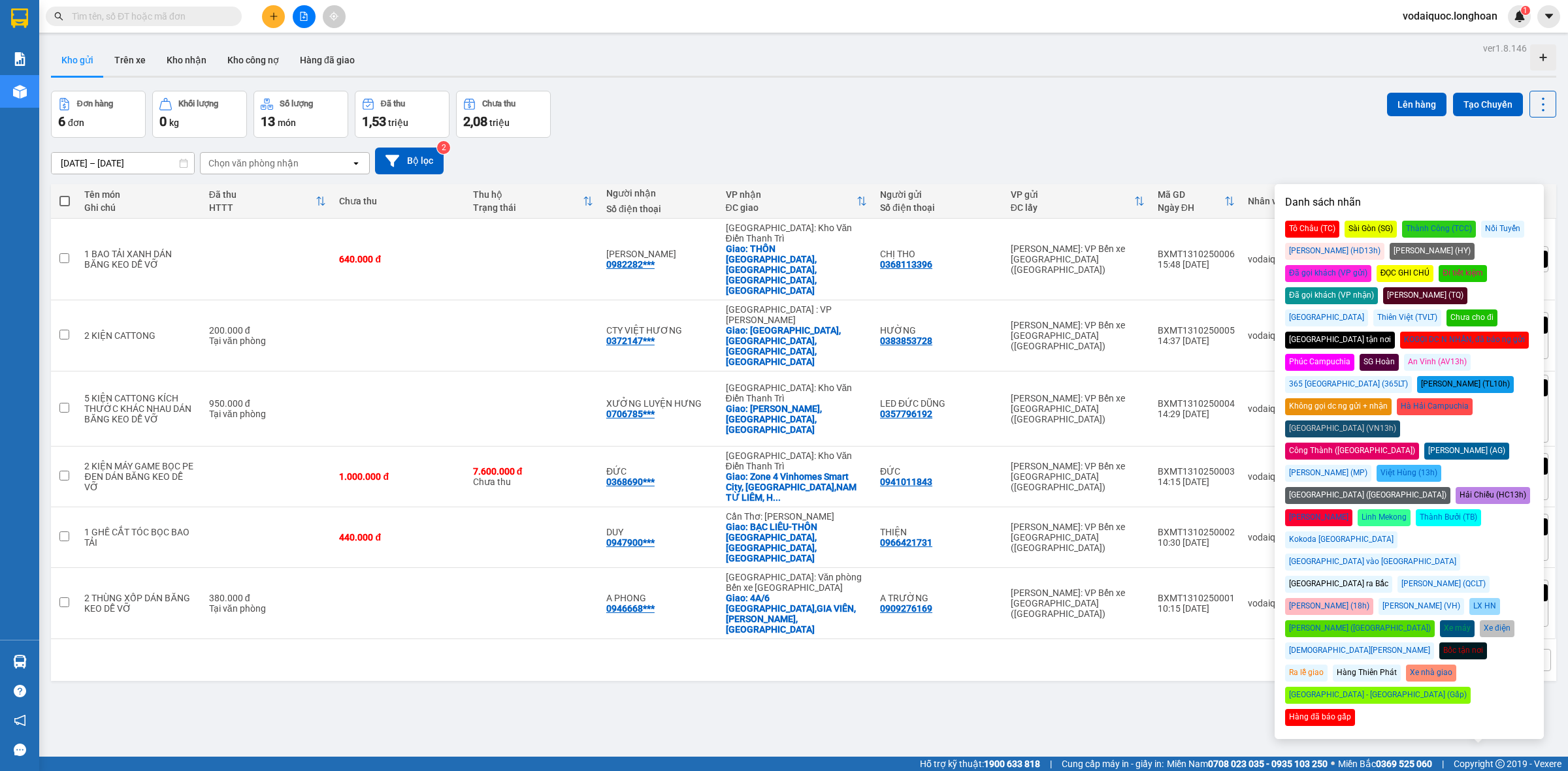
click at [1371, 265] on div "Đã gọi khách (VP gửi)" at bounding box center [1327, 274] width 86 height 17
drag, startPoint x: 1082, startPoint y: 99, endPoint x: 959, endPoint y: 44, distance: 134.7
click at [990, 62] on div "ver 1.8.146 Kho gửi Trên xe Kho nhận Kho công nợ Hàng đã giao Đơn hàng 6 đơn Kh…" at bounding box center [804, 425] width 1515 height 771
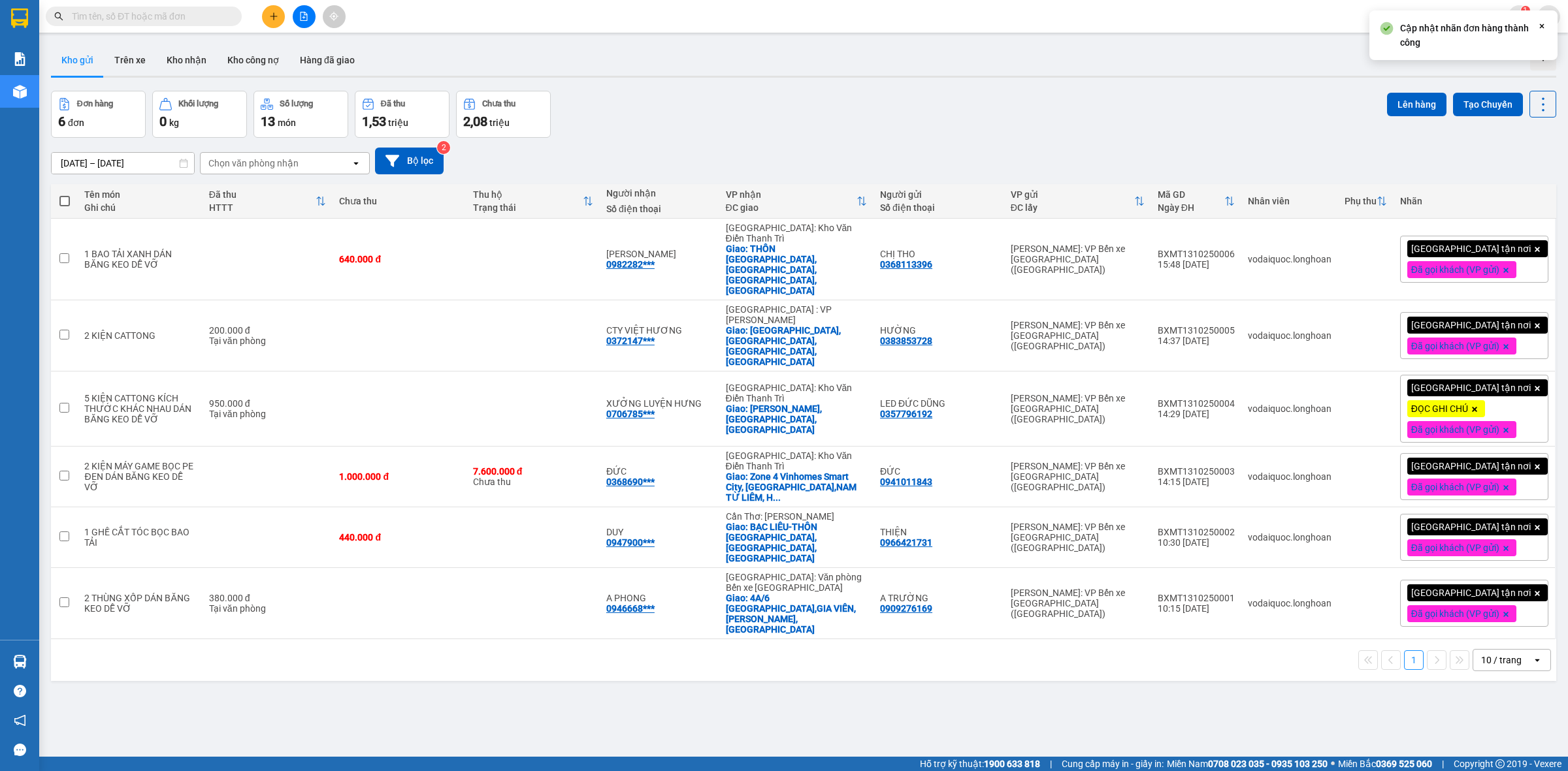
click at [784, 82] on div "ver 1.8.146 Kho gửi Trên xe Kho nhận Kho công nợ Hàng đã giao Đơn hàng 6 đơn Kh…" at bounding box center [804, 425] width 1515 height 771
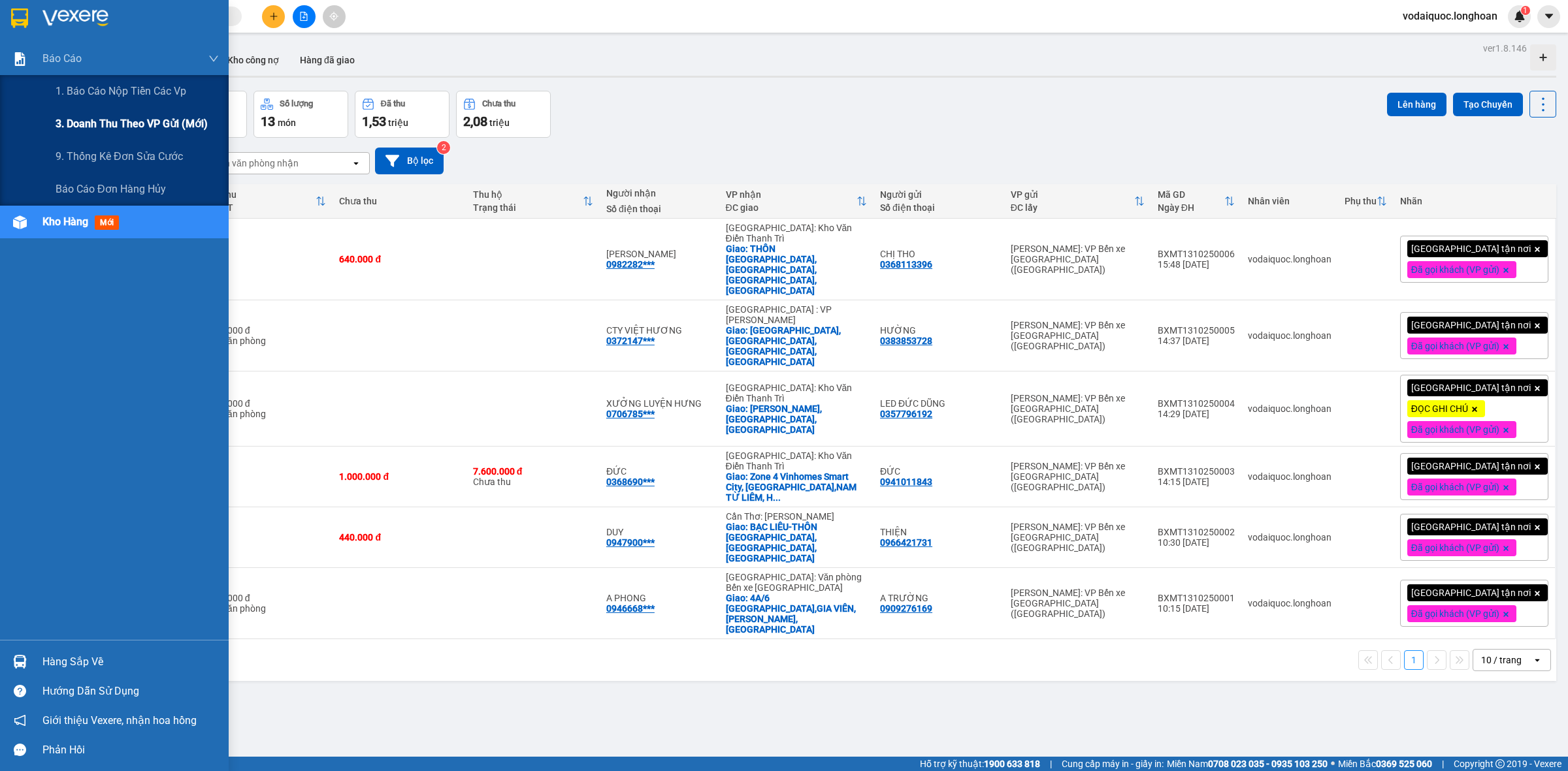
click at [161, 121] on span "3. Doanh Thu theo VP Gửi (mới)" at bounding box center [132, 124] width 152 height 17
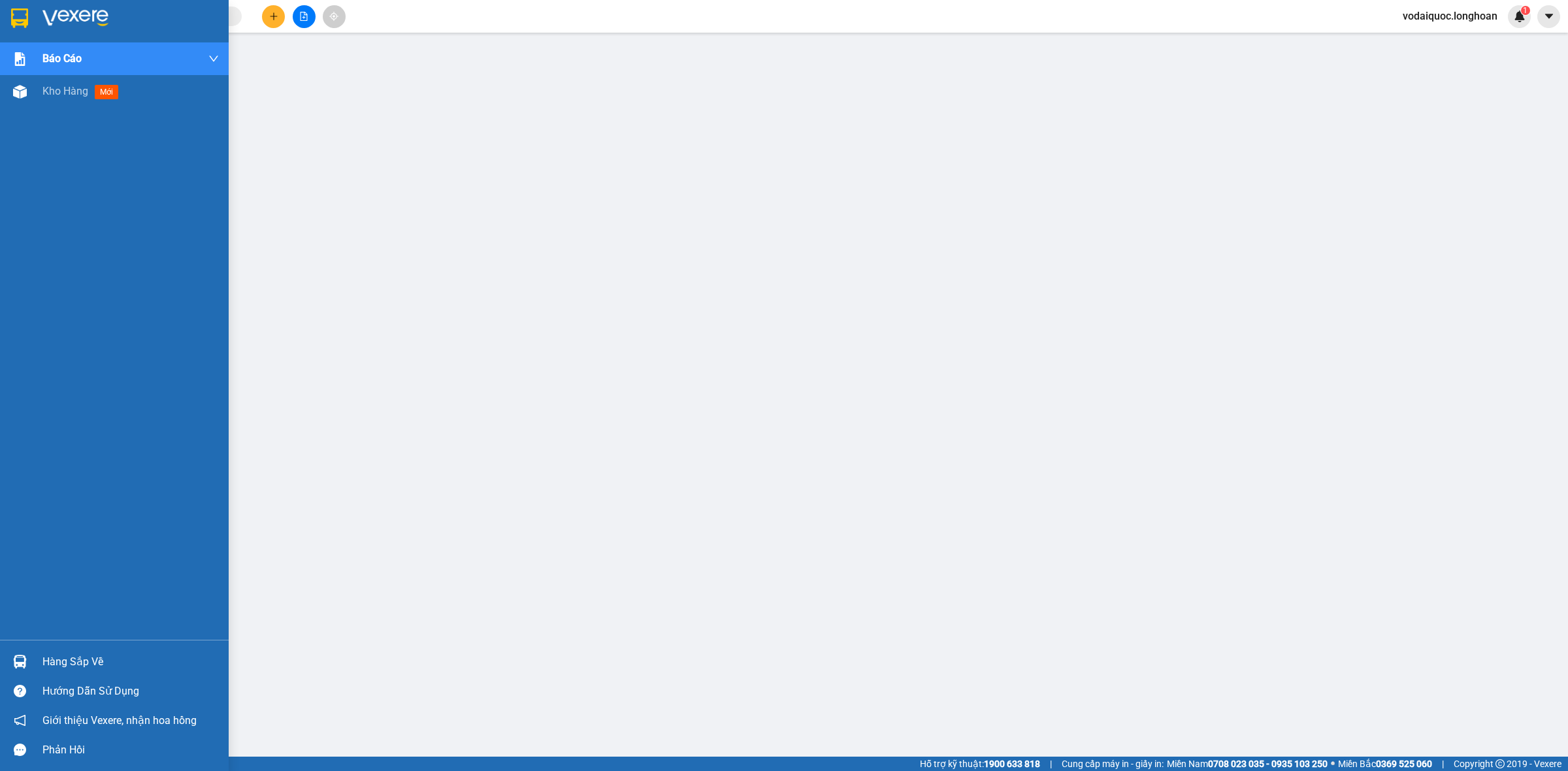
click at [63, 20] on img at bounding box center [75, 18] width 66 height 20
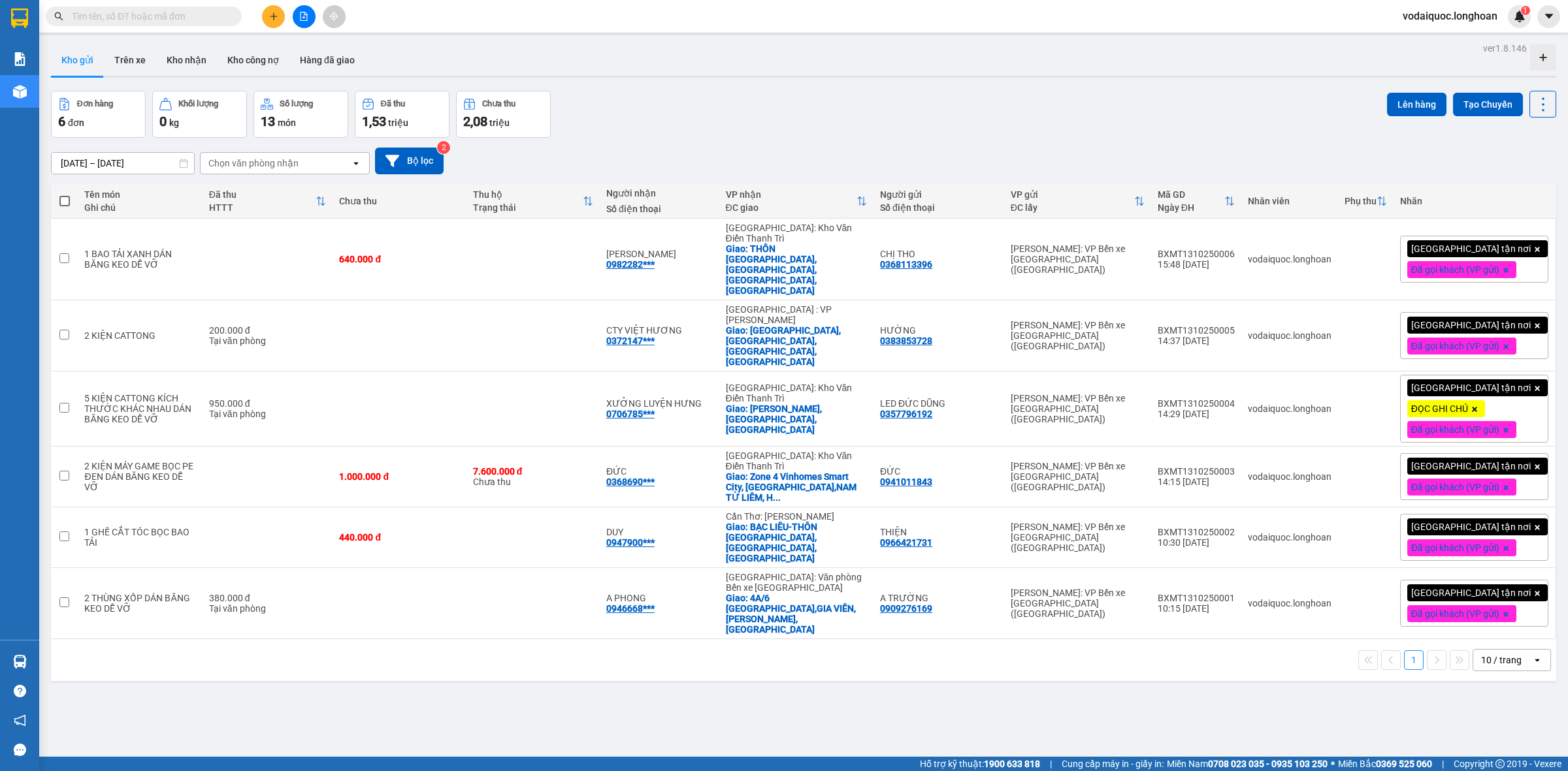
click at [180, 670] on div "ver 1.8.146 Kho gửi Trên xe Kho nhận Kho công nợ Hàng đã giao Đơn hàng 6 đơn Kh…" at bounding box center [804, 425] width 1515 height 771
click at [195, 684] on div "ver 1.8.146 Kho gửi Trên xe Kho nhận Kho công nợ Hàng đã giao Đơn hàng 6 đơn Kh…" at bounding box center [804, 425] width 1515 height 771
drag, startPoint x: 774, startPoint y: 72, endPoint x: 741, endPoint y: 72, distance: 33.0
click at [774, 72] on div "Kho gửi Trên xe Kho nhận Kho công nợ Hàng đã giao" at bounding box center [804, 62] width 1505 height 35
click at [177, 56] on button "Kho nhận" at bounding box center [186, 60] width 61 height 32
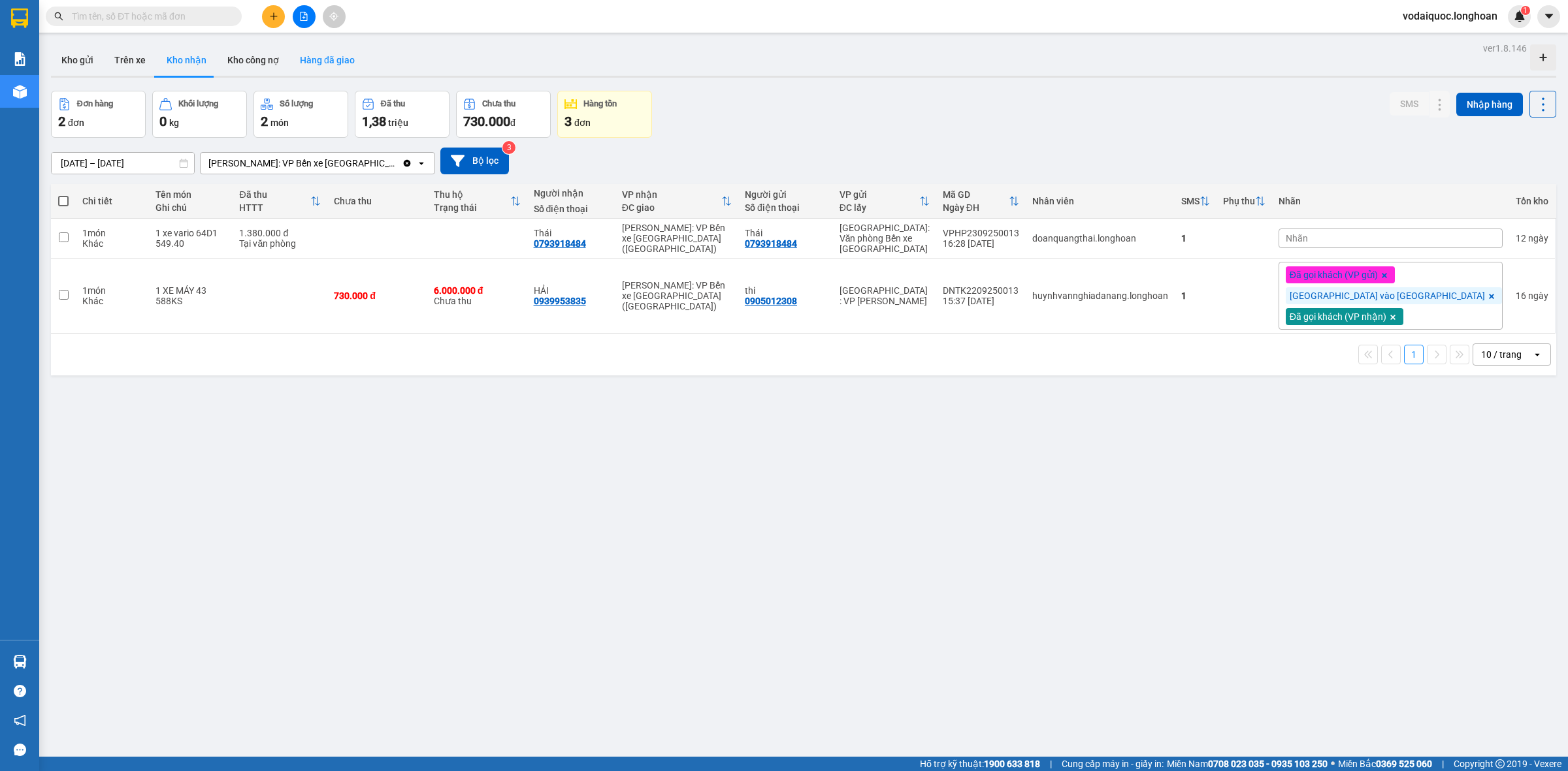
click at [338, 59] on button "Hàng đã giao" at bounding box center [327, 60] width 76 height 32
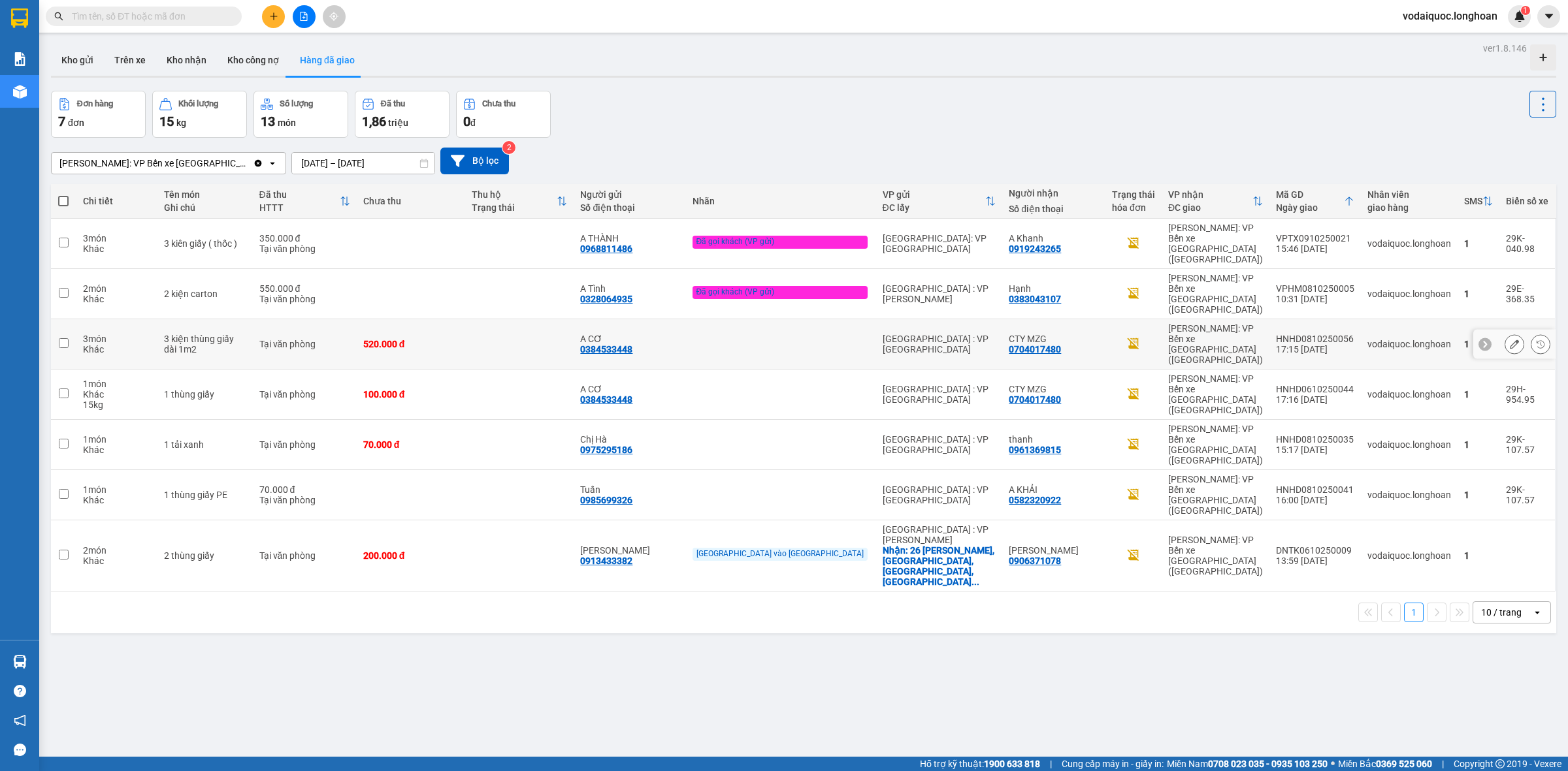
click at [1483, 341] on icon at bounding box center [1485, 345] width 4 height 8
click at [1543, 340] on icon at bounding box center [1548, 344] width 9 height 9
drag, startPoint x: 1334, startPoint y: 576, endPoint x: 1302, endPoint y: 590, distance: 34.9
click at [1339, 575] on div "ver 1.8.146 Kho gửi Trên xe Kho nhận Kho công nợ Hàng đã giao Đơn hàng 7 đơn Kh…" at bounding box center [804, 425] width 1515 height 771
drag, startPoint x: 1264, startPoint y: 311, endPoint x: 1346, endPoint y: 307, distance: 82.1
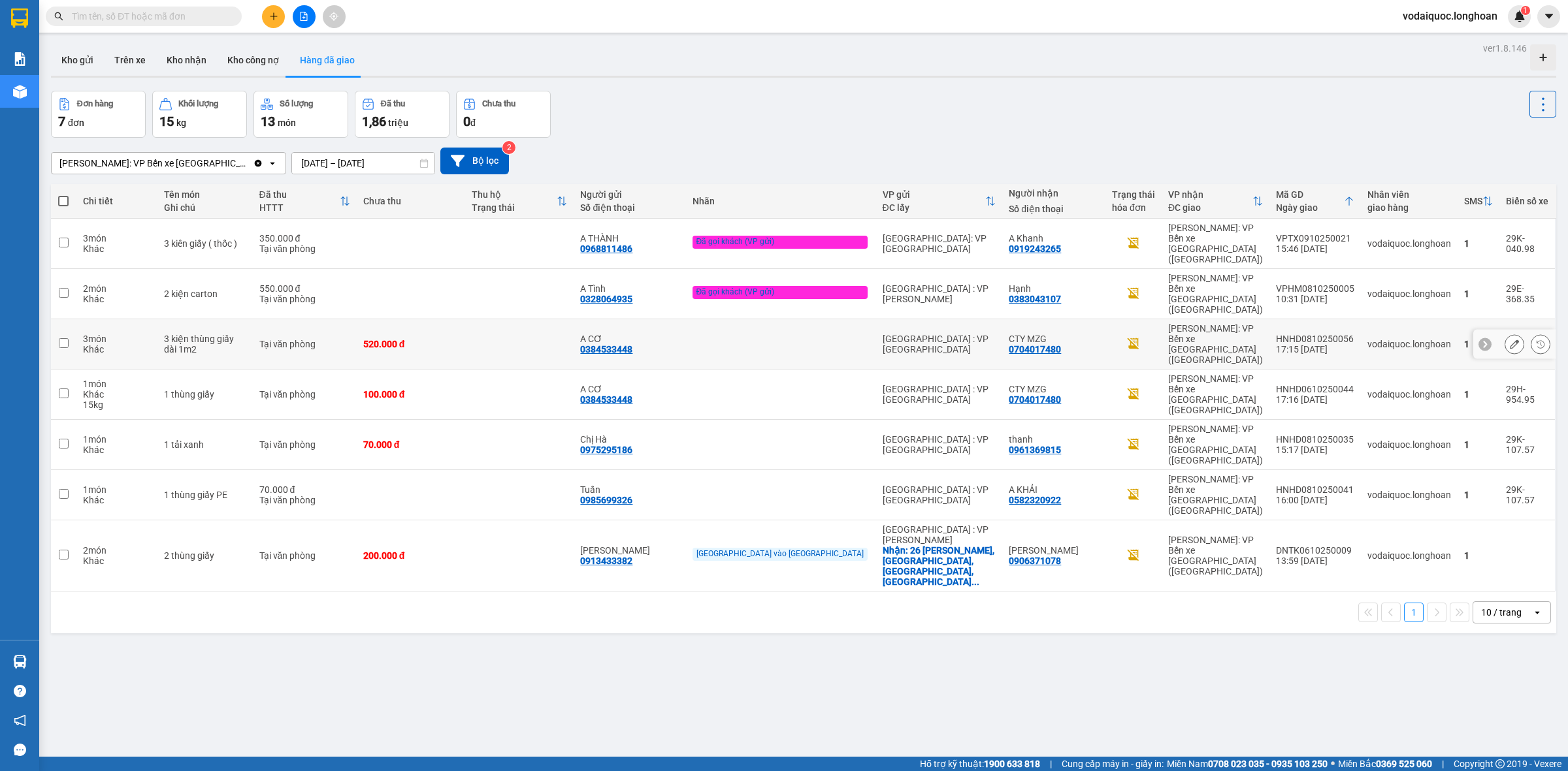
click at [1346, 319] on td "HNHD0810250056 17:15 [DATE]" at bounding box center [1315, 344] width 92 height 50
checkbox input "true"
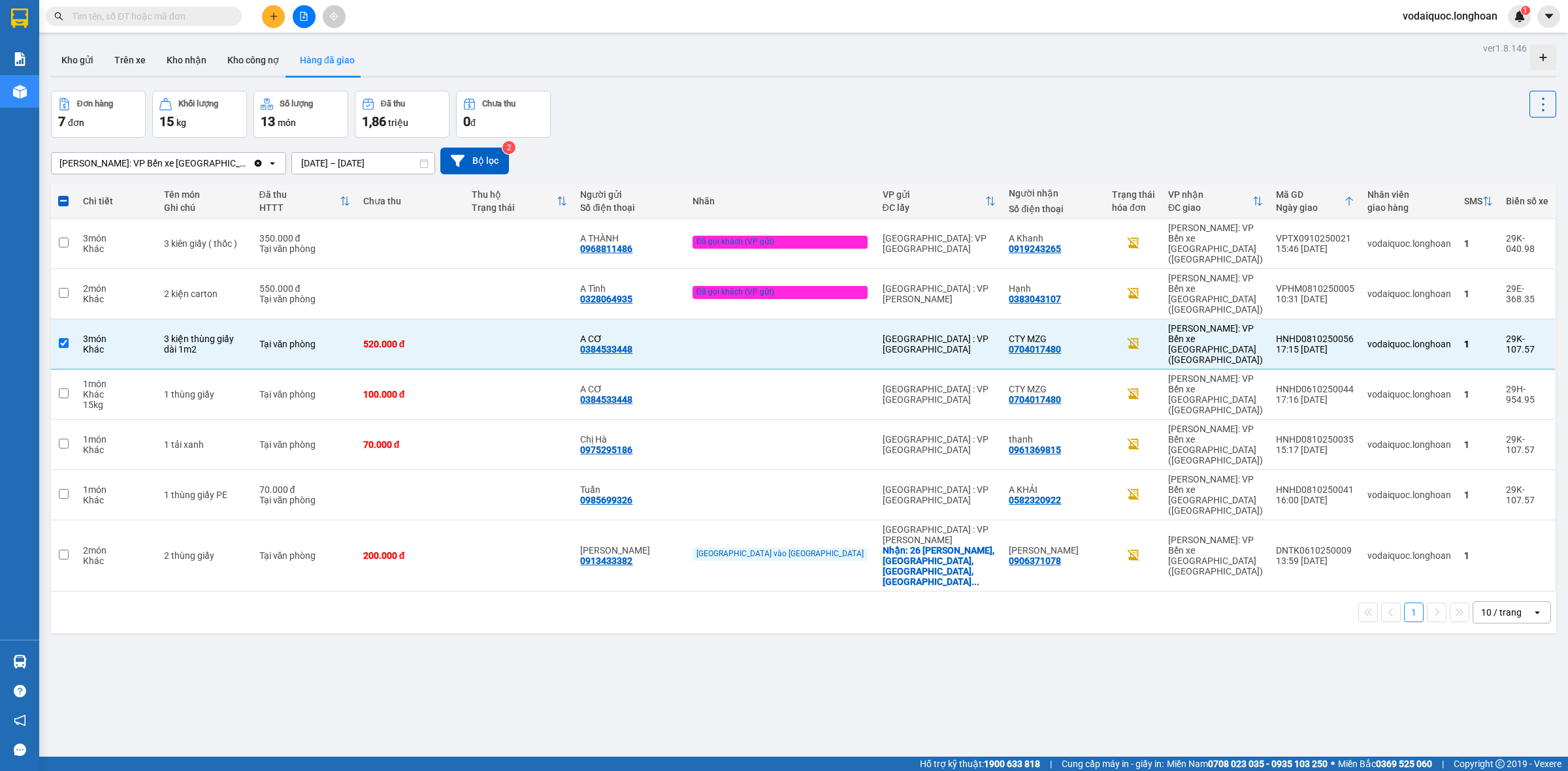
click at [195, 12] on input "text" at bounding box center [149, 16] width 154 height 14
paste input "HNHD0810250056"
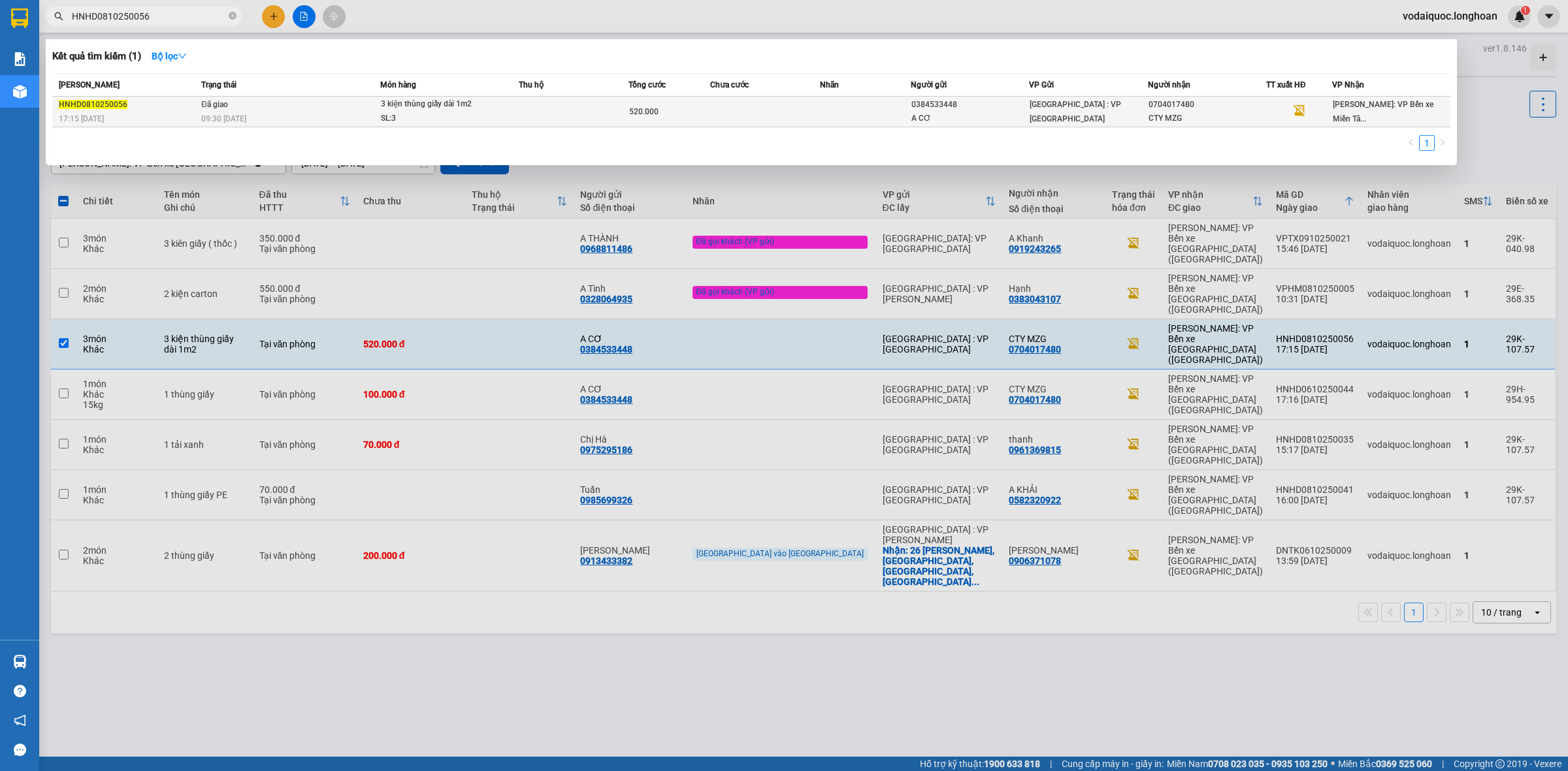
type input "HNHD0810250056"
click at [268, 107] on td "Đã giao 09:30 [DATE]" at bounding box center [289, 112] width 182 height 31
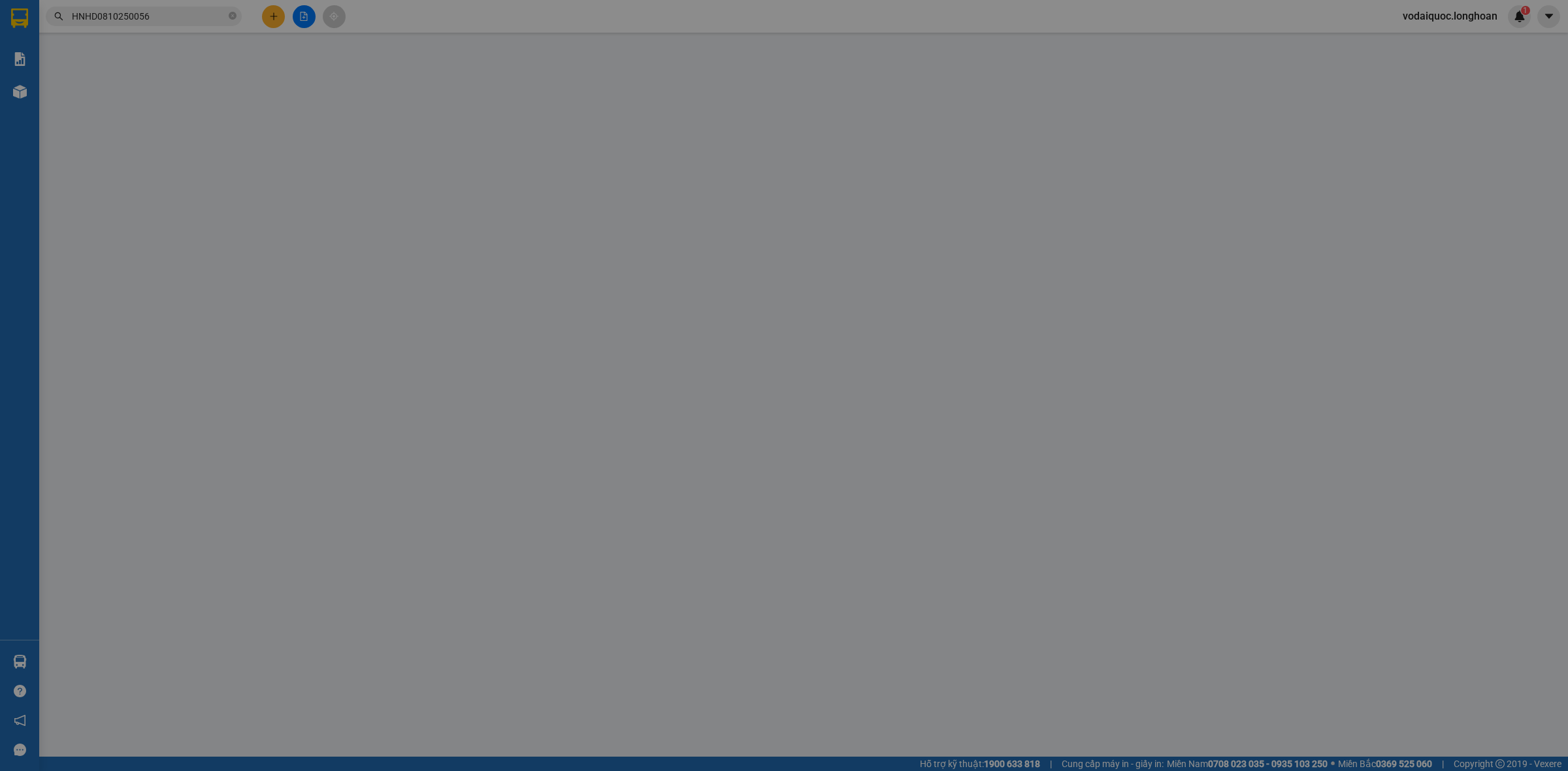
type input "0384533448"
type input "A CƠ"
type input "0704017480"
type input "CTY MZG"
type input "0"
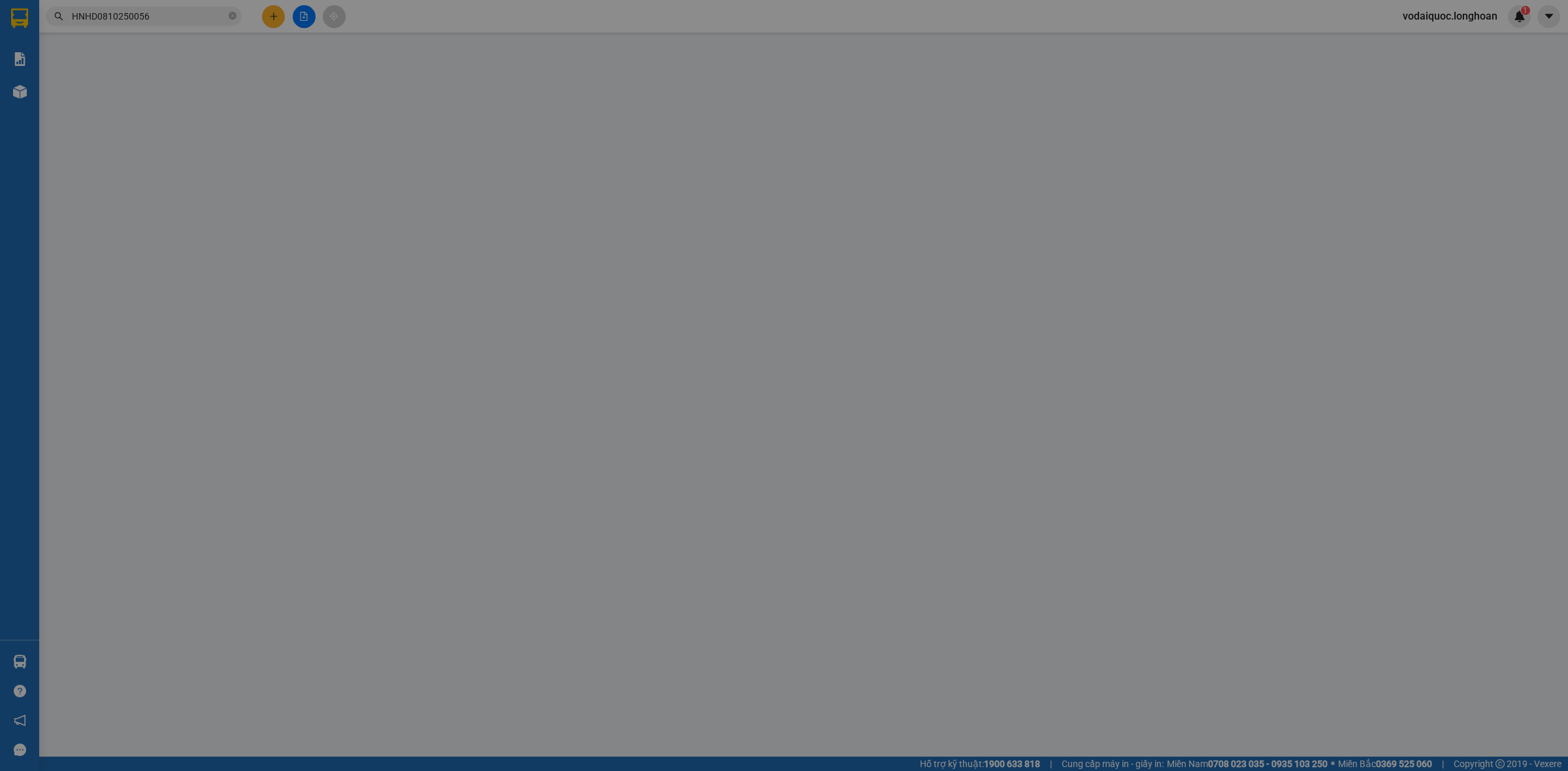
type input "520.000"
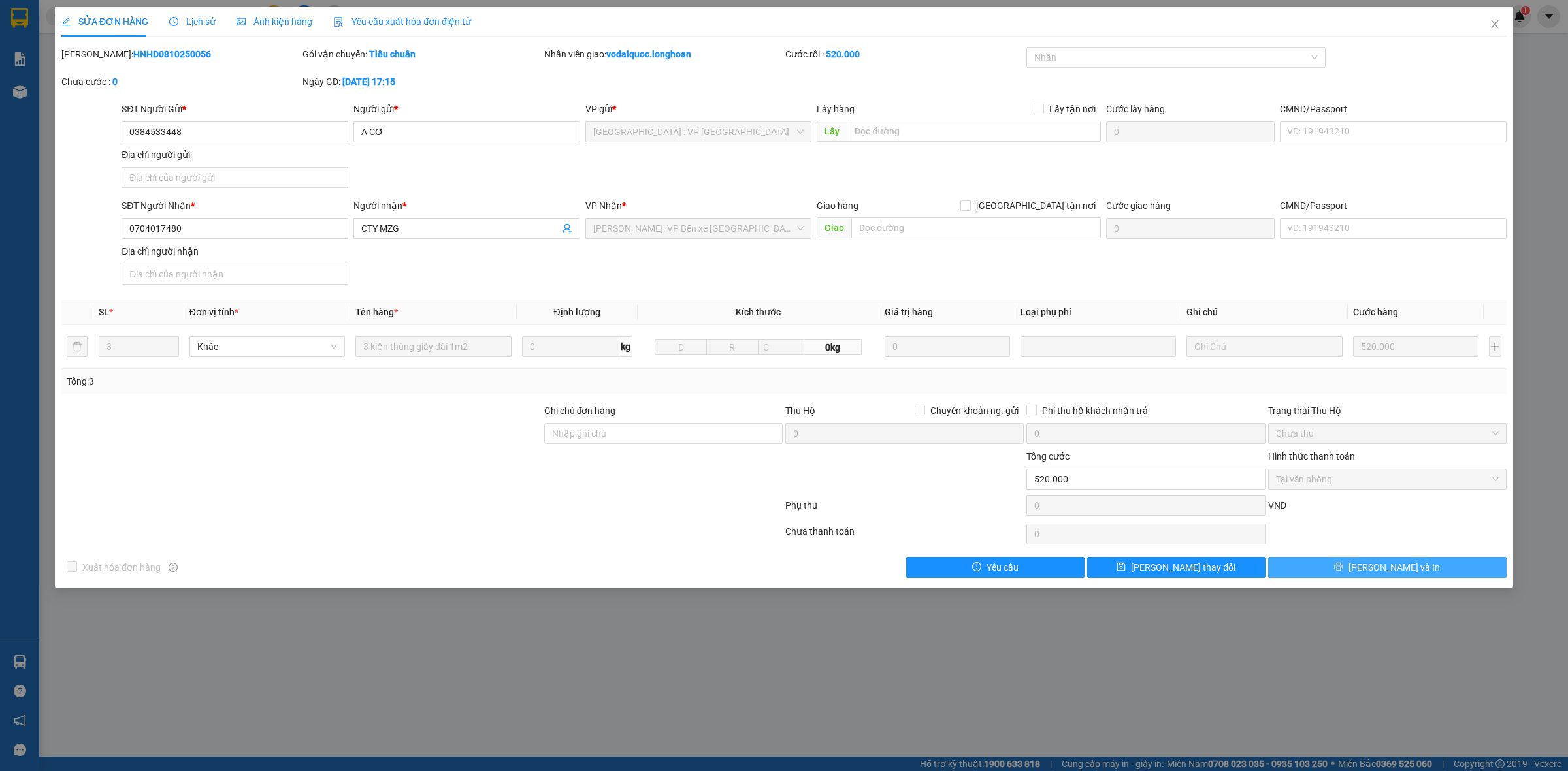
click at [1424, 566] on button "[PERSON_NAME] và In" at bounding box center [1387, 567] width 238 height 21
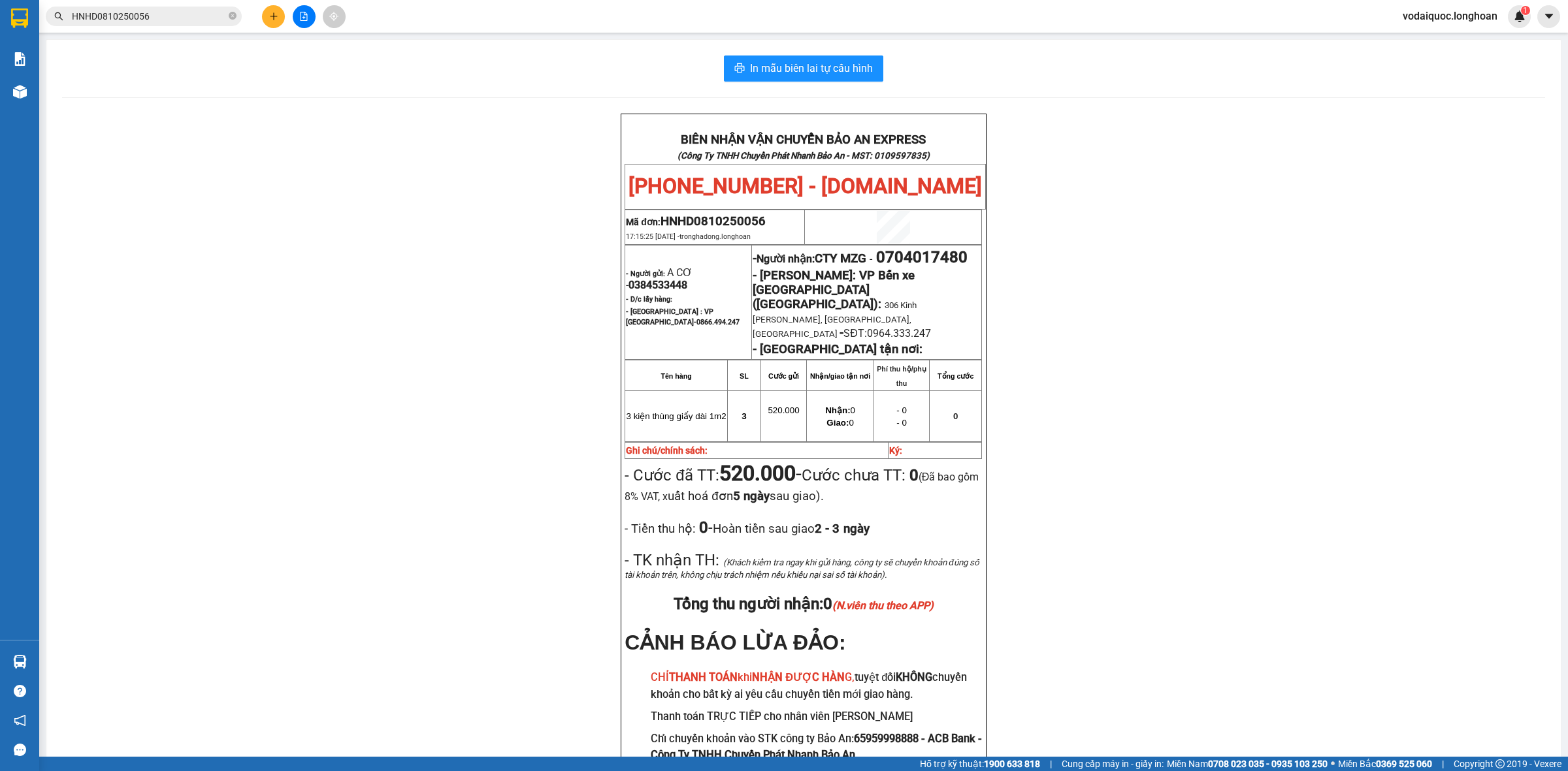
click at [268, 262] on div "BIÊN NHẬN VẬN CHUYỂN BẢO AN EXPRESS (Công Ty TNHH Chuyển Phát Nhanh Bảo An - MS…" at bounding box center [804, 467] width 1483 height 708
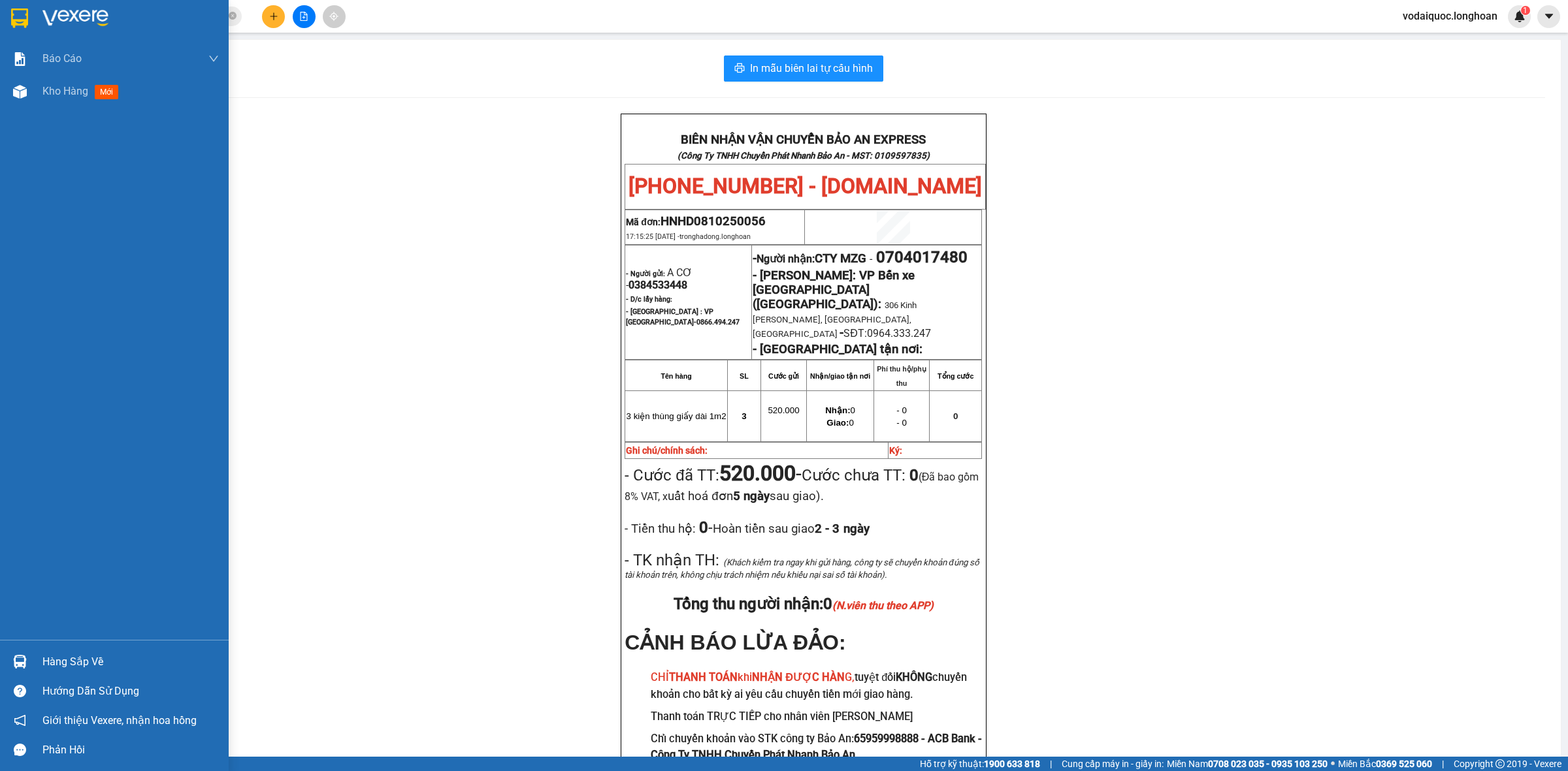
click at [71, 12] on img at bounding box center [75, 18] width 66 height 20
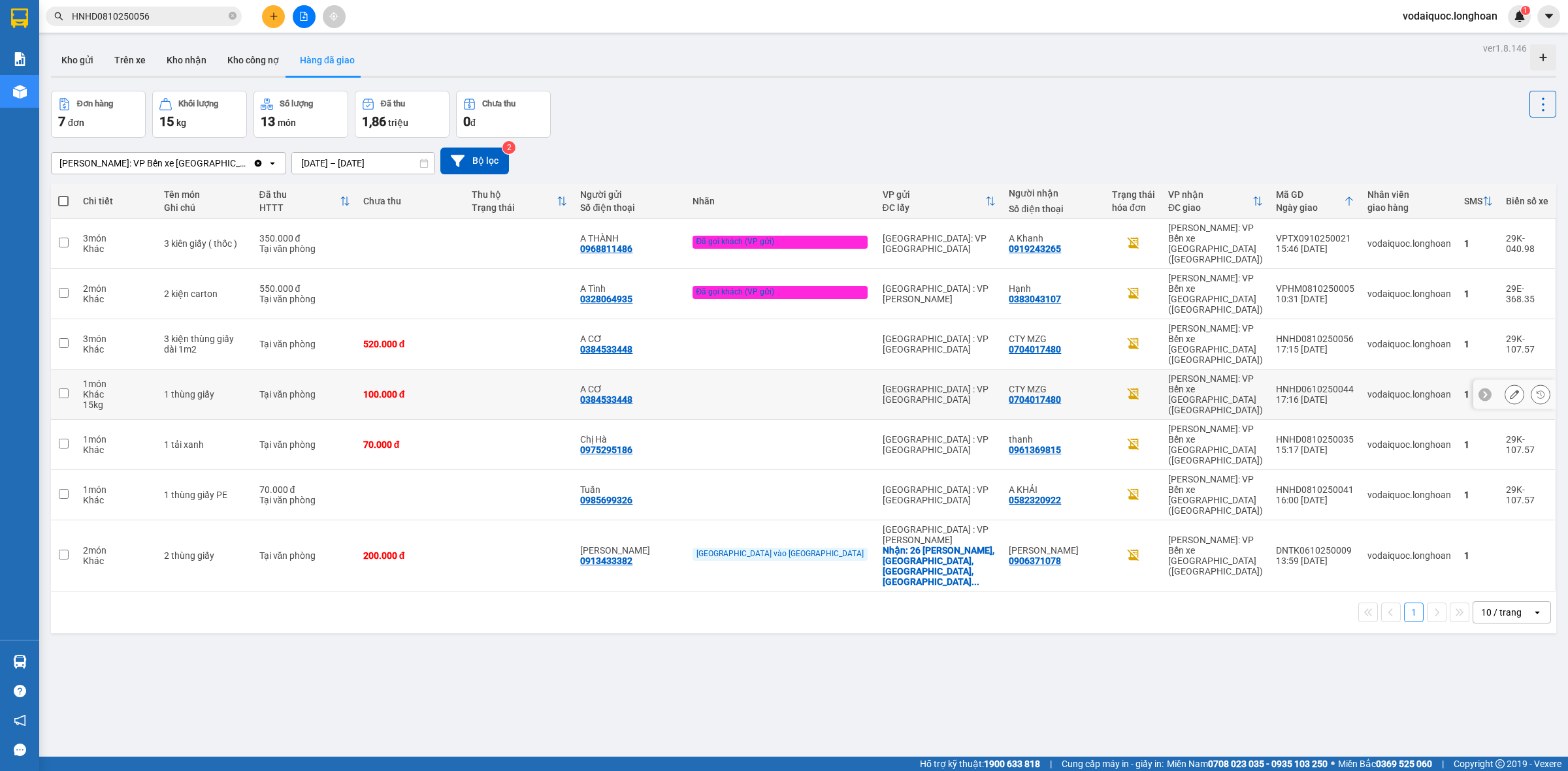
drag, startPoint x: 1265, startPoint y: 309, endPoint x: 1339, endPoint y: 305, distance: 74.1
click at [1339, 370] on td "HNHD0610250044 17:16 [DATE]" at bounding box center [1315, 395] width 92 height 50
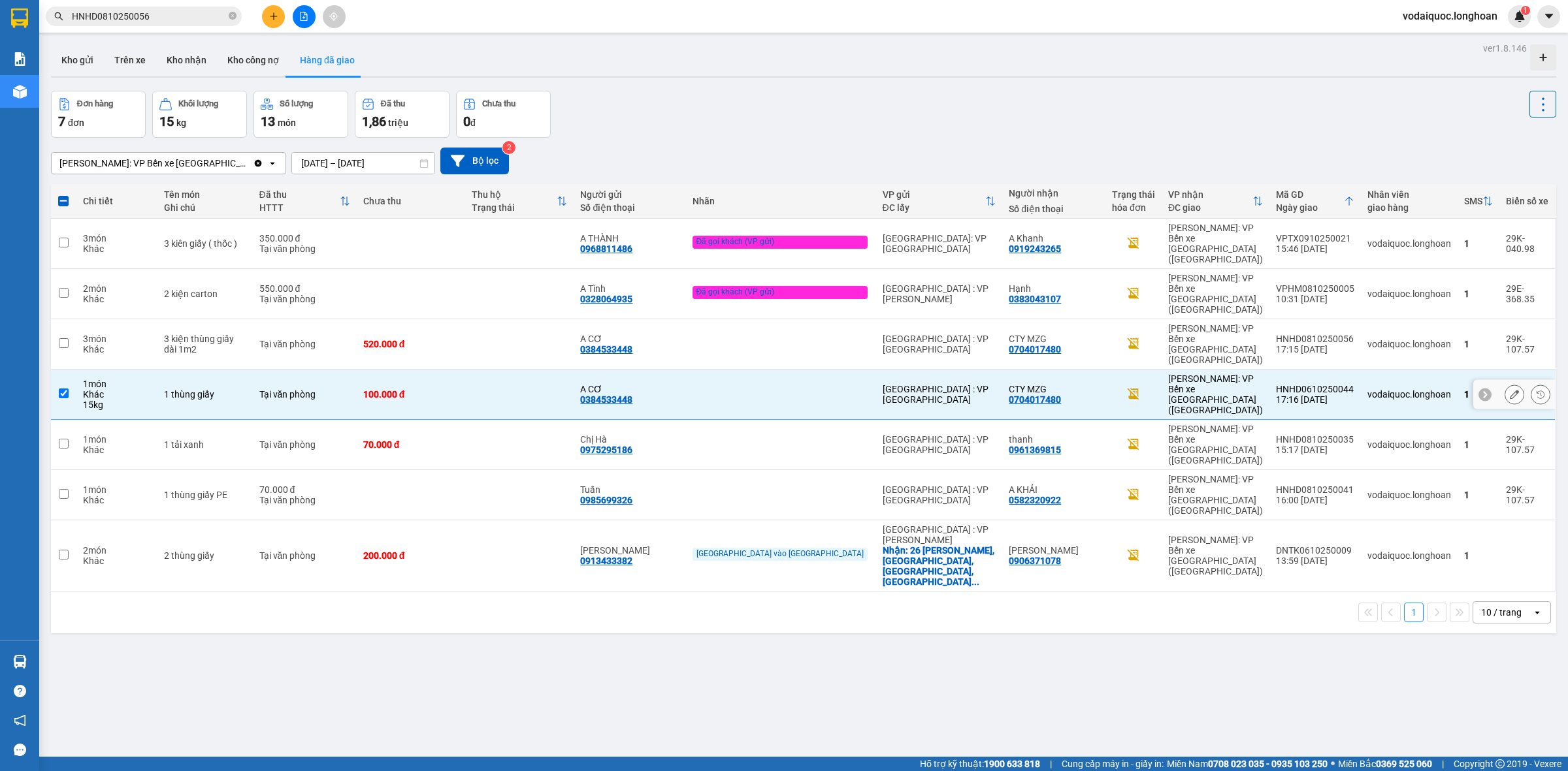
click at [1336, 384] on div "HNHD0610250044" at bounding box center [1315, 389] width 78 height 11
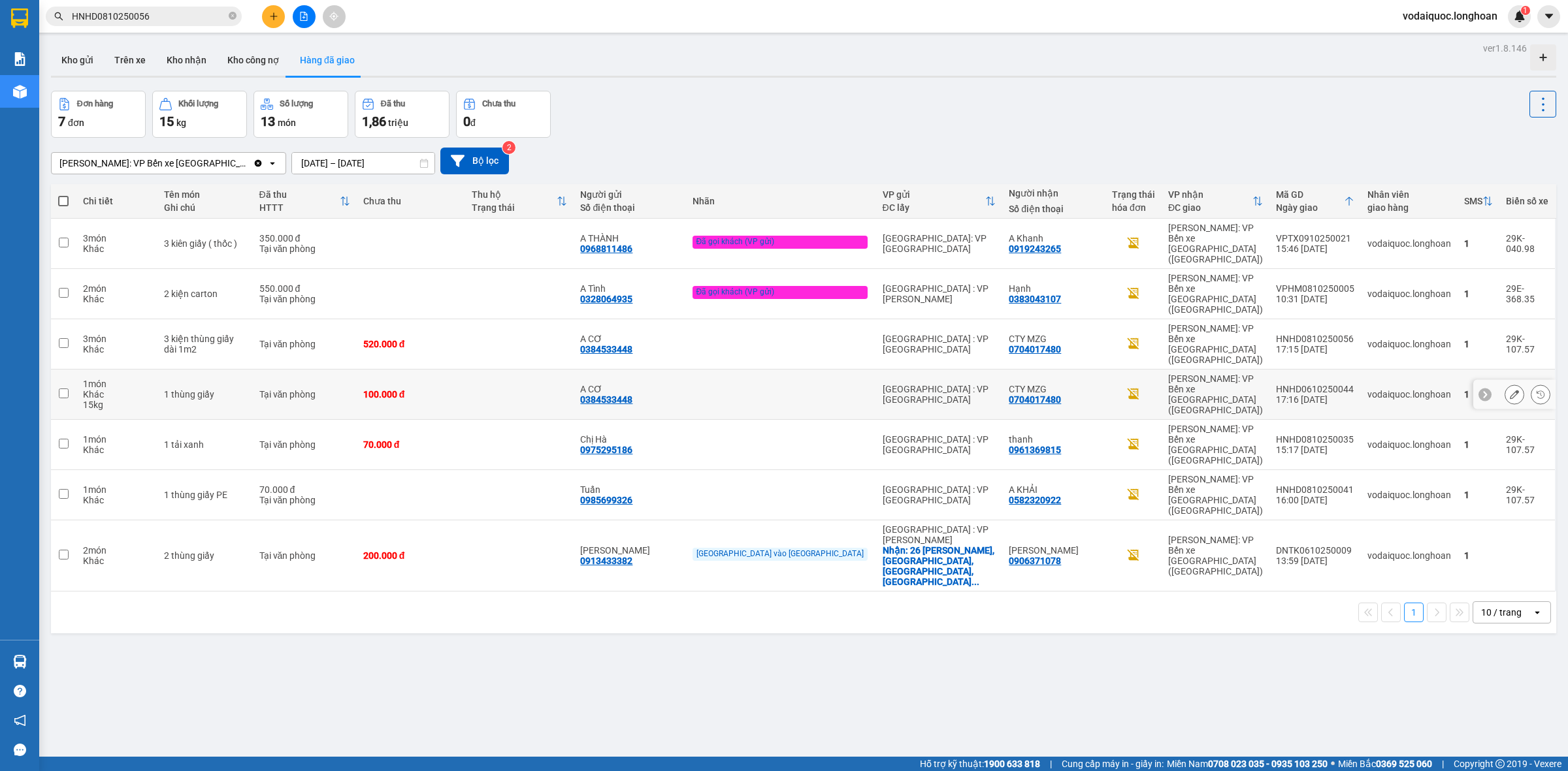
drag, startPoint x: 1268, startPoint y: 312, endPoint x: 1344, endPoint y: 310, distance: 76.0
click at [1344, 370] on td "HNHD0610250044 17:16 [DATE]" at bounding box center [1315, 395] width 92 height 50
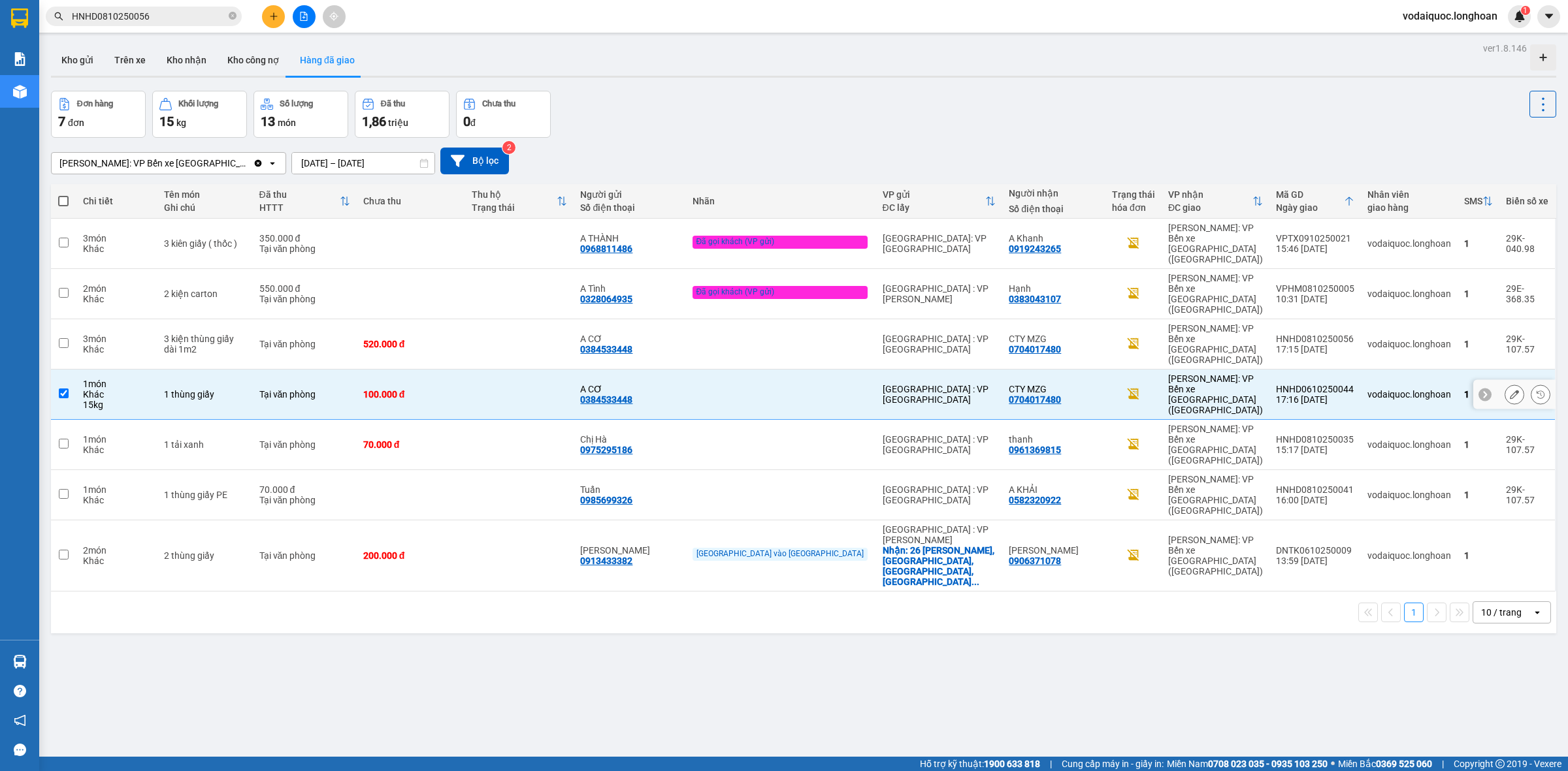
checkbox input "true"
click at [232, 17] on icon "close-circle" at bounding box center [232, 16] width 8 height 8
click at [199, 14] on input "text" at bounding box center [149, 16] width 154 height 14
paste input "HNHD0610250044"
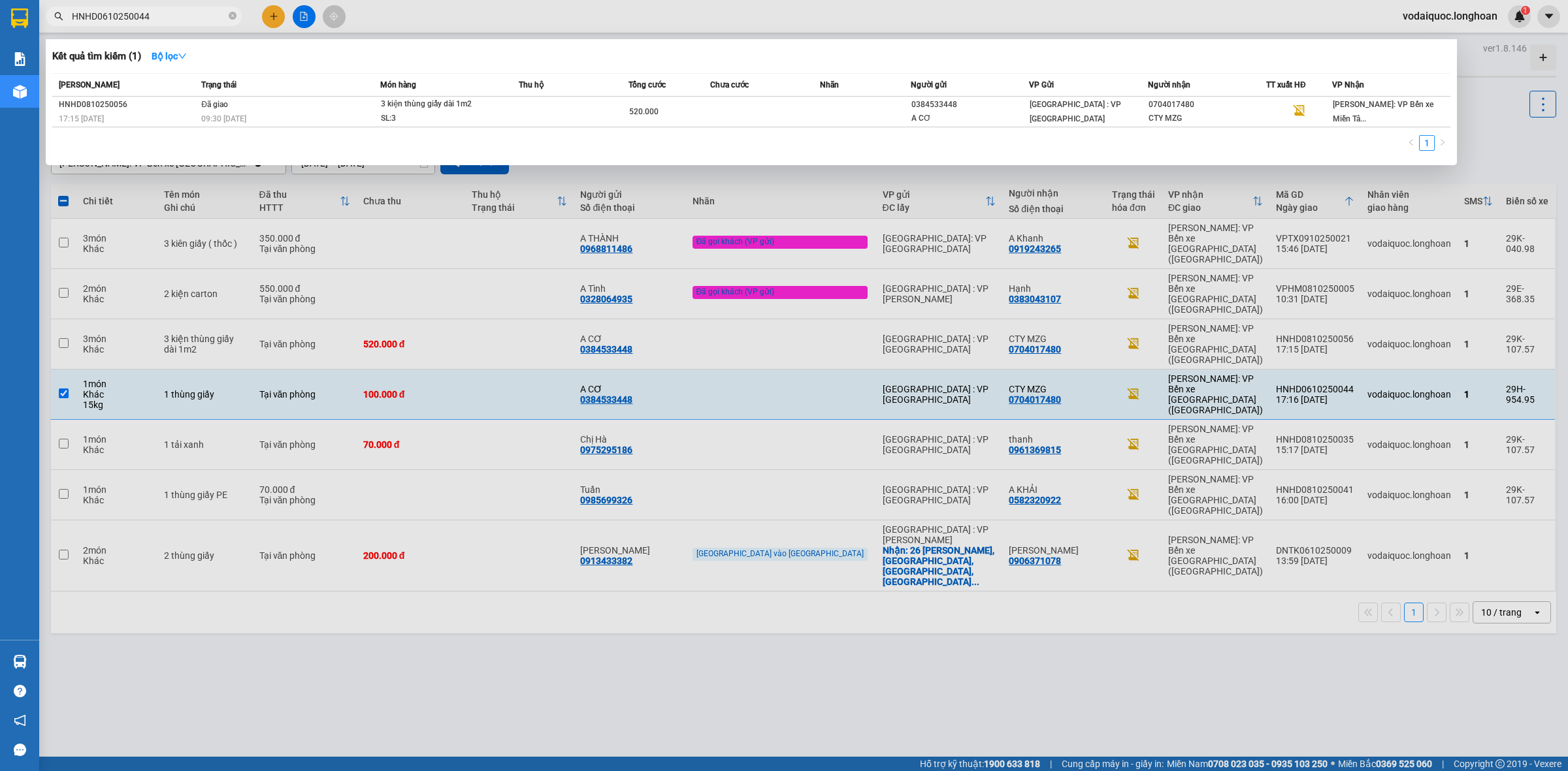
type input "HNHD0610250044"
click at [295, 119] on div "09:30 [DATE]" at bounding box center [290, 119] width 178 height 14
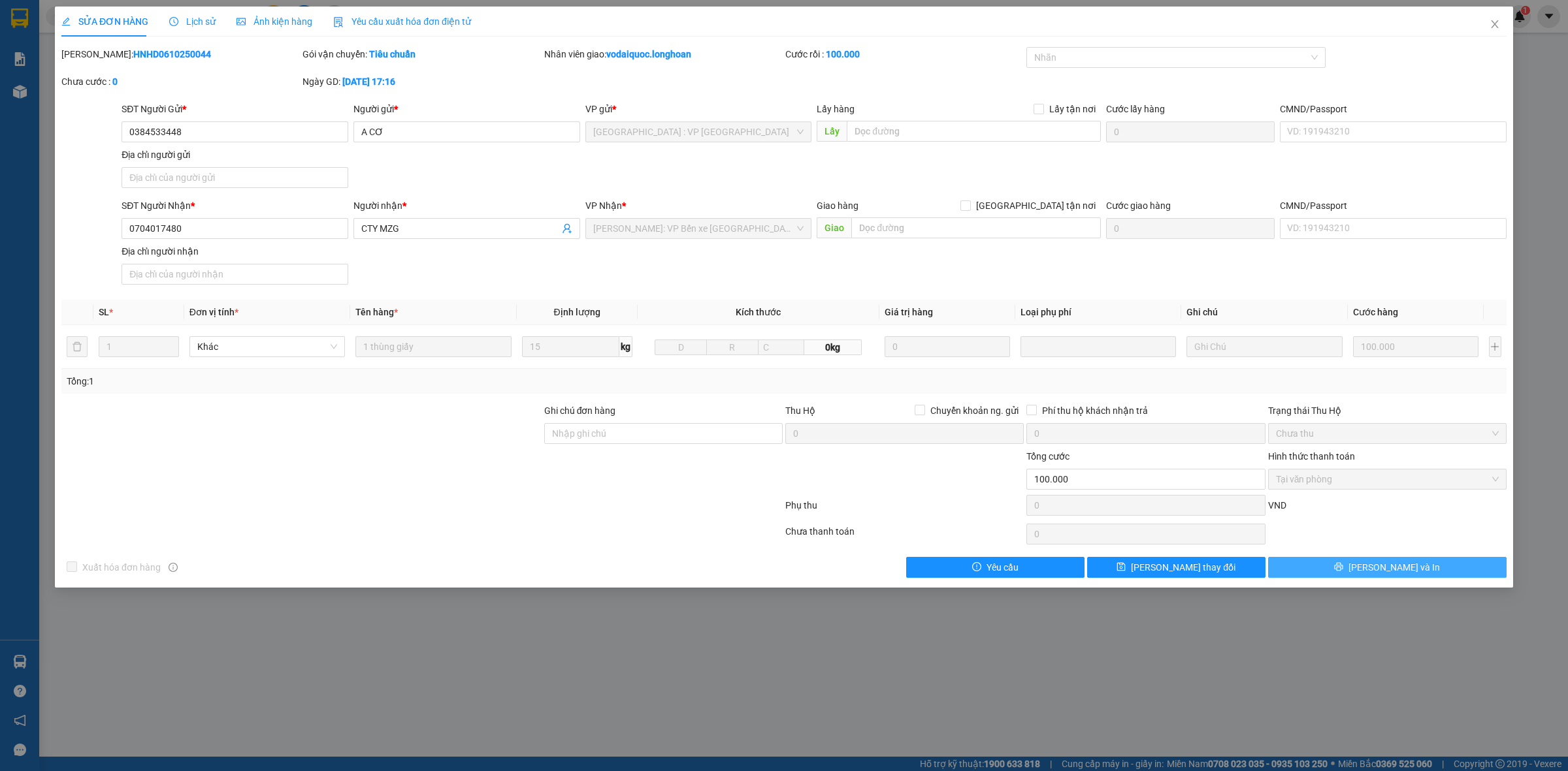
click at [1391, 575] on span "[PERSON_NAME] và In" at bounding box center [1394, 567] width 92 height 14
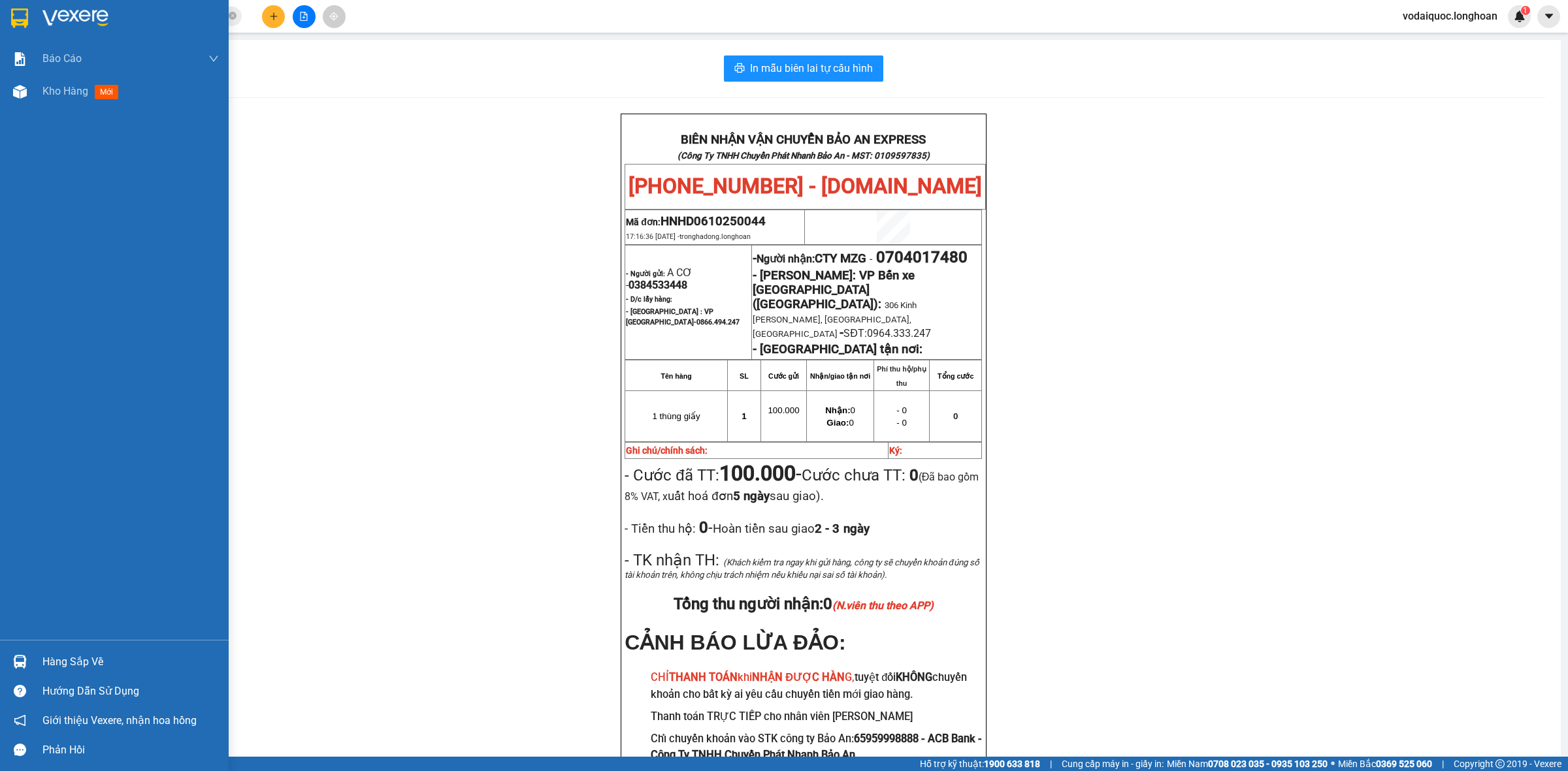
click at [41, 17] on div at bounding box center [114, 21] width 229 height 42
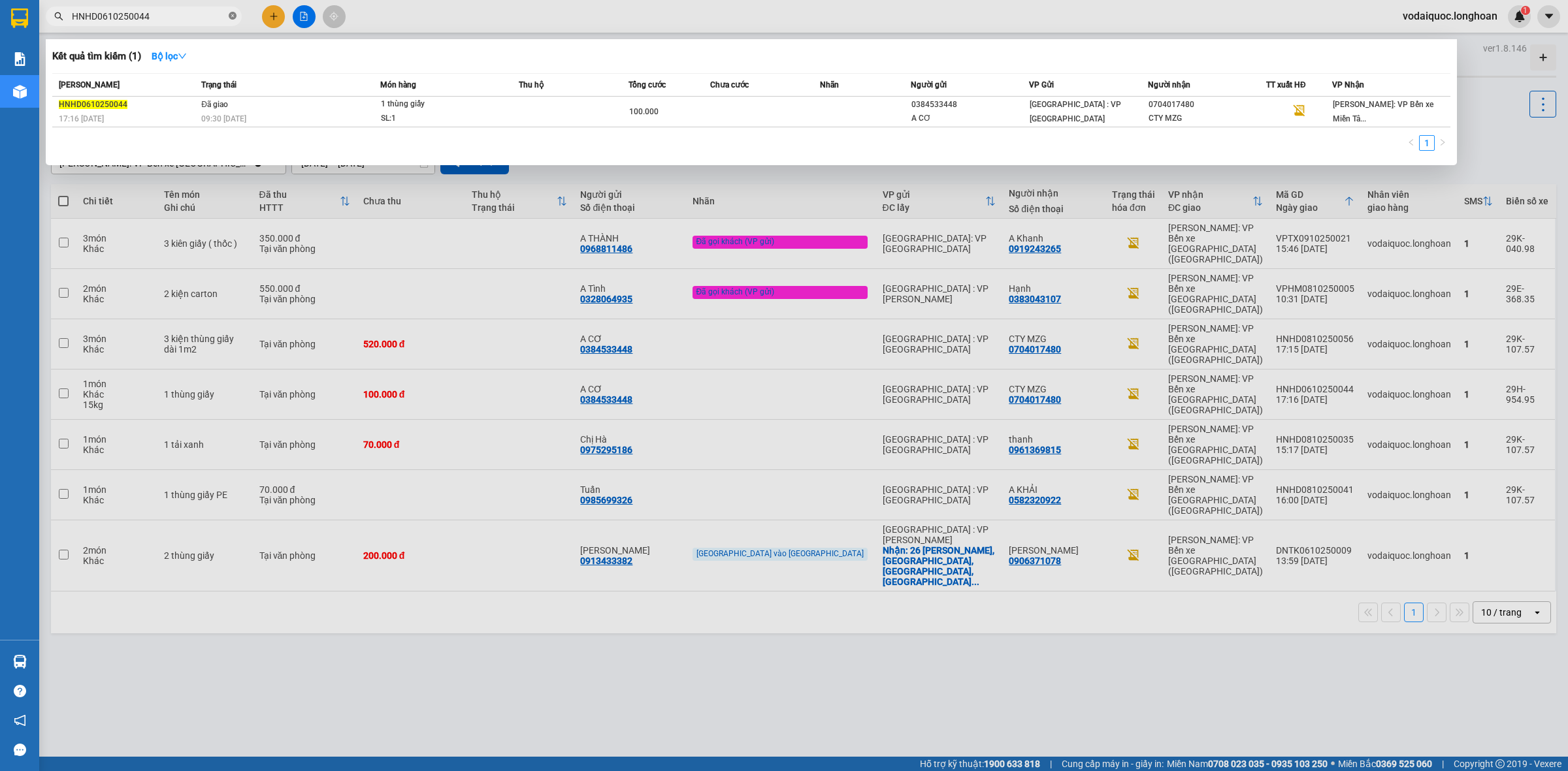
click at [233, 14] on icon "close-circle" at bounding box center [232, 16] width 8 height 8
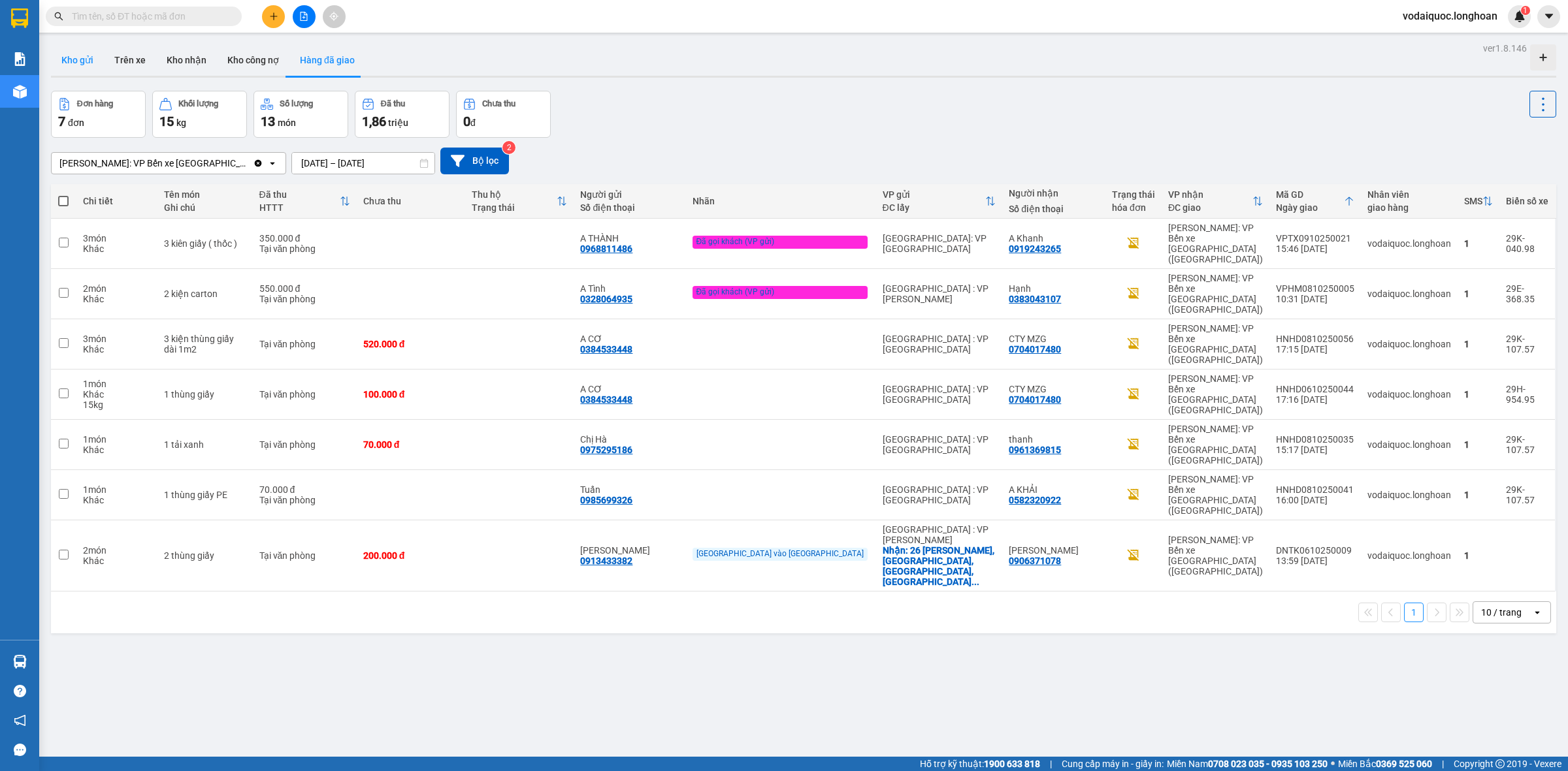
click at [86, 61] on button "Kho gửi" at bounding box center [77, 60] width 53 height 32
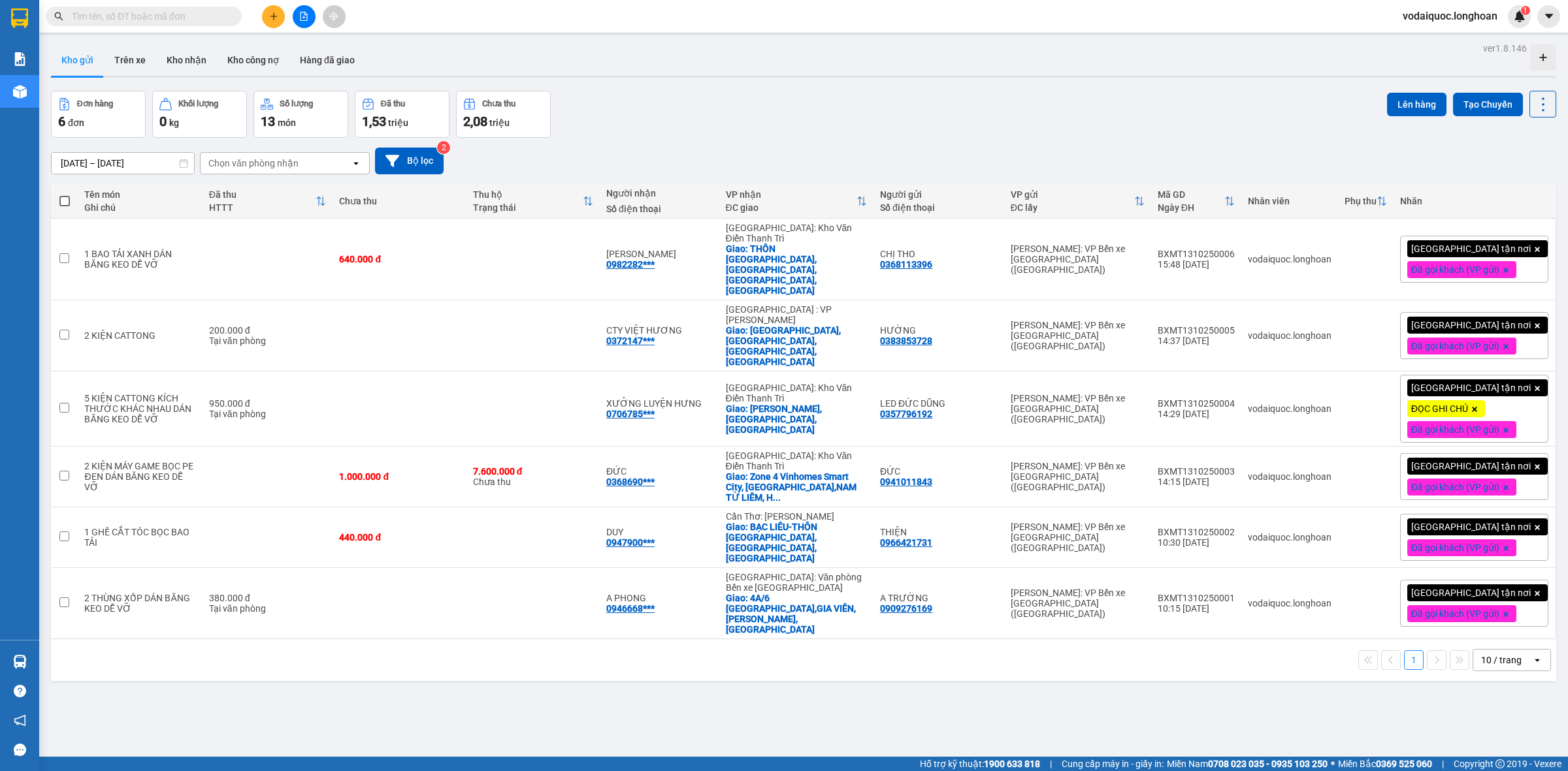
click at [1085, 112] on div "Đơn hàng 6 đơn Khối lượng 0 kg Số lượng 13 món Đã thu 1,53 triệu Chưa thu 2,08 …" at bounding box center [804, 114] width 1505 height 47
click at [1039, 88] on div "ver 1.8.146 Kho gửi Trên xe Kho nhận Kho công nợ Hàng đã giao Đơn hàng 6 đơn Kh…" at bounding box center [804, 425] width 1515 height 771
click at [243, 15] on div at bounding box center [127, 17] width 255 height 20
click at [263, 17] on button at bounding box center [273, 17] width 23 height 23
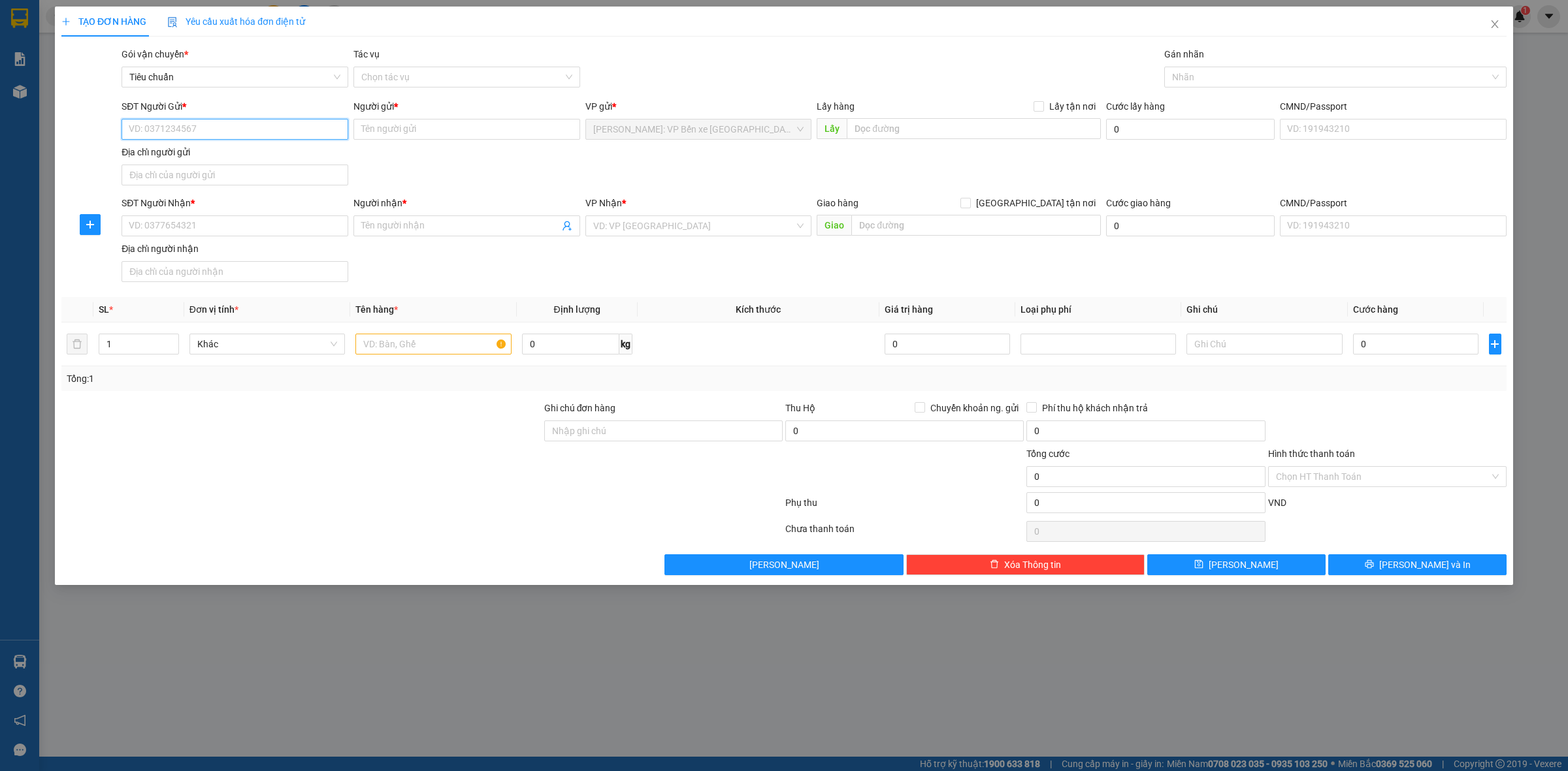
click at [202, 136] on input "SĐT Người Gửi *" at bounding box center [235, 129] width 227 height 21
type input "0"
click at [177, 232] on input "SĐT Người Nhận *" at bounding box center [235, 226] width 227 height 21
type input "093245379"
drag, startPoint x: 413, startPoint y: 230, endPoint x: 397, endPoint y: 227, distance: 16.3
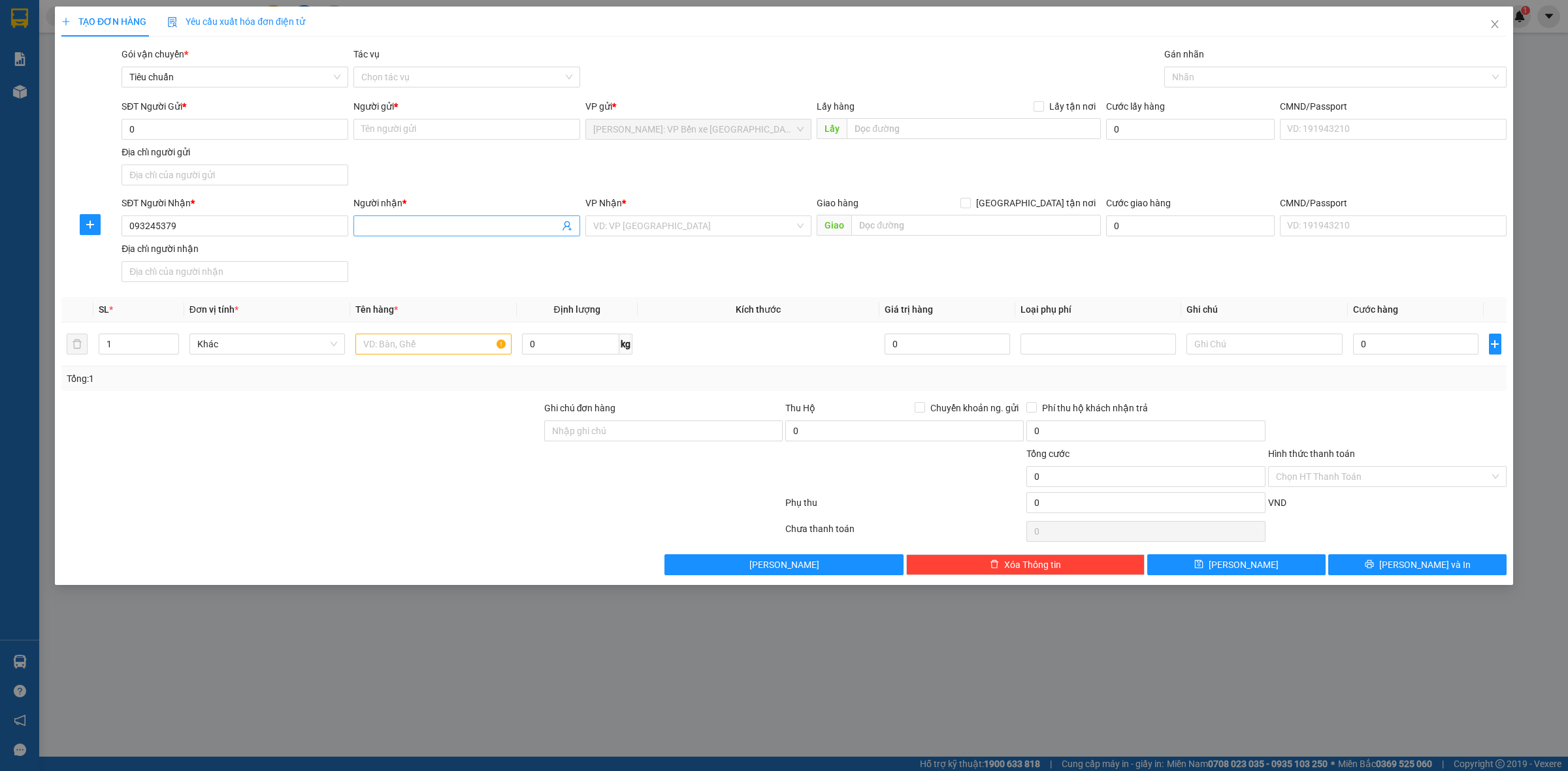
click at [411, 230] on input "Người nhận *" at bounding box center [460, 225] width 198 height 14
drag, startPoint x: 399, startPoint y: 226, endPoint x: 447, endPoint y: 248, distance: 52.8
click at [437, 246] on div "SĐT Người Nhận * 093245379 Người nhận * Tên người nhận VP Nhận * VD: VP [GEOGRA…" at bounding box center [813, 242] width 1390 height 92
click at [229, 122] on input "0" at bounding box center [235, 129] width 227 height 21
click at [429, 226] on input "HỮU TRẦN" at bounding box center [460, 225] width 198 height 14
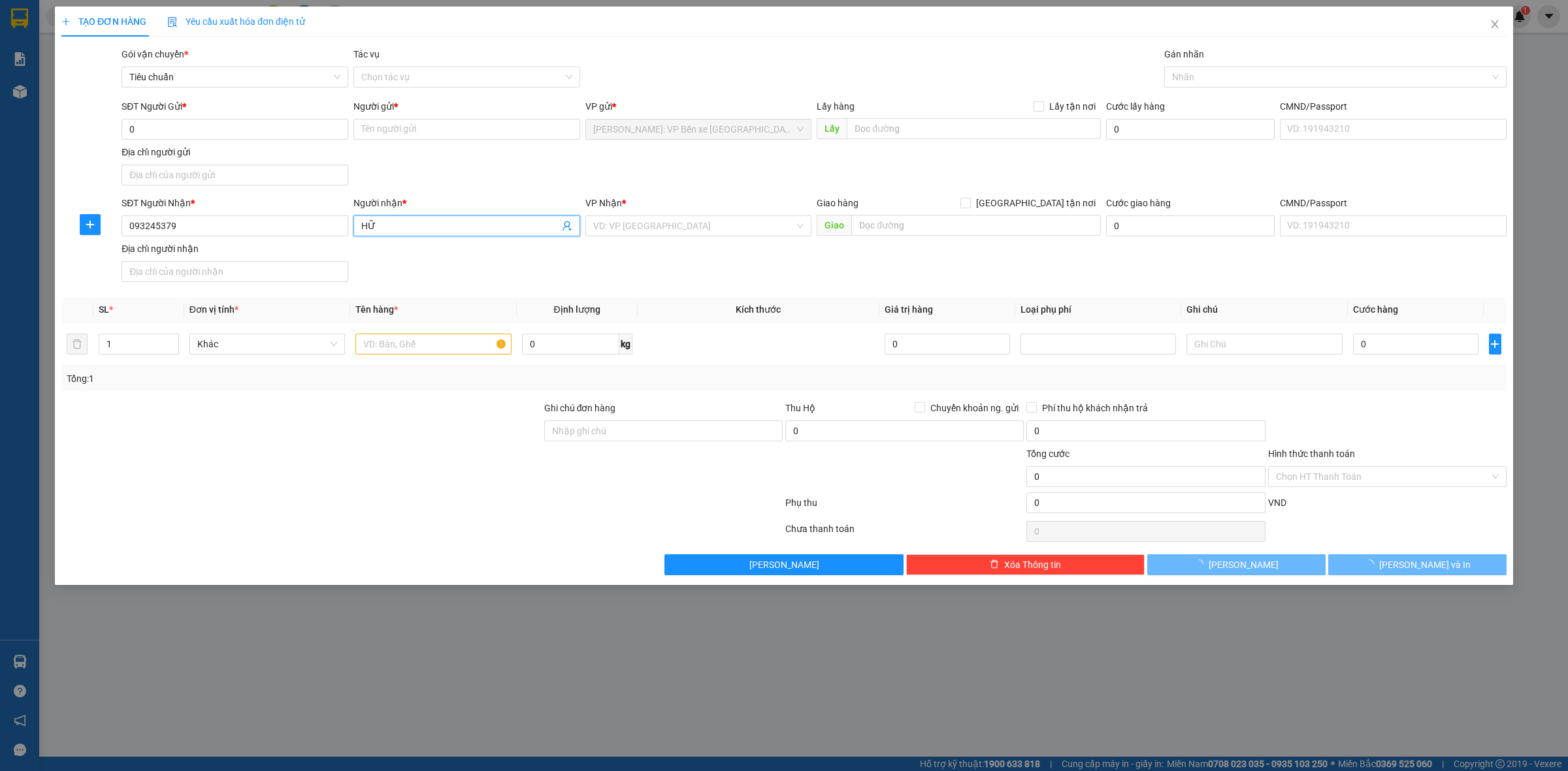
type input "H"
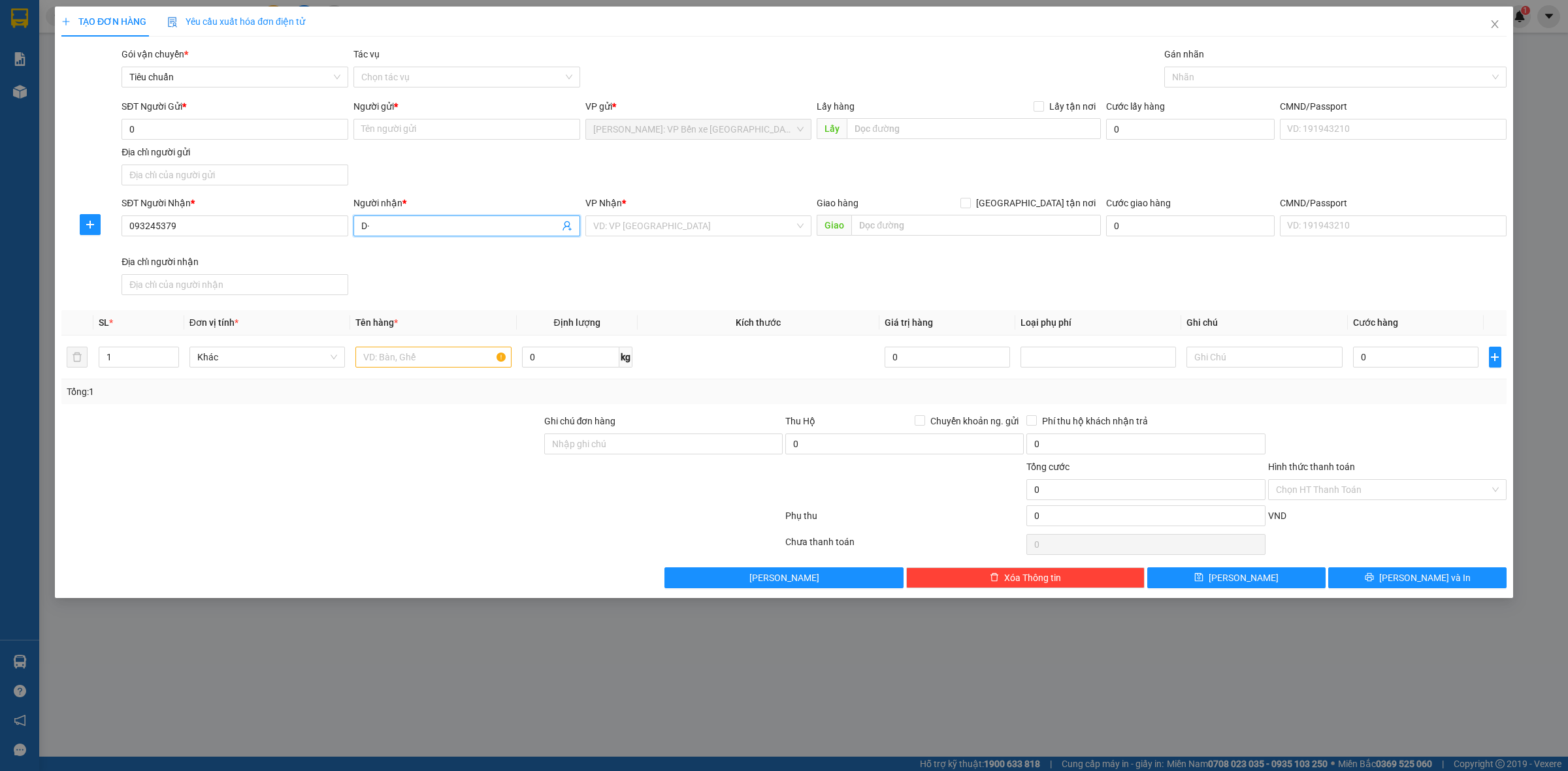
type input "D"
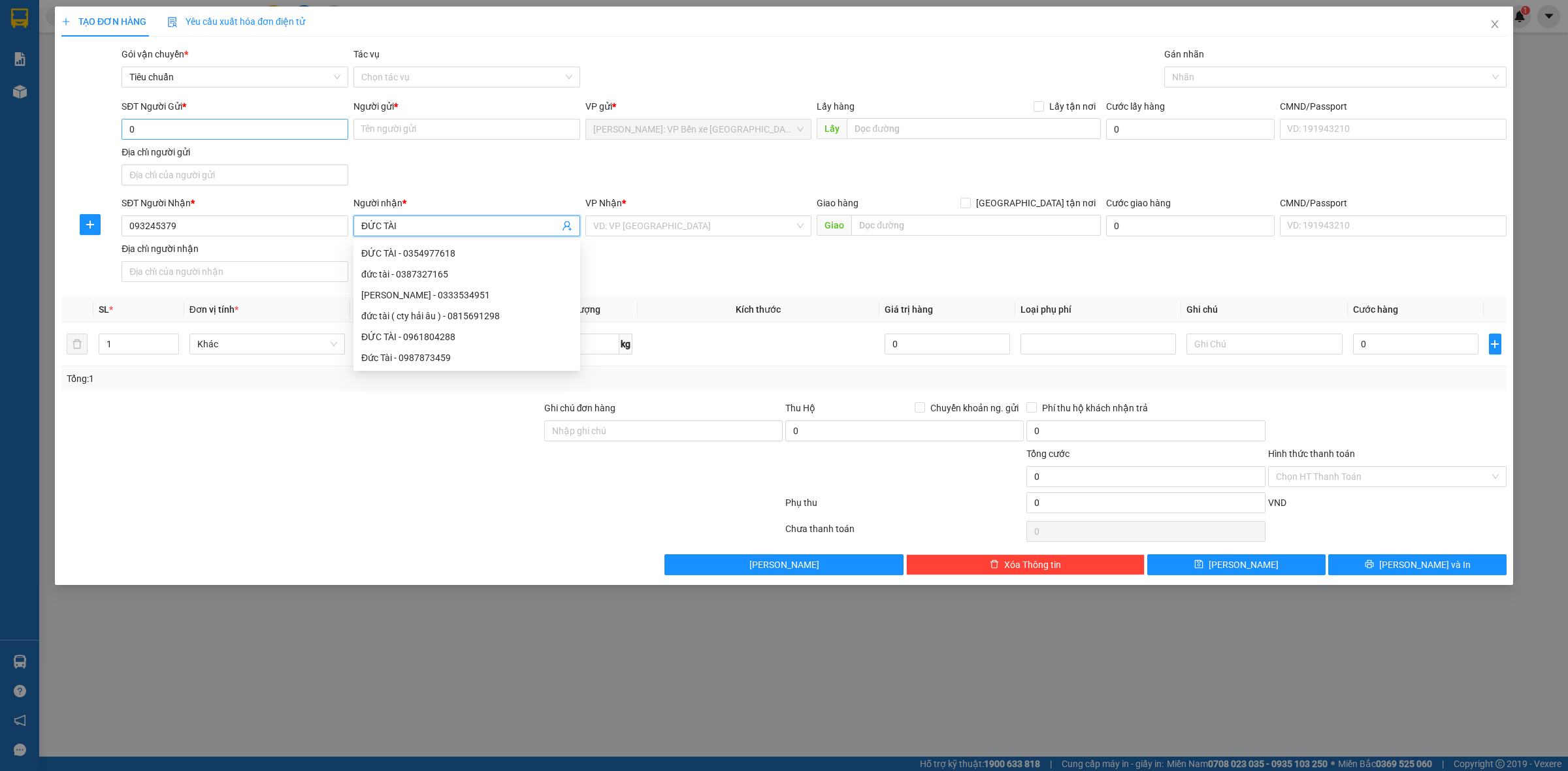
type input "ĐỨC TÀI"
click at [227, 119] on input "0" at bounding box center [235, 129] width 227 height 21
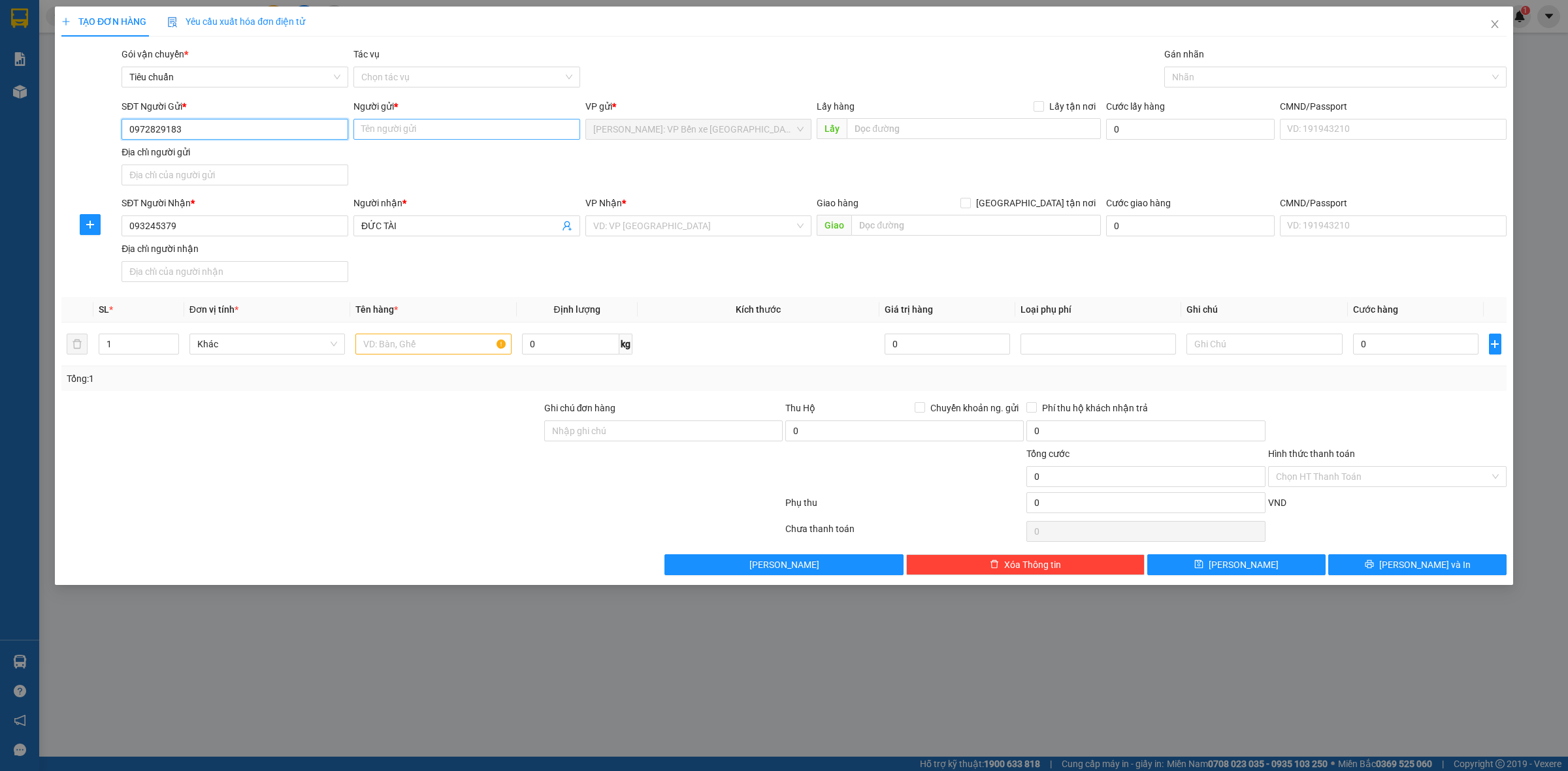
type input "0972829183"
click at [438, 134] on input "Người gửi *" at bounding box center [467, 129] width 227 height 21
type input "[PERSON_NAME]"
drag, startPoint x: 649, startPoint y: 243, endPoint x: 654, endPoint y: 233, distance: 11.2
click at [651, 242] on div "SĐT Người Nhận * 093245379 Người nhận * ĐỨC TÀI VP Nhận * VD: VP [GEOGRAPHIC_DA…" at bounding box center [813, 242] width 1390 height 92
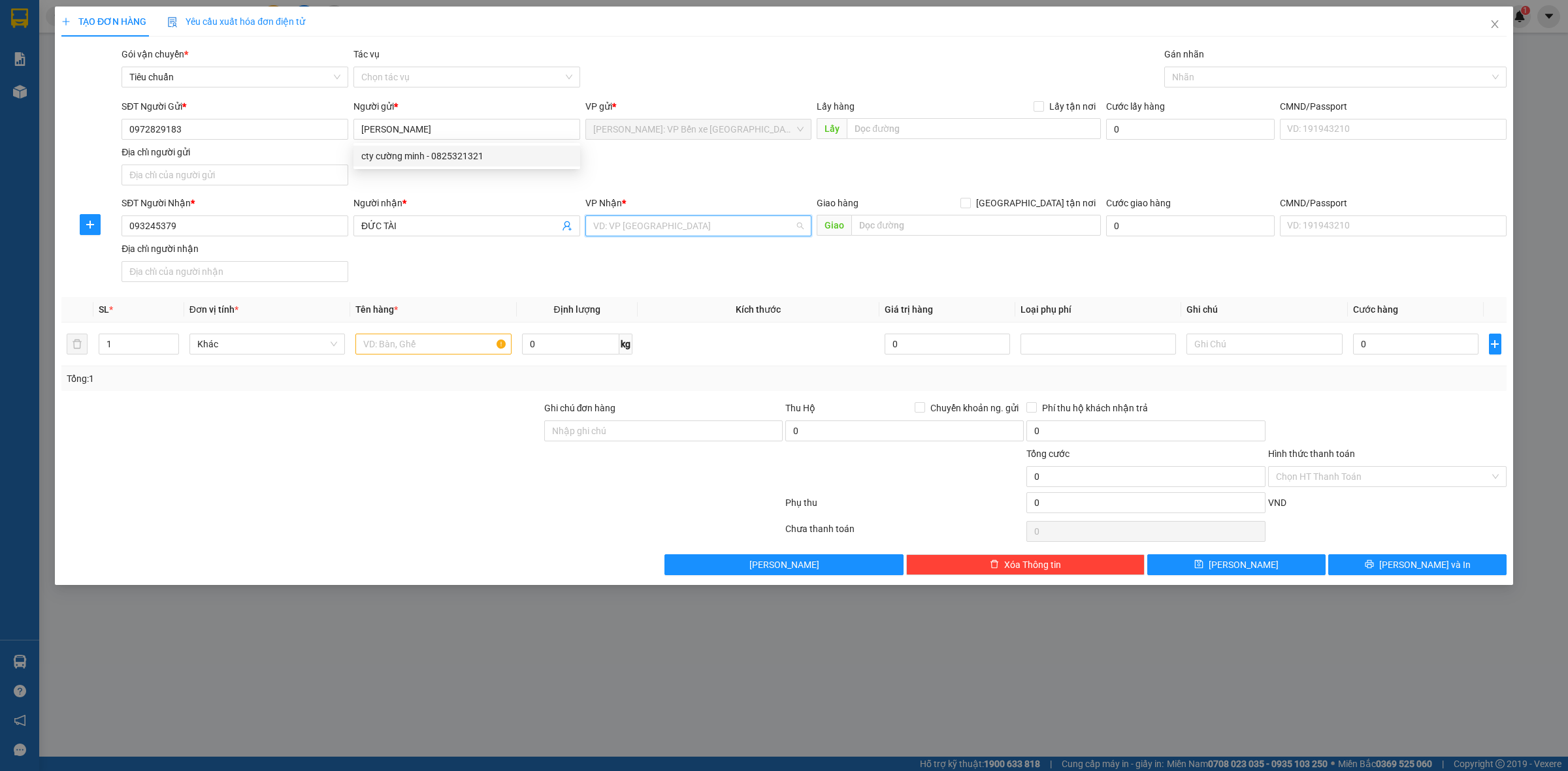
click at [654, 232] on input "search" at bounding box center [694, 226] width 202 height 20
click at [437, 230] on input "ĐỨC TÀI" at bounding box center [460, 225] width 198 height 14
type input "ĐỨC TÀI (0377675814)"
click at [670, 223] on input "search" at bounding box center [694, 226] width 202 height 20
type input "Q"
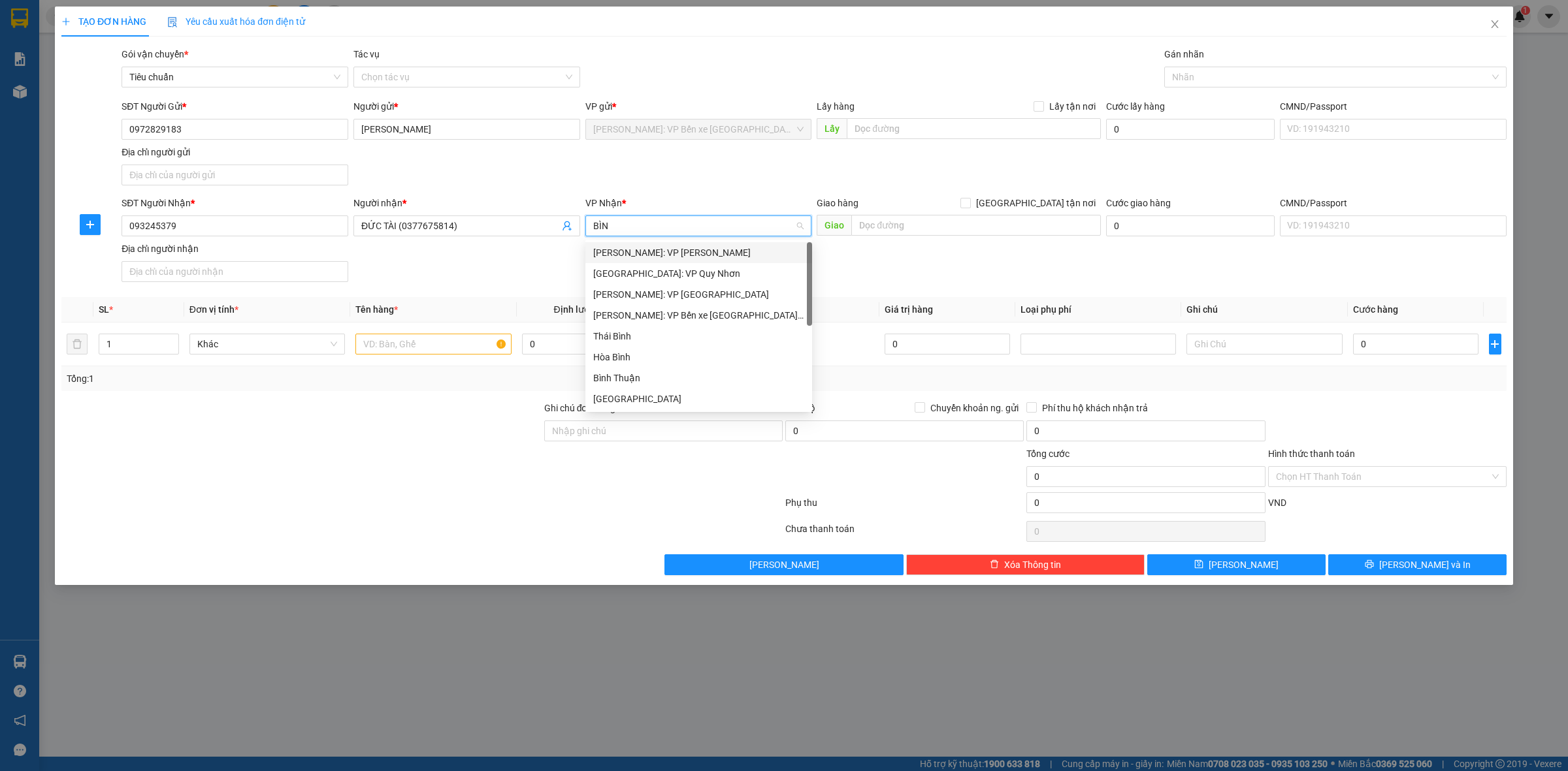
type input "BÌNH"
click at [685, 274] on div "[GEOGRAPHIC_DATA]: VP Quy Nhơn" at bounding box center [698, 274] width 211 height 14
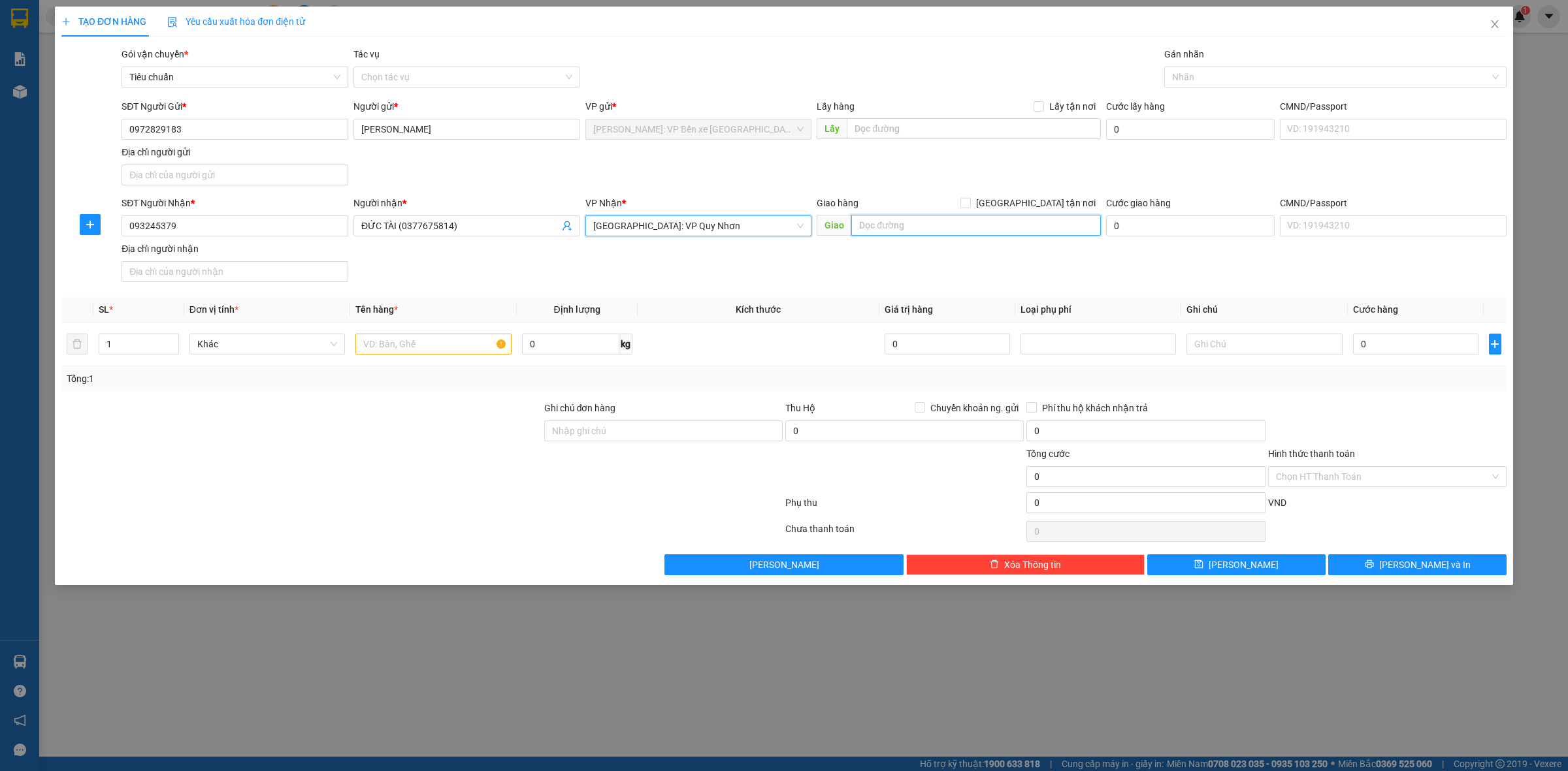
click at [935, 227] on input "text" at bounding box center [976, 225] width 250 height 21
type input "169A [PERSON_NAME],[GEOGRAPHIC_DATA],[GEOGRAPHIC_DATA]"
drag, startPoint x: 1020, startPoint y: 167, endPoint x: 1026, endPoint y: 172, distance: 7.8
click at [1019, 167] on div "SĐT Người Gửi * 0972829183 Người gửi * CƯỜNG MINH VP gửi * [PERSON_NAME]: VP Bế…" at bounding box center [813, 145] width 1390 height 92
click at [970, 201] on input "[GEOGRAPHIC_DATA] tận nơi" at bounding box center [964, 202] width 9 height 9
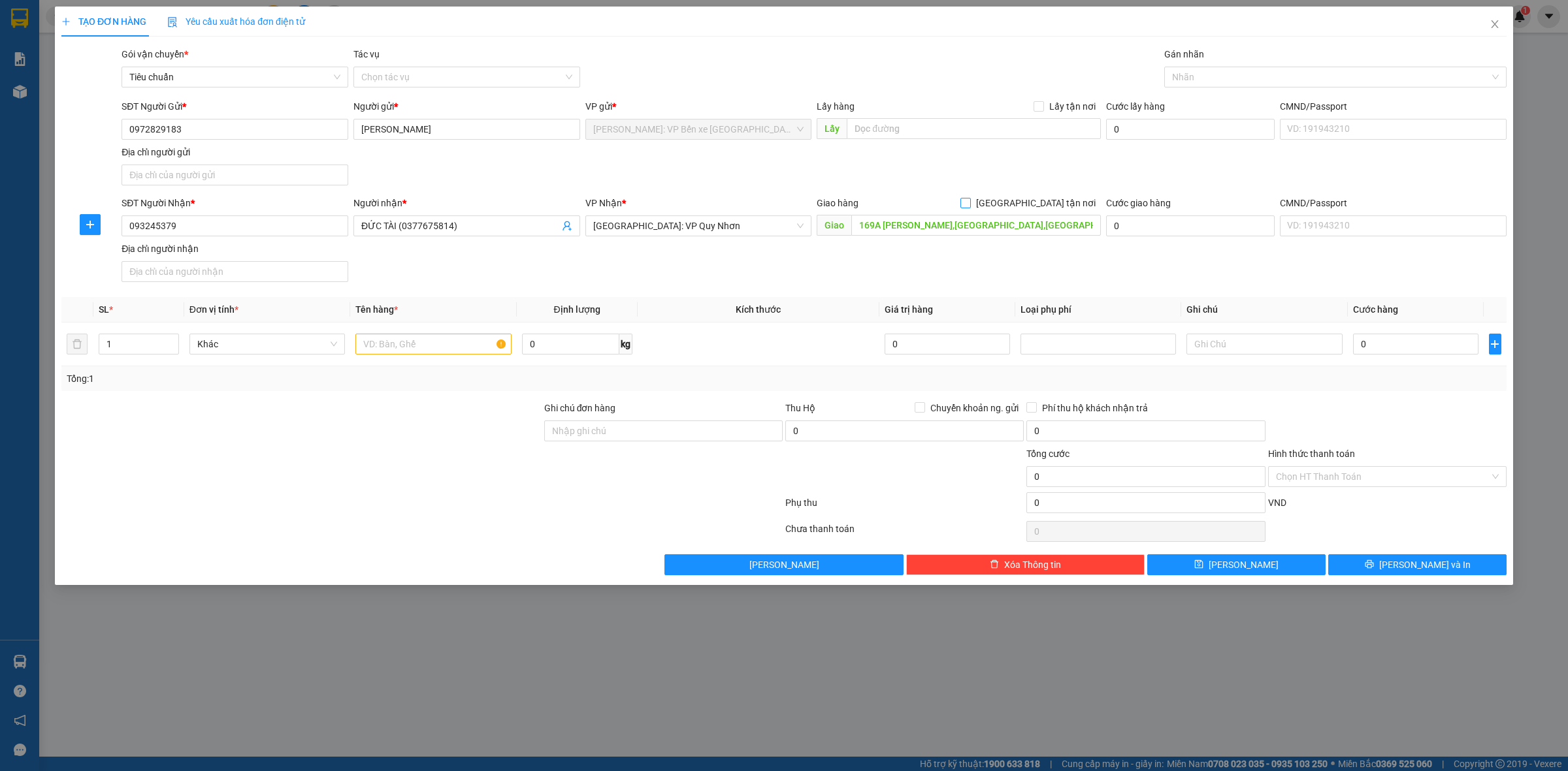
checkbox input "true"
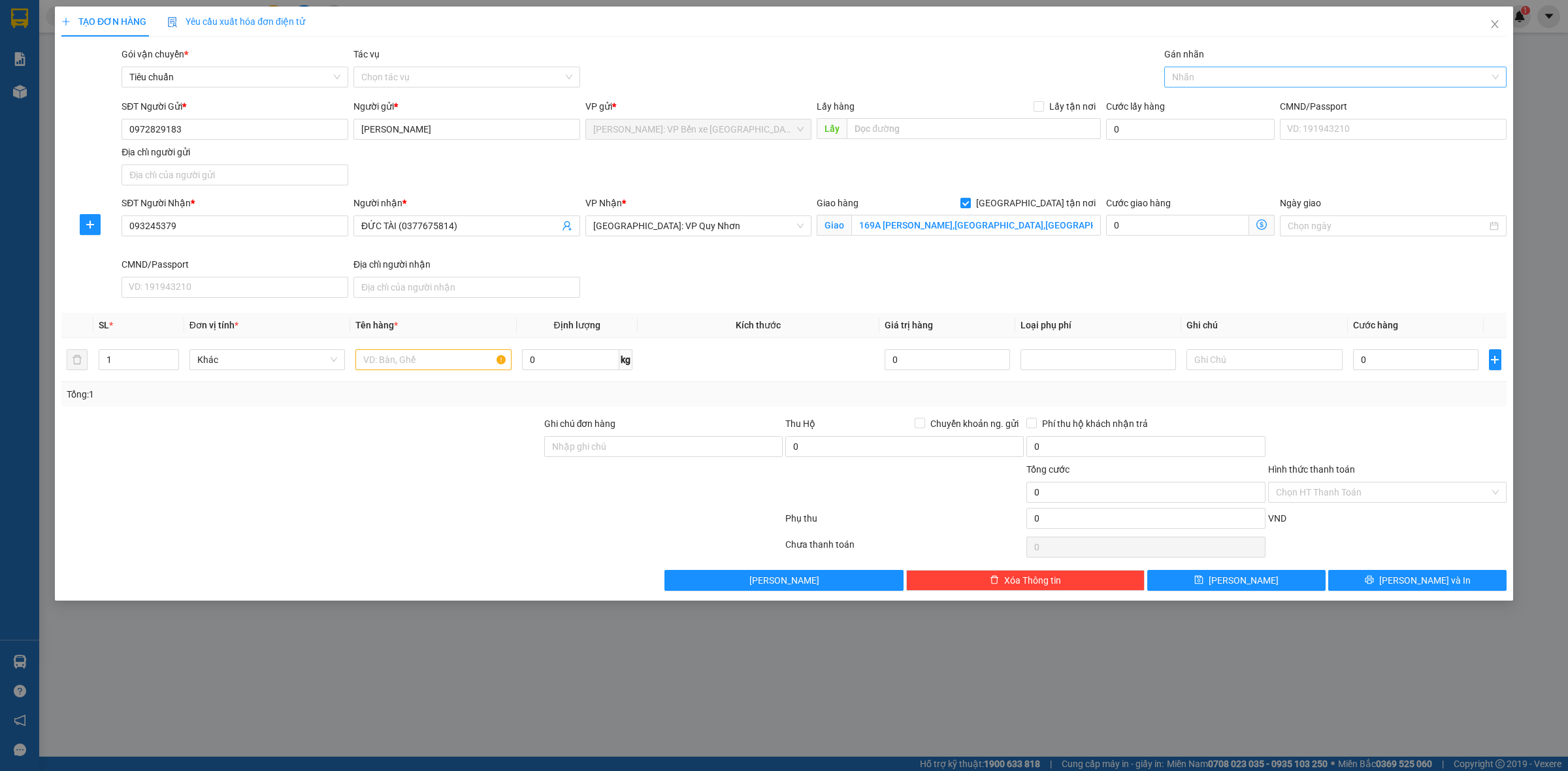
click at [1233, 74] on div at bounding box center [1328, 77] width 322 height 16
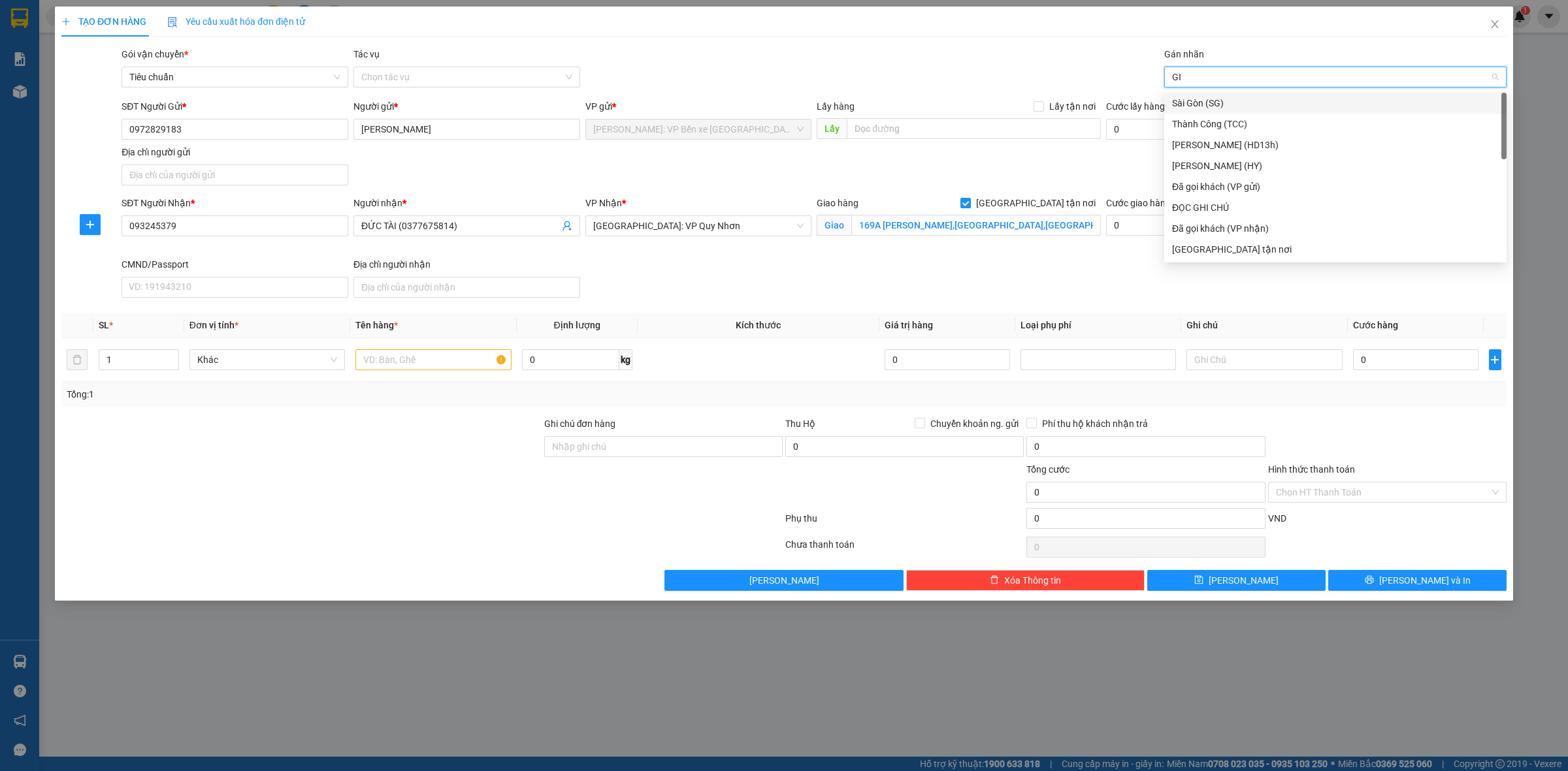
type input "GIA"
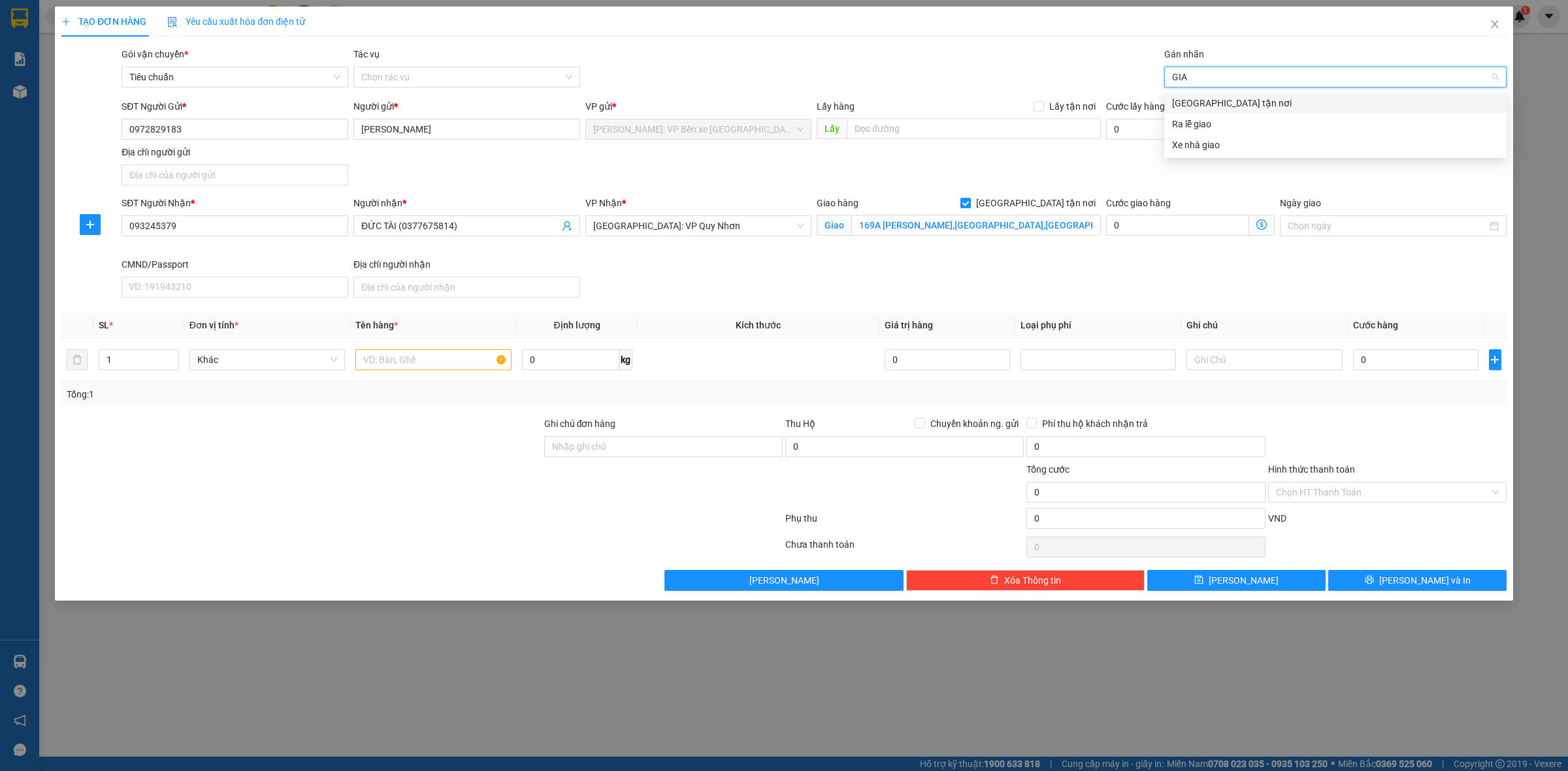
click at [1219, 100] on div "[GEOGRAPHIC_DATA] tận nơi" at bounding box center [1335, 103] width 327 height 14
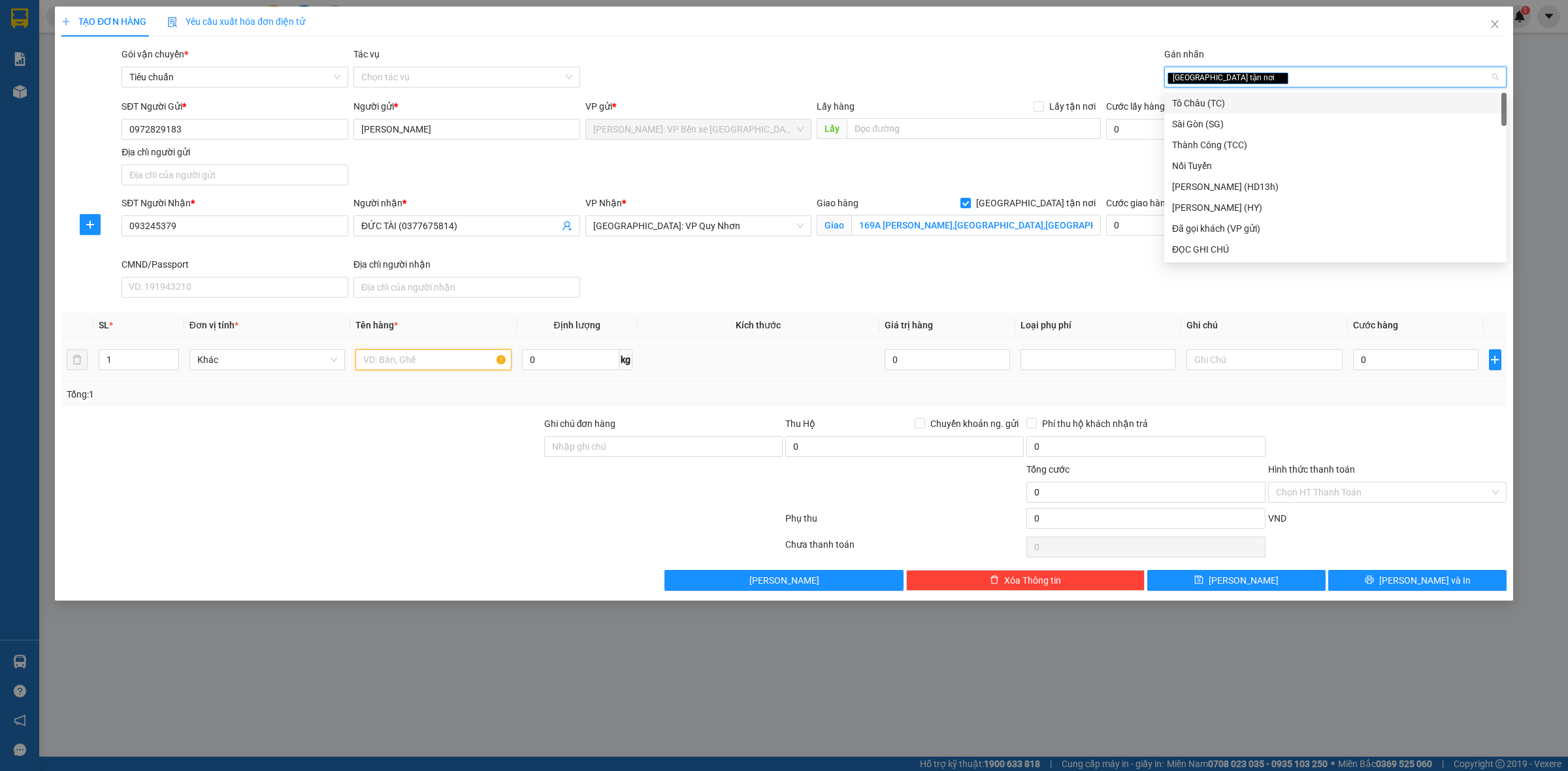
drag, startPoint x: 437, startPoint y: 363, endPoint x: 419, endPoint y: 355, distance: 19.7
click at [437, 362] on input "text" at bounding box center [433, 360] width 156 height 21
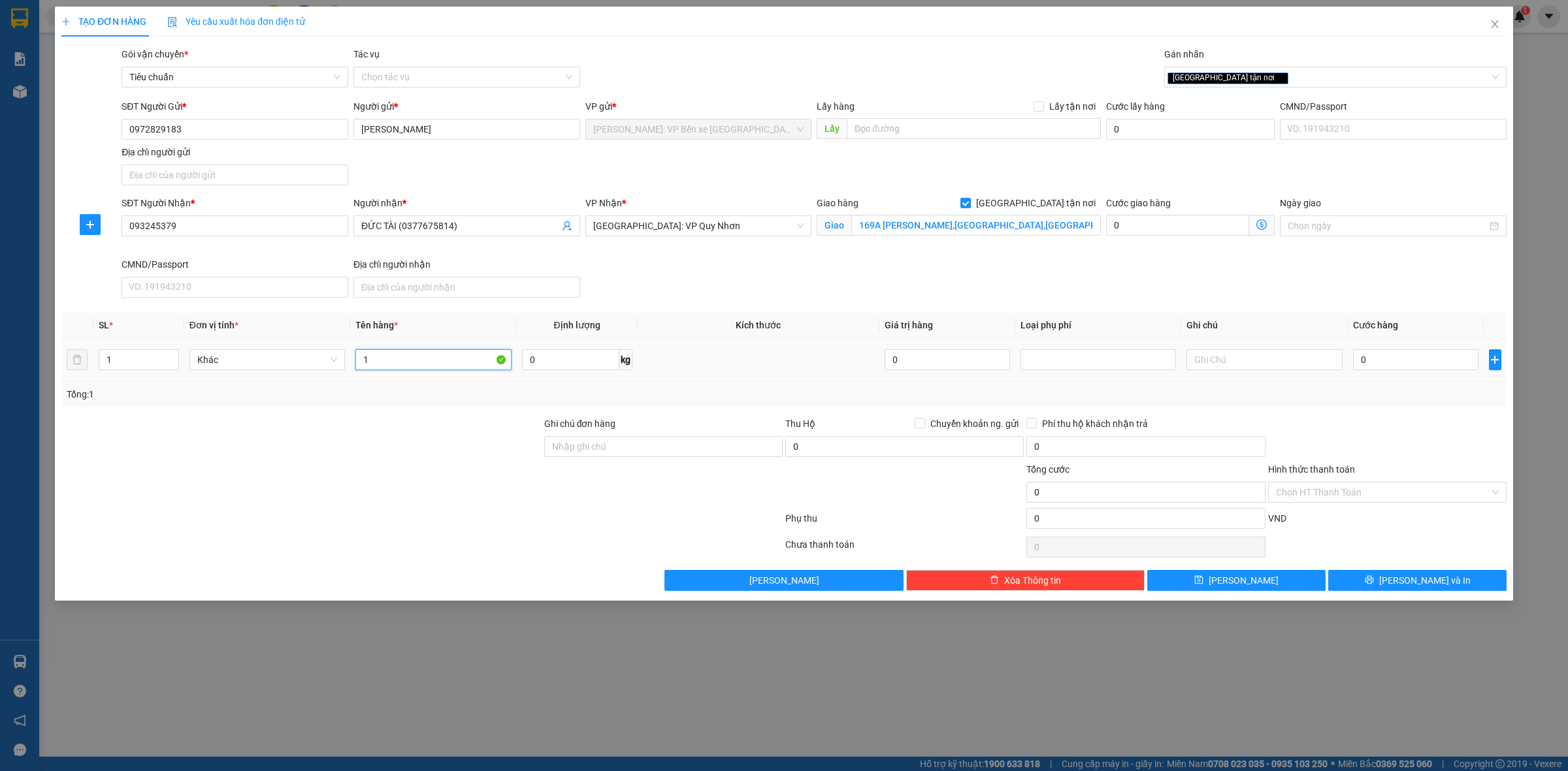
type input "1"
click at [171, 359] on icon "up" at bounding box center [171, 357] width 5 height 5
click at [172, 356] on icon "up" at bounding box center [171, 357] width 5 height 5
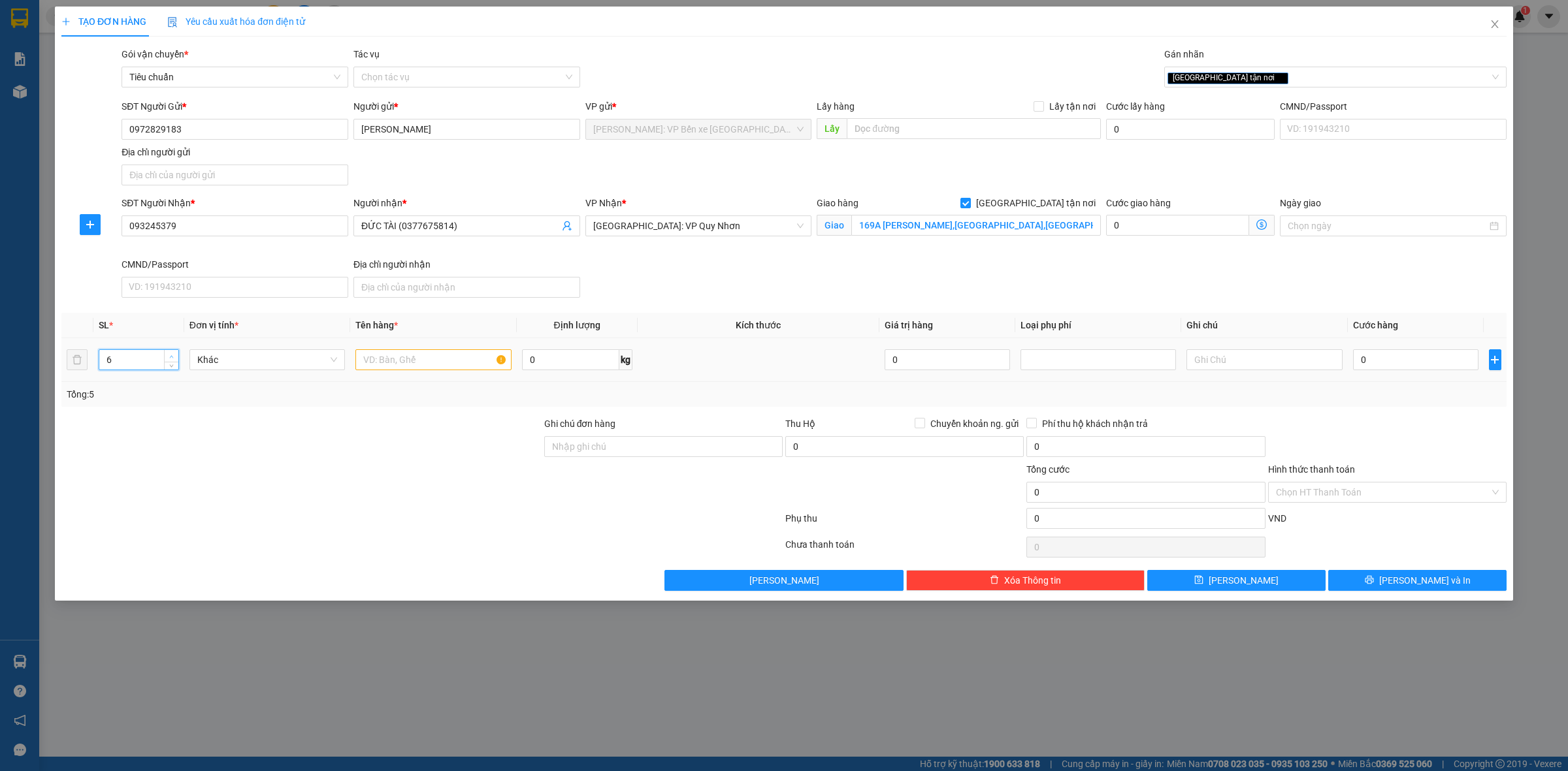
click at [170, 356] on icon "up" at bounding box center [171, 357] width 5 height 5
click at [165, 350] on div "6" at bounding box center [138, 360] width 80 height 21
type input "7"
click at [172, 353] on span "up" at bounding box center [171, 356] width 8 height 8
click at [396, 360] on input "text" at bounding box center [433, 360] width 156 height 21
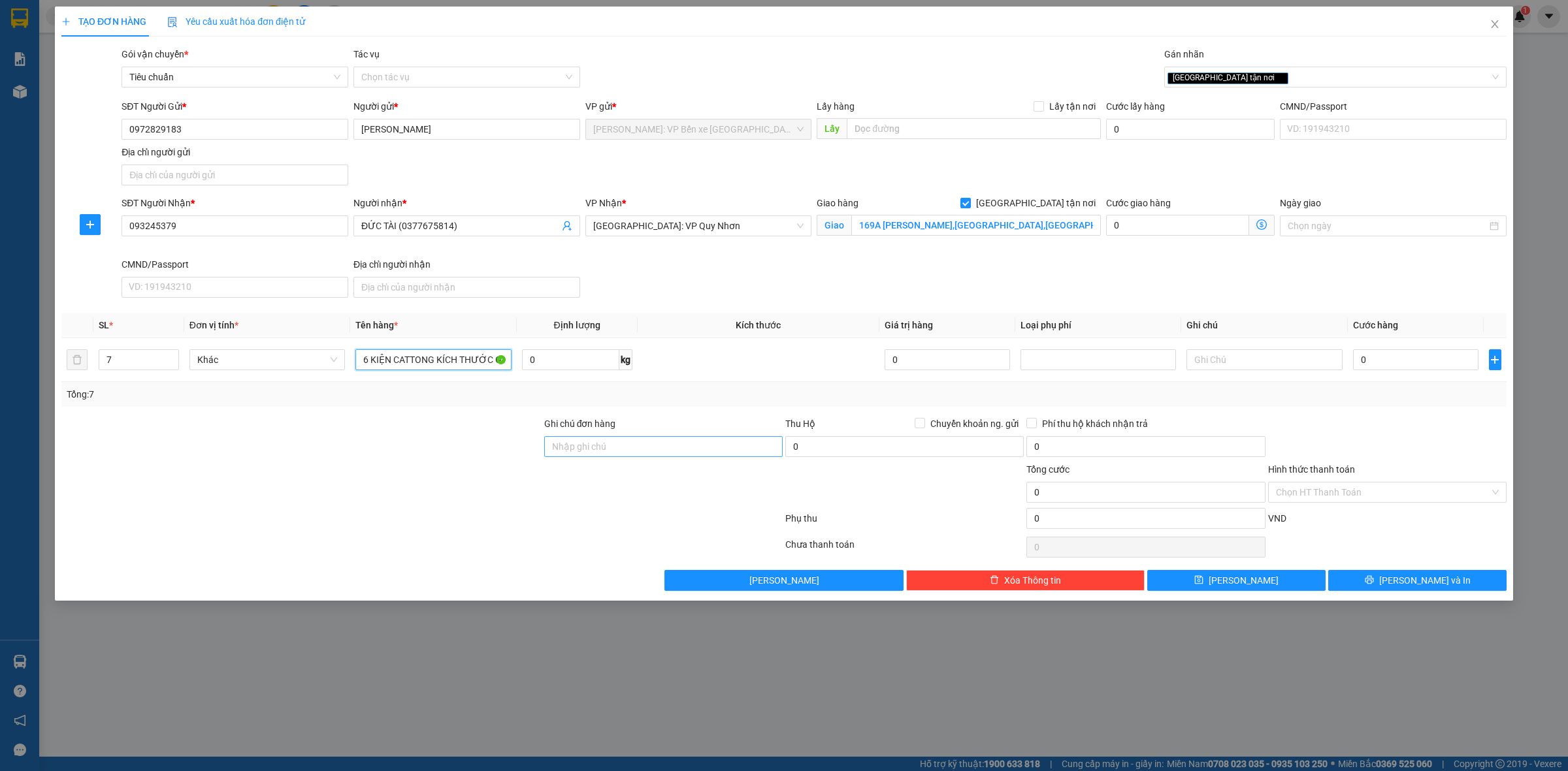
type input "6 KIỆN CATTONG KÍCH THƯỚC GIỐNG NHAU DÁN BĂNG KEO DỄ VỠ + 1 KIỆN CATONG NHỎ BỌC…"
click at [667, 457] on input "Ghi chú đơn hàng" at bounding box center [663, 447] width 238 height 21
type input "HÀNG DỄ VỠ NHẸ TAY NHẬN NGUYÊN KIỆN GIAO NGUYÊN KIỆN, HƯ VỠ K ĐỀN"
click at [1403, 358] on input "0" at bounding box center [1415, 360] width 126 height 21
type input "5"
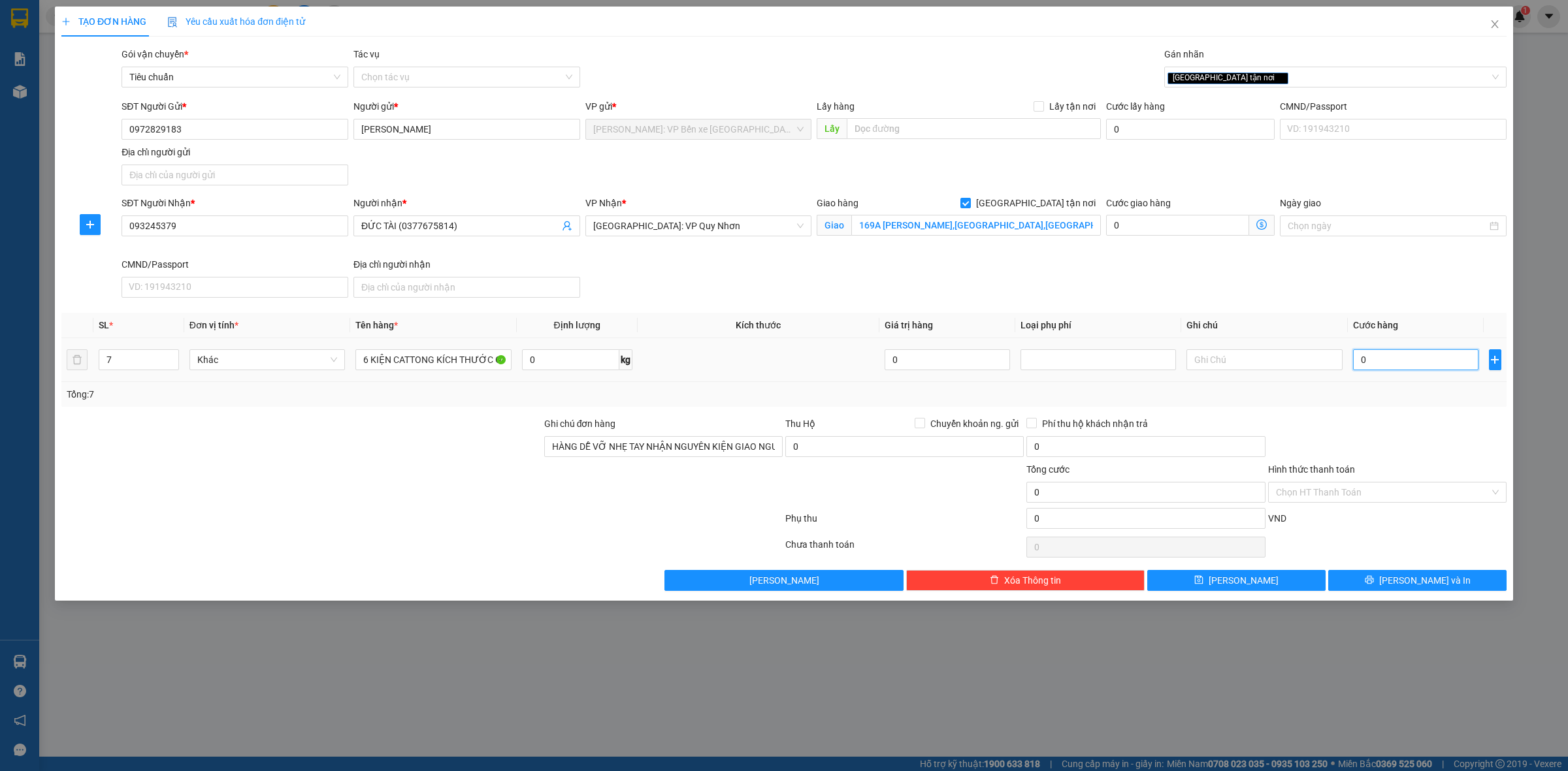
type input "5"
type input "52"
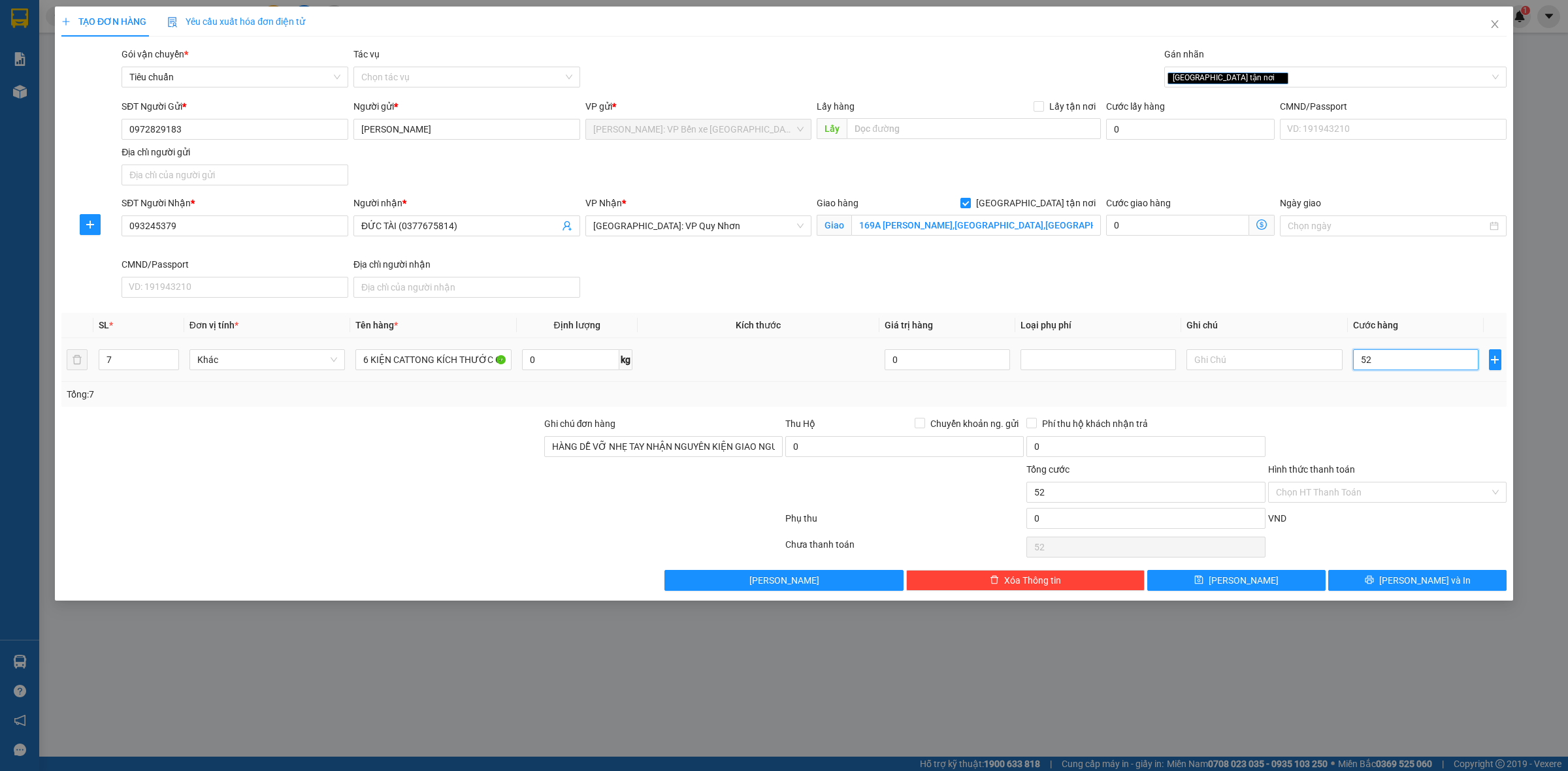
type input "520"
type input "5.200"
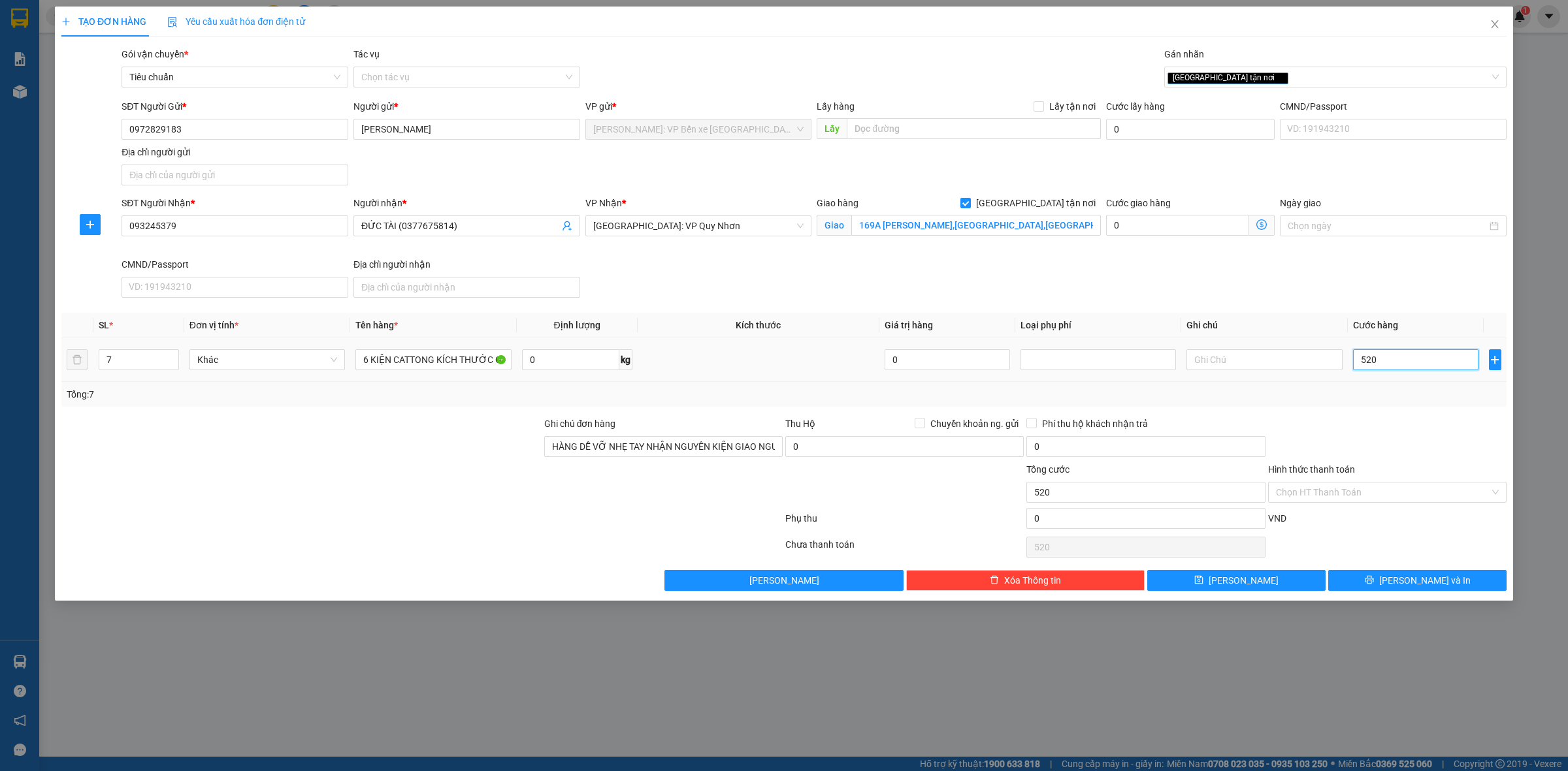
type input "5.200"
type input "52.000"
type input "520.000"
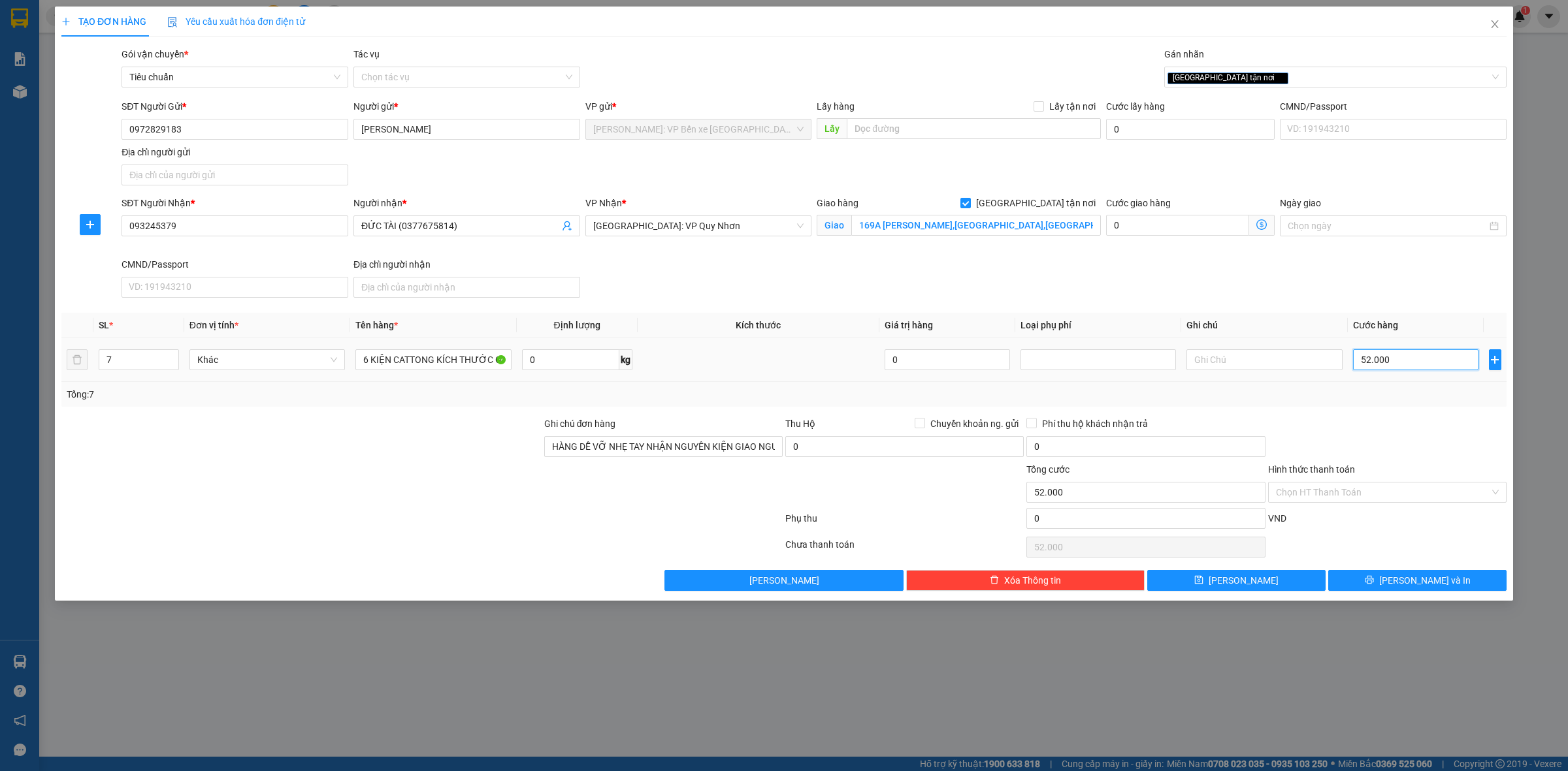
type input "520.000"
click at [1403, 576] on button "[PERSON_NAME] và In" at bounding box center [1417, 581] width 178 height 21
click at [190, 223] on input "093245379" at bounding box center [235, 226] width 227 height 21
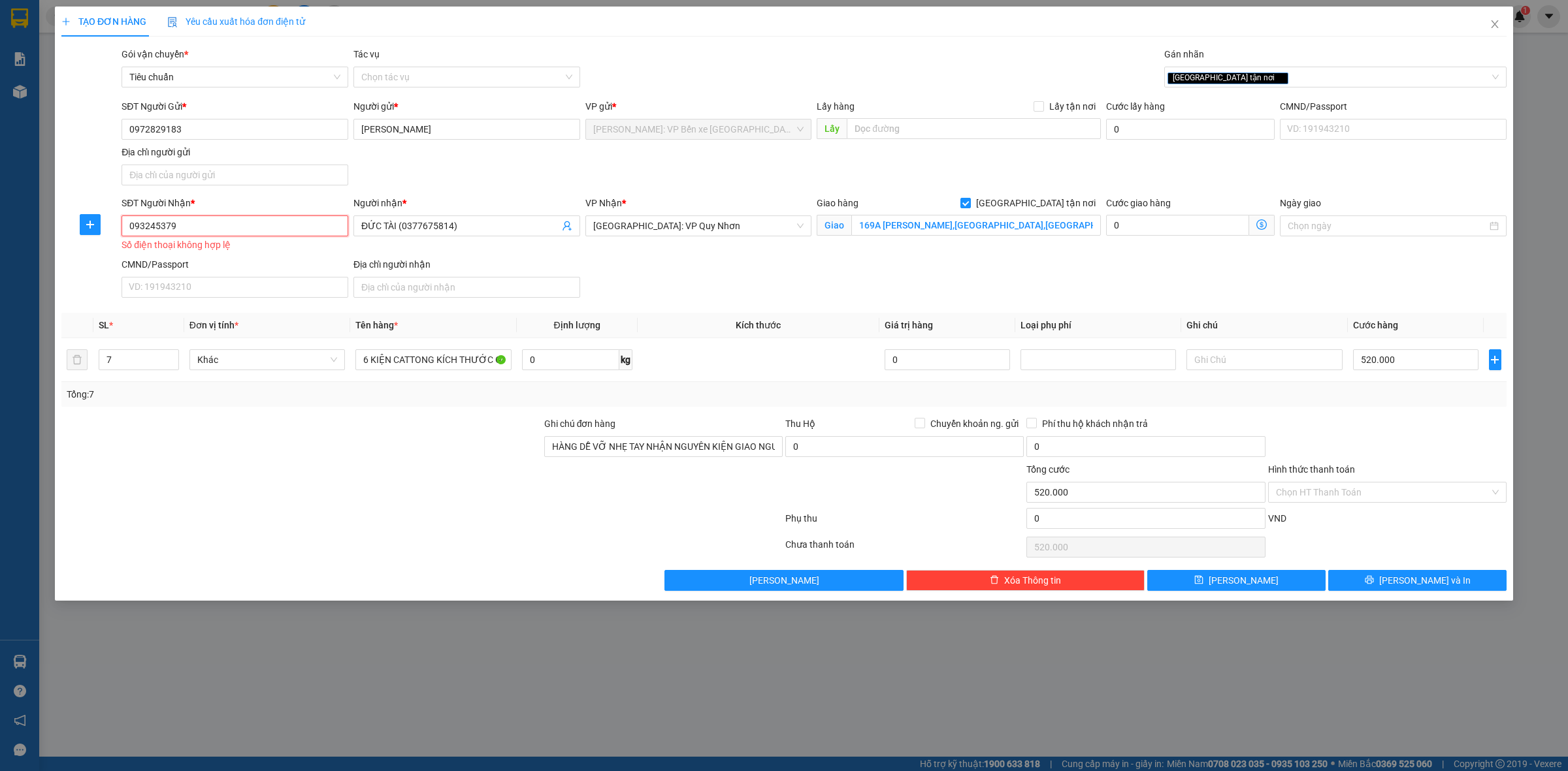
click at [129, 222] on input "093245379" at bounding box center [235, 226] width 227 height 21
drag, startPoint x: 398, startPoint y: 225, endPoint x: 439, endPoint y: 226, distance: 41.0
click at [439, 226] on input "ĐỨC TÀI (0377675814)" at bounding box center [460, 225] width 198 height 14
drag, startPoint x: 434, startPoint y: 225, endPoint x: 416, endPoint y: 223, distance: 18.1
click at [434, 224] on input "ĐỨC TÀI (0377675814)" at bounding box center [460, 225] width 198 height 14
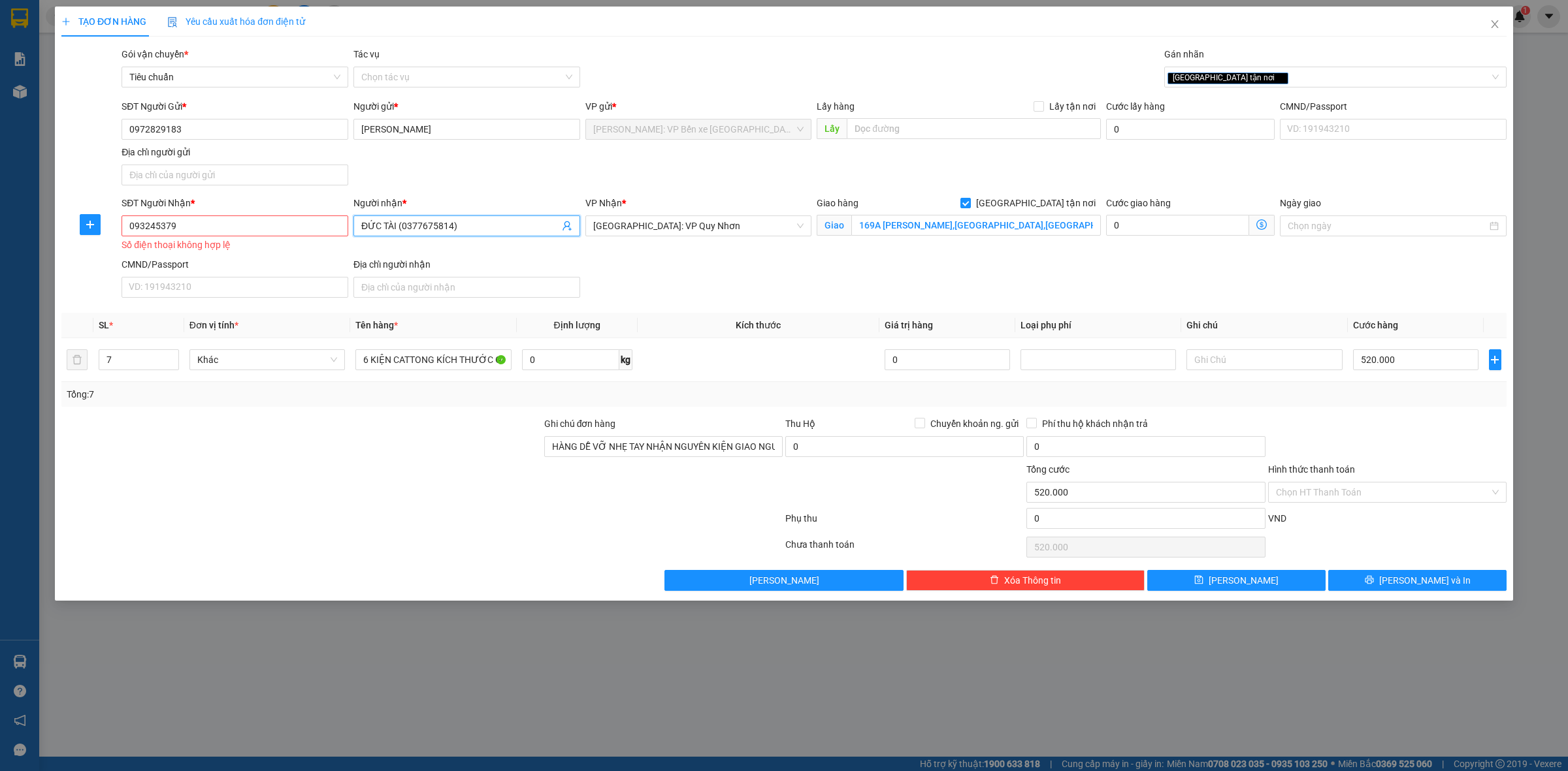
drag, startPoint x: 395, startPoint y: 226, endPoint x: 402, endPoint y: 229, distance: 7.6
click at [395, 227] on input "ĐỨC TÀI (0377675814)" at bounding box center [460, 225] width 198 height 14
drag, startPoint x: 401, startPoint y: 226, endPoint x: 449, endPoint y: 232, distance: 48.4
click at [449, 232] on input "ĐỨC TÀI (0377675814)" at bounding box center [460, 225] width 198 height 14
click at [207, 225] on input "093245379" at bounding box center [235, 226] width 227 height 21
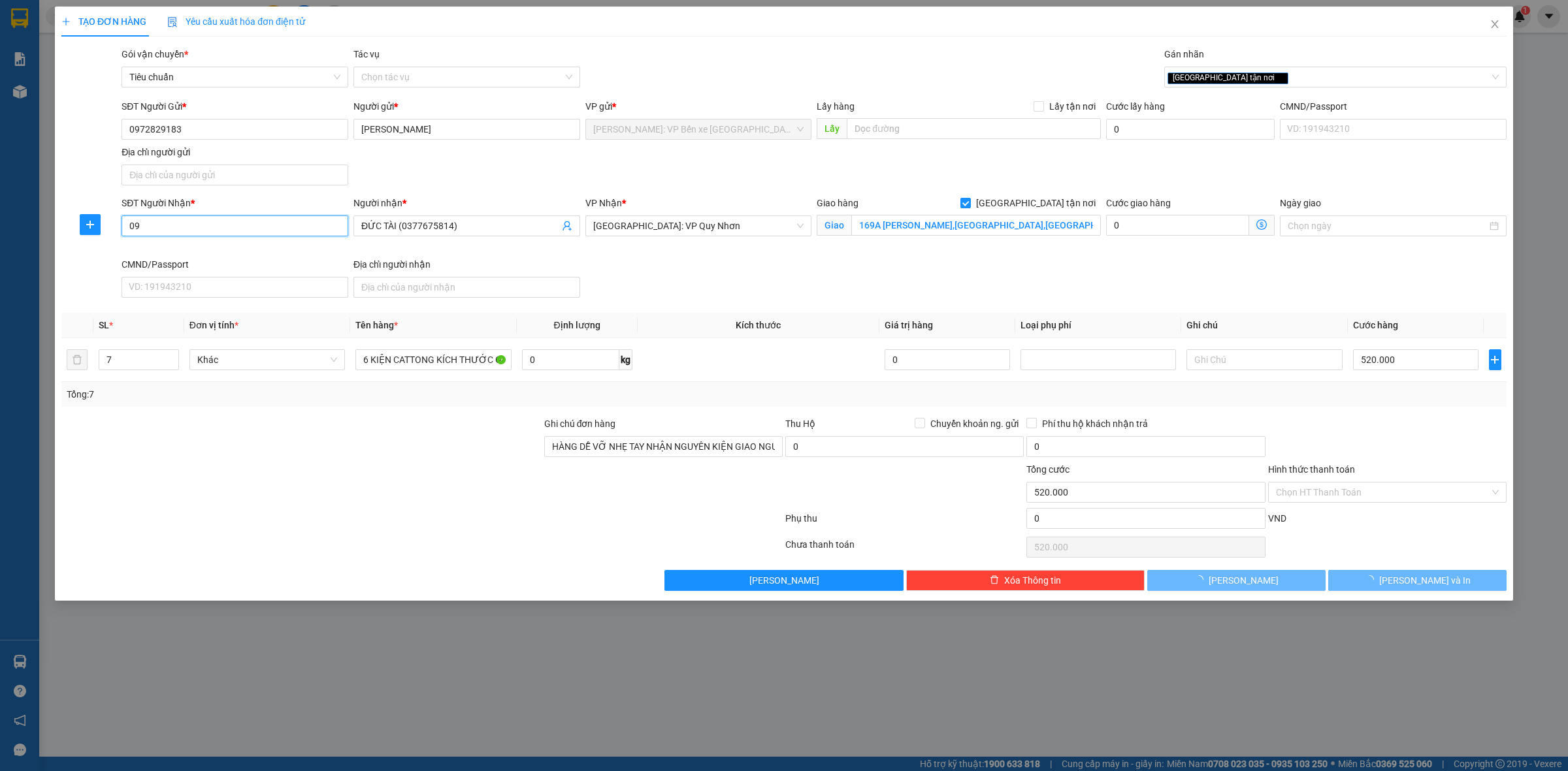
type input "0"
paste input "0377675814"
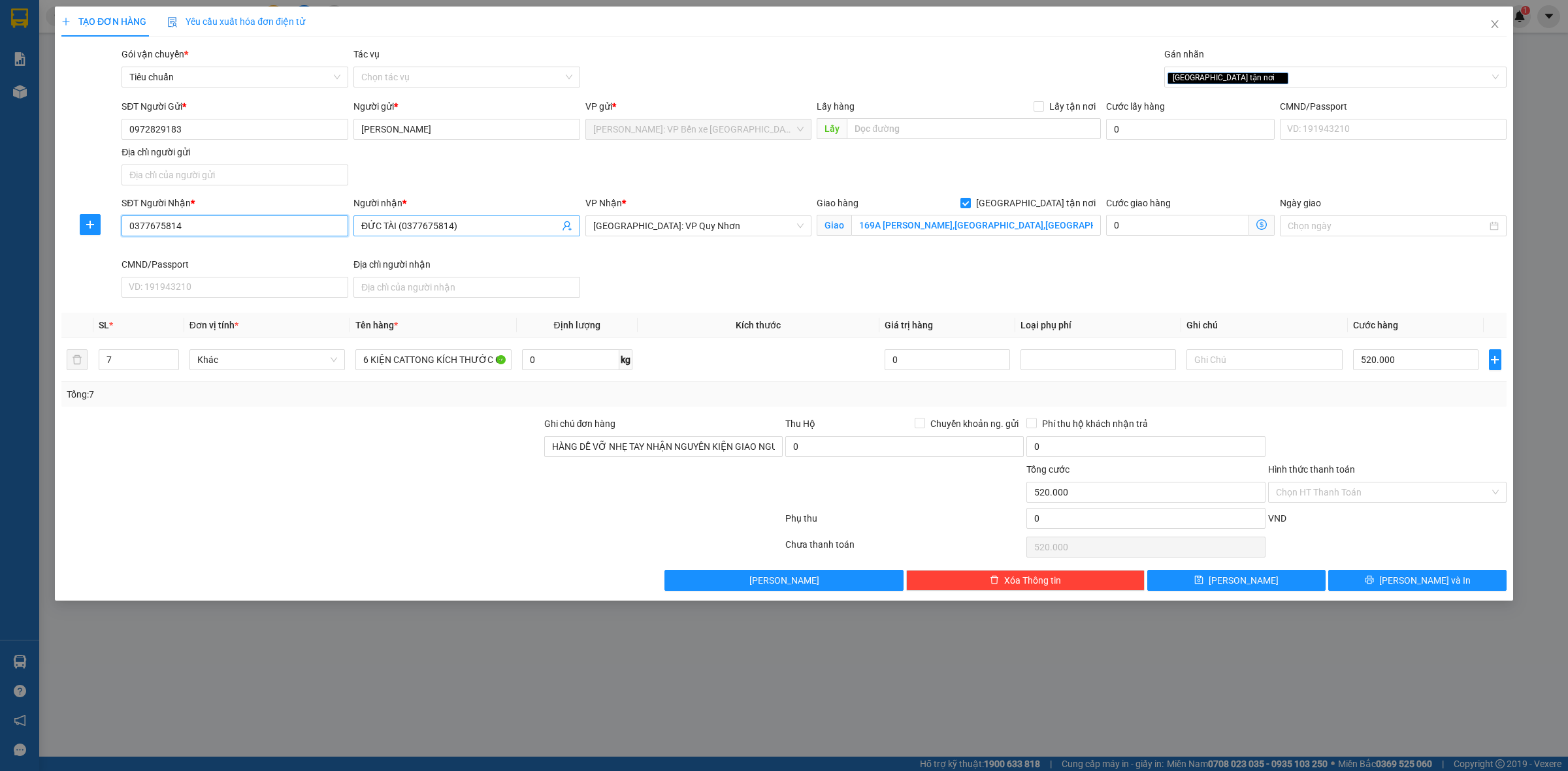
type input "0377675814"
drag, startPoint x: 489, startPoint y: 221, endPoint x: 525, endPoint y: 219, distance: 36.1
click at [488, 221] on input "ĐỨC TÀI (0377675814)" at bounding box center [460, 225] width 198 height 14
type input "ĐỨC TÀI (03776"
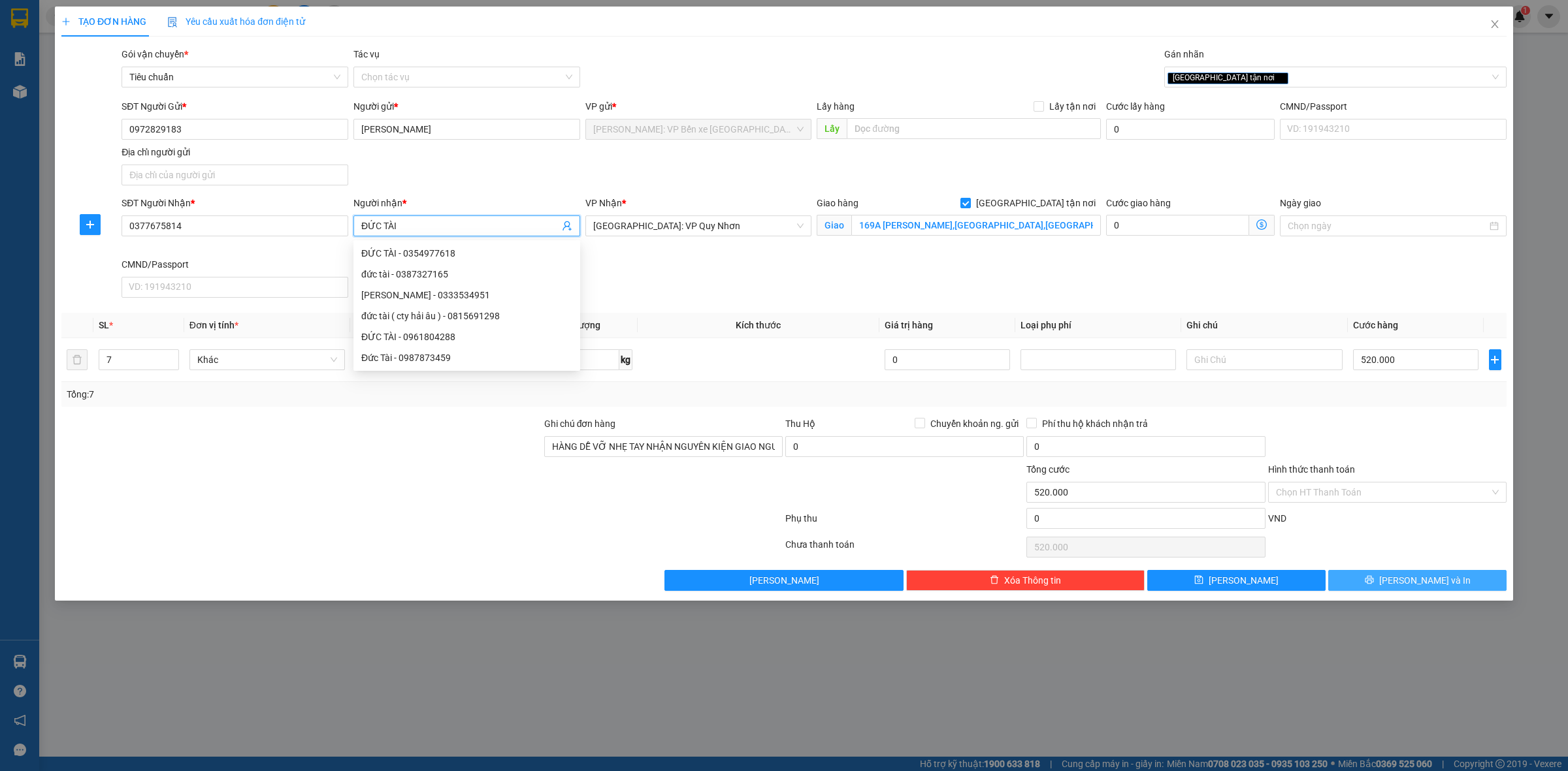
click at [1433, 581] on span "[PERSON_NAME] và In" at bounding box center [1424, 580] width 92 height 14
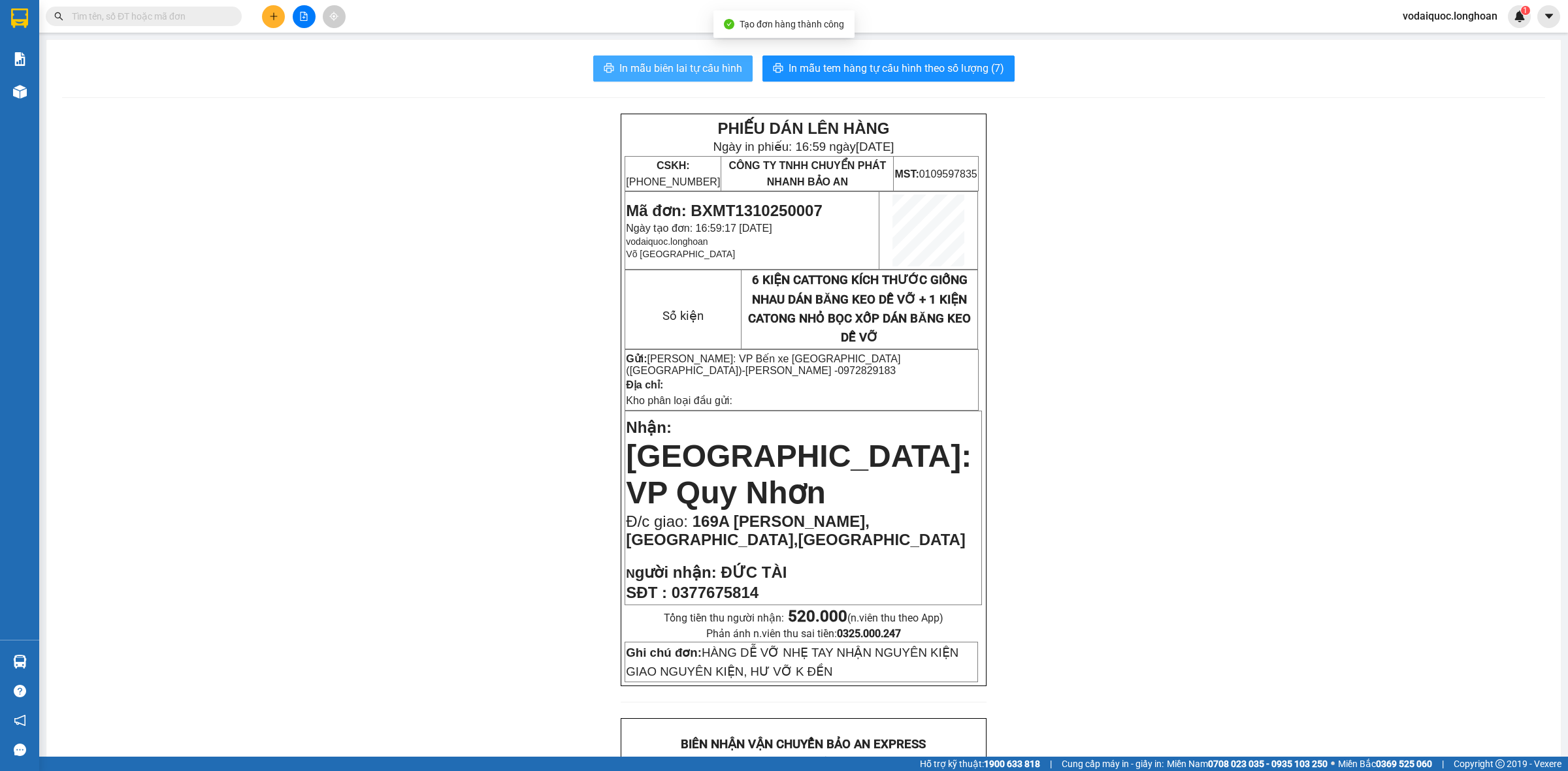
click at [675, 64] on span "In mẫu biên lai tự cấu hình" at bounding box center [680, 68] width 123 height 17
click at [896, 68] on span "In mẫu tem hàng tự cấu hình theo số lượng (7)" at bounding box center [896, 68] width 216 height 17
click at [919, 59] on button "In mẫu tem hàng tự cấu hình theo số lượng (7)" at bounding box center [888, 68] width 252 height 26
